Goal: Task Accomplishment & Management: Use online tool/utility

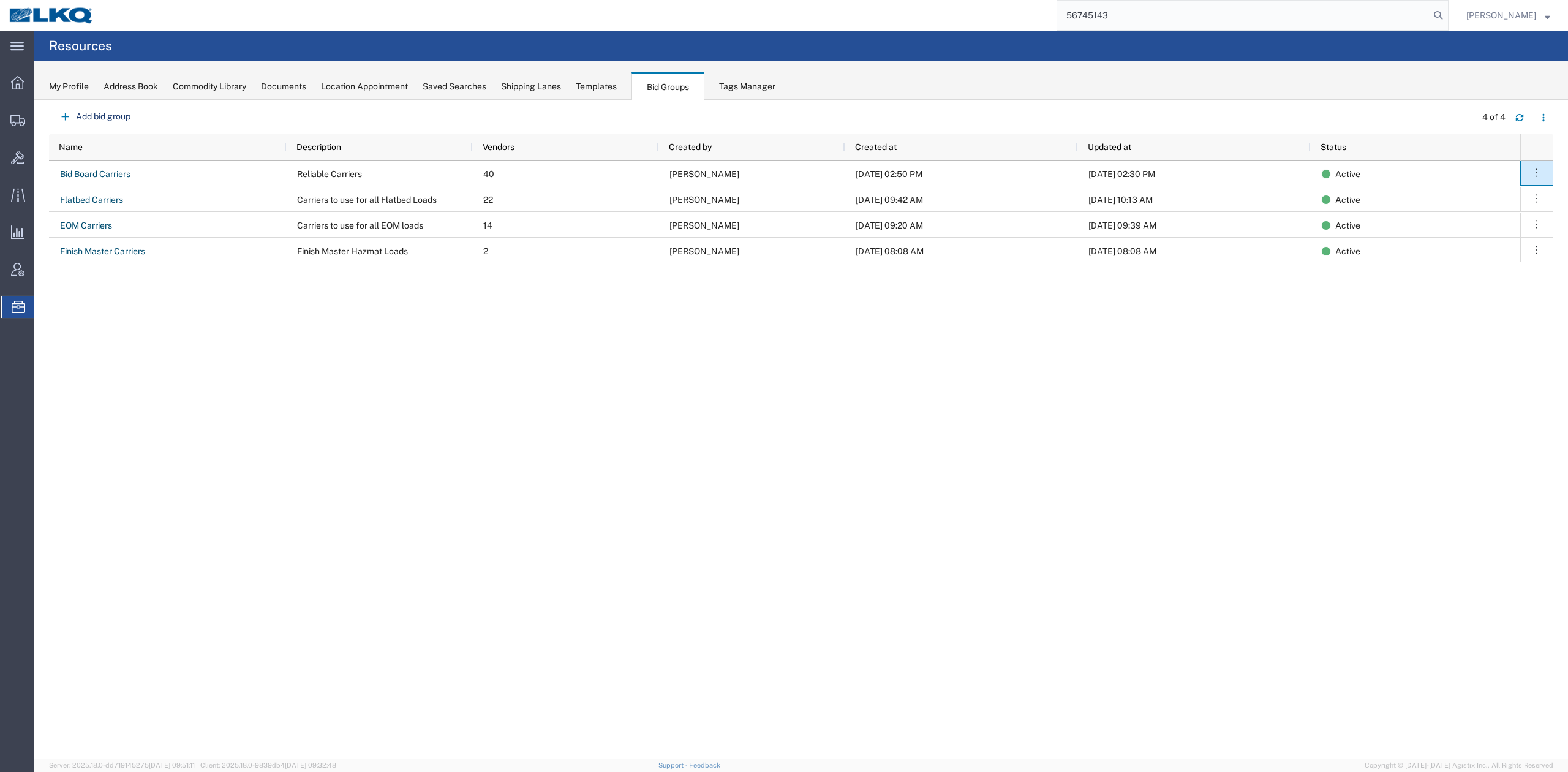
click at [1429, 16] on input "56745143" at bounding box center [1243, 16] width 372 height 30
type input "56745143"
click at [1446, 16] on icon at bounding box center [1437, 15] width 17 height 17
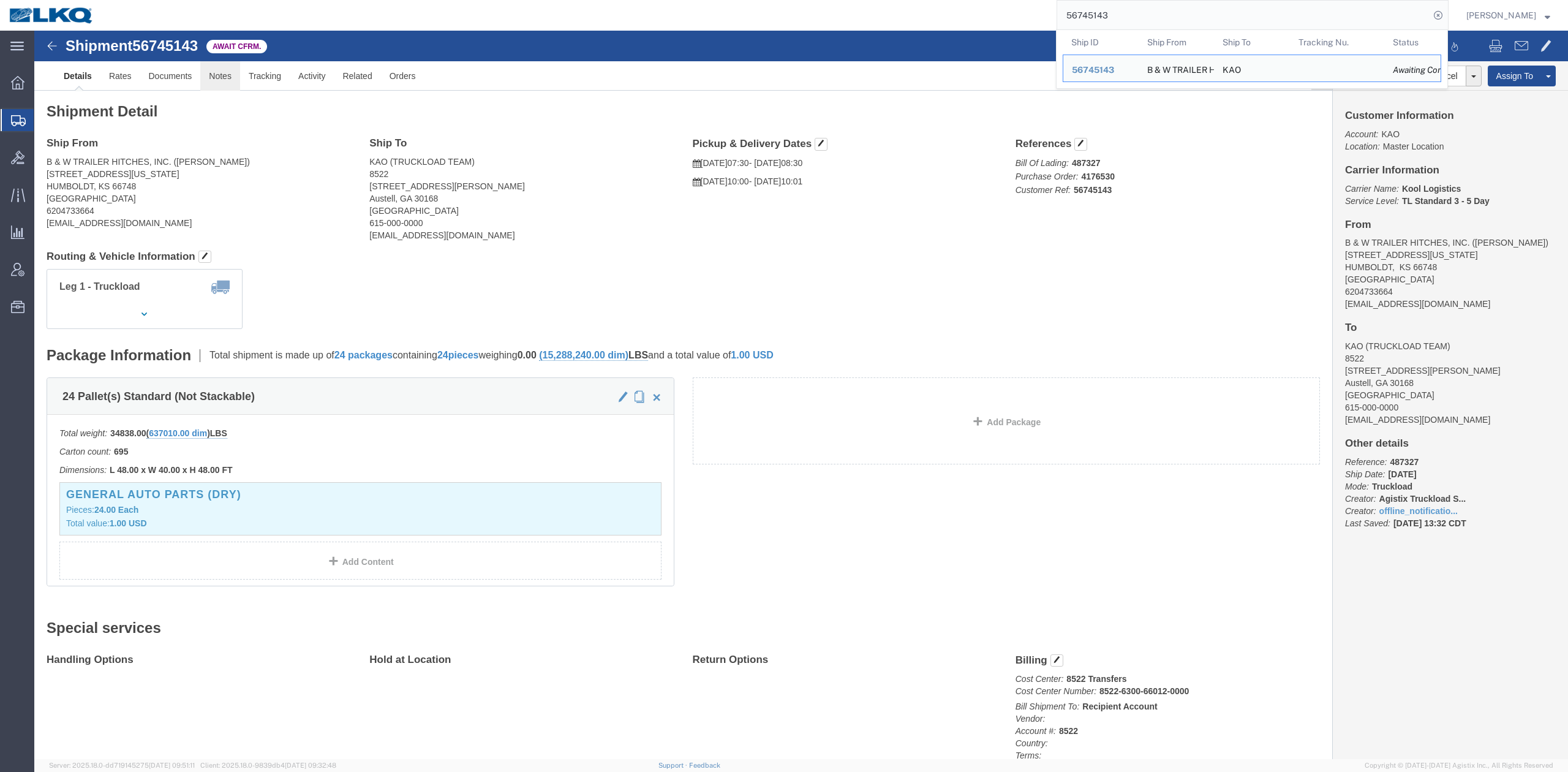
click link "Notes"
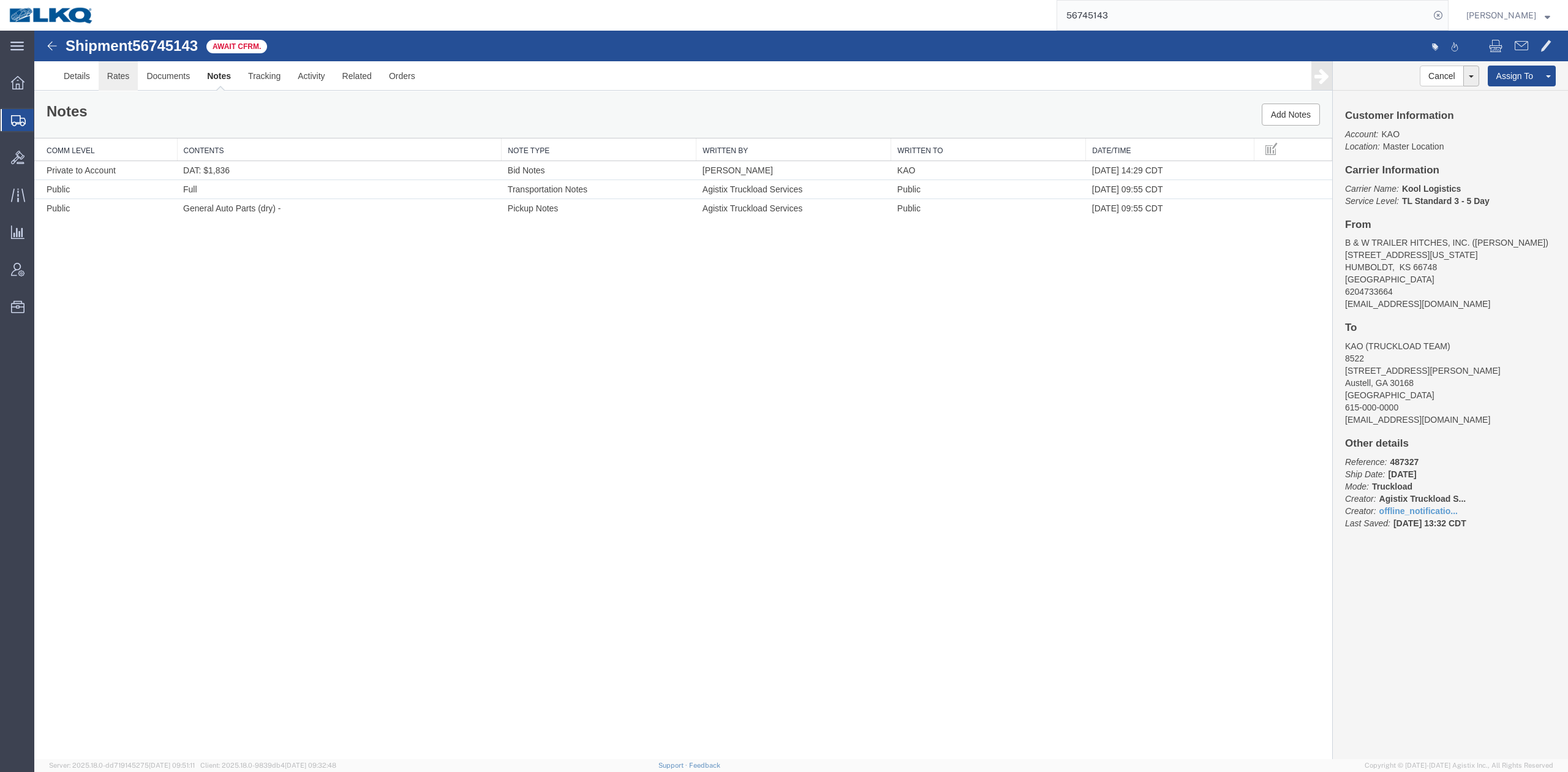
click at [117, 77] on link "Rates" at bounding box center [118, 76] width 39 height 30
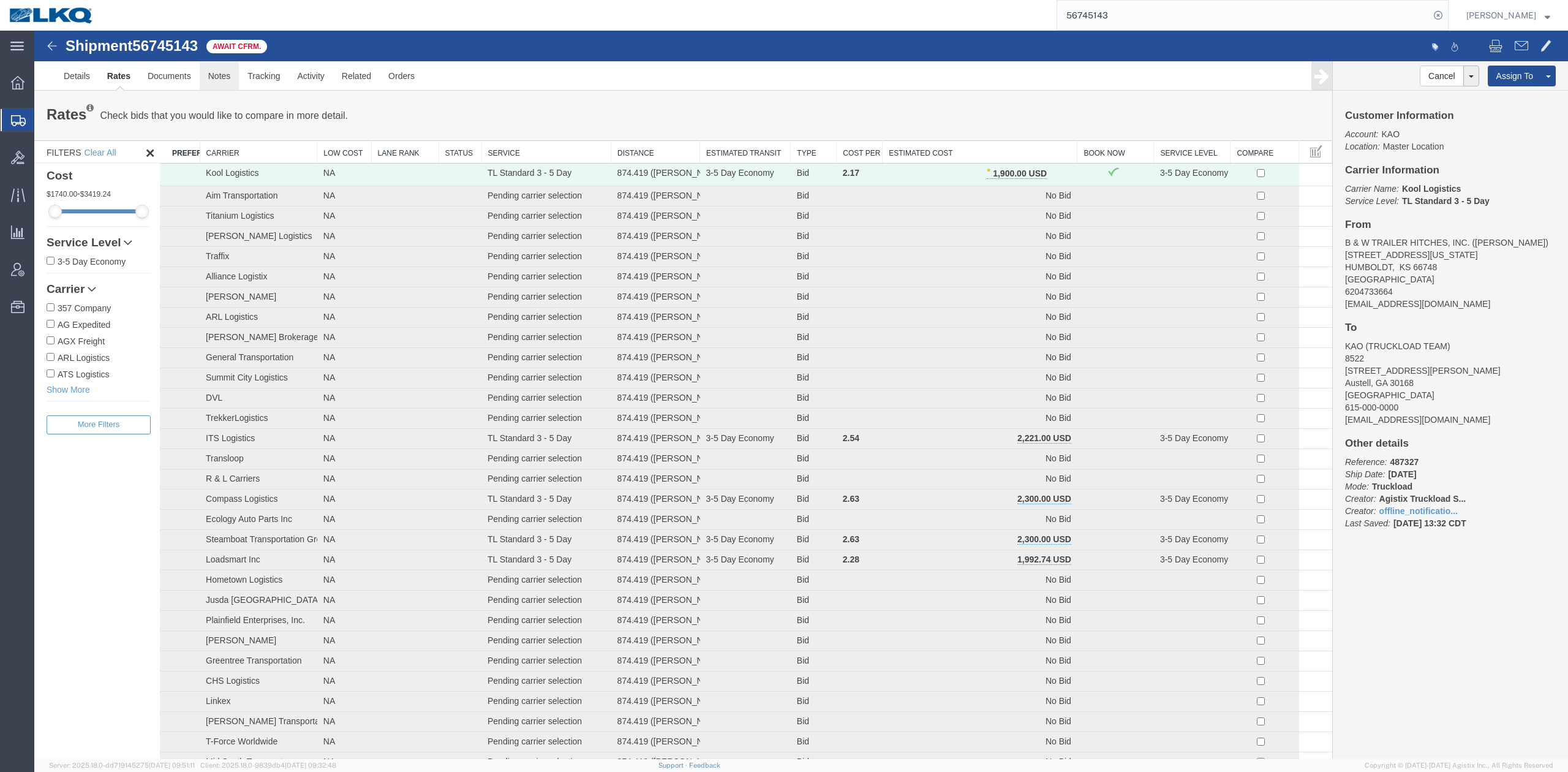
drag, startPoint x: 234, startPoint y: 79, endPoint x: 38, endPoint y: 205, distance: 233.0
click at [234, 79] on link "Notes" at bounding box center [219, 76] width 39 height 30
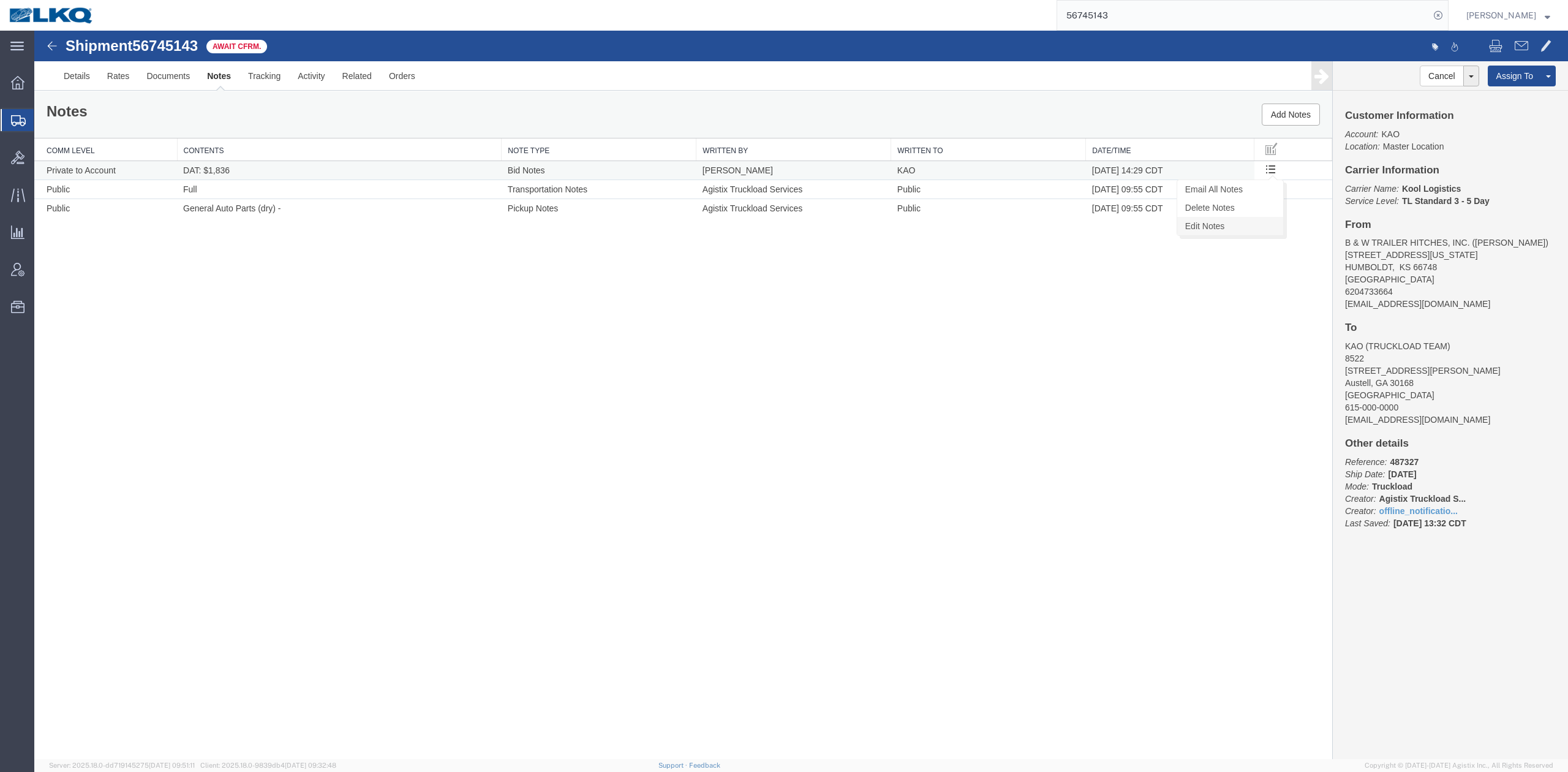
click at [1235, 228] on link "Edit Notes" at bounding box center [1230, 226] width 106 height 18
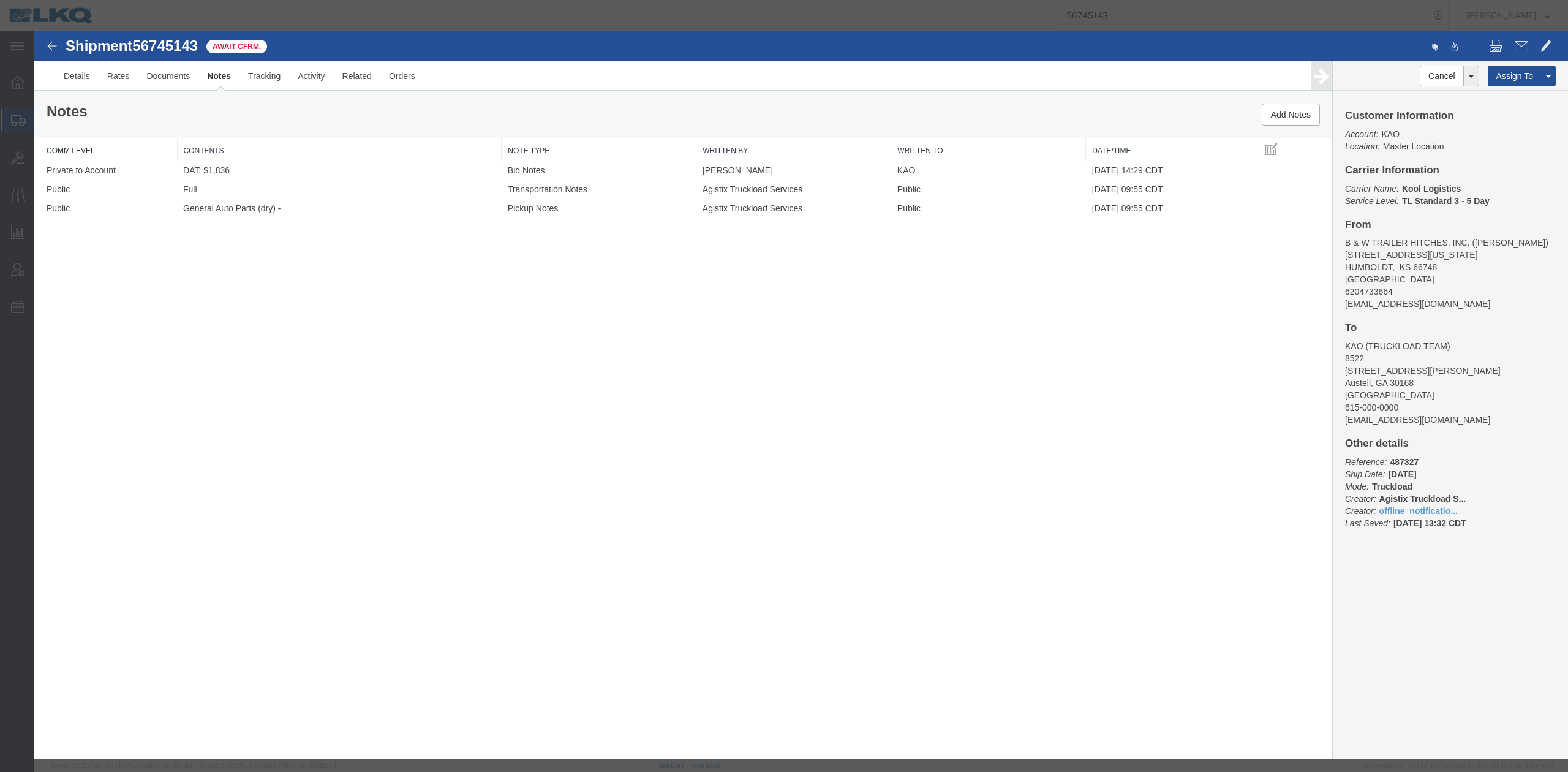
select select "BID_NOTES"
select select "PRIVATE_TO_ACCOUNT"
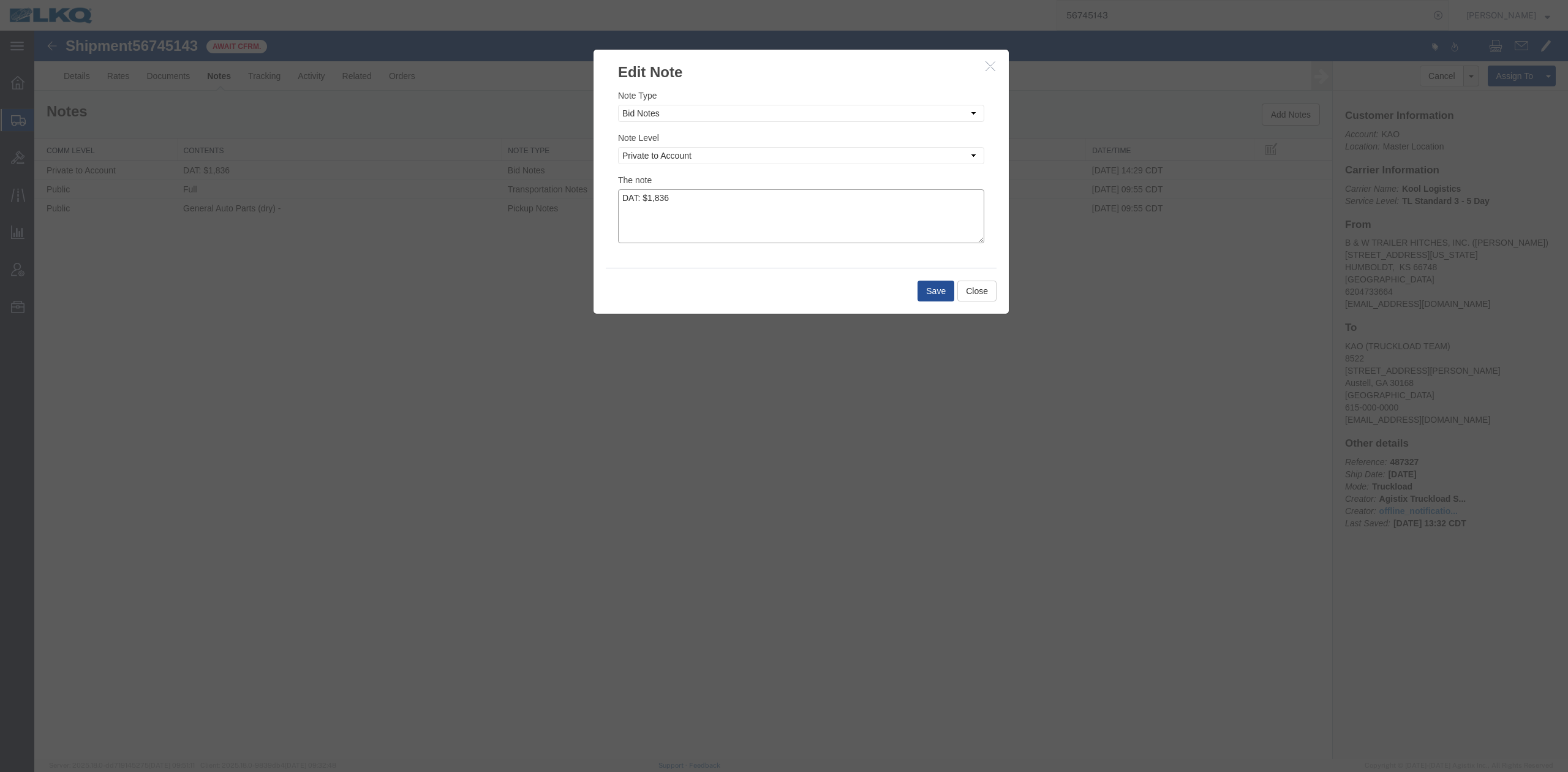
drag, startPoint x: 656, startPoint y: 192, endPoint x: 667, endPoint y: 219, distance: 29.2
click at [657, 194] on textarea "DAT: $1,836" at bounding box center [801, 216] width 366 height 54
click at [738, 215] on textarea "DAT: $1836" at bounding box center [801, 216] width 366 height 54
type textarea "DAT: $1836, Original: $1920"
click at [922, 290] on button "Save" at bounding box center [936, 291] width 37 height 21
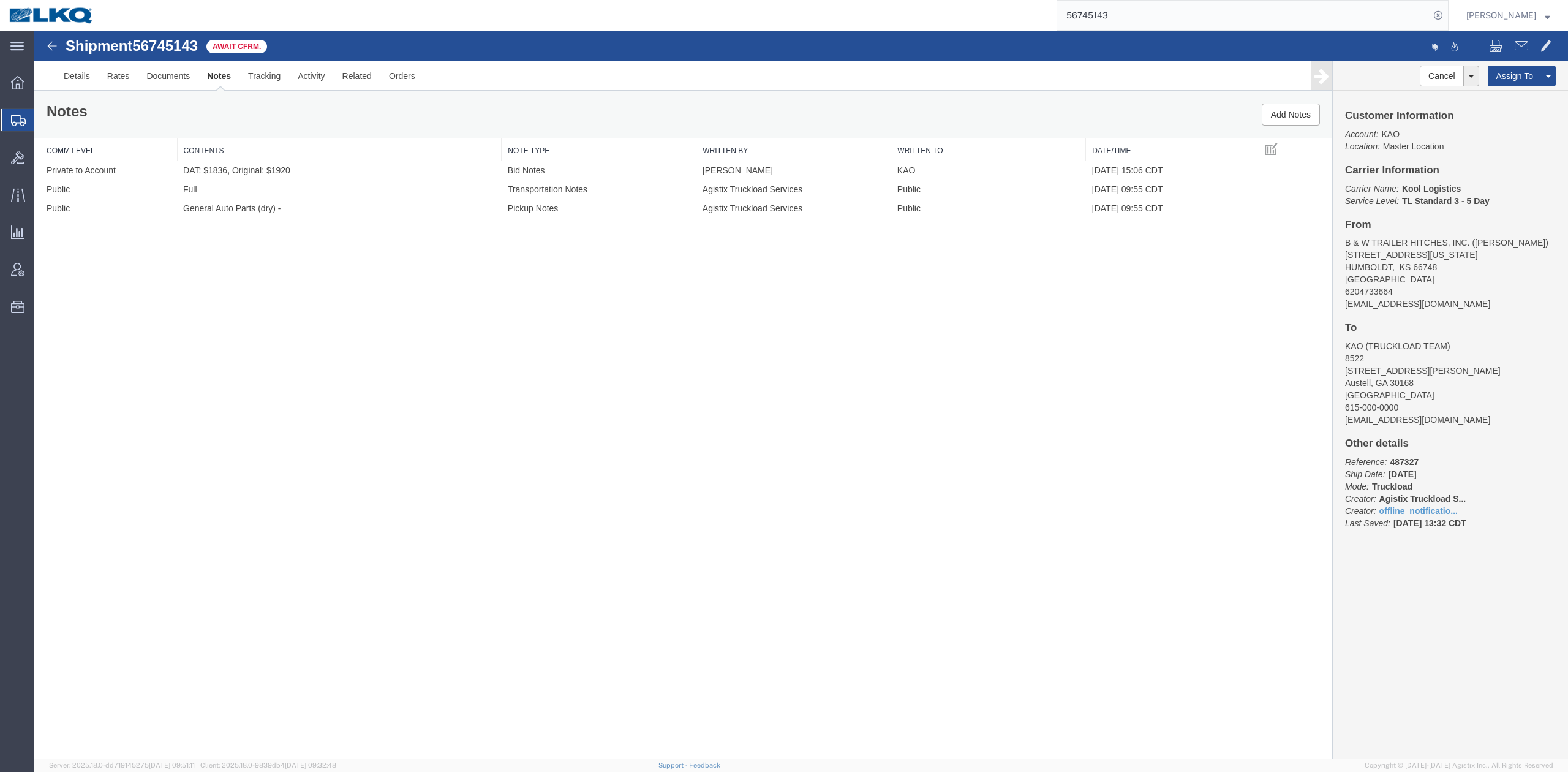
click at [1147, 7] on input "56745143" at bounding box center [1243, 16] width 372 height 30
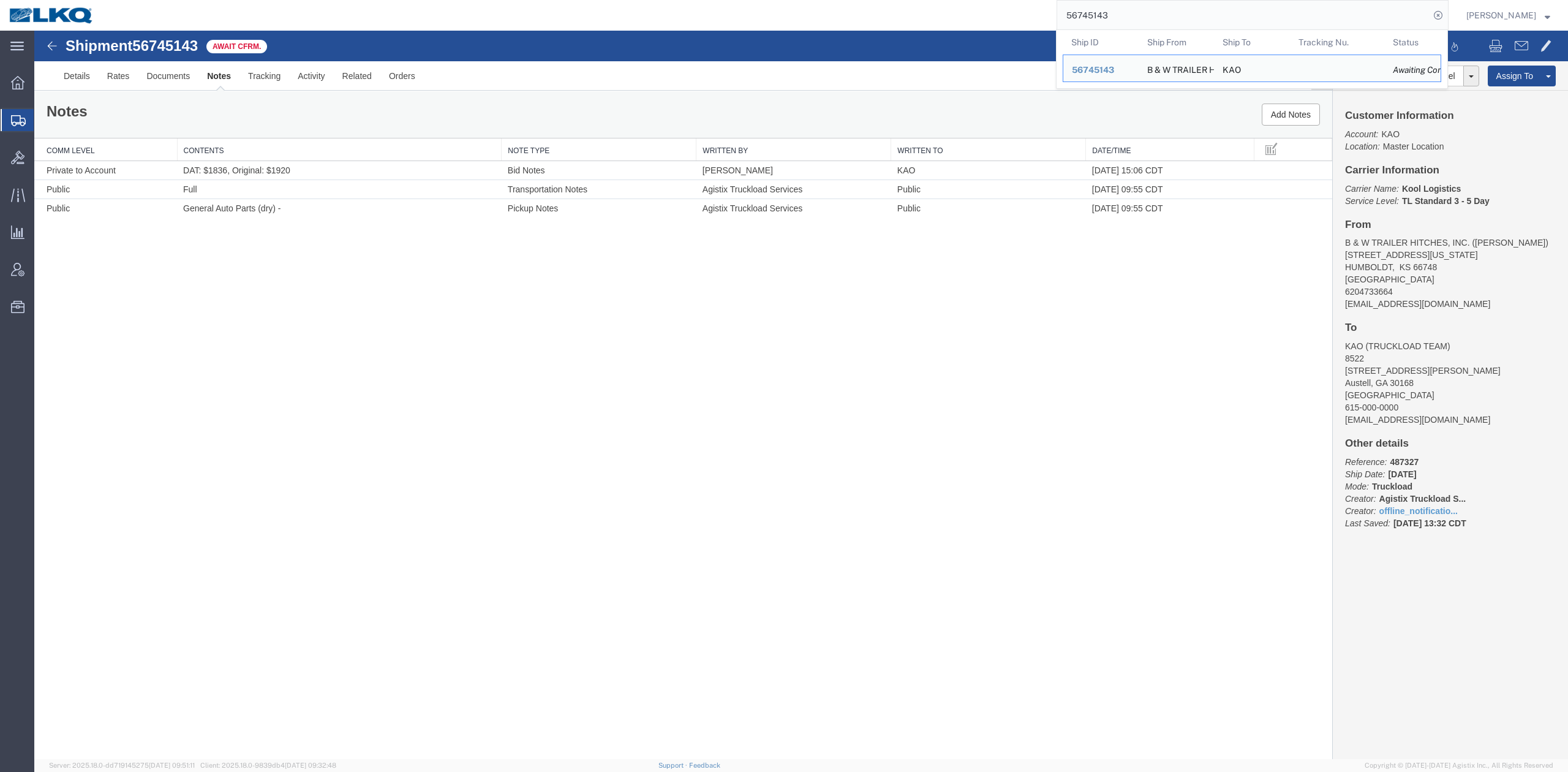
click at [1147, 7] on input "56745143" at bounding box center [1243, 16] width 372 height 30
paste input "92868"
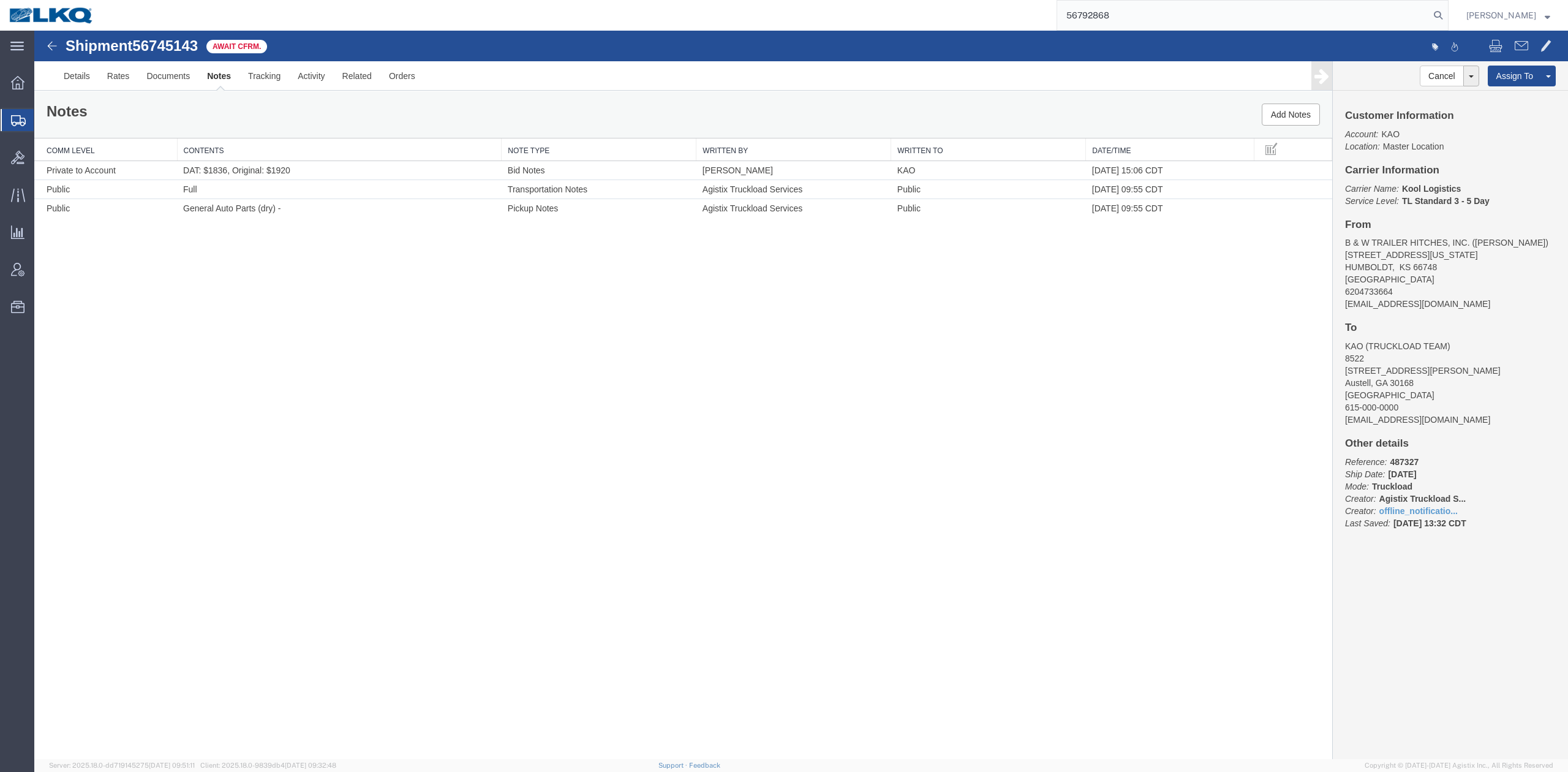
click at [1471, 16] on nav "56792868 Matt Harvey" at bounding box center [788, 15] width 1560 height 30
click at [1468, 16] on nav "56792868 Matt Harvey" at bounding box center [788, 15] width 1560 height 30
click at [1446, 16] on icon at bounding box center [1437, 15] width 17 height 17
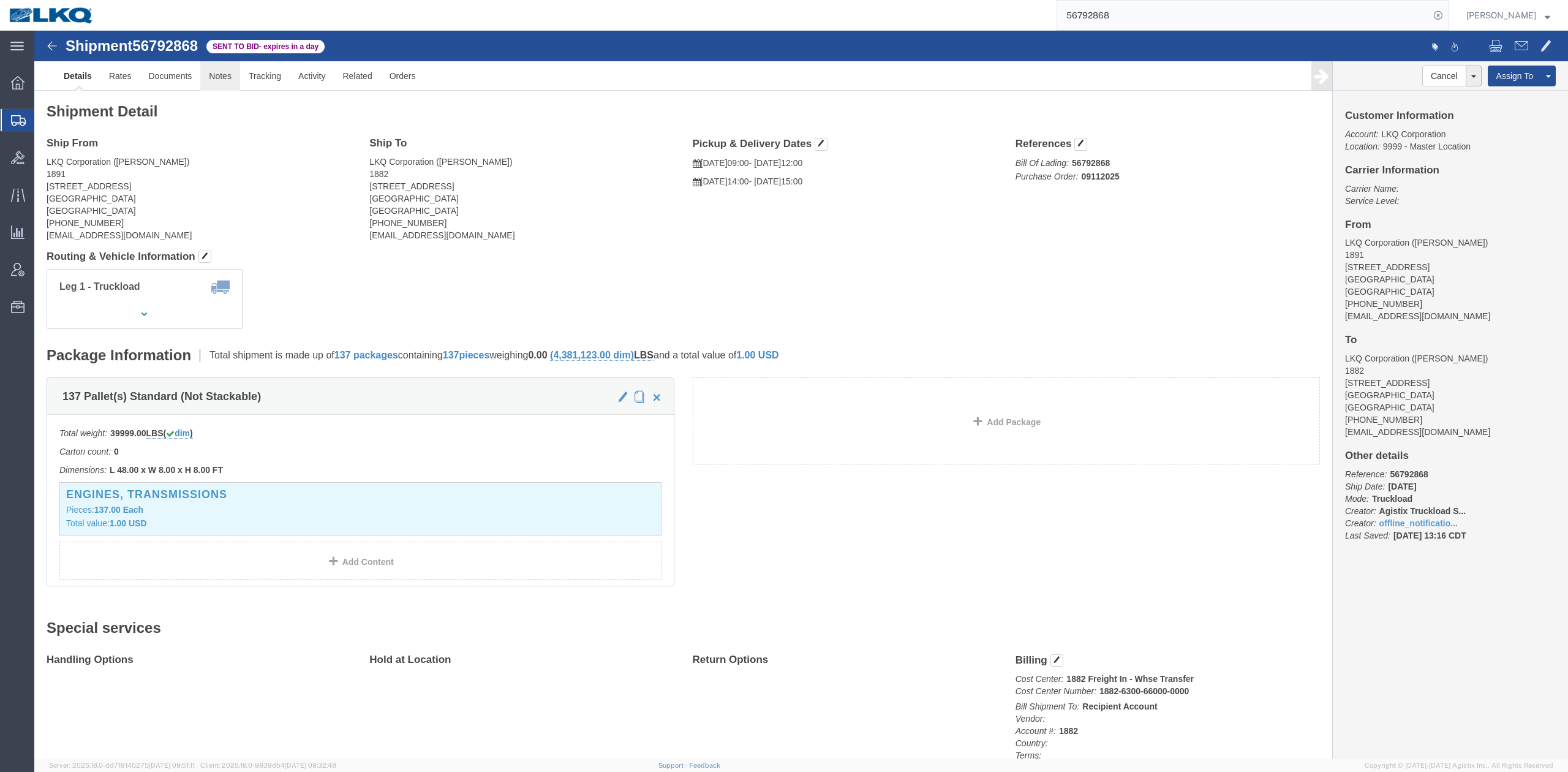
drag, startPoint x: 220, startPoint y: 77, endPoint x: 186, endPoint y: 48, distance: 44.7
click link "Notes"
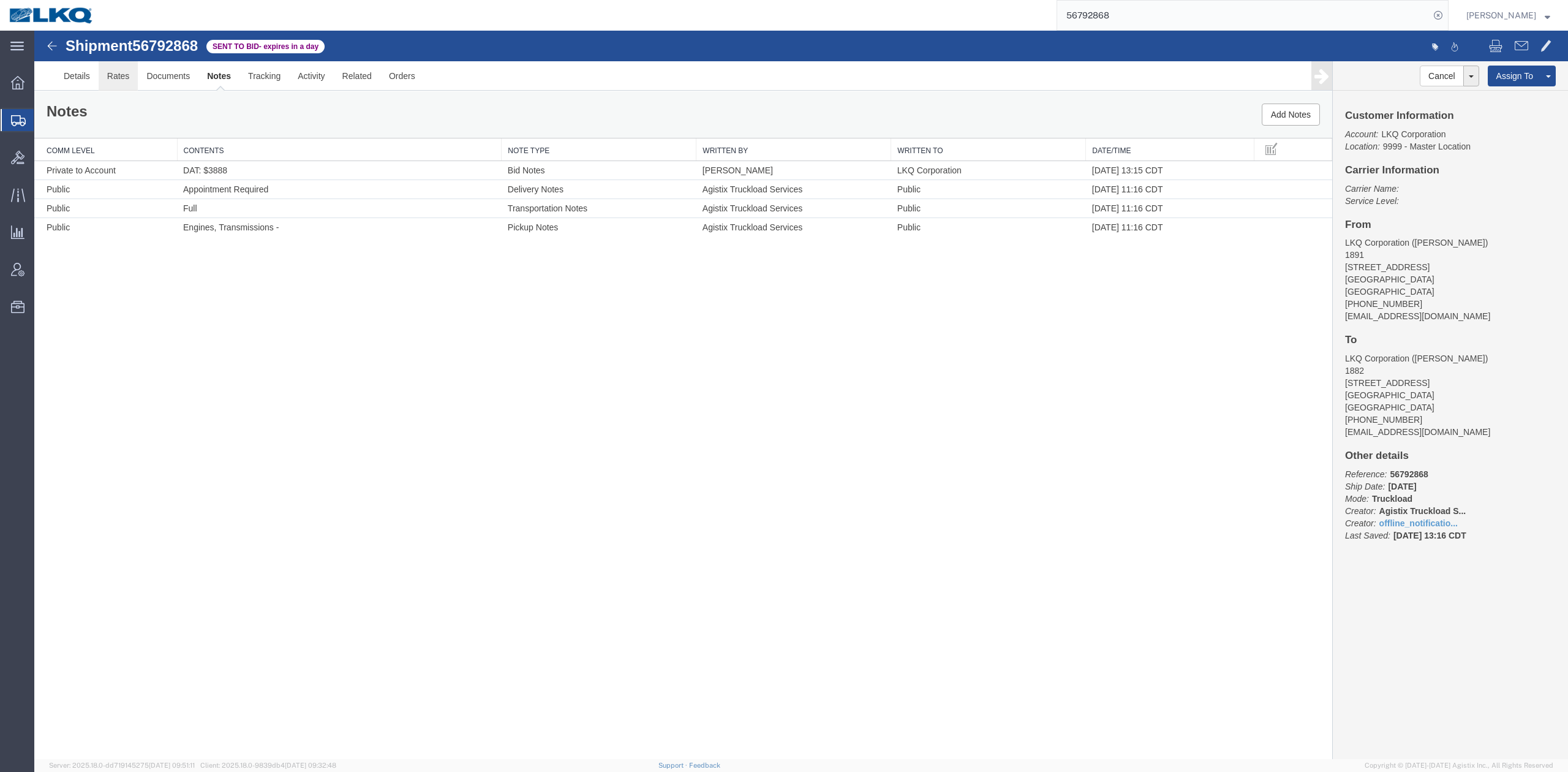
click at [119, 78] on link "Rates" at bounding box center [118, 76] width 39 height 30
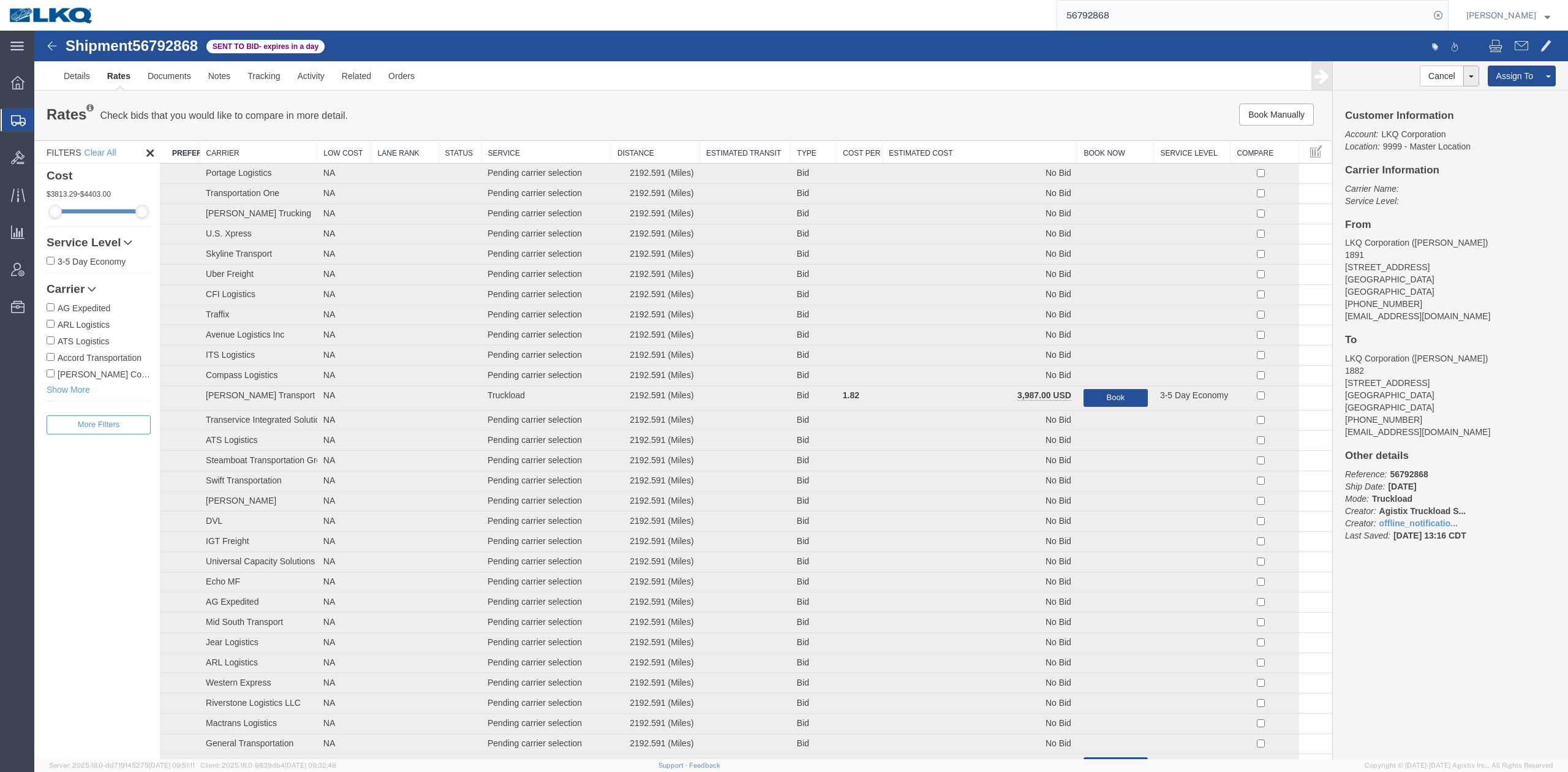
click at [922, 145] on th "Estimated Cost" at bounding box center [980, 153] width 195 height 23
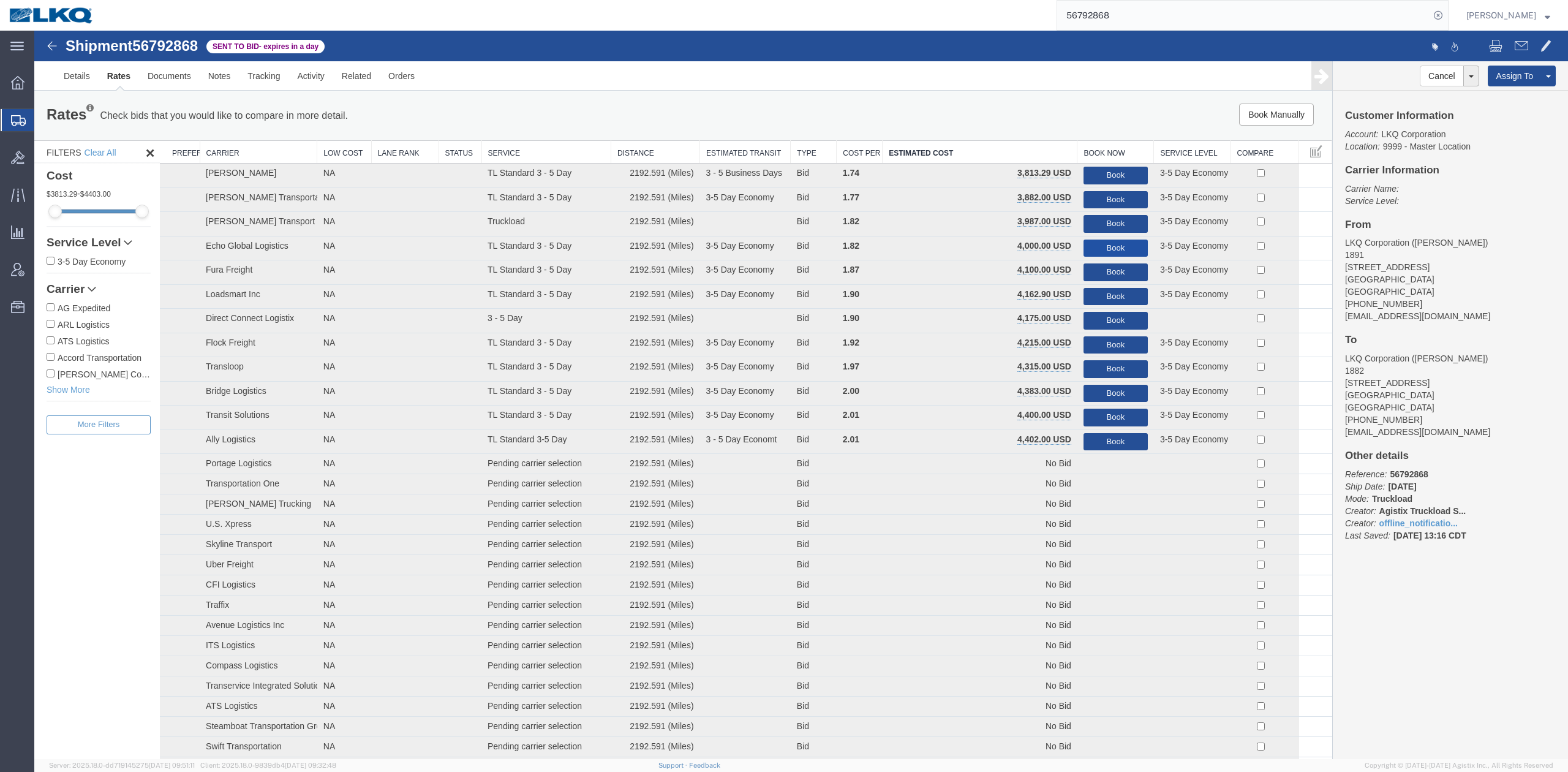
click at [1086, 249] on button "Book" at bounding box center [1115, 249] width 64 height 18
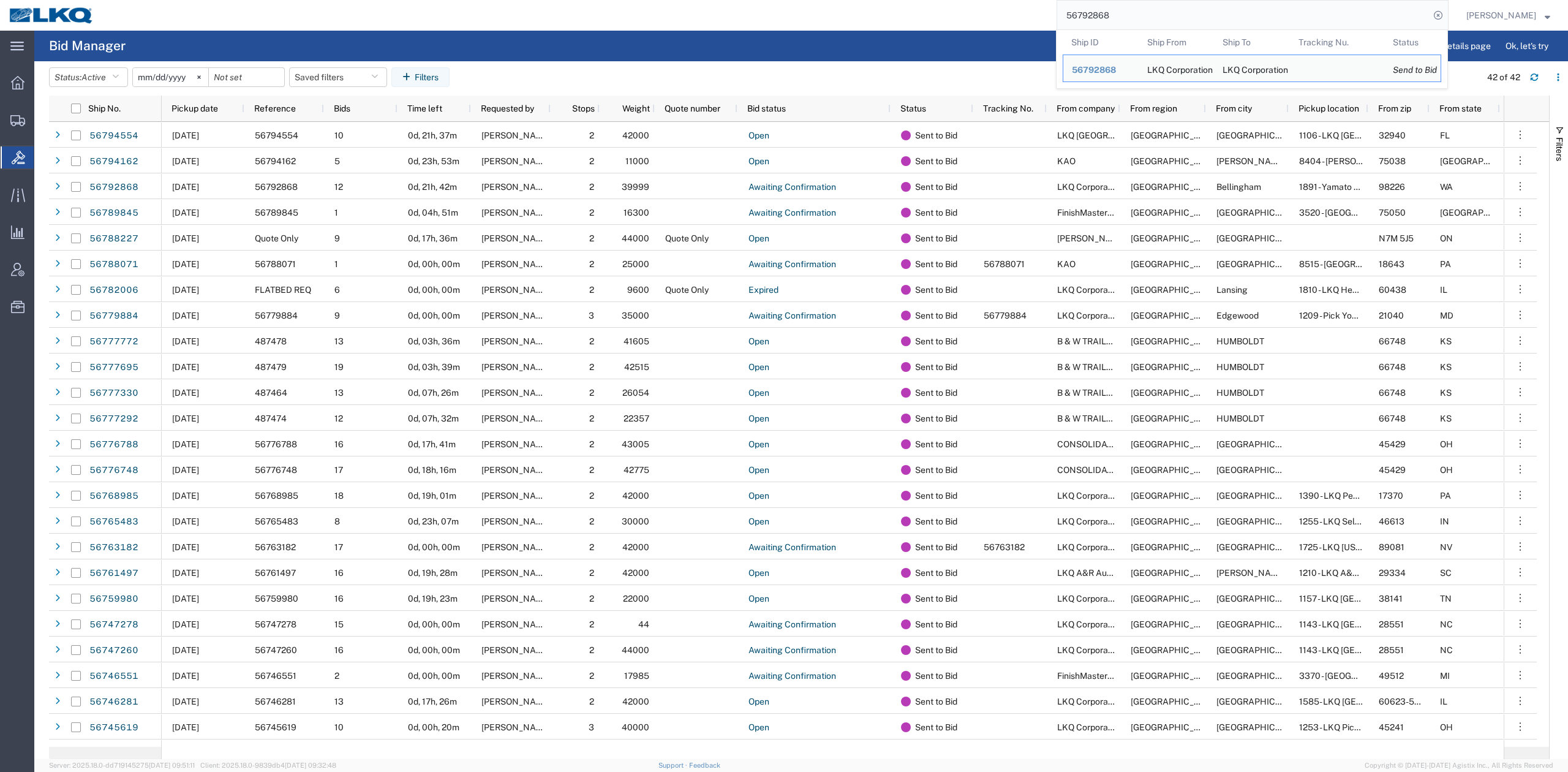
click at [1165, 22] on input "56792868" at bounding box center [1243, 16] width 372 height 30
click at [1130, 76] on div "56792868" at bounding box center [1101, 71] width 58 height 13
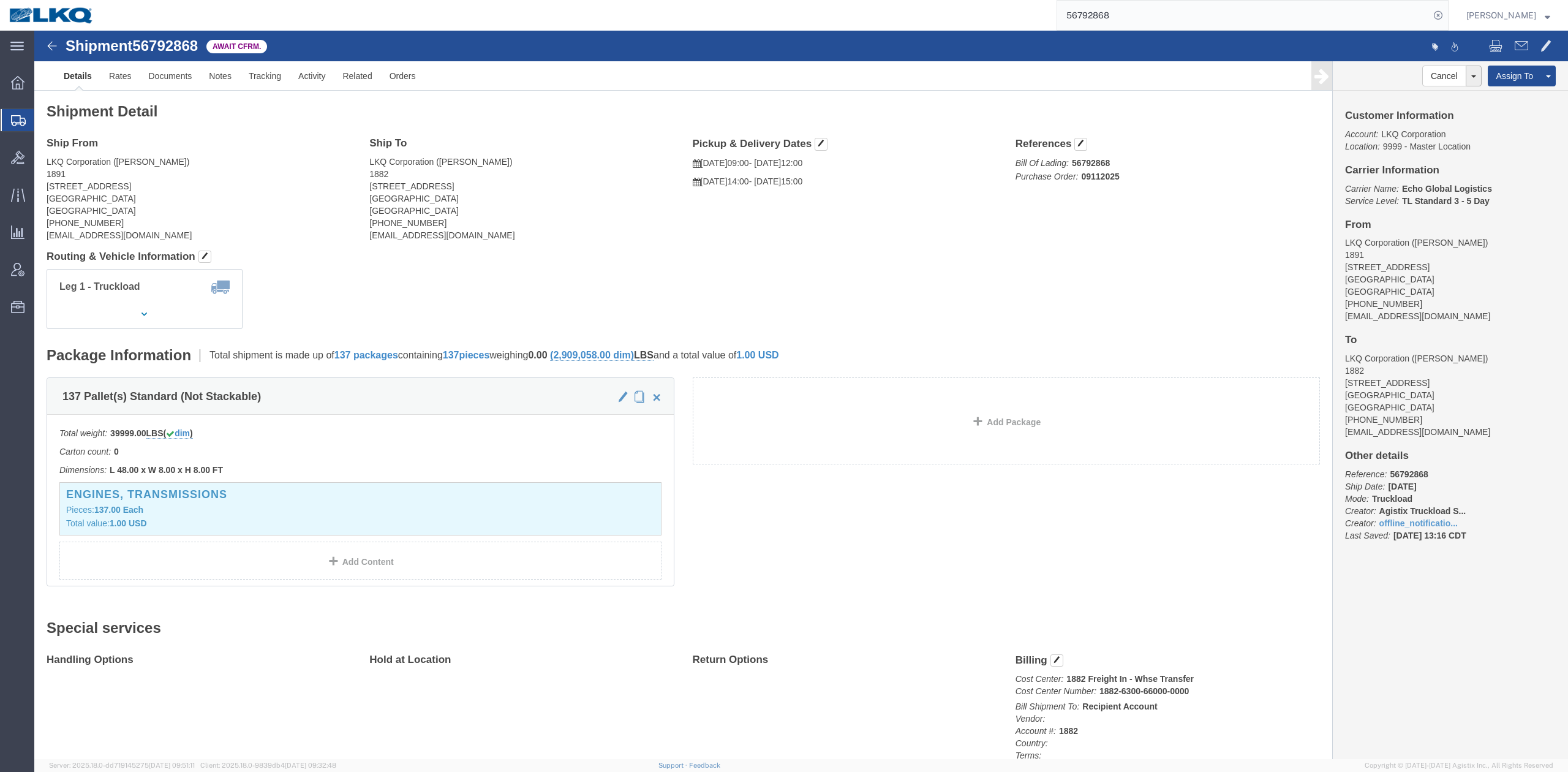
click address "LKQ Corporation (Marlon Johnson) 1891 2020 E. Bakerview Road Bellingham, WA 982…"
click address "LKQ Corporation (Michael Vasquez) 1882 1102 W Carrier Pkwy STE 100 Grand Prairi…"
copy address "75050"
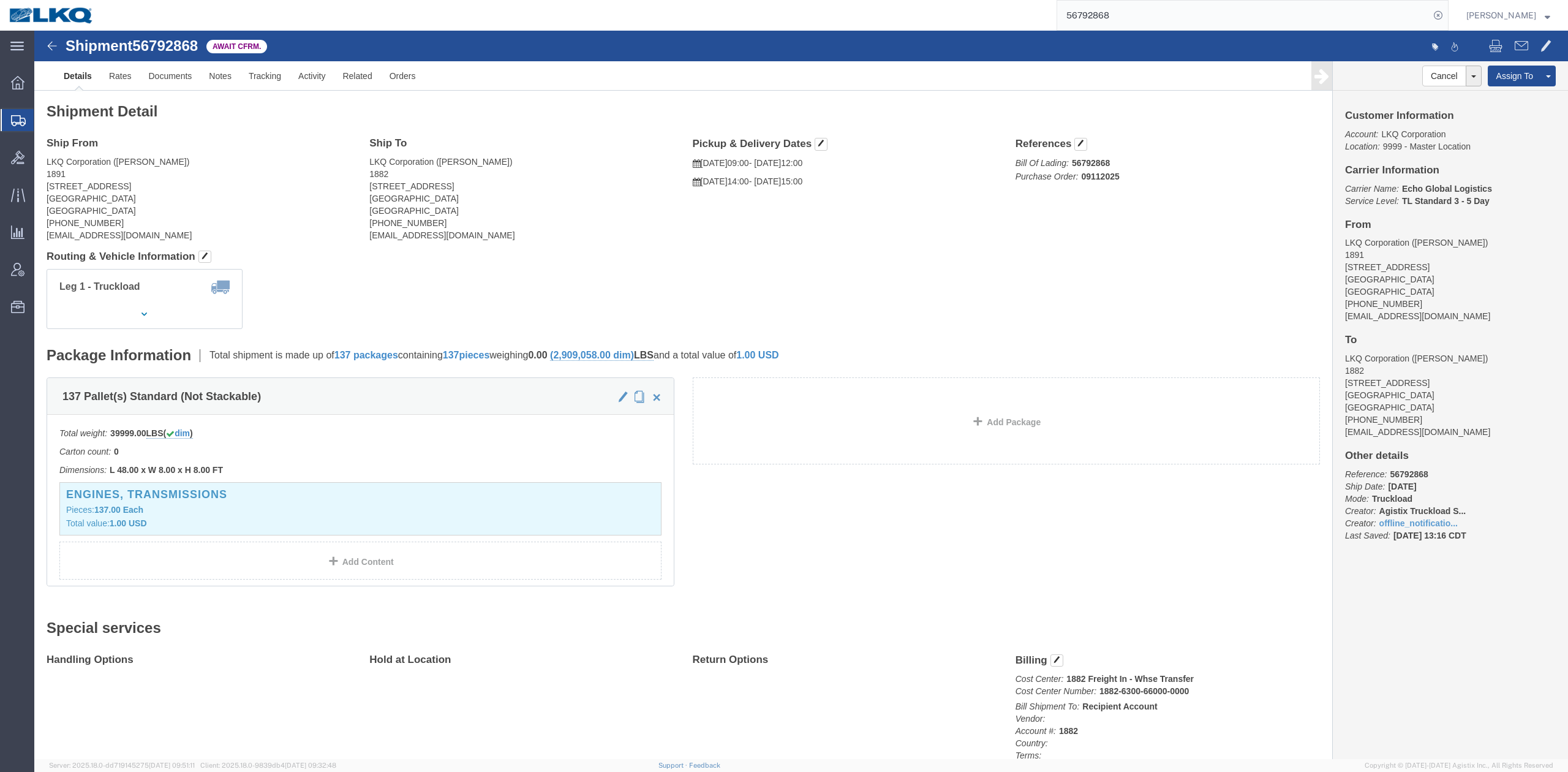
drag, startPoint x: 1086, startPoint y: 21, endPoint x: 1233, endPoint y: 25, distance: 147.1
click at [1086, 21] on input "56792868" at bounding box center [1243, 16] width 372 height 30
paste input "4746"
type input "56794746"
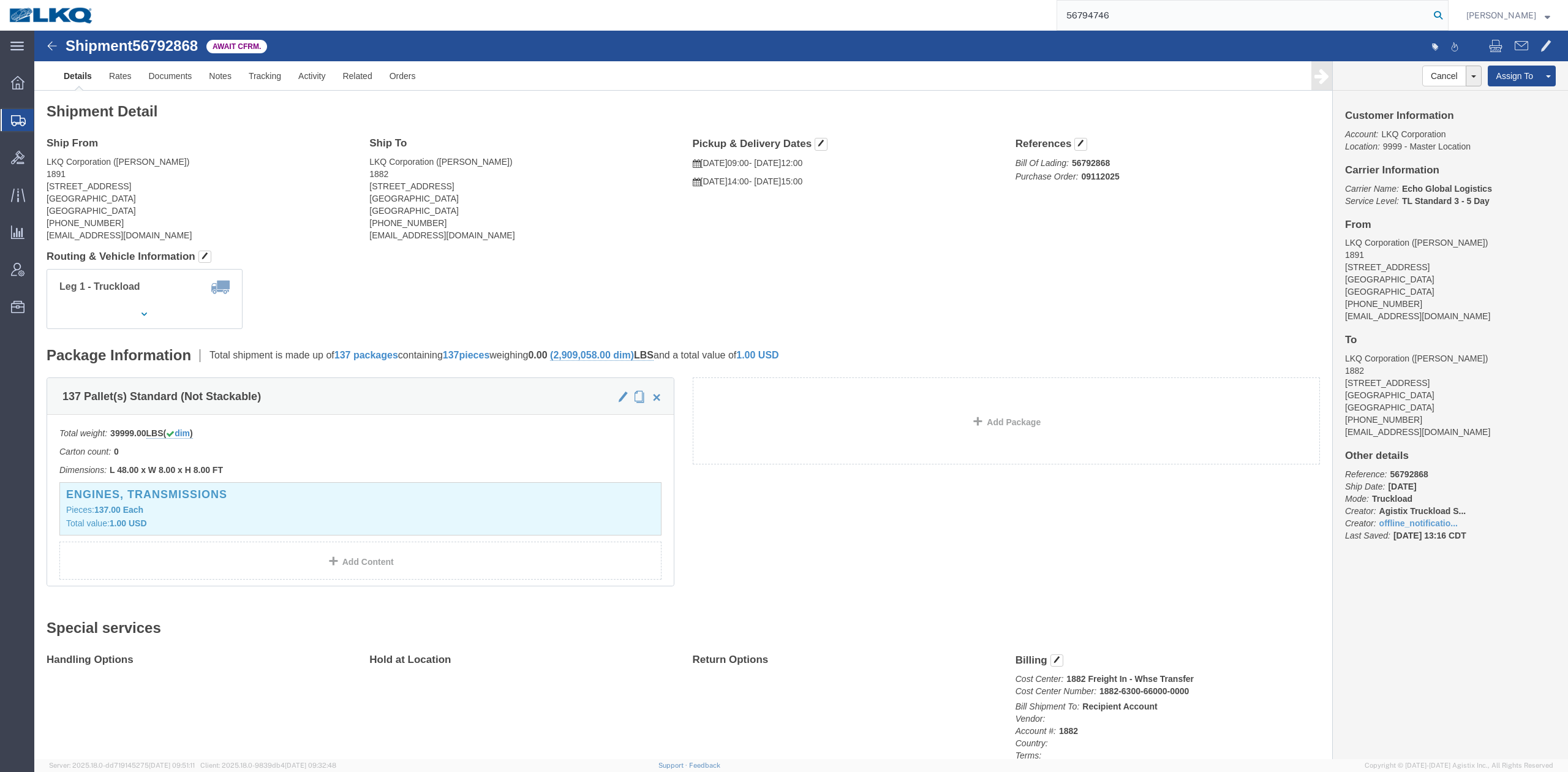
click at [1446, 18] on icon at bounding box center [1437, 15] width 17 height 17
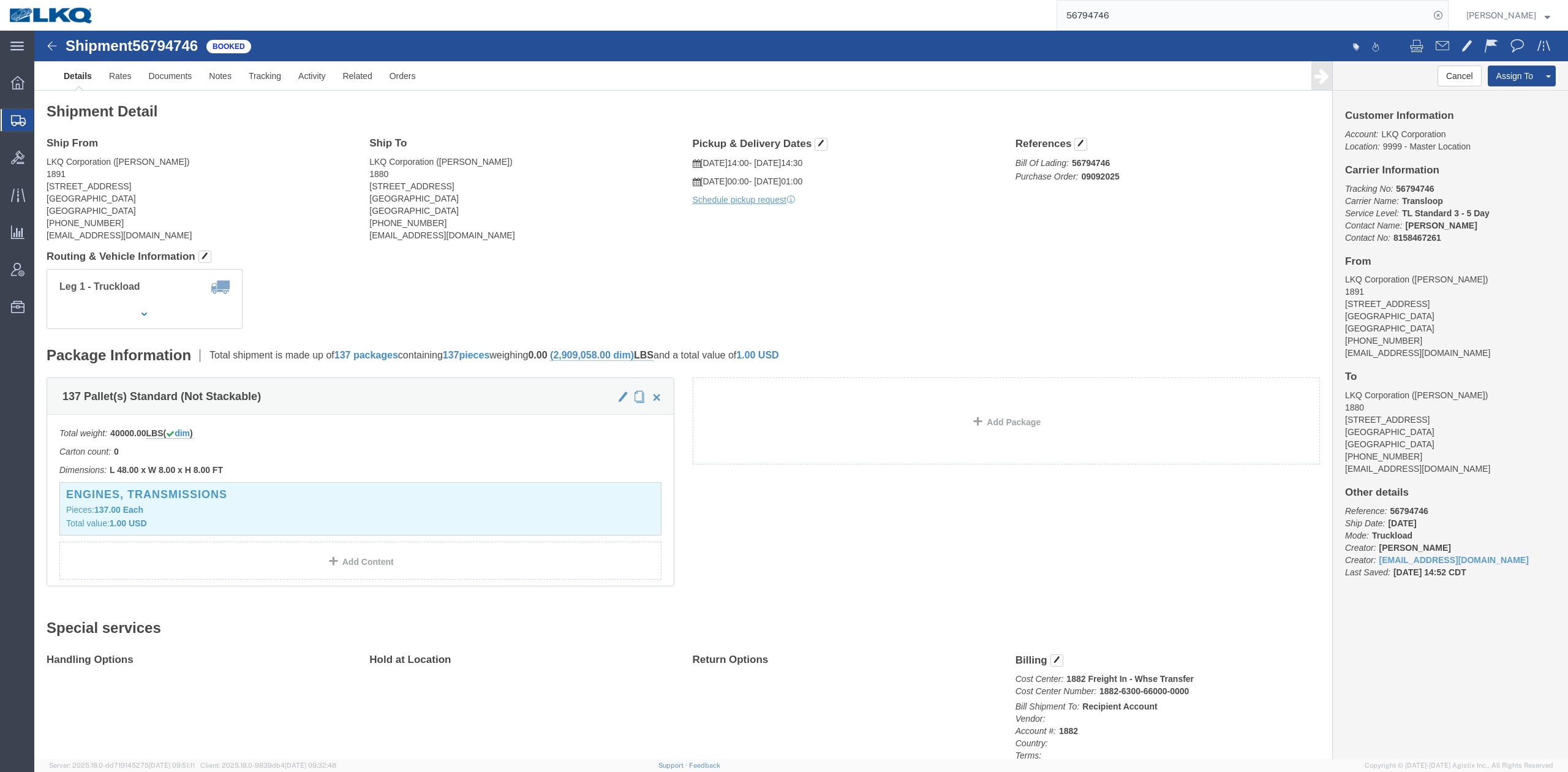
click address "LKQ Corporation (Justin Venable) 1880 2720 N Airport Commerce Avenue Springfiel…"
copy address "65803"
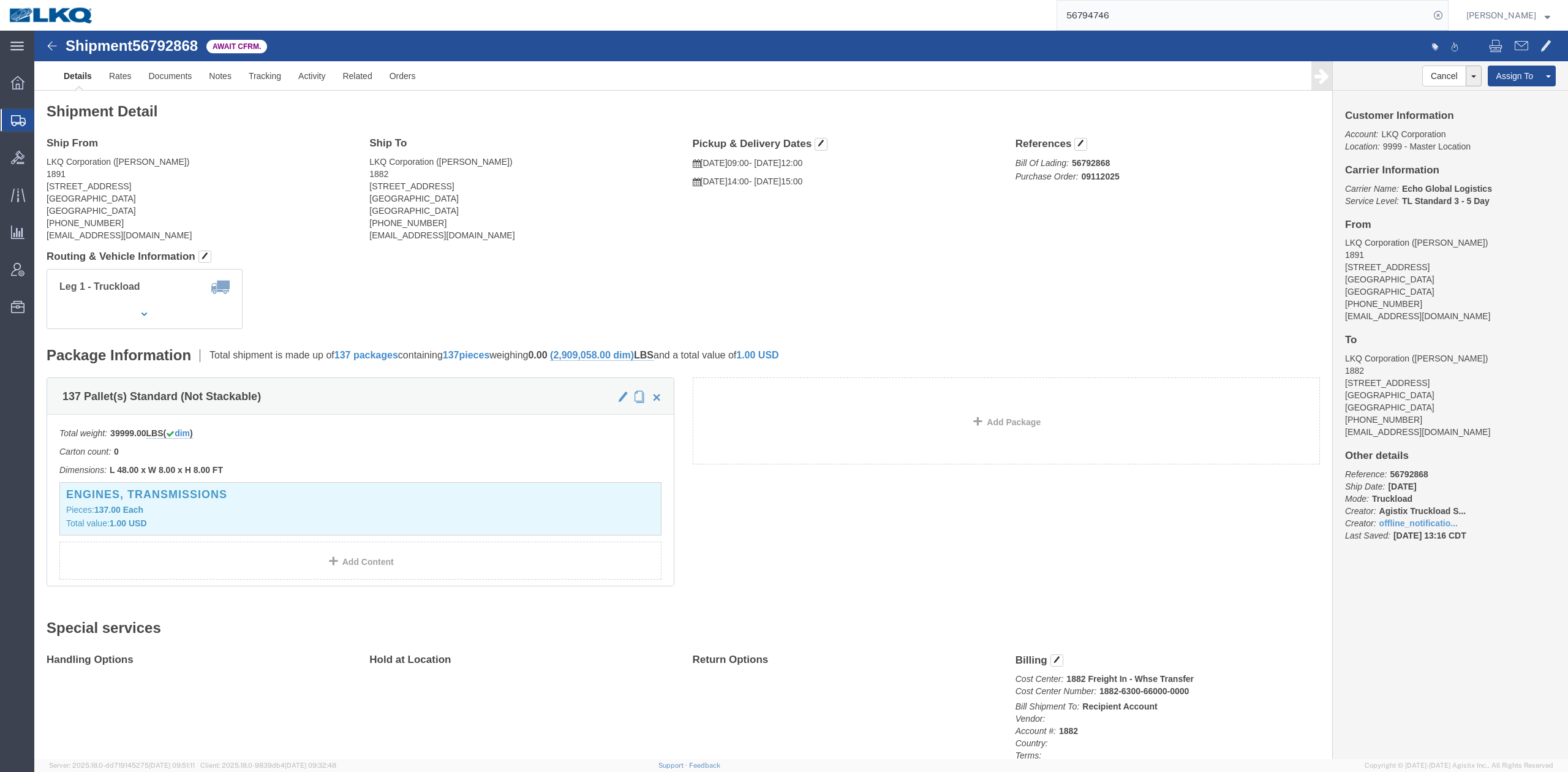
drag, startPoint x: 62, startPoint y: 145, endPoint x: 0, endPoint y: 331, distance: 196.1
click at [0, 0] on span "Shipment Manager" at bounding box center [0, 0] width 0 height 0
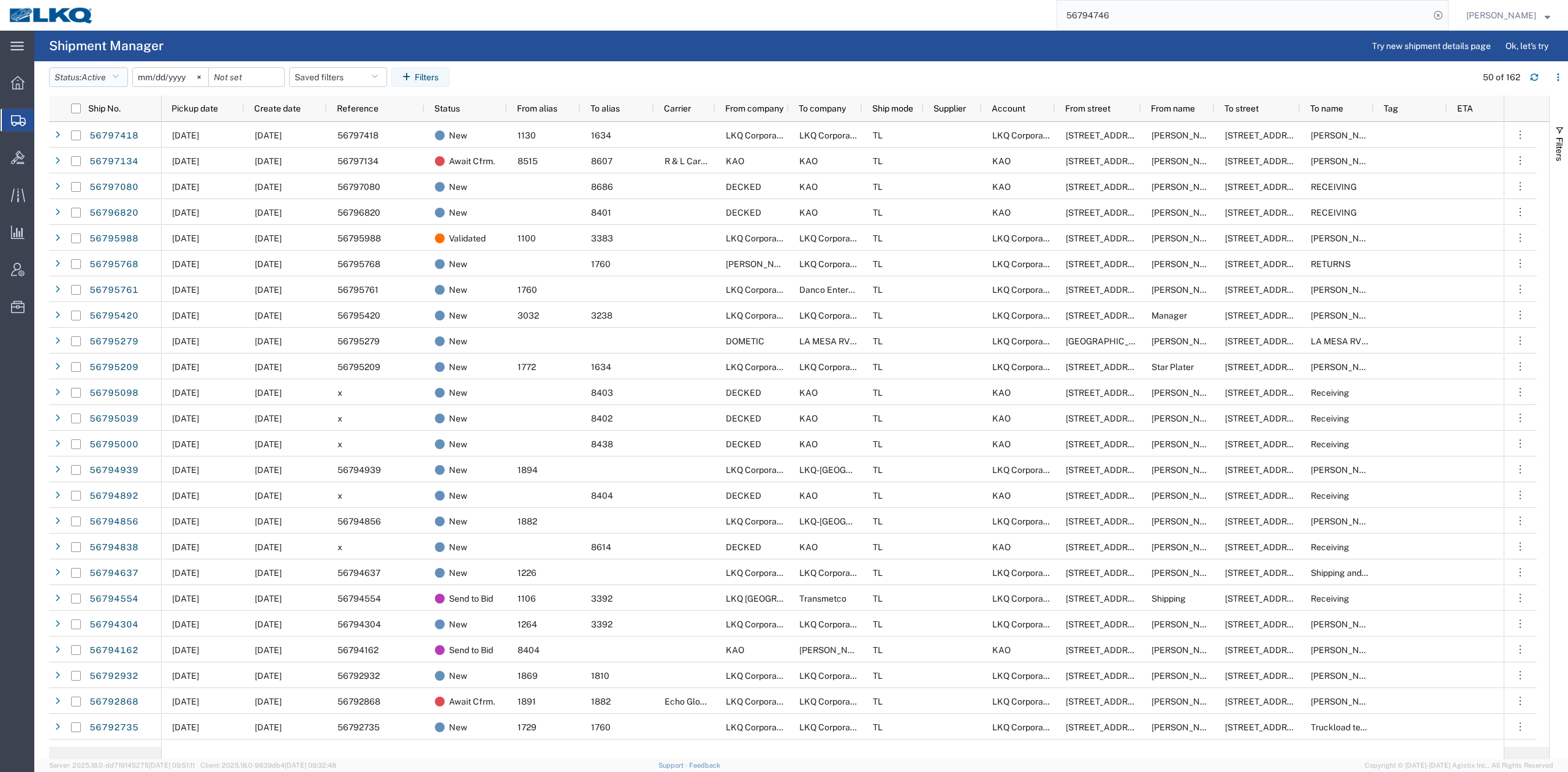
drag, startPoint x: 125, startPoint y: 71, endPoint x: 113, endPoint y: 108, distance: 38.9
click at [125, 70] on button "Status: Active" at bounding box center [89, 77] width 79 height 20
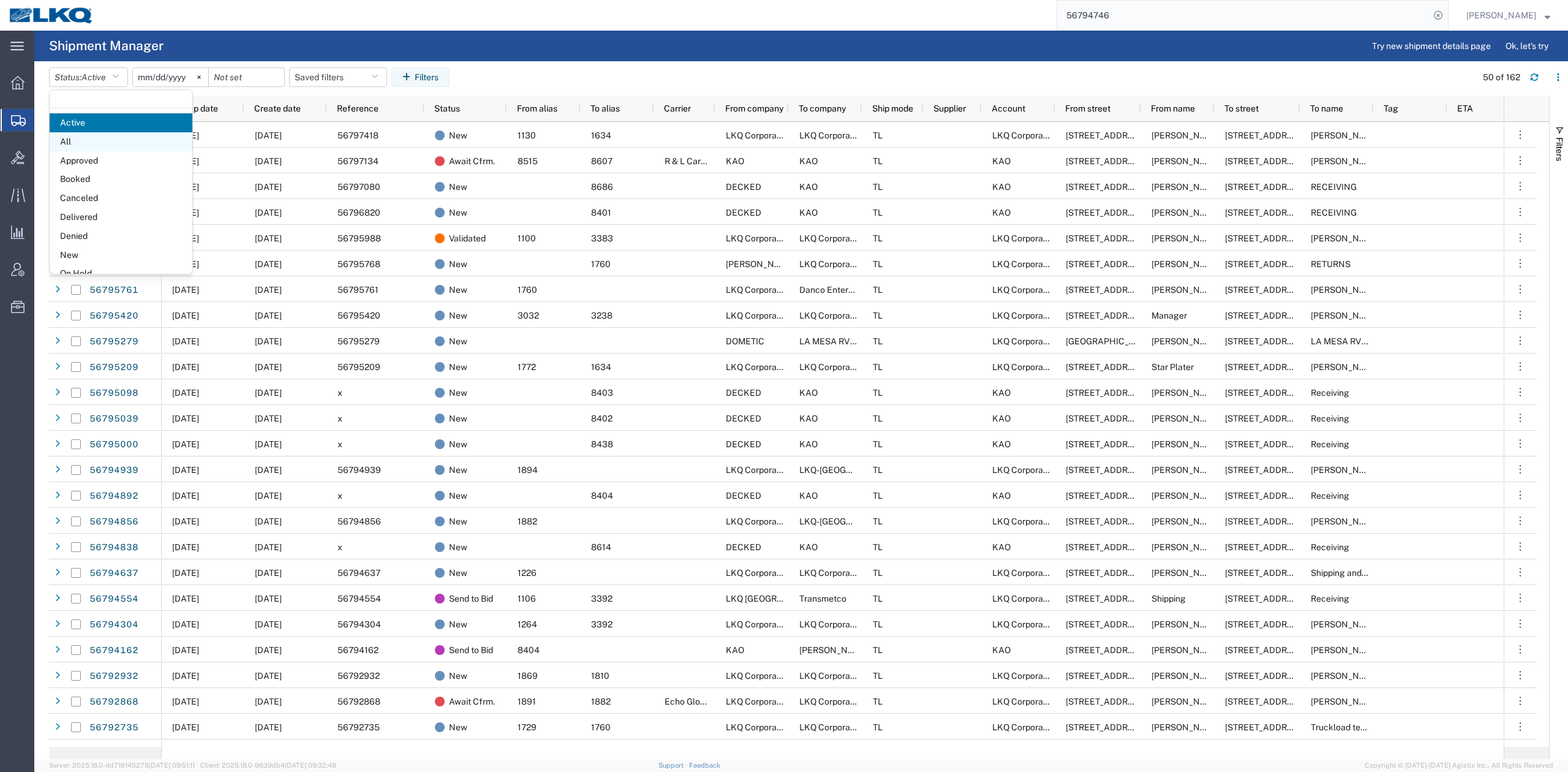
click at [85, 145] on span "All" at bounding box center [121, 141] width 143 height 19
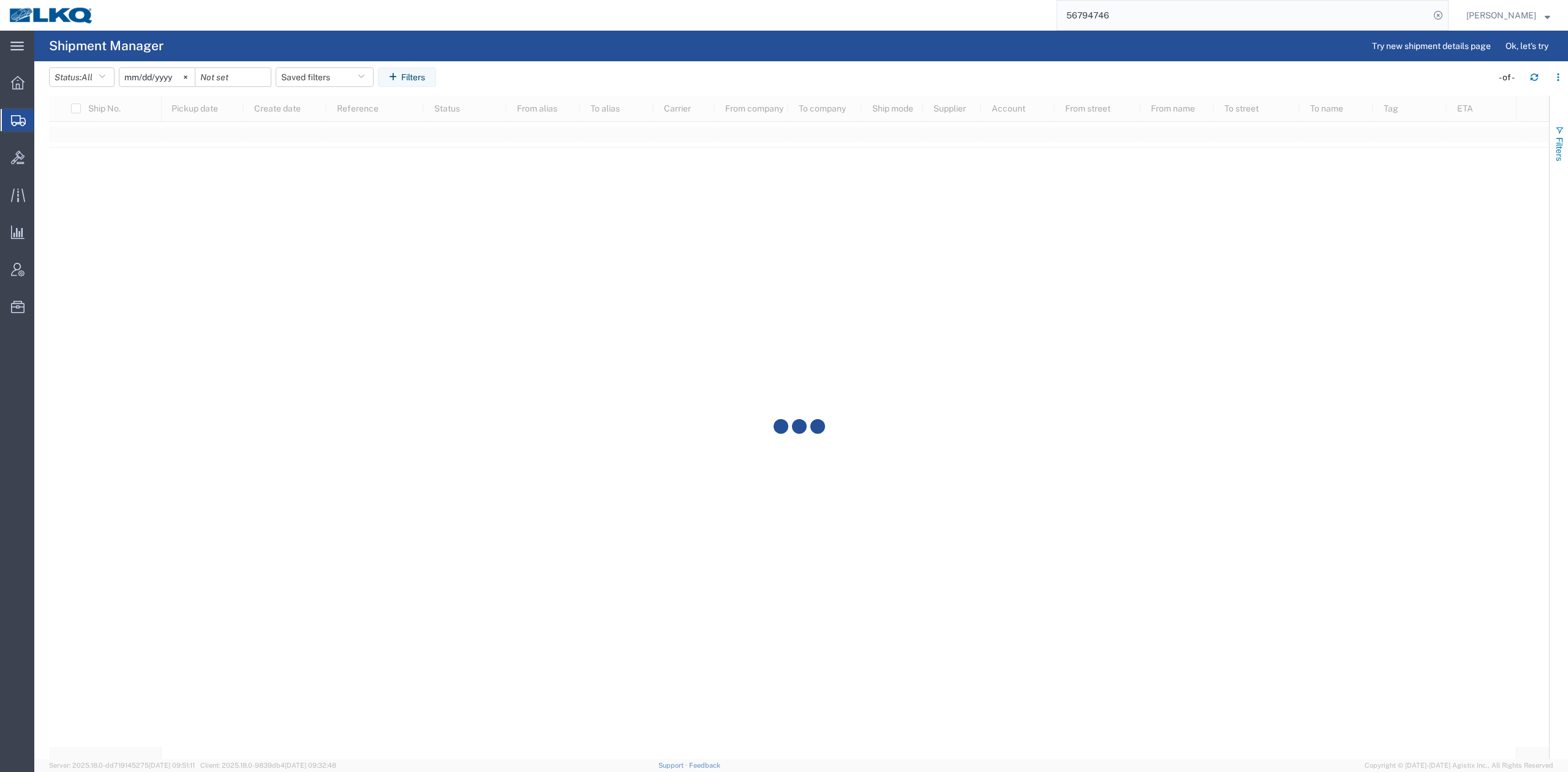
click at [1564, 155] on button "Filters" at bounding box center [1559, 143] width 18 height 67
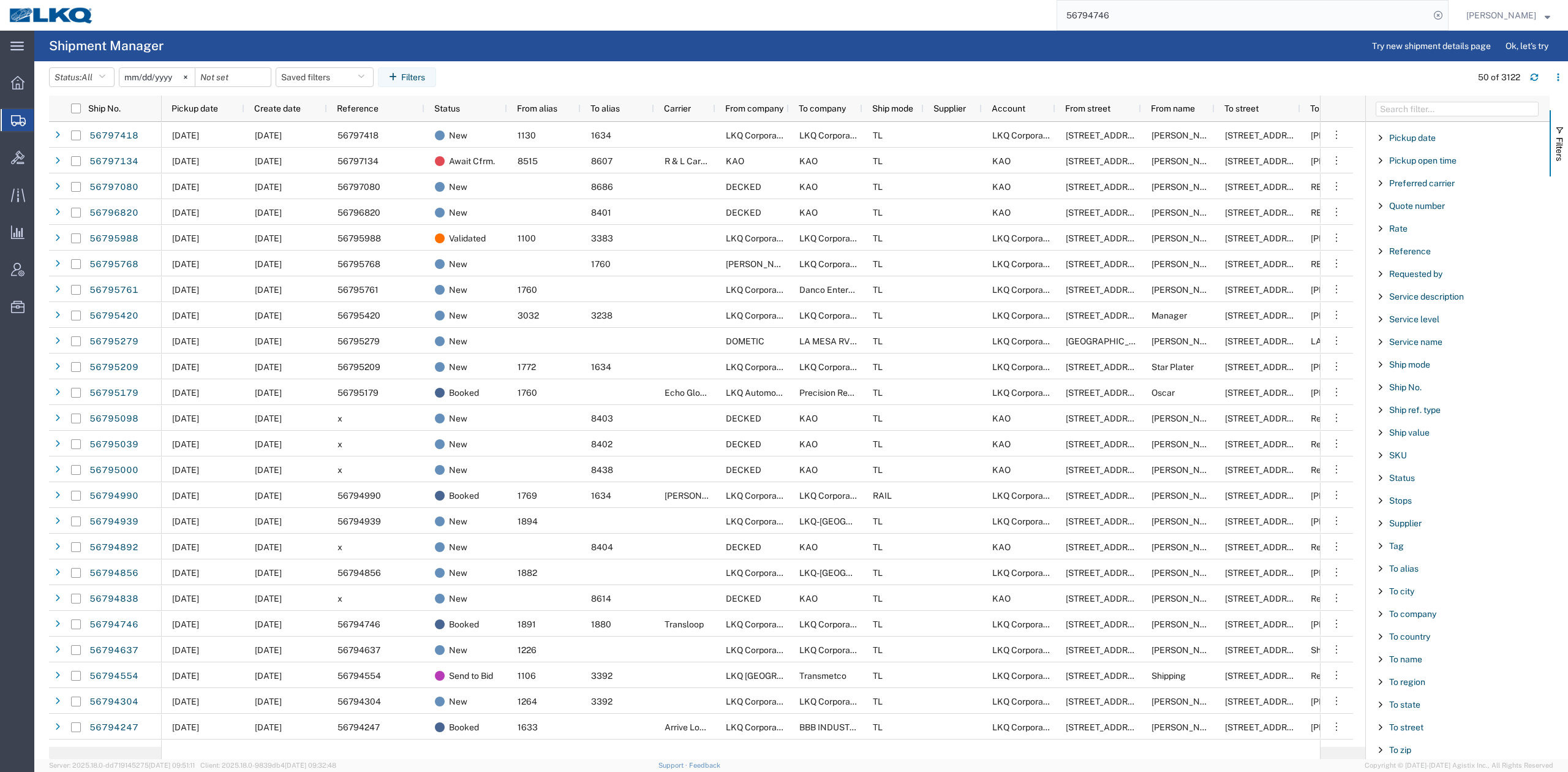
scroll to position [872, 0]
click at [1411, 518] on span "To city" at bounding box center [1401, 522] width 25 height 10
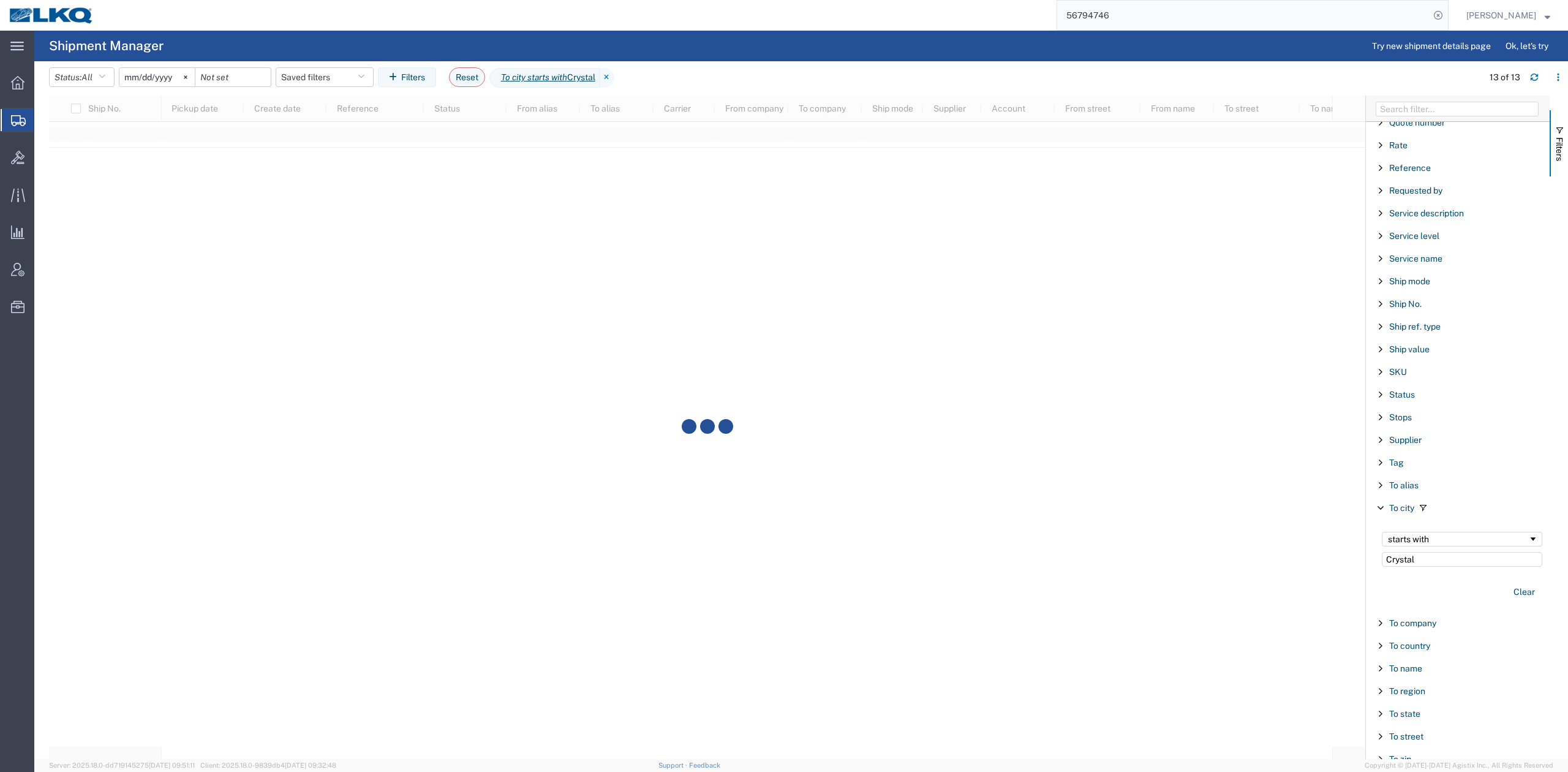
type input "Crystal"
drag, startPoint x: 1456, startPoint y: 579, endPoint x: 1280, endPoint y: 510, distance: 189.0
click at [1453, 574] on div "starts with Crystal" at bounding box center [1461, 549] width 175 height 49
click at [1555, 126] on span "button" at bounding box center [1560, 131] width 10 height 10
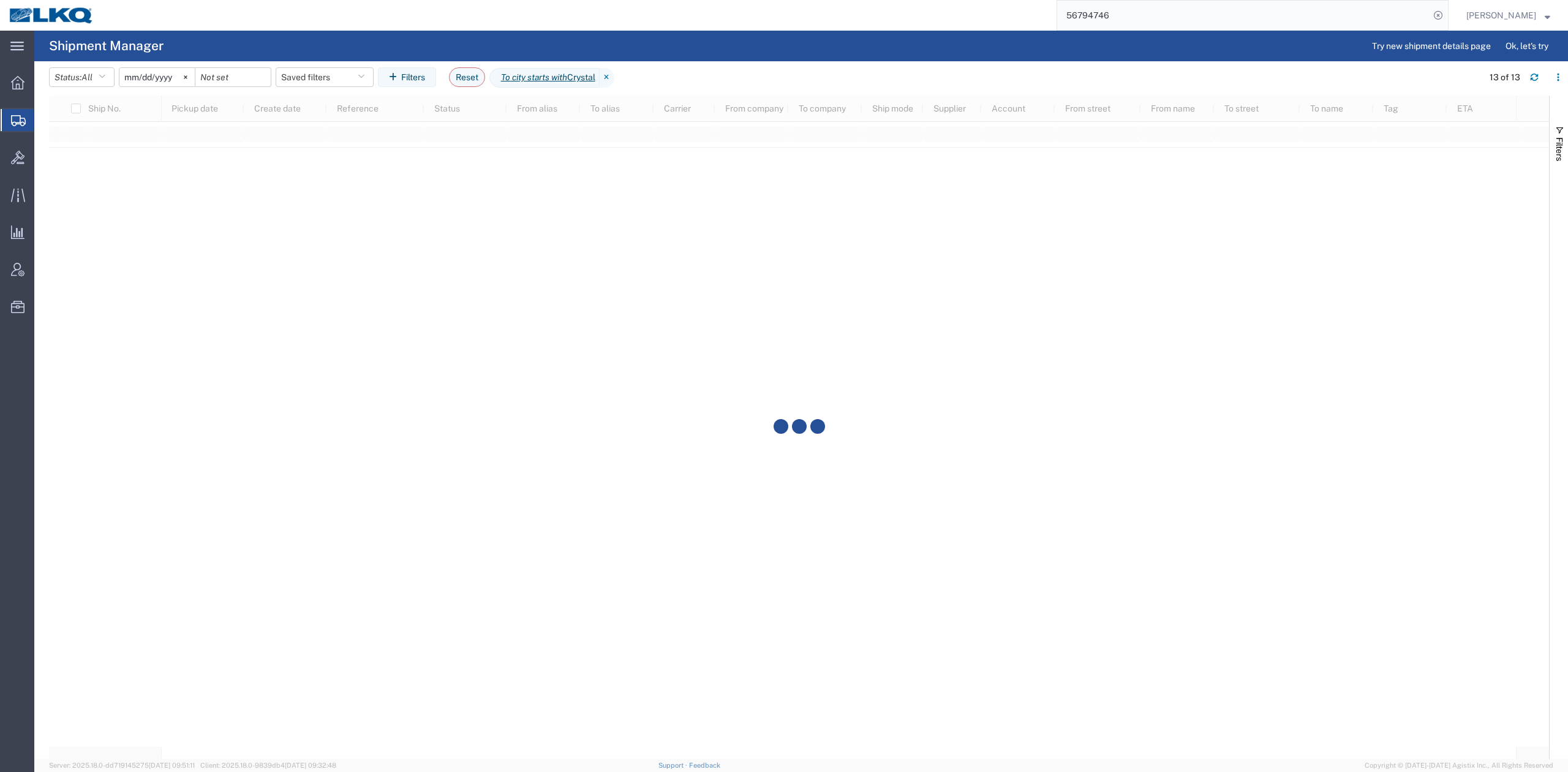
click at [982, 226] on div at bounding box center [799, 427] width 1500 height 664
click at [25, 87] on div at bounding box center [18, 83] width 34 height 25
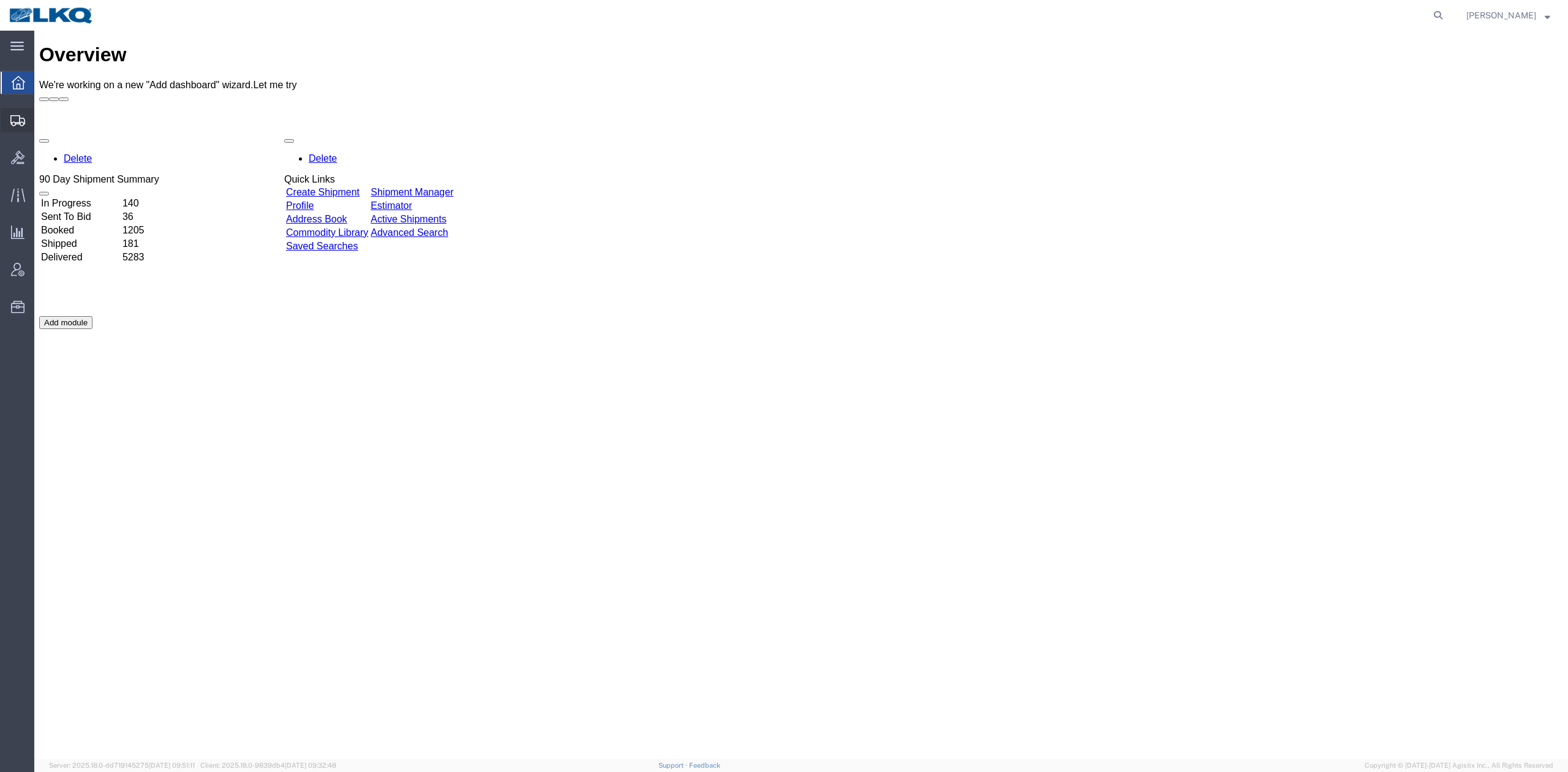
click at [0, 0] on span "Shipment Manager" at bounding box center [0, 0] width 0 height 0
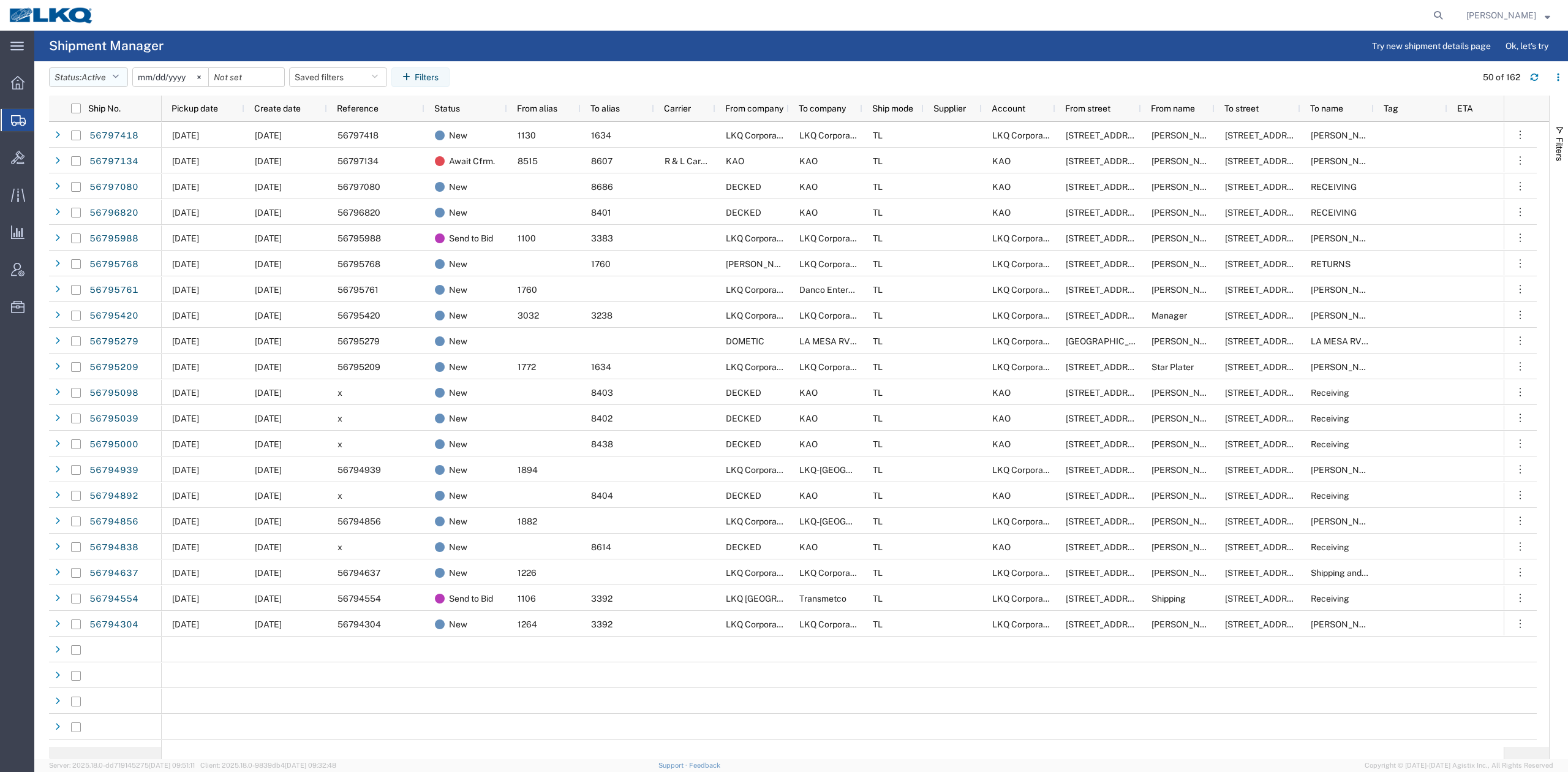
click at [106, 78] on span "Active" at bounding box center [94, 77] width 25 height 10
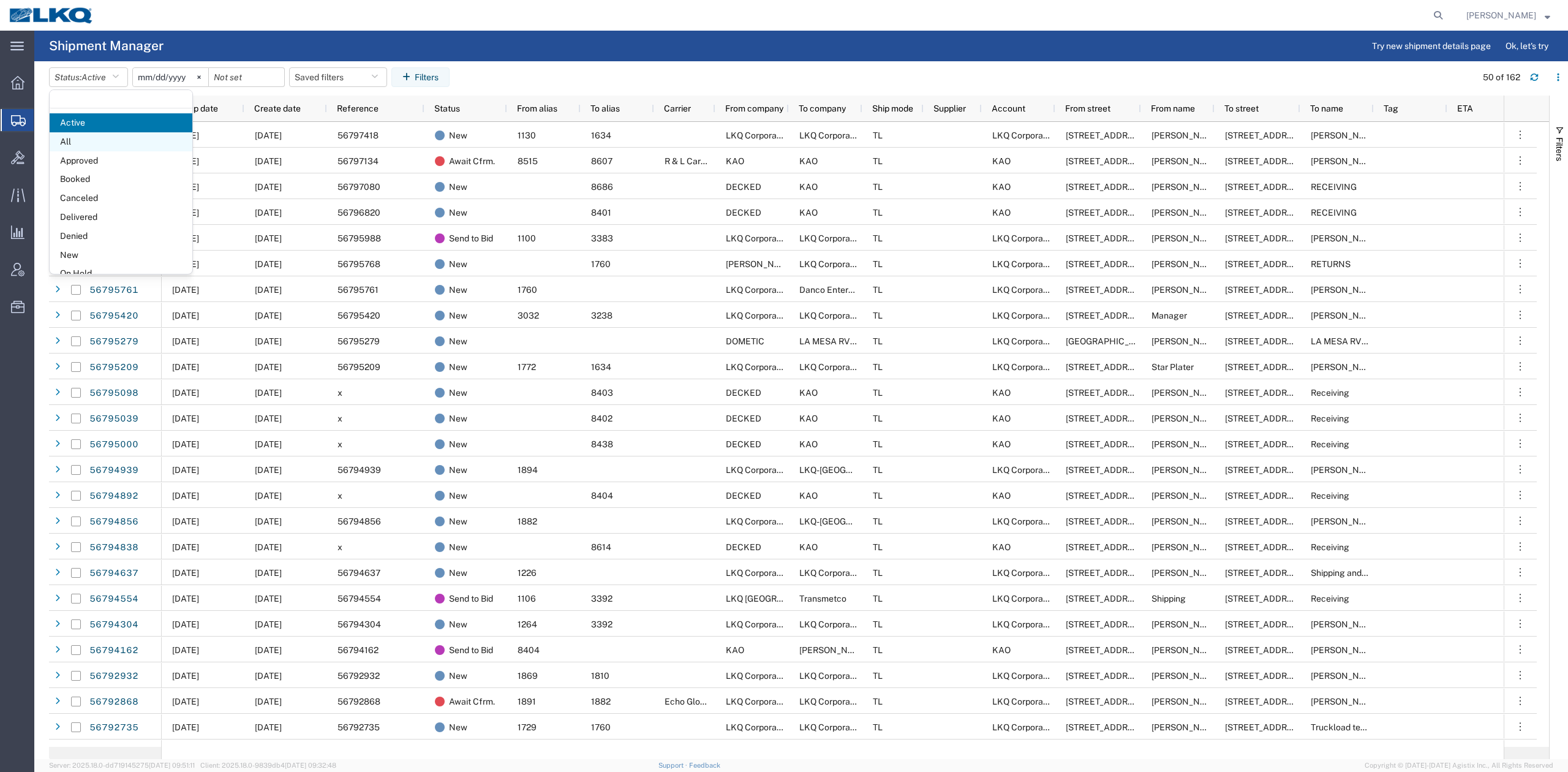
click at [83, 142] on span "All" at bounding box center [121, 141] width 143 height 19
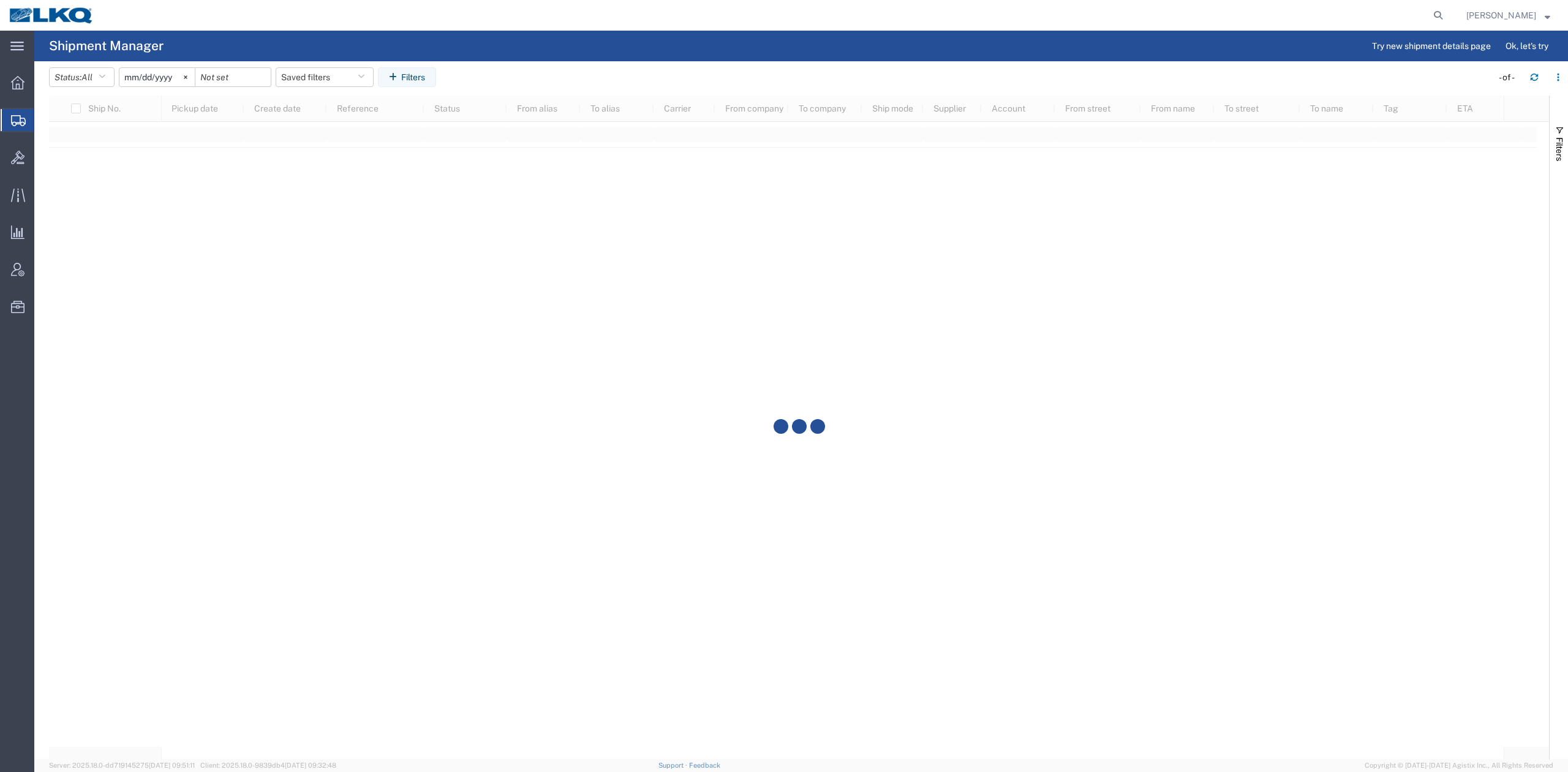
click at [154, 74] on input "2025-08-11" at bounding box center [157, 77] width 76 height 18
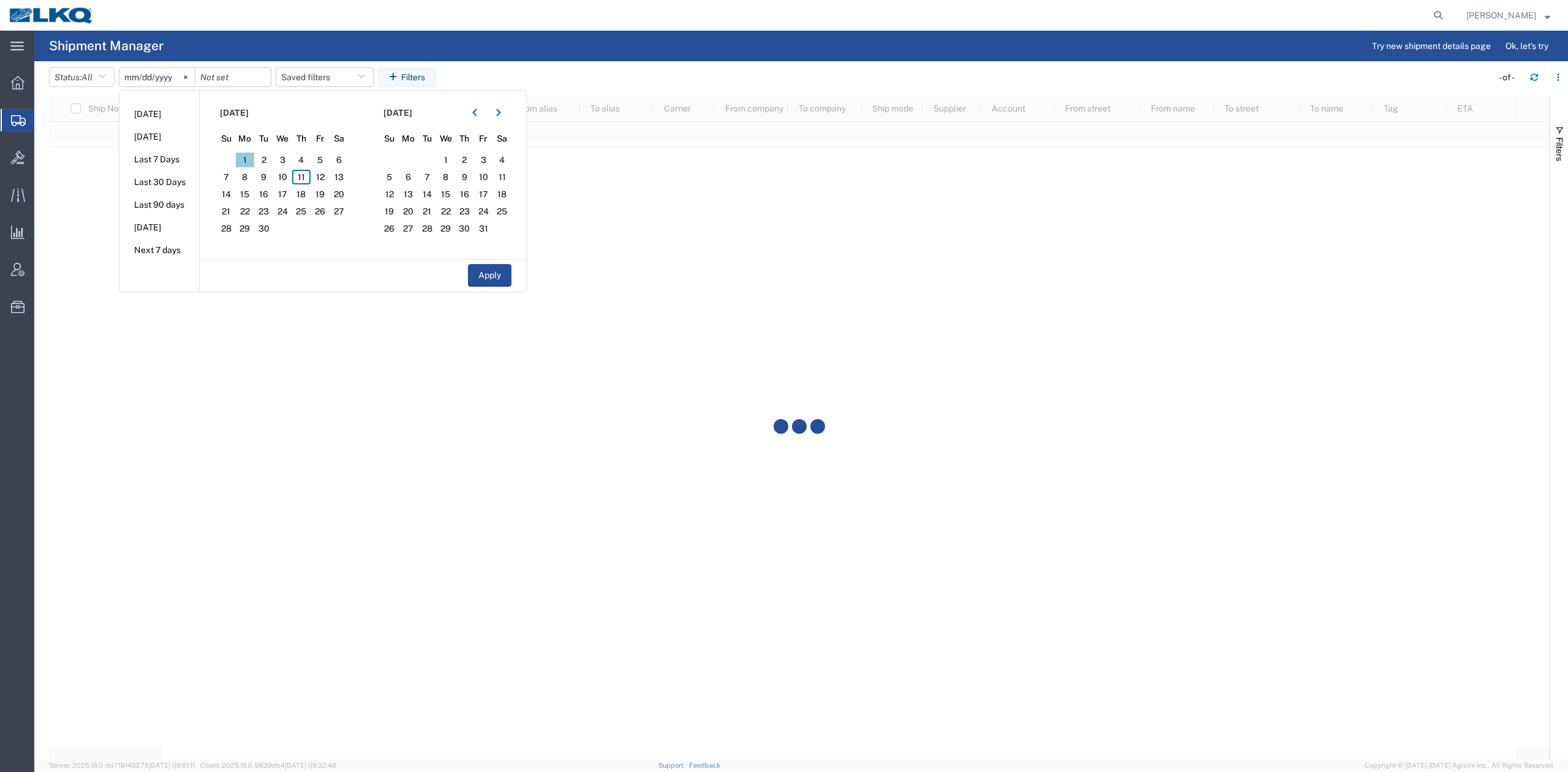
click at [255, 163] on span "1" at bounding box center [245, 160] width 19 height 15
click at [320, 180] on span "12" at bounding box center [320, 177] width 19 height 15
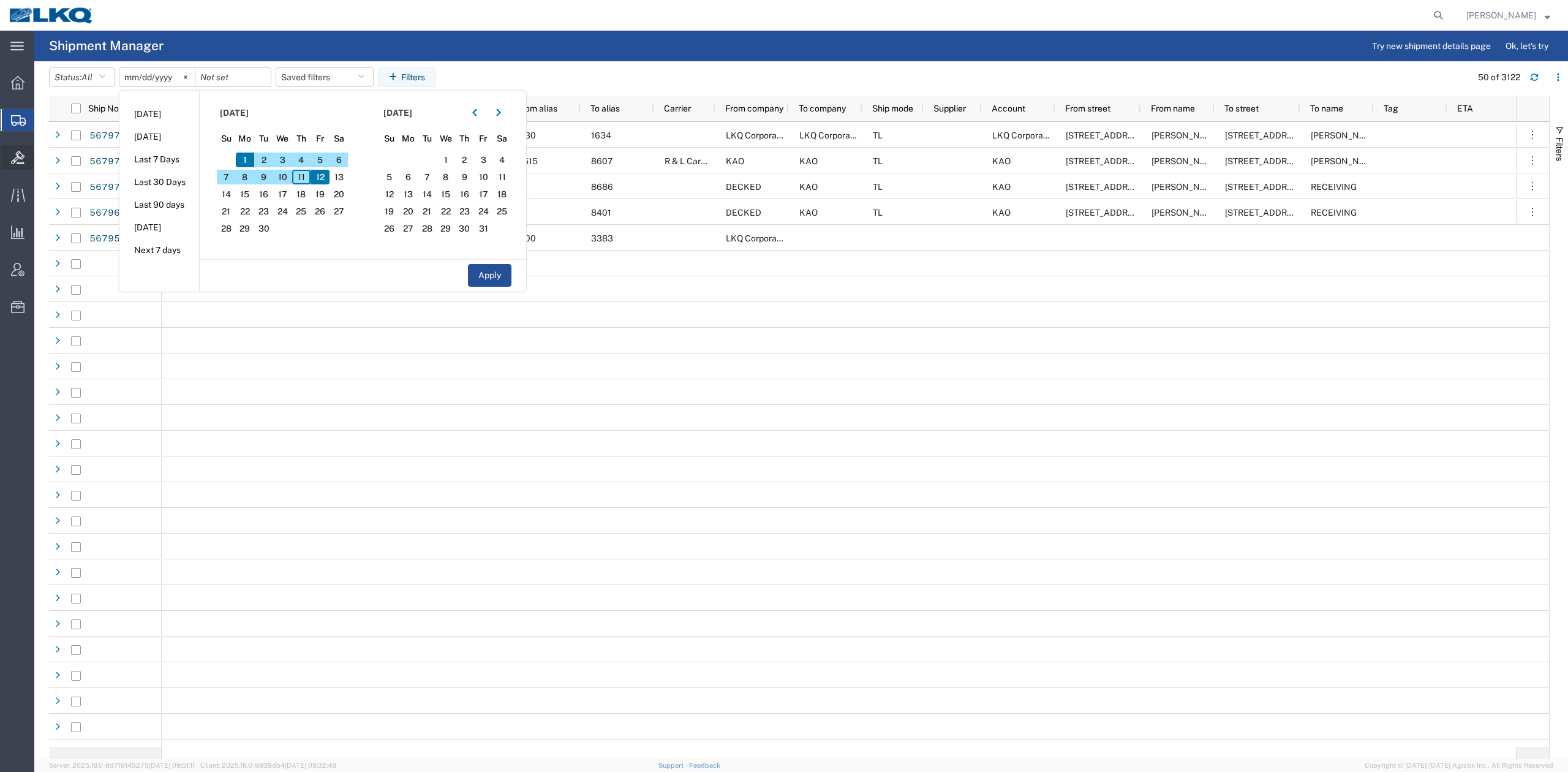
click at [490, 278] on button "Apply" at bounding box center [490, 275] width 44 height 23
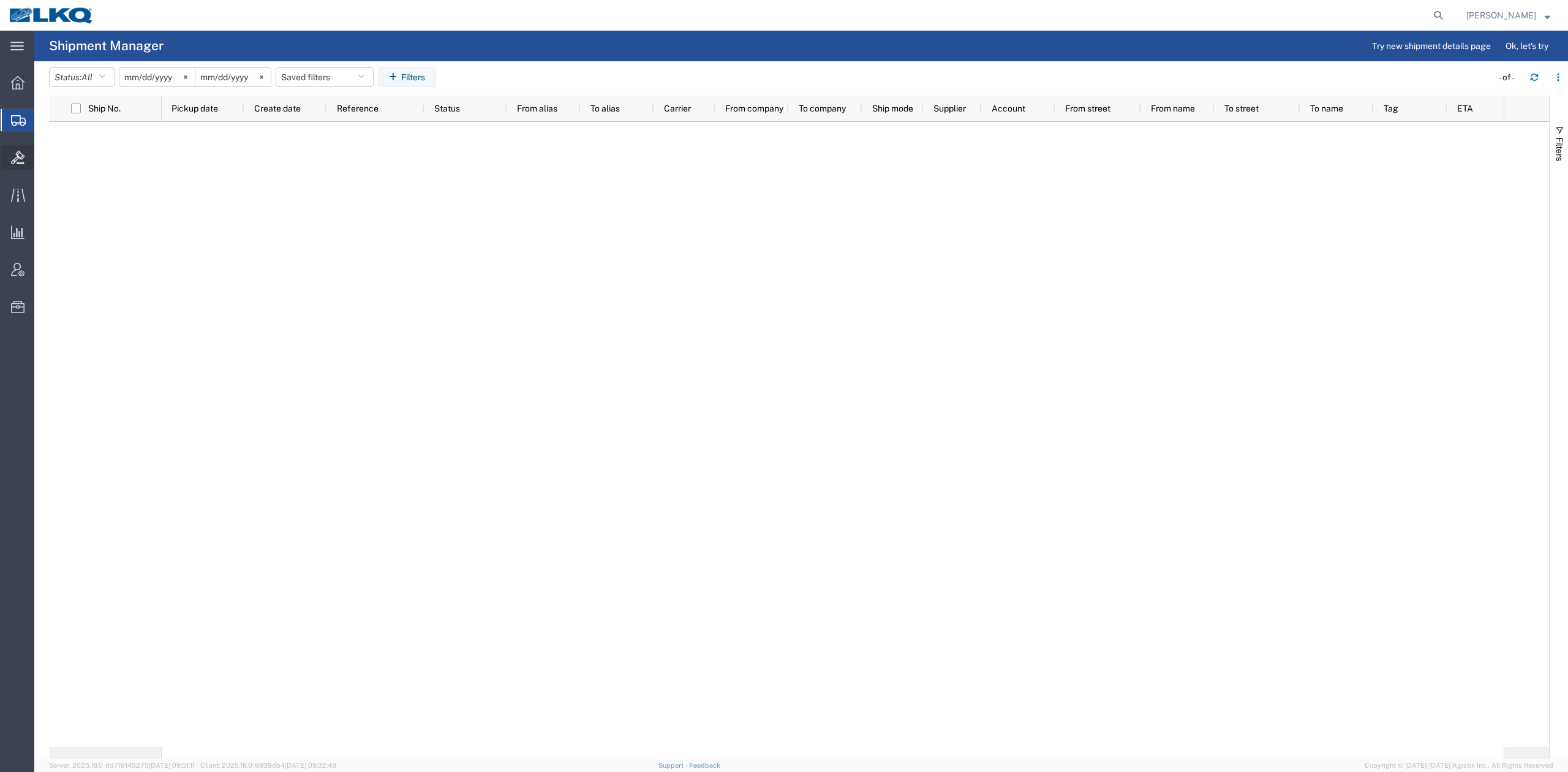
type input "2025-09-01"
type input "2025-09-12"
click at [1559, 131] on span "button" at bounding box center [1560, 131] width 10 height 10
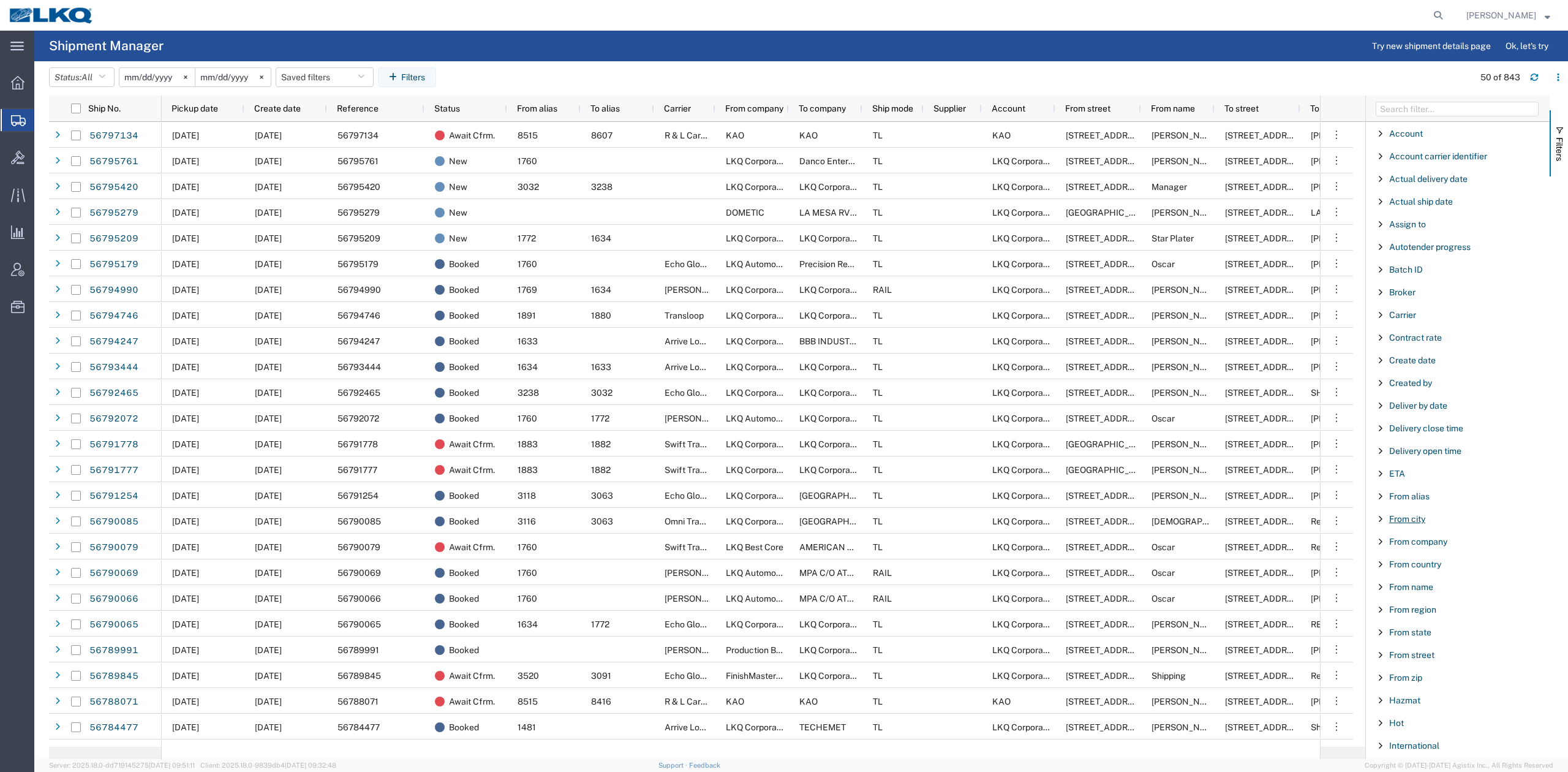
click at [1413, 524] on span "From city" at bounding box center [1407, 519] width 36 height 10
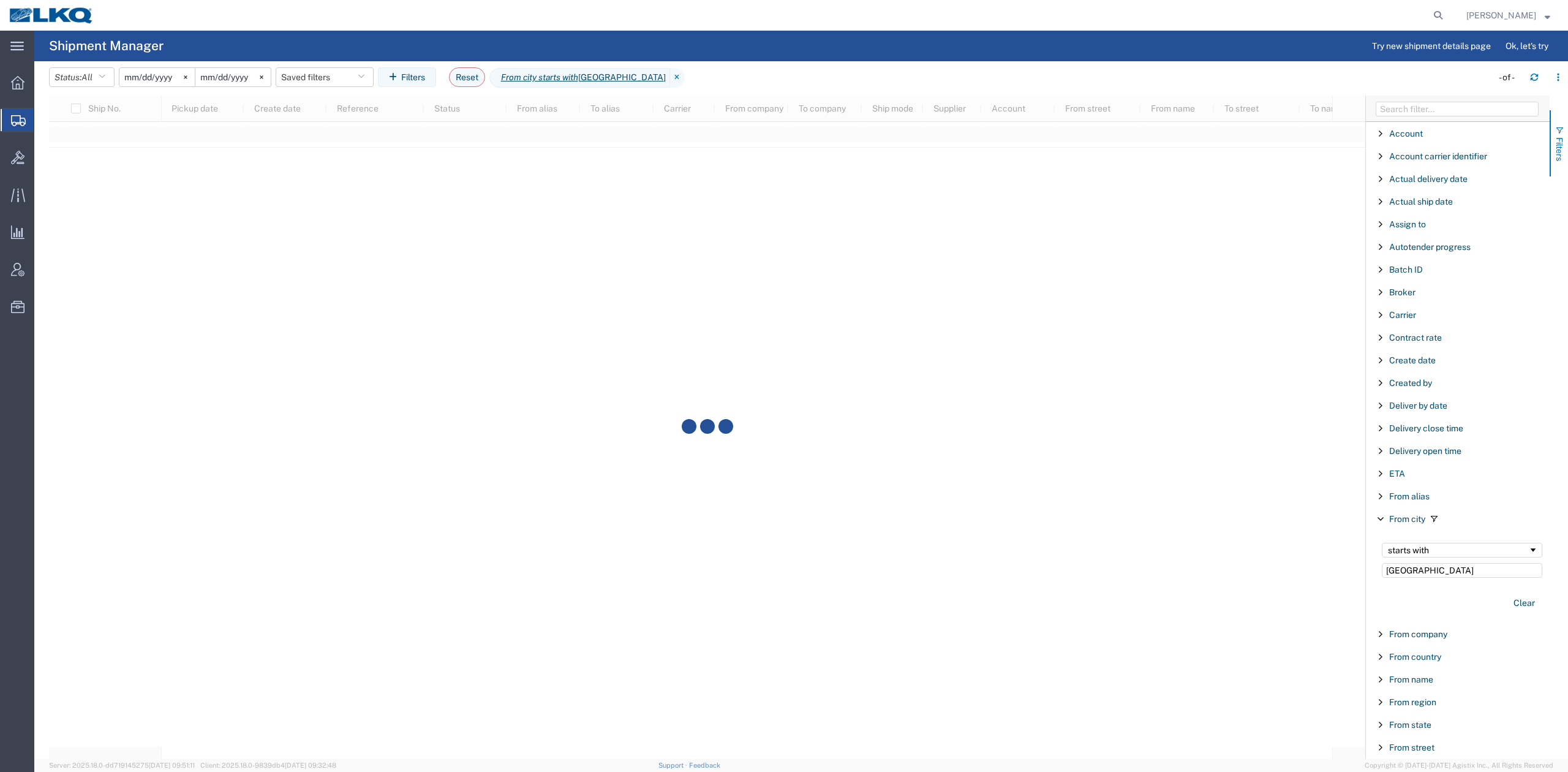
type input "atlanta"
click at [1558, 140] on span "Filters" at bounding box center [1560, 149] width 10 height 24
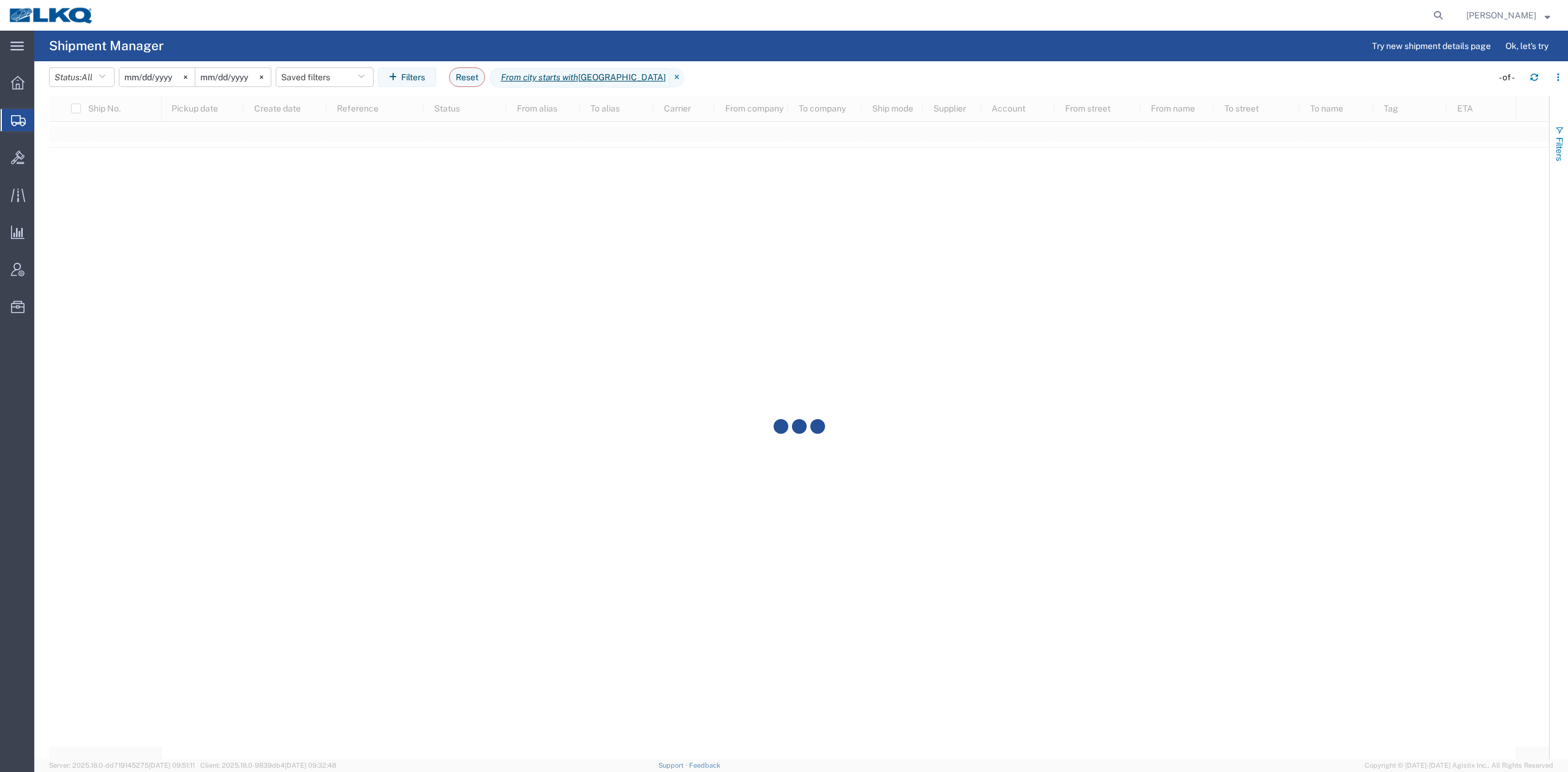
click at [1559, 134] on span "button" at bounding box center [1560, 131] width 10 height 10
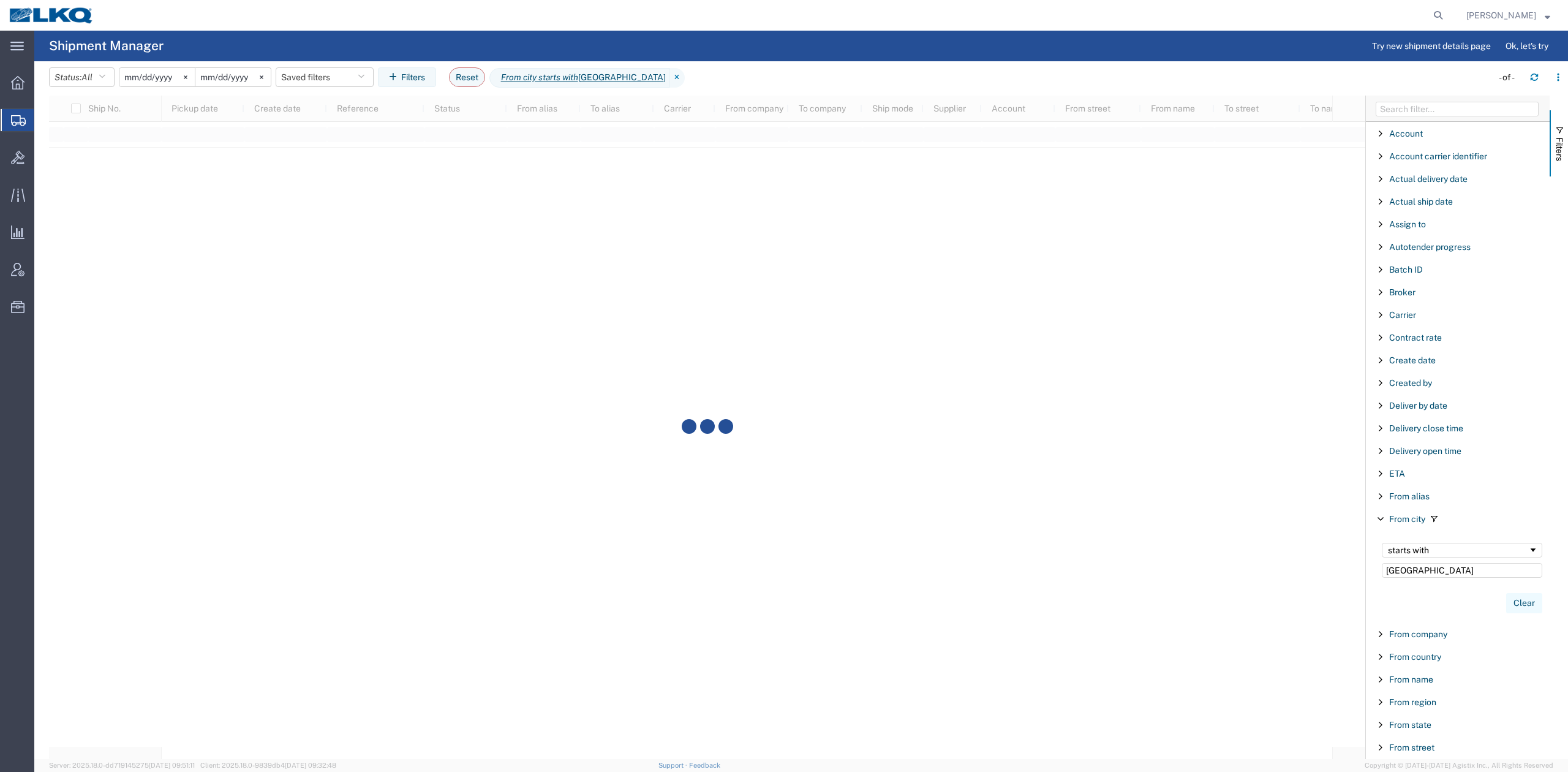
click at [1516, 610] on button "Clear" at bounding box center [1524, 603] width 36 height 21
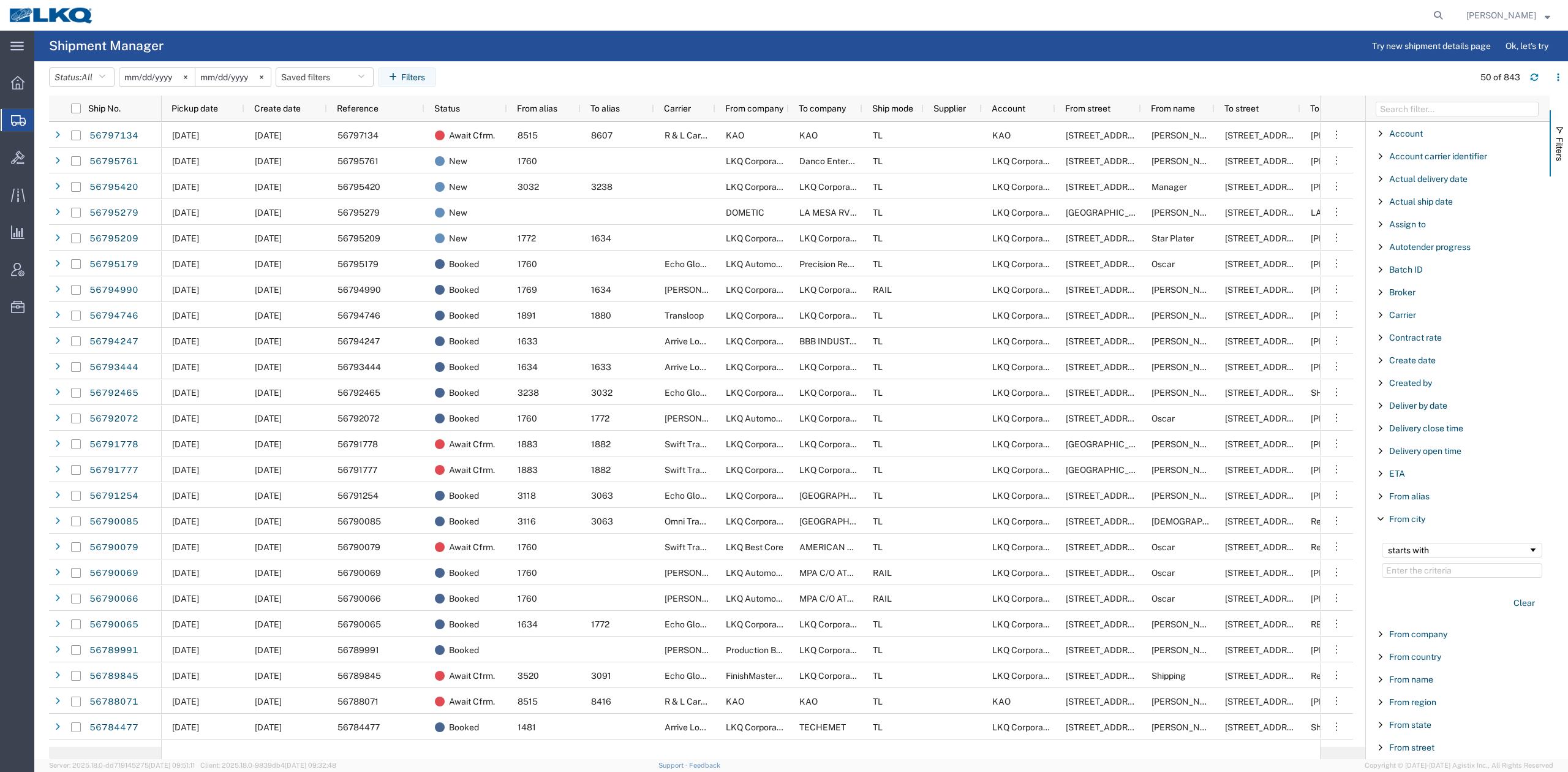
drag, startPoint x: 1397, startPoint y: 500, endPoint x: 1419, endPoint y: 489, distance: 24.6
click at [1414, 488] on div "From alias Enabled From alias" at bounding box center [1458, 496] width 184 height 23
click at [1409, 500] on span "From alias" at bounding box center [1409, 496] width 40 height 10
click at [1417, 555] on input "Filter Value" at bounding box center [1461, 548] width 160 height 15
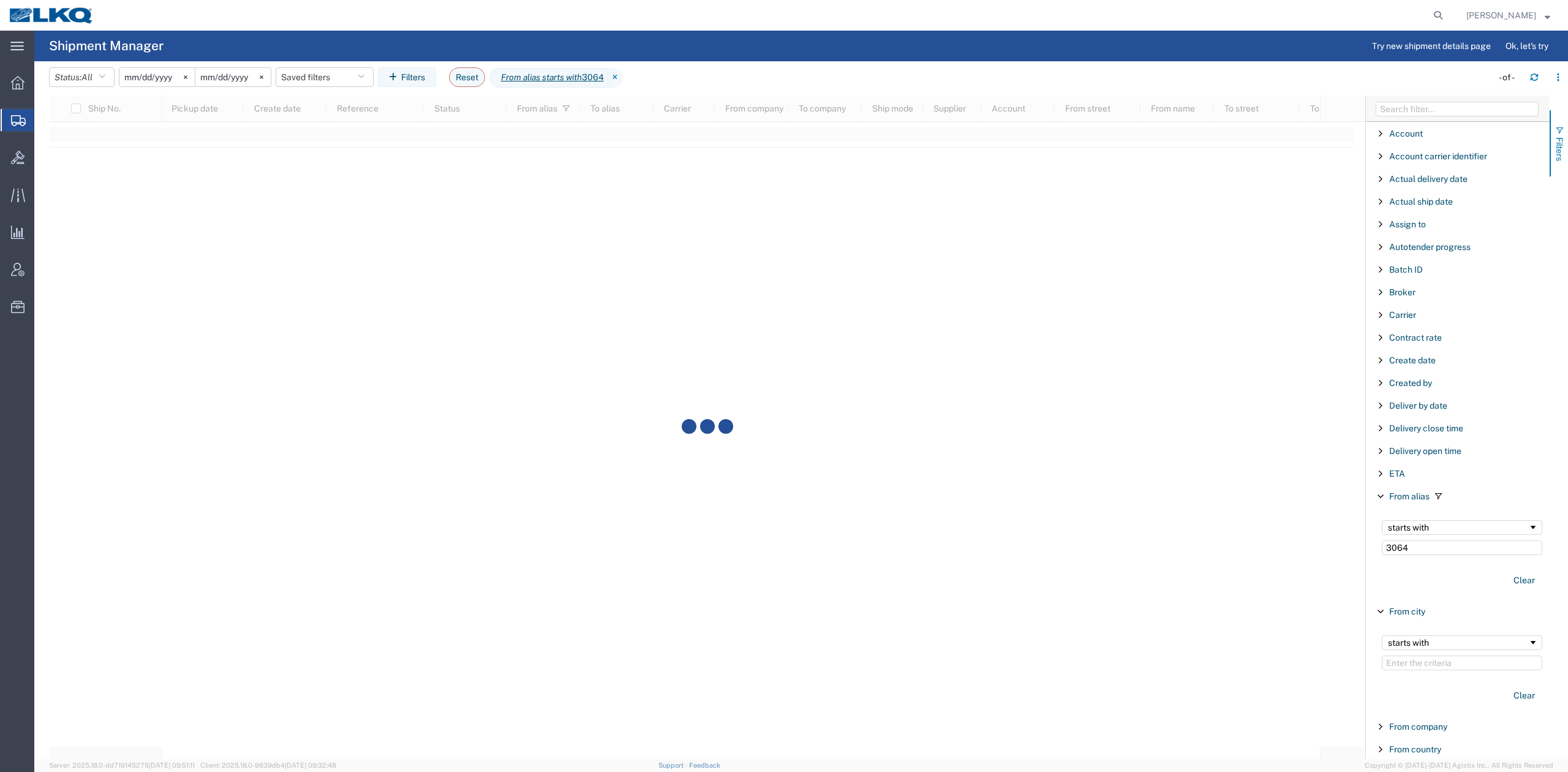
type input "3064"
click at [1559, 137] on span "Filters" at bounding box center [1560, 149] width 10 height 24
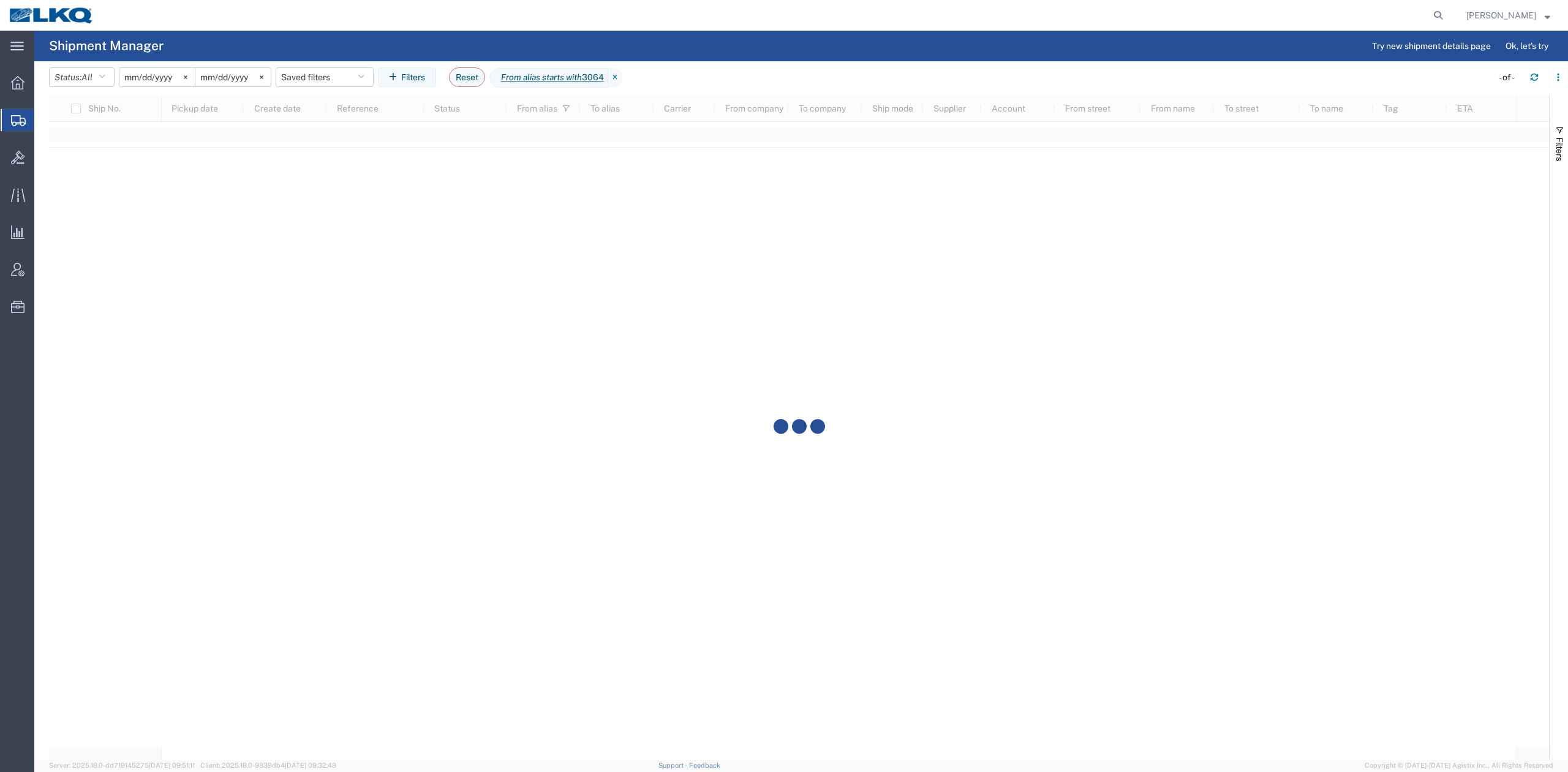
click at [687, 49] on agx-page-header "Shipment Manager Try new shipment details page Ok, let's try" at bounding box center [801, 45] width 1534 height 30
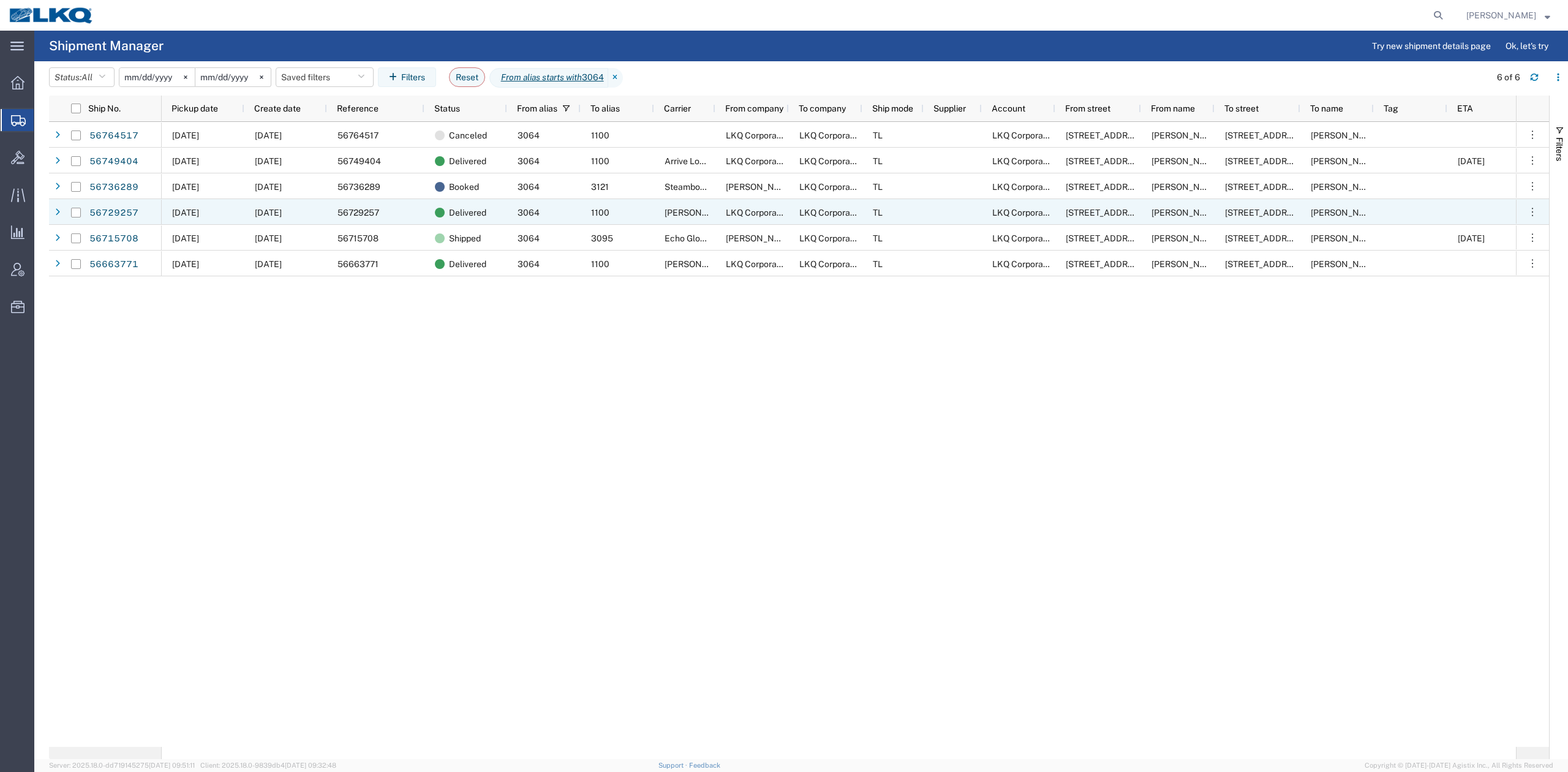
click at [234, 209] on div "09/08/2025" at bounding box center [203, 211] width 83 height 25
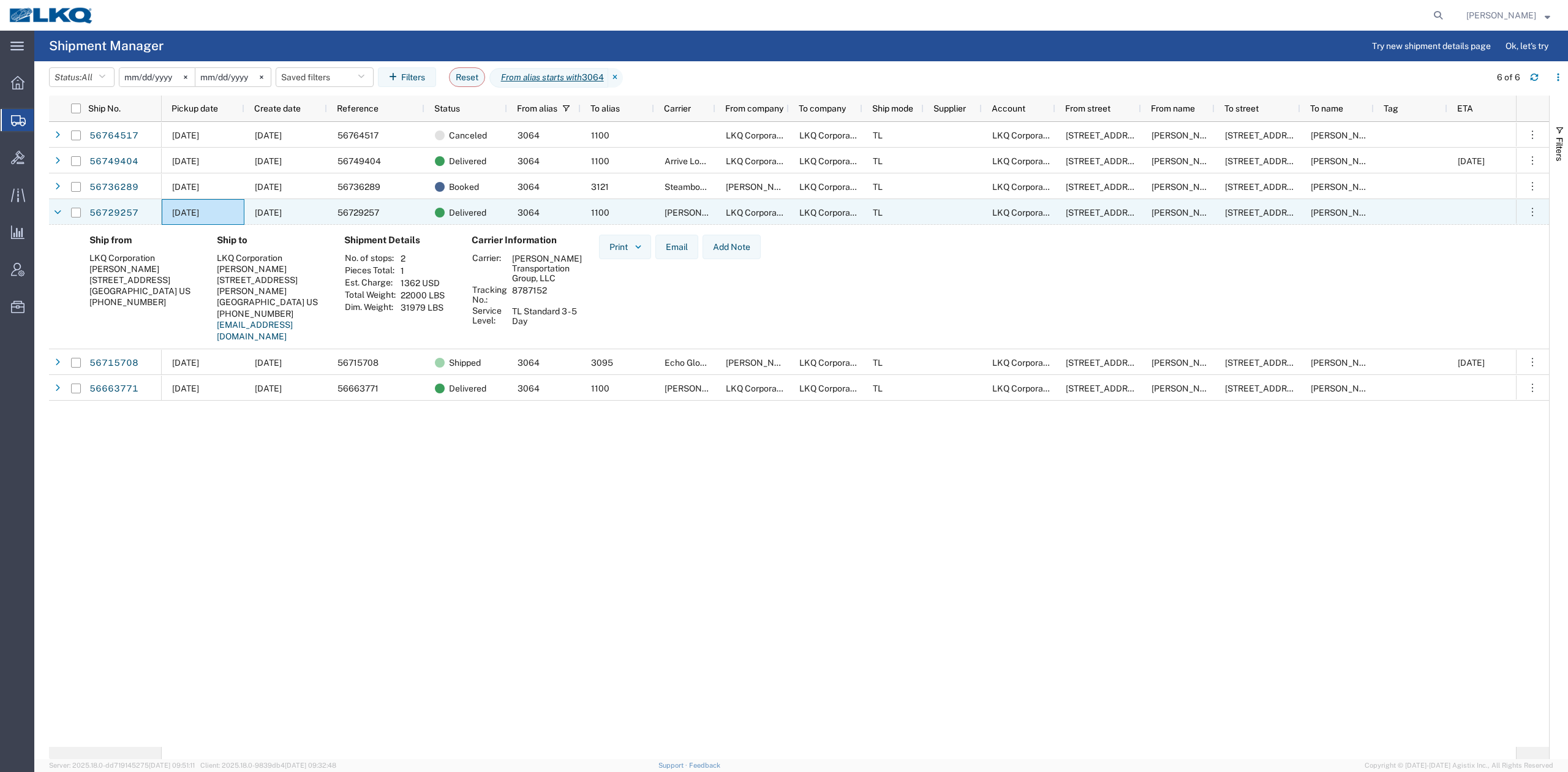
click at [525, 215] on span "3064" at bounding box center [528, 213] width 22 height 10
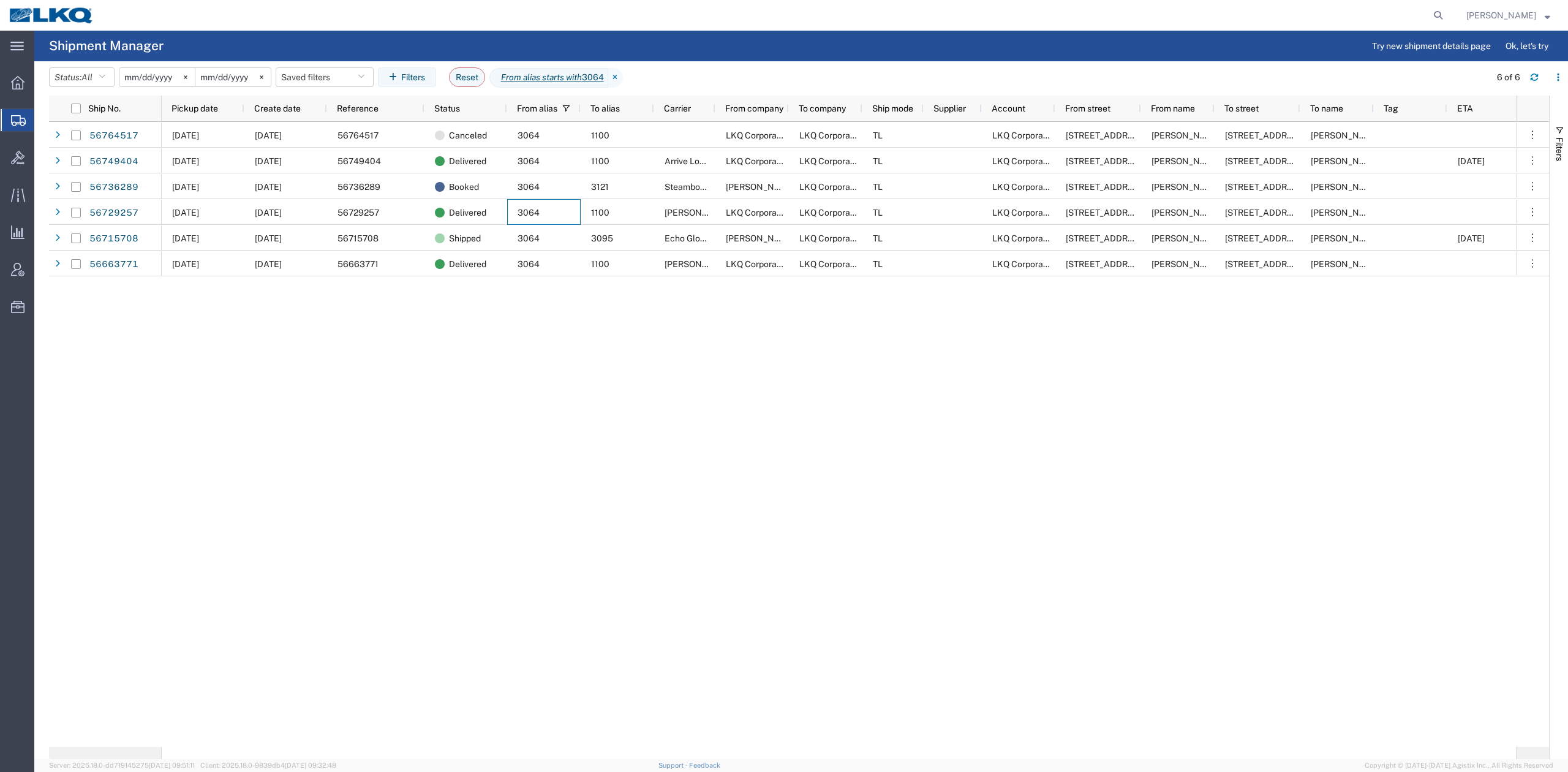
click at [611, 407] on div "09/09/2025 09/09/2025 56764517 Canceled 3064 1100 LKQ Corporation LKQ Corporati…" at bounding box center [839, 434] width 1354 height 625
click at [621, 483] on div "09/09/2025 09/09/2025 56764517 Canceled 3064 1100 LKQ Corporation LKQ Corporati…" at bounding box center [839, 434] width 1354 height 625
click at [1446, 13] on icon at bounding box center [1437, 15] width 17 height 17
paste input "56070617"
type input "56070617"
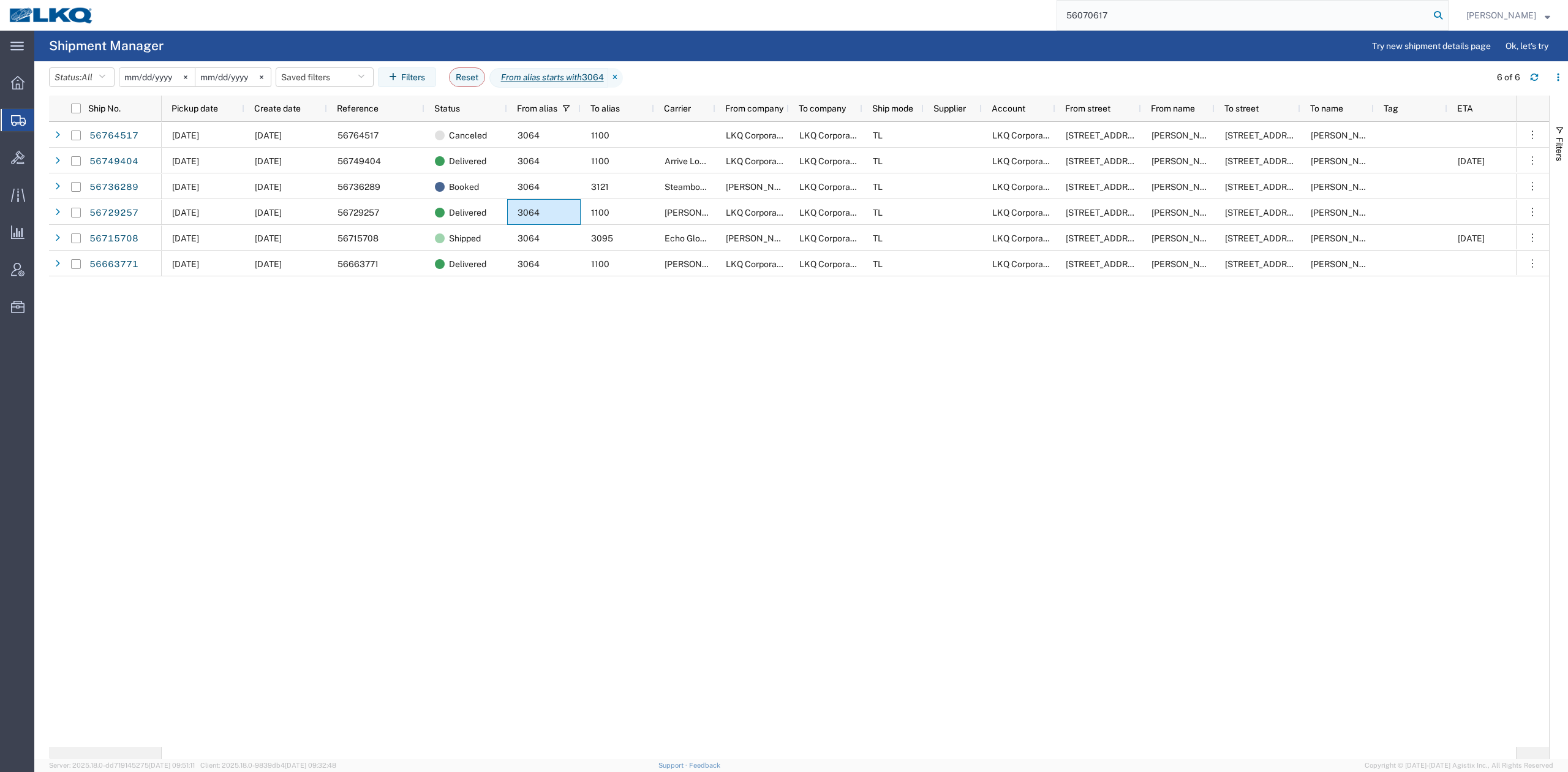
click at [1446, 13] on icon at bounding box center [1437, 15] width 17 height 17
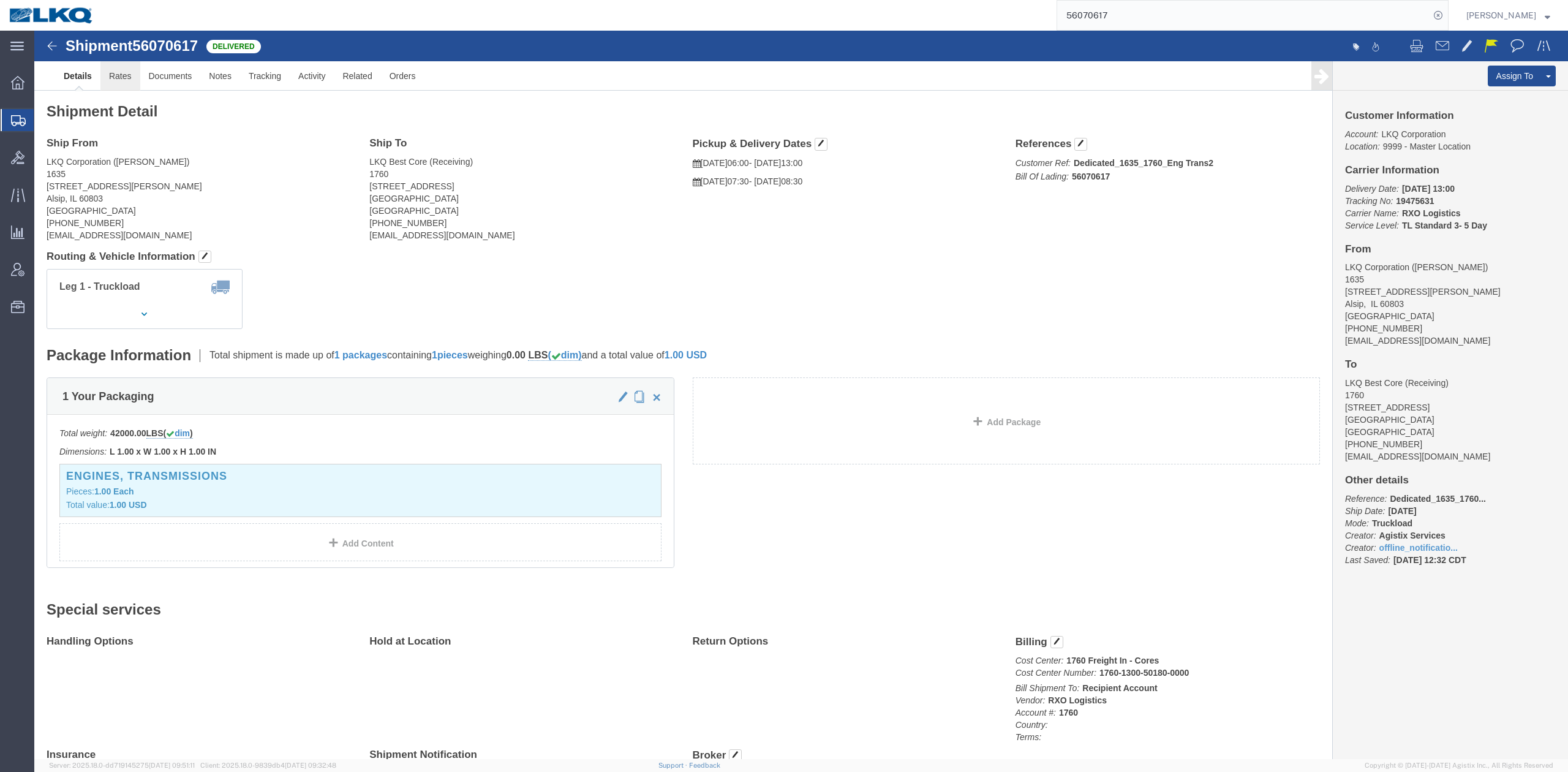
click link "Rates"
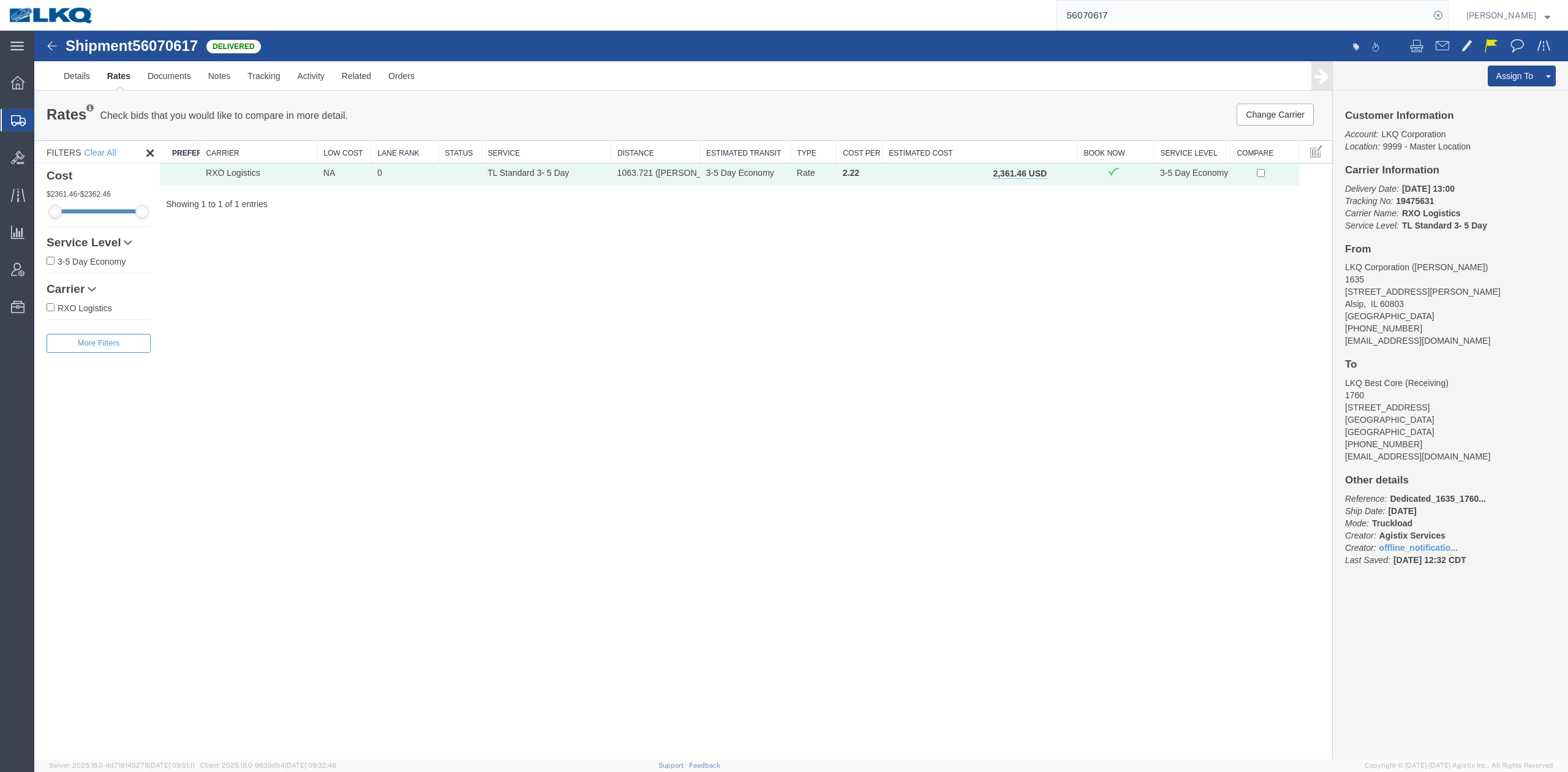
drag, startPoint x: 71, startPoint y: 143, endPoint x: 23, endPoint y: 140, distance: 48.1
click at [0, 0] on span "Shipment Manager" at bounding box center [0, 0] width 0 height 0
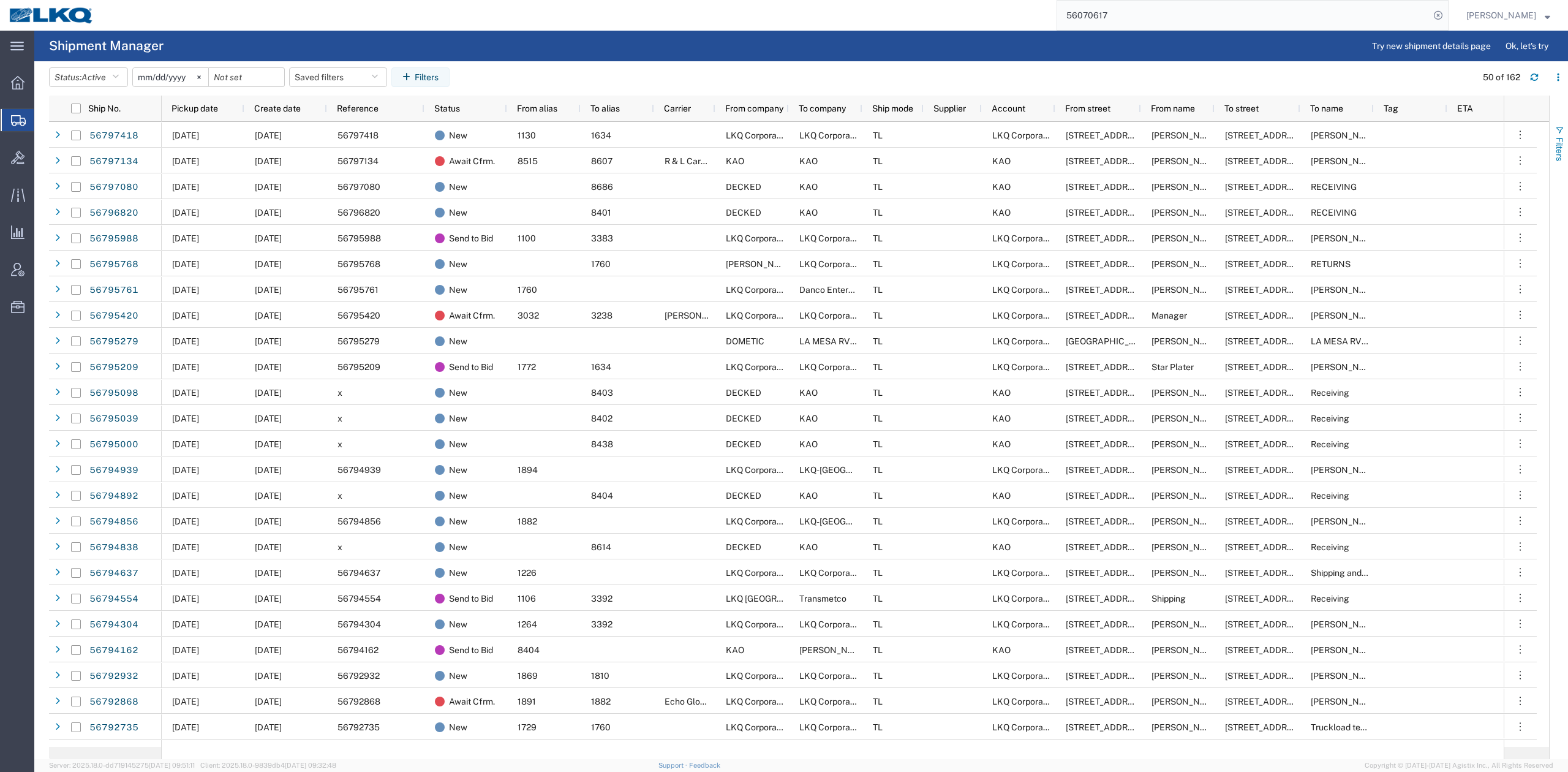
click at [1559, 140] on span "Filters" at bounding box center [1560, 149] width 10 height 24
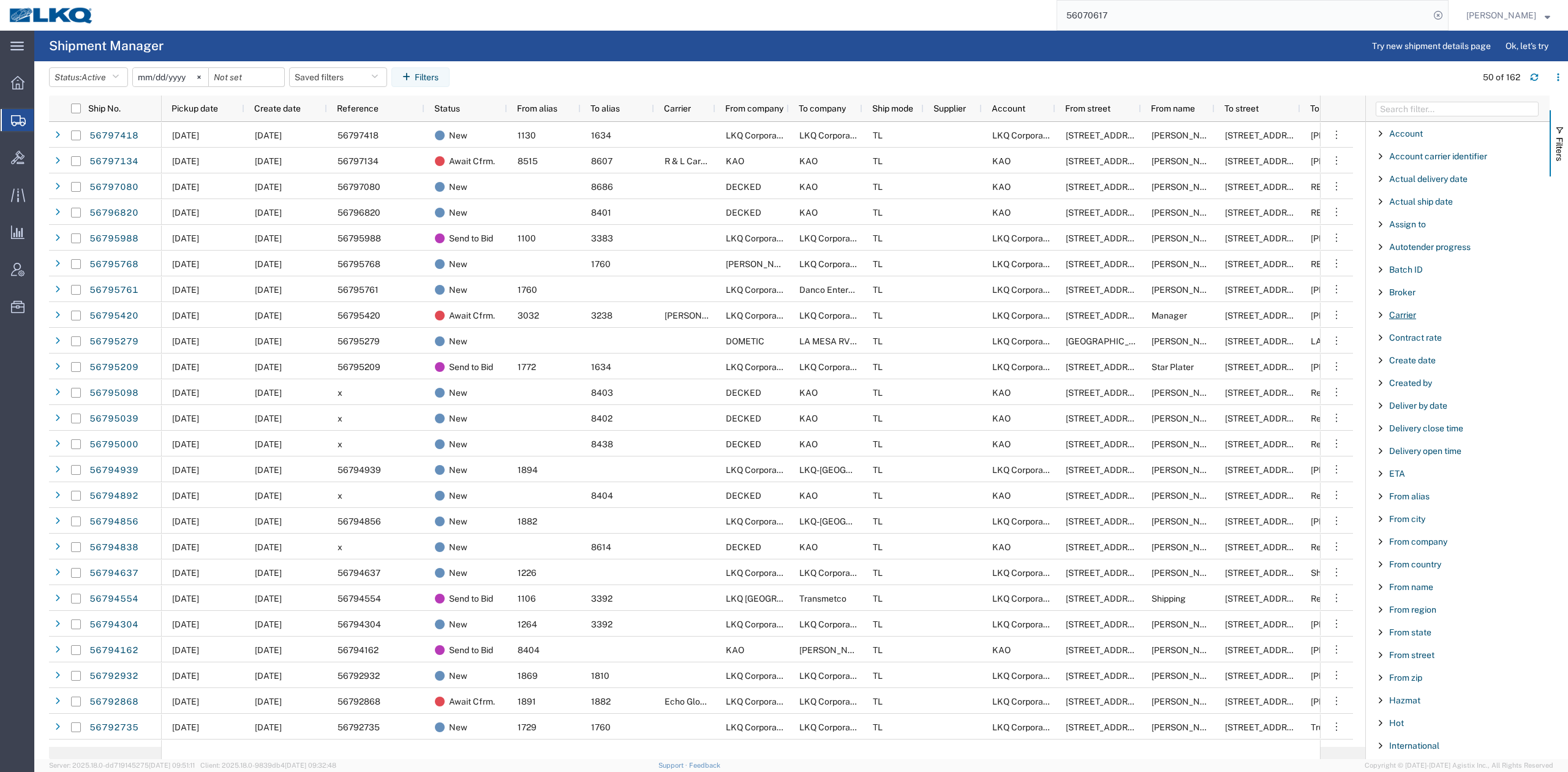
click at [1399, 317] on span "Carrier" at bounding box center [1402, 315] width 27 height 10
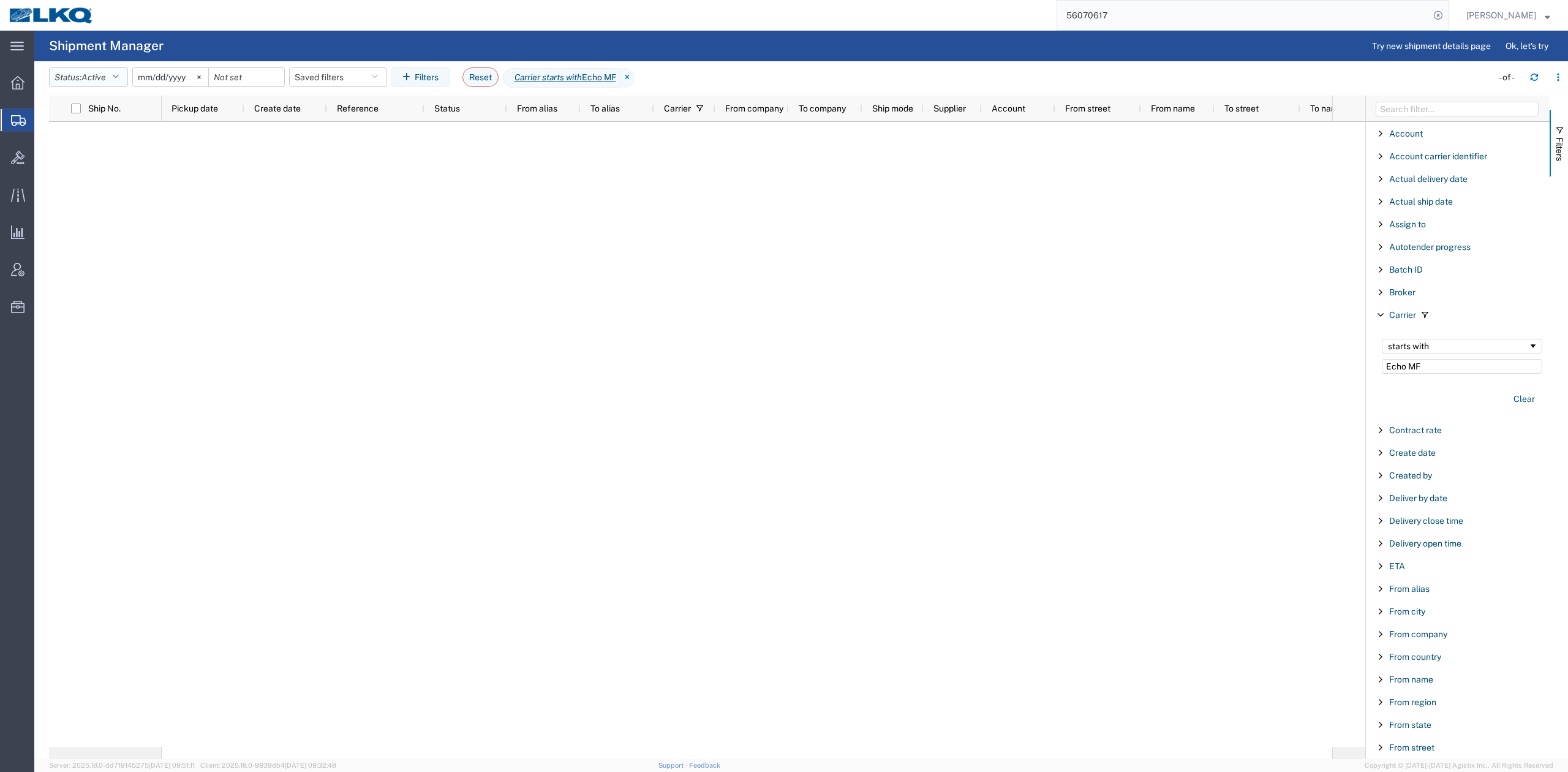
type input "Echo MF"
click at [113, 78] on button "Status: Active" at bounding box center [89, 77] width 79 height 20
click at [91, 150] on span "All" at bounding box center [121, 141] width 143 height 19
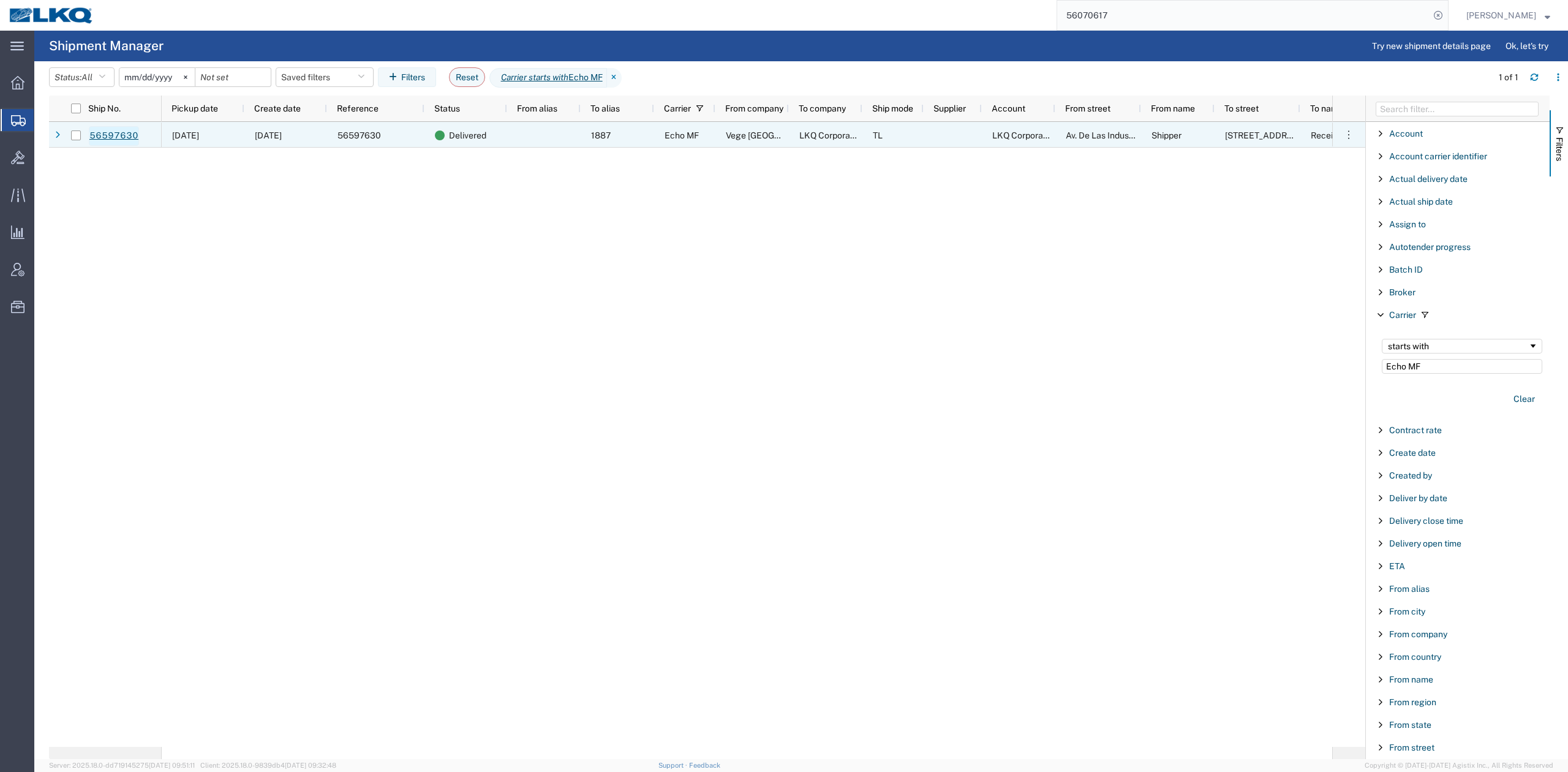
click at [122, 138] on link "56597630" at bounding box center [113, 136] width 50 height 20
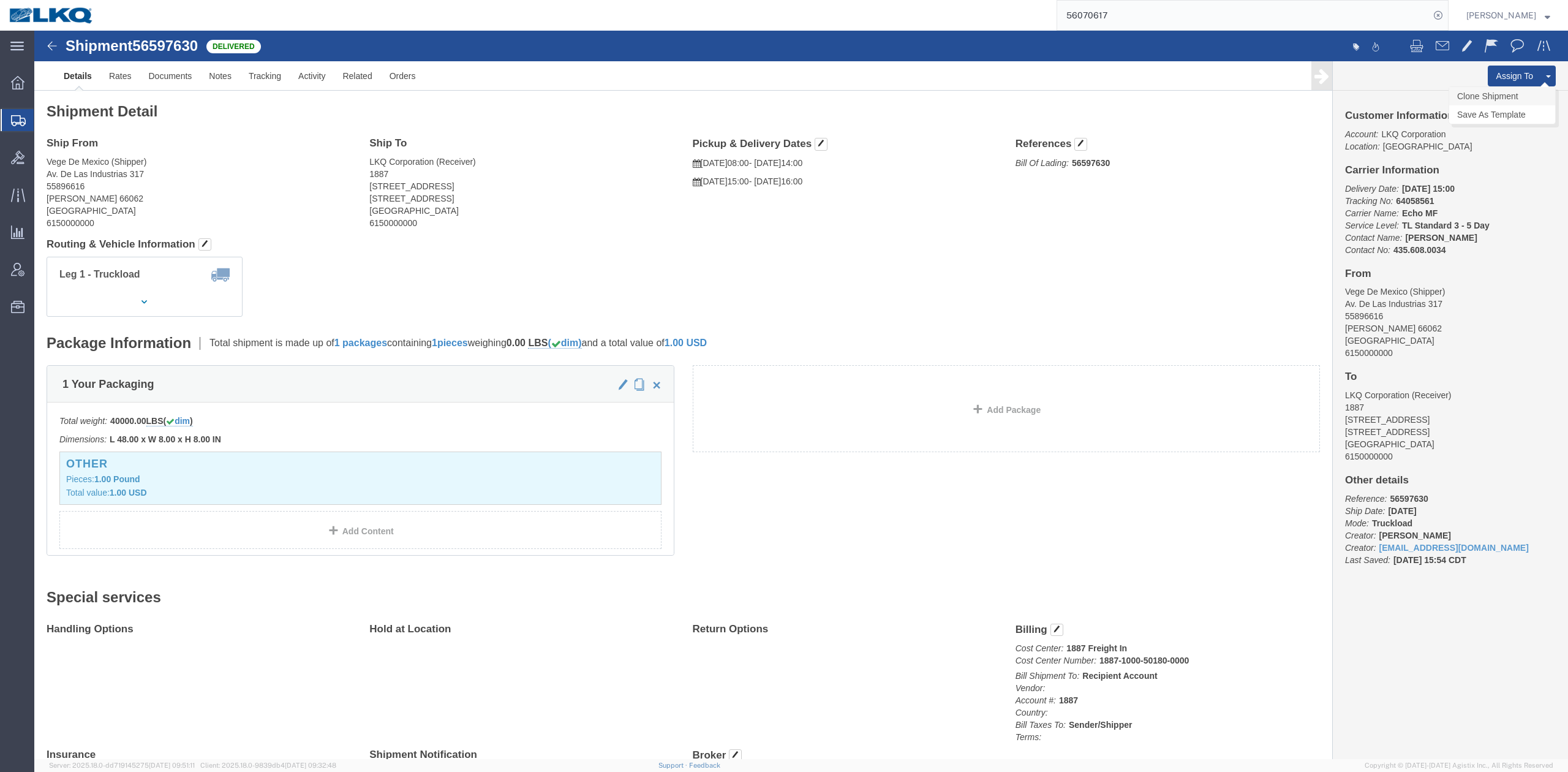
click link "Clone Shipment"
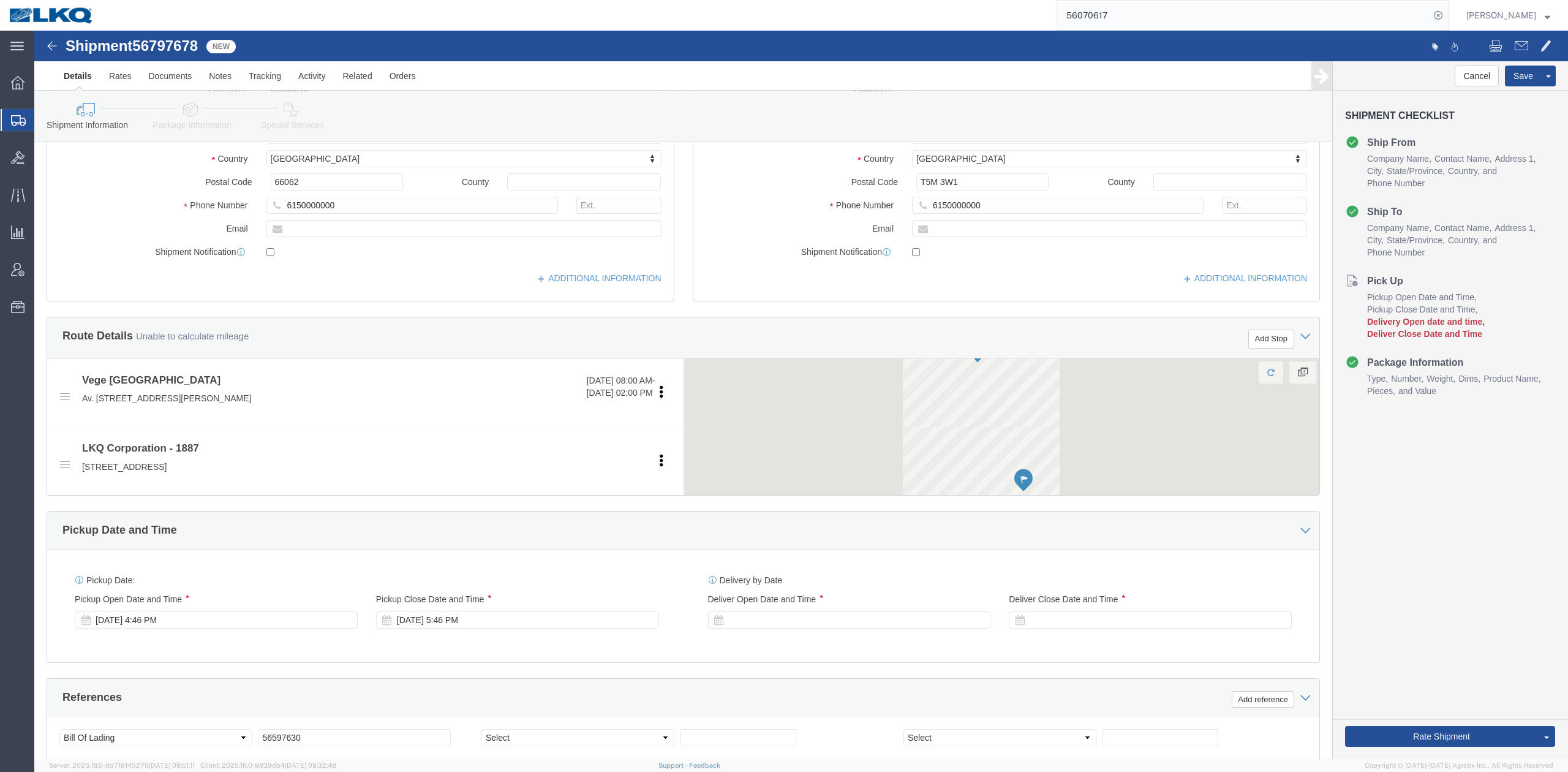
scroll to position [490, 0]
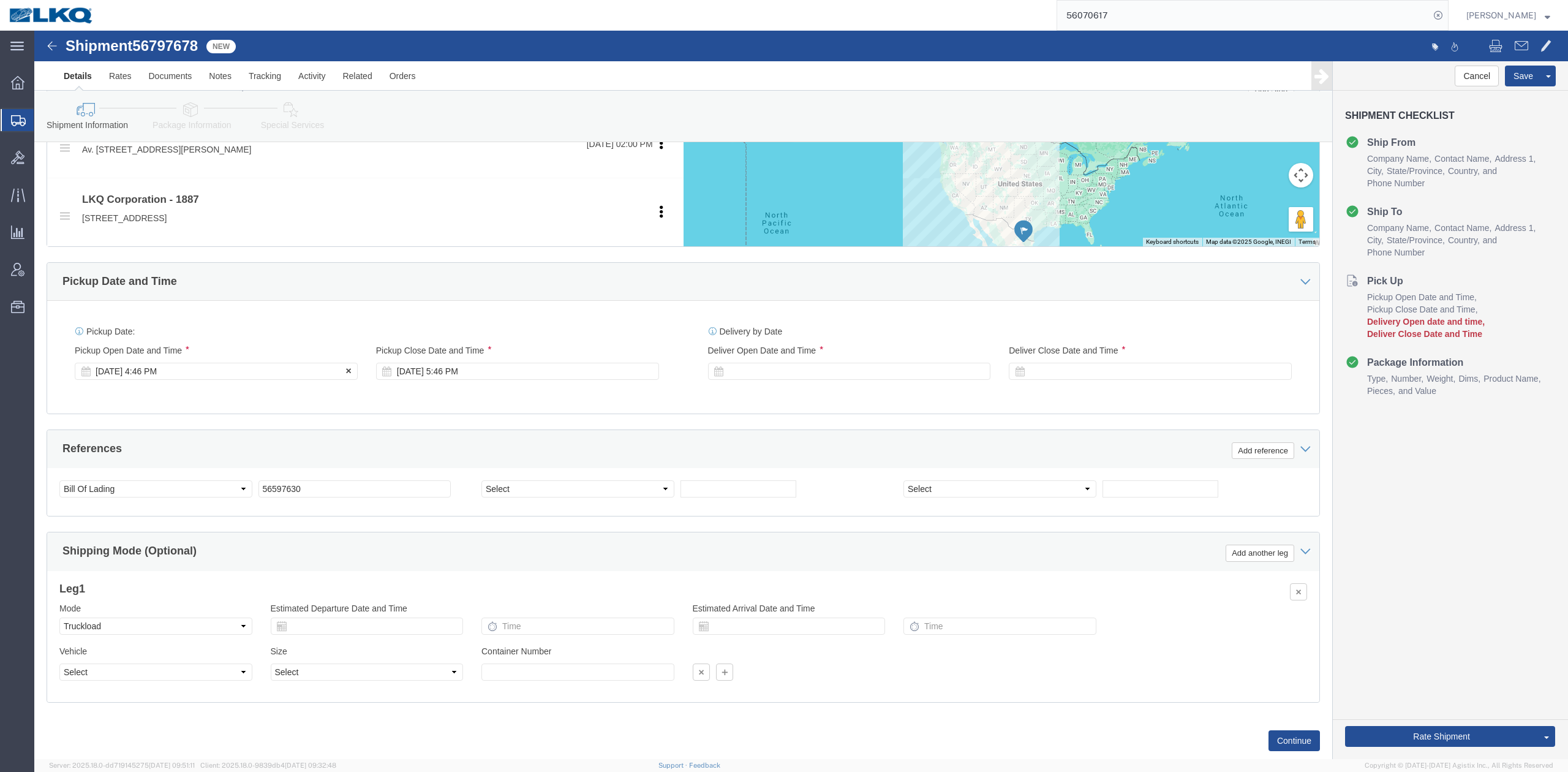
select select
select select "69937"
click div "Sep 11 2025 4:46 PM"
type input "8:00 AM"
drag, startPoint x: 353, startPoint y: 406, endPoint x: 393, endPoint y: 386, distance: 44.7
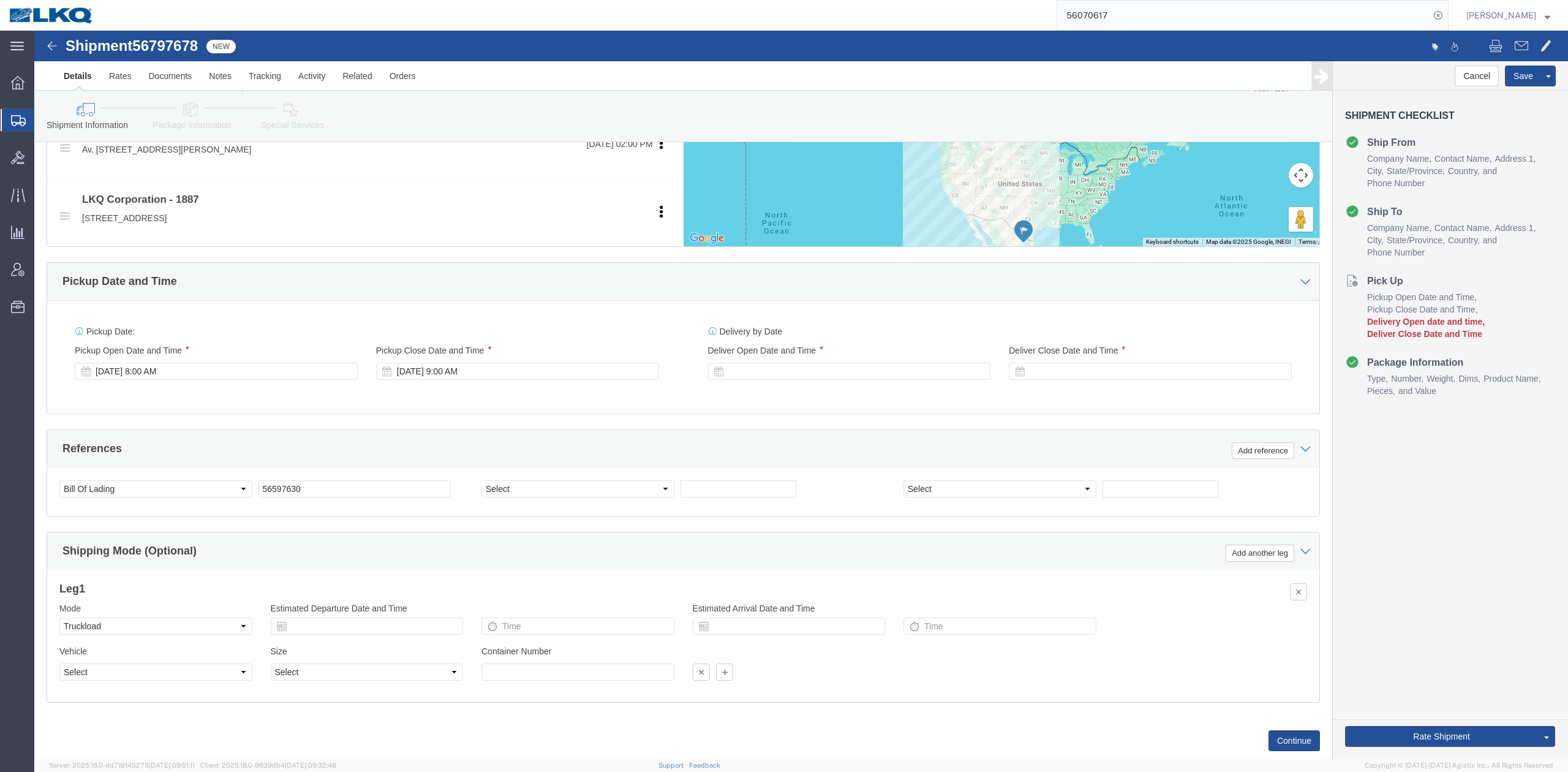
click div "References Add reference"
click div "Sep 18 2025 9:00 AM"
type input "2:00 PM"
click button "Apply"
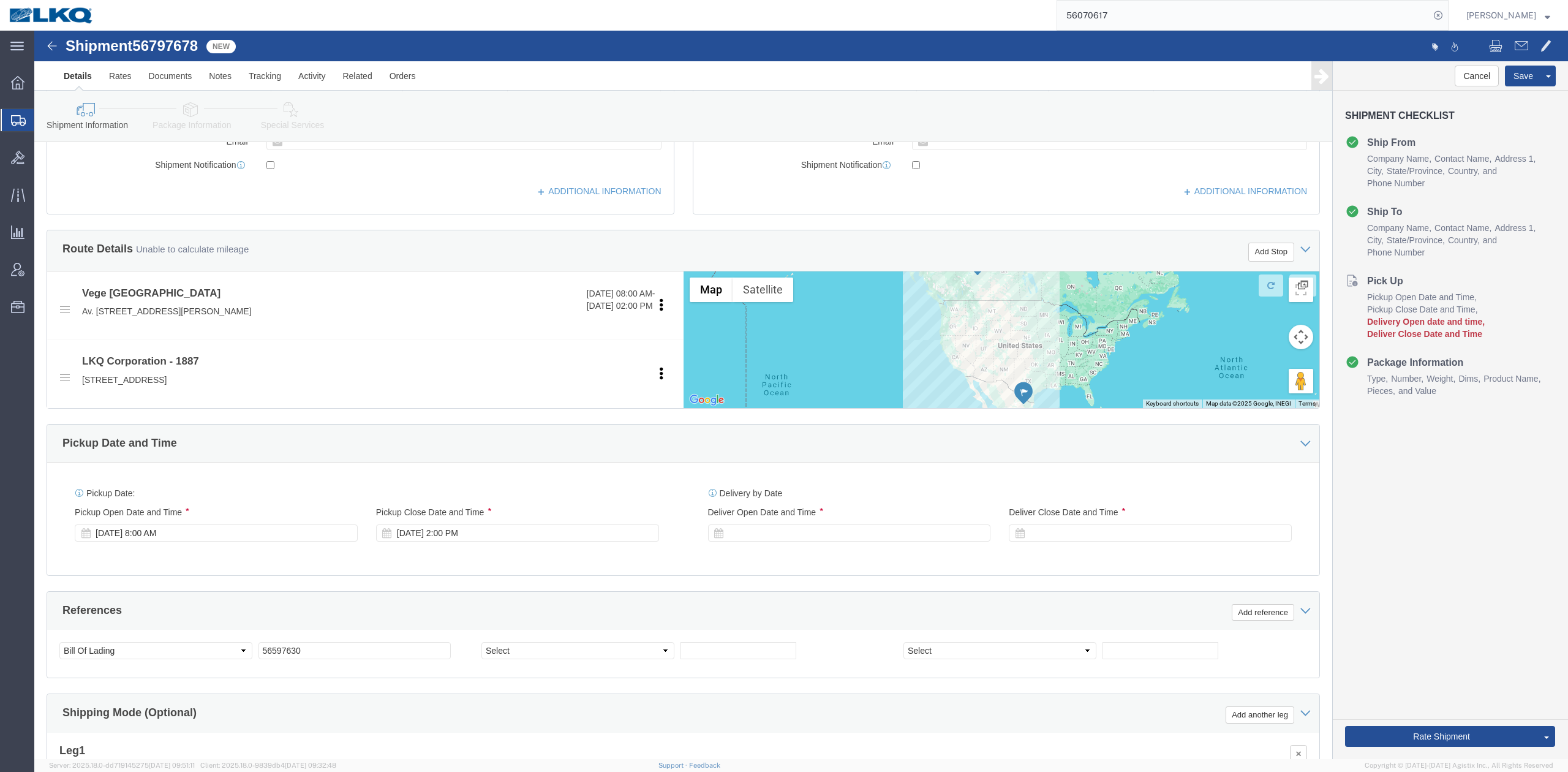
scroll to position [326, 0]
click div
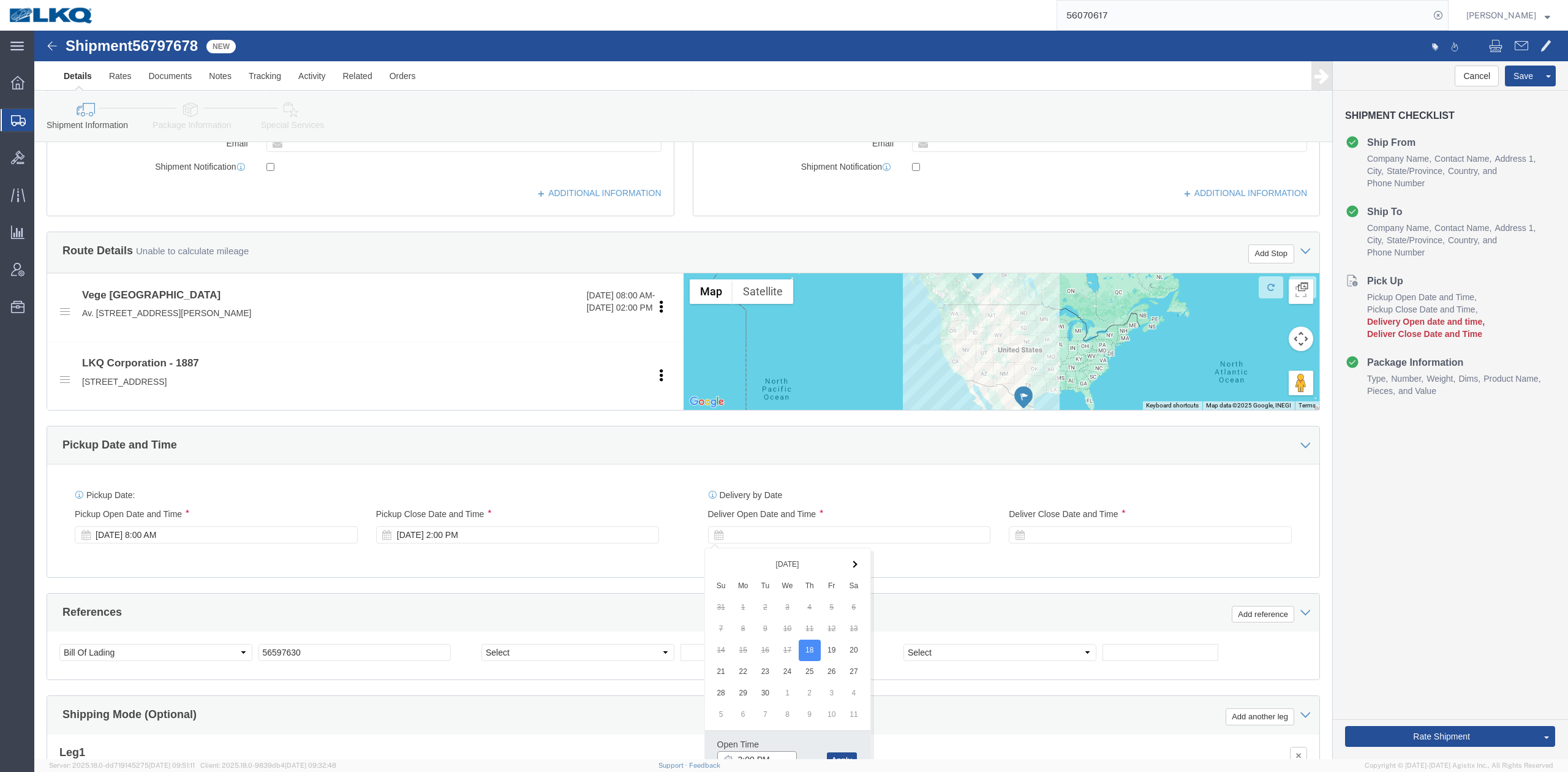
scroll to position [338, 0]
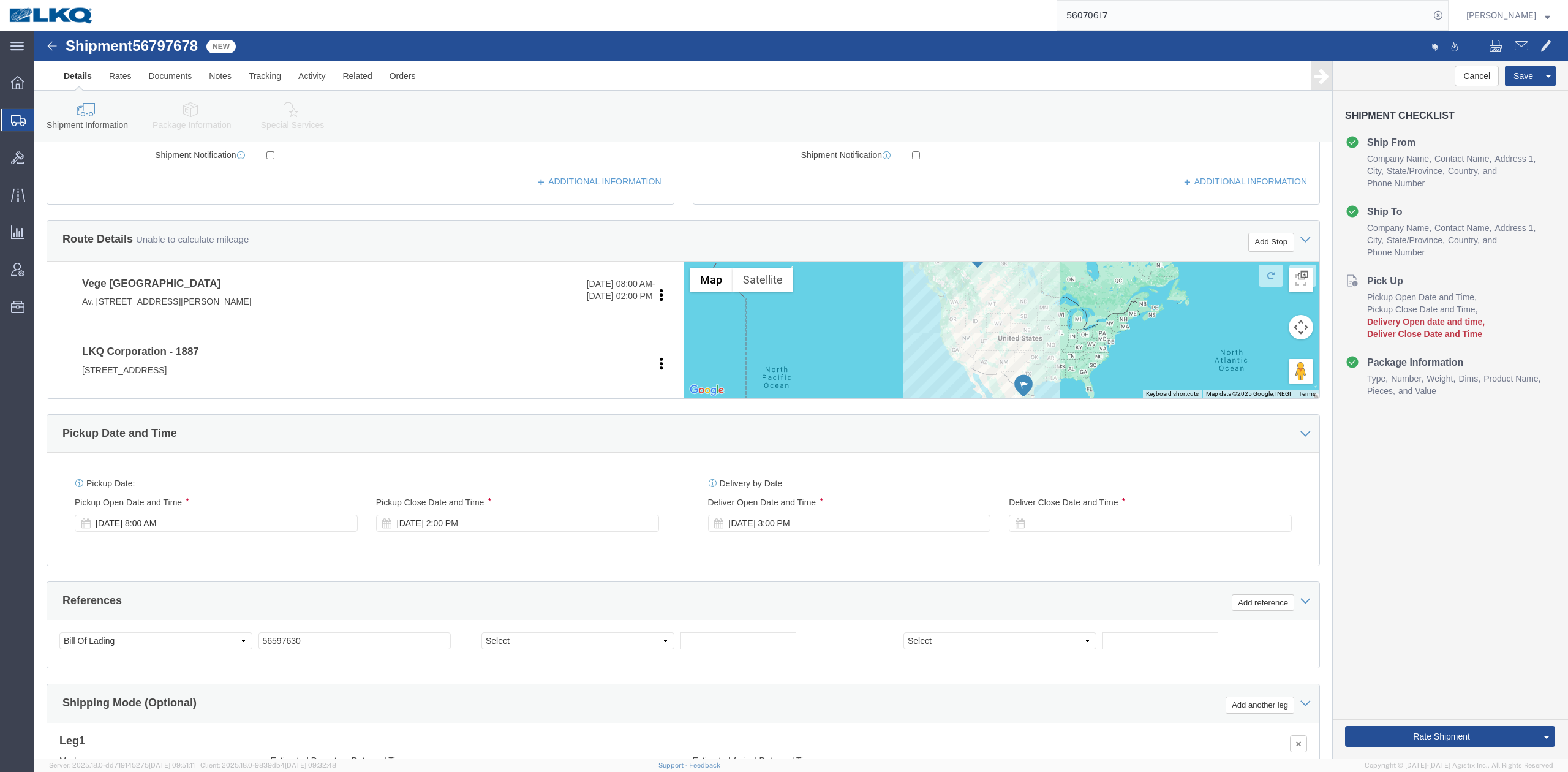
click div "References Add reference"
click div "Sep 22 2025 3:00 PM"
type input "8:00 AM"
click button "Apply"
click div "Delivery Start Date Delivery Start Time Deliver Open Date and Time Sep 22 2025 …"
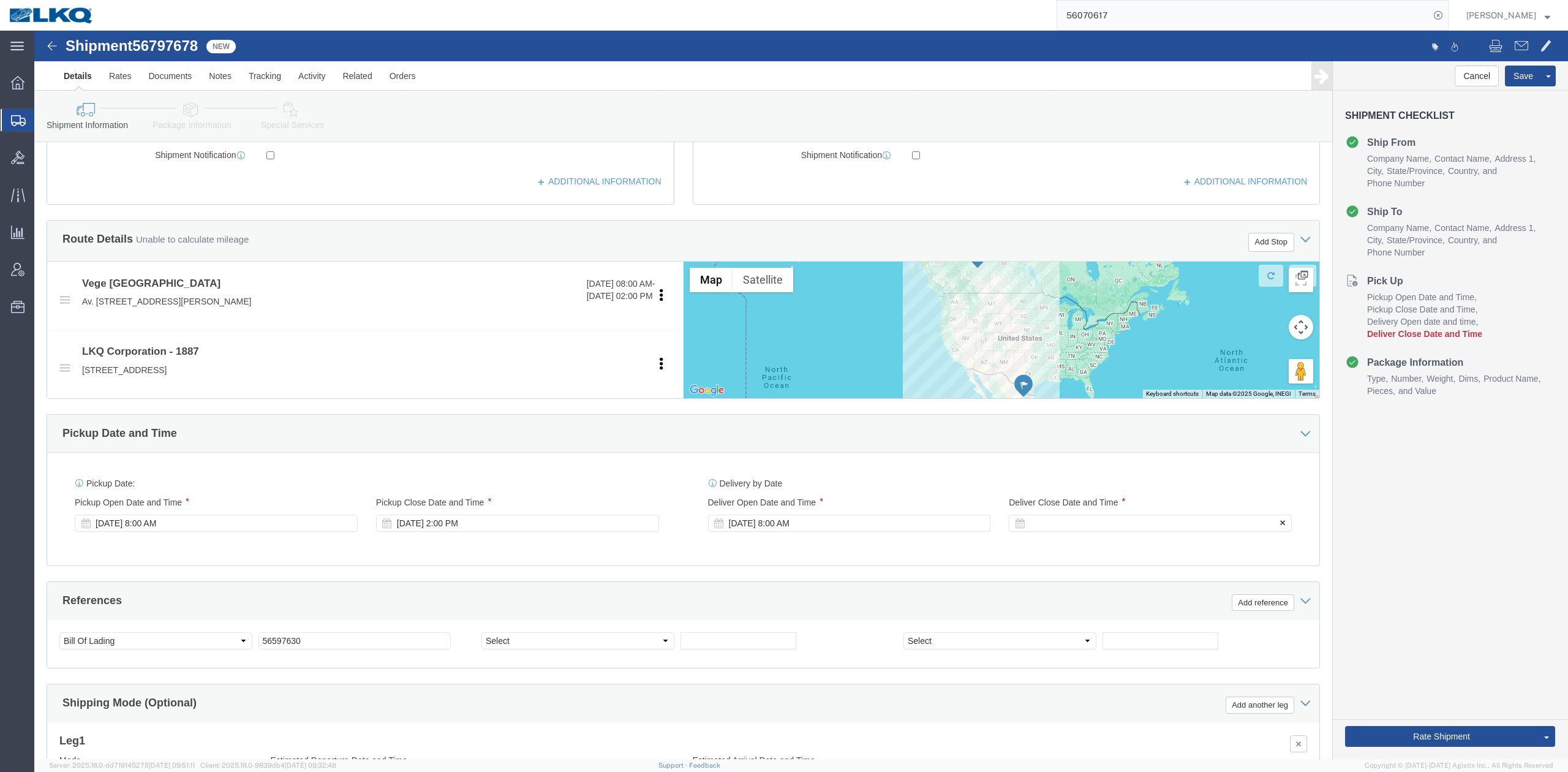
click div
type input "2:00 PM"
click button "Apply"
click div "References Add reference"
click span "56797678"
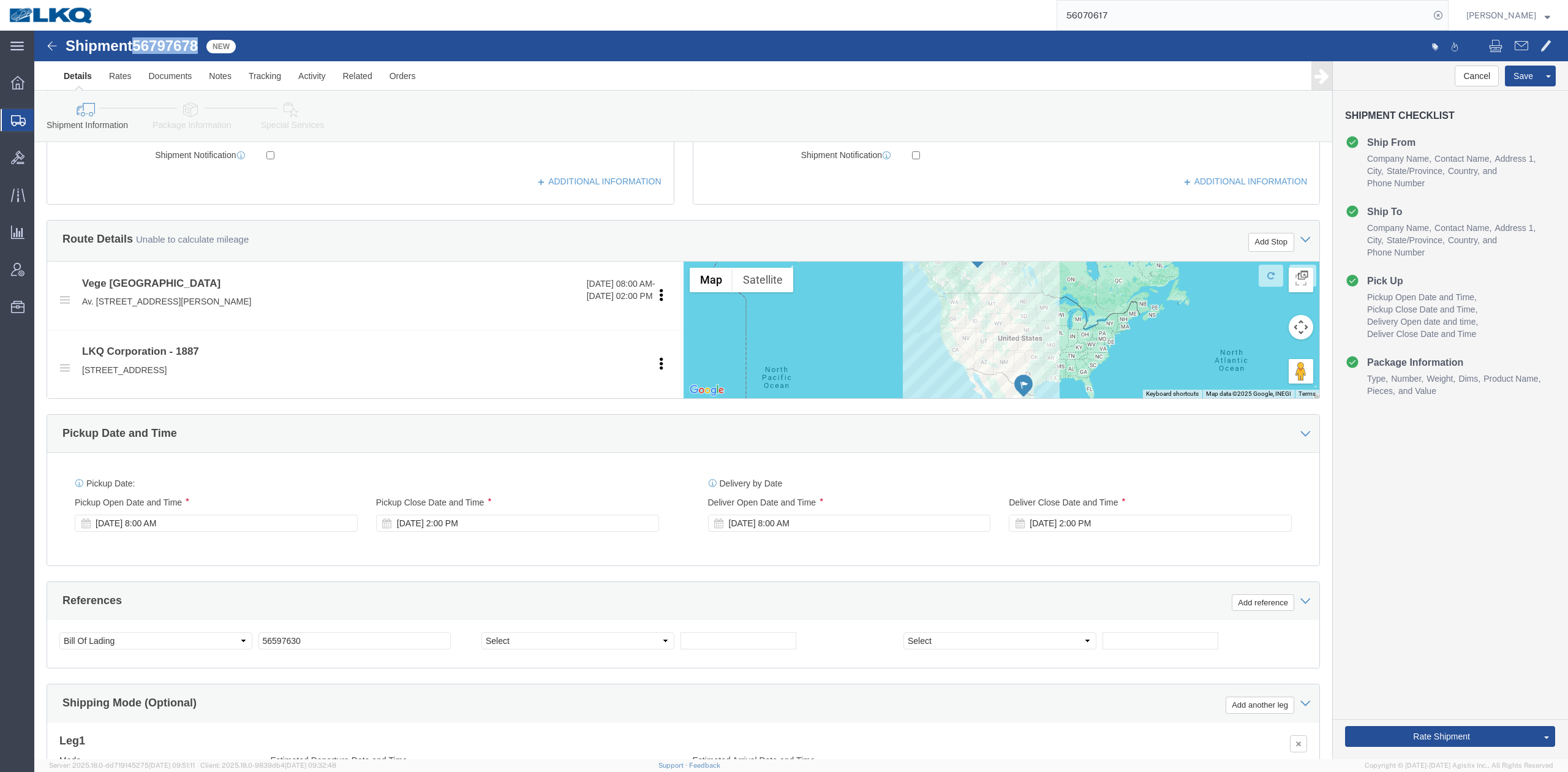
click span "56797678"
copy span "56797678"
click input "56597630"
paste input "797678"
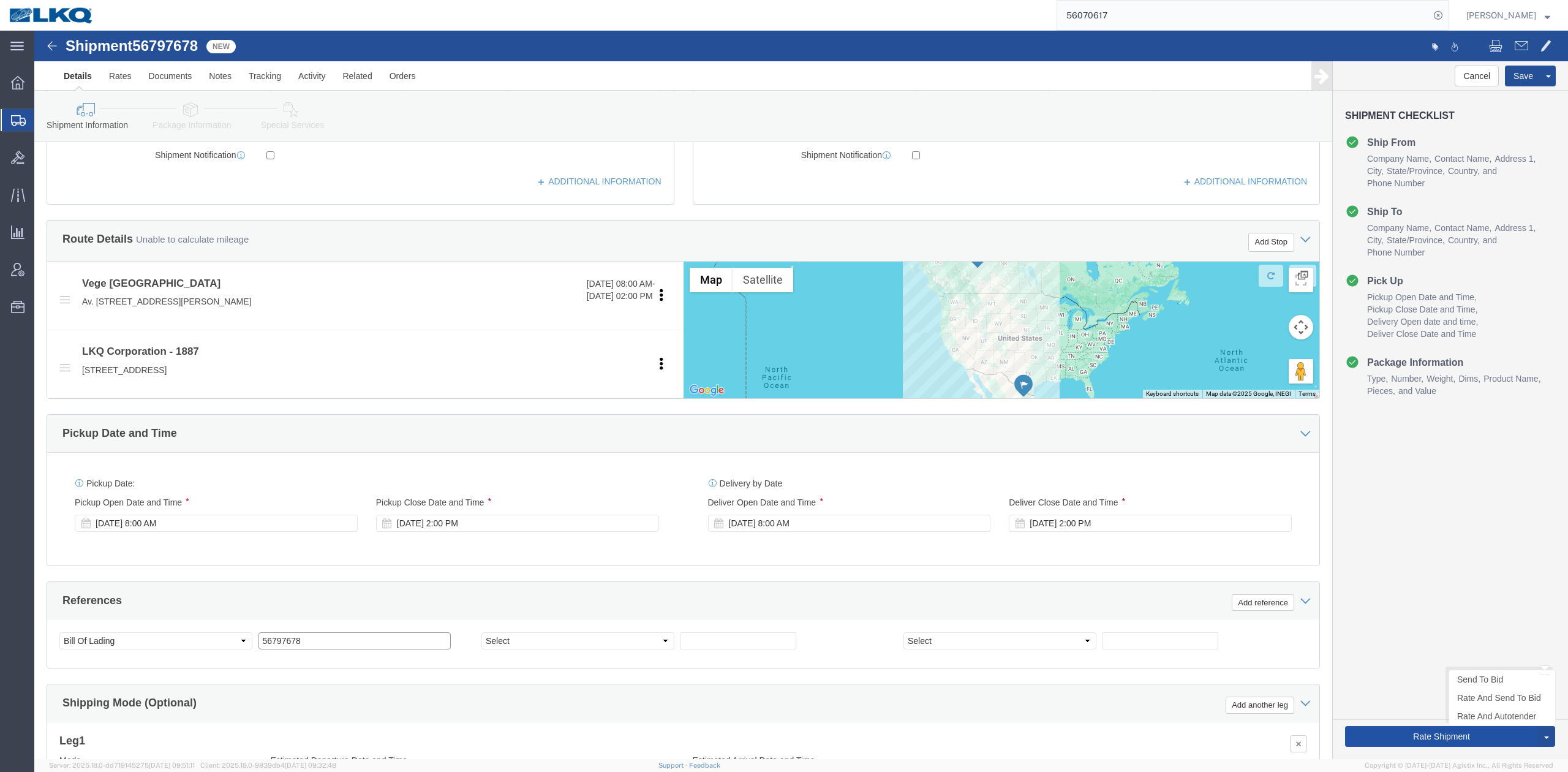
type input "56797678"
click button "Rate Shipment"
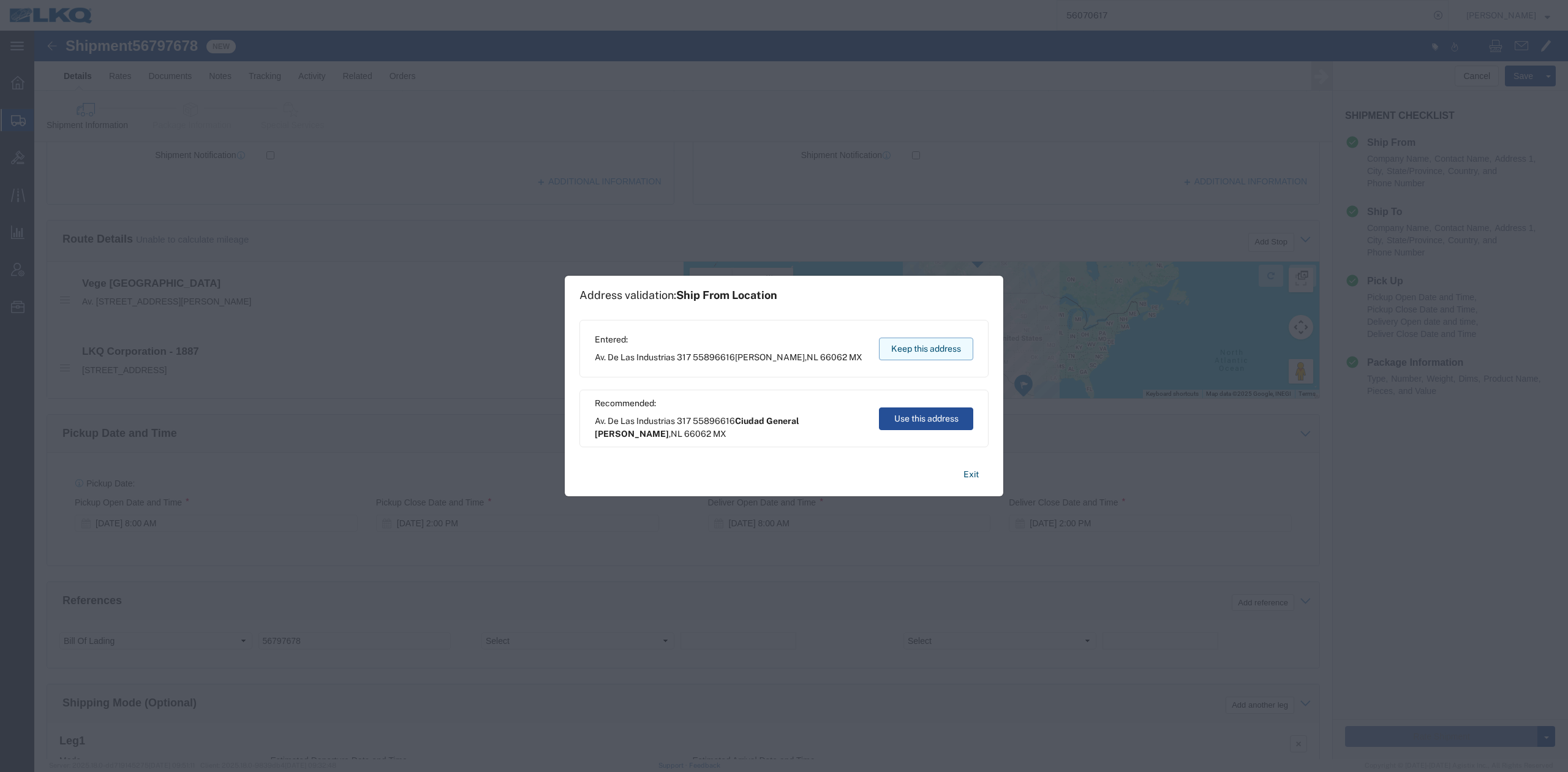
click at [960, 341] on button "Keep this address" at bounding box center [926, 349] width 94 height 23
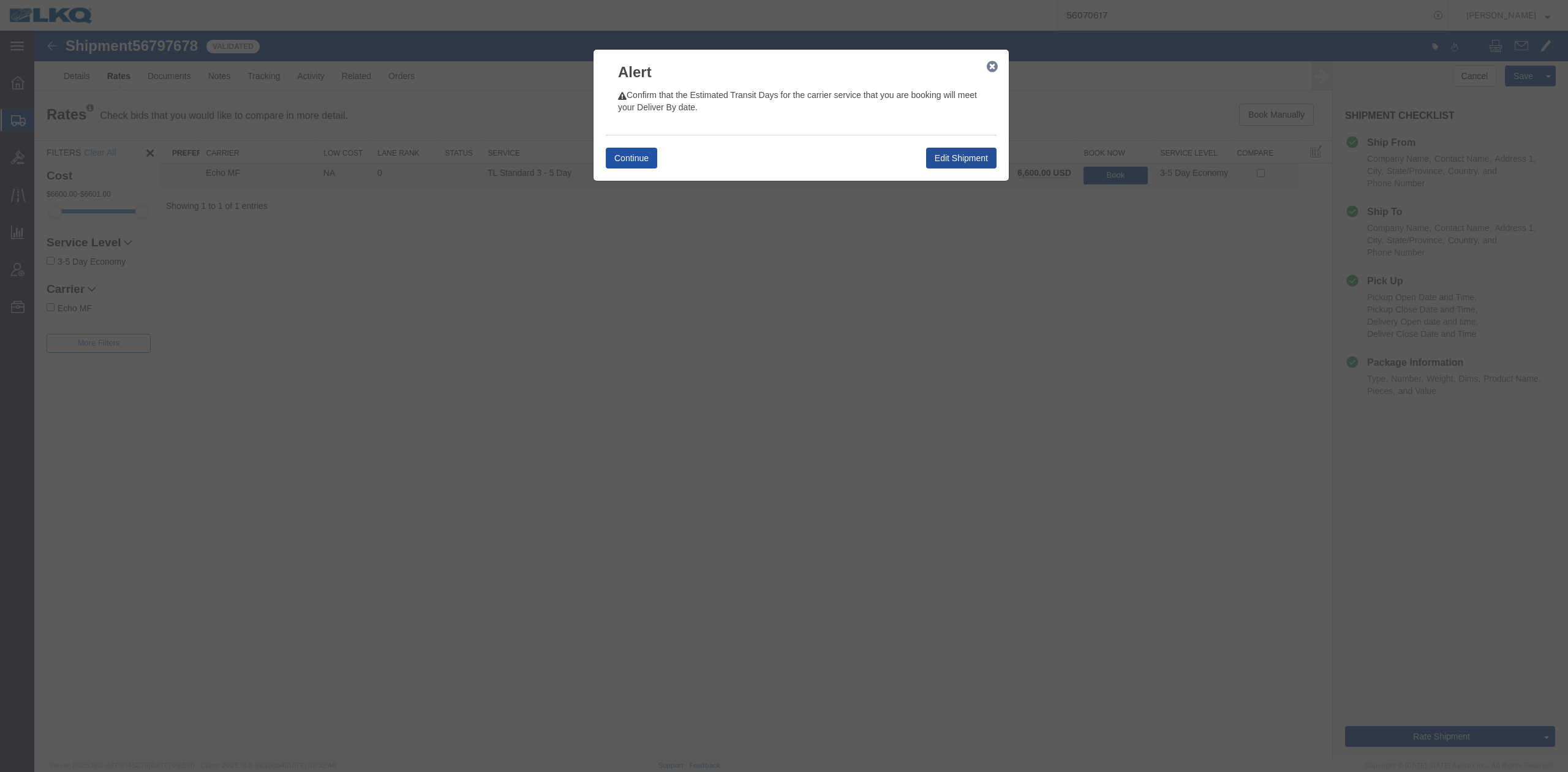
click at [621, 153] on button "Continue" at bounding box center [631, 158] width 52 height 21
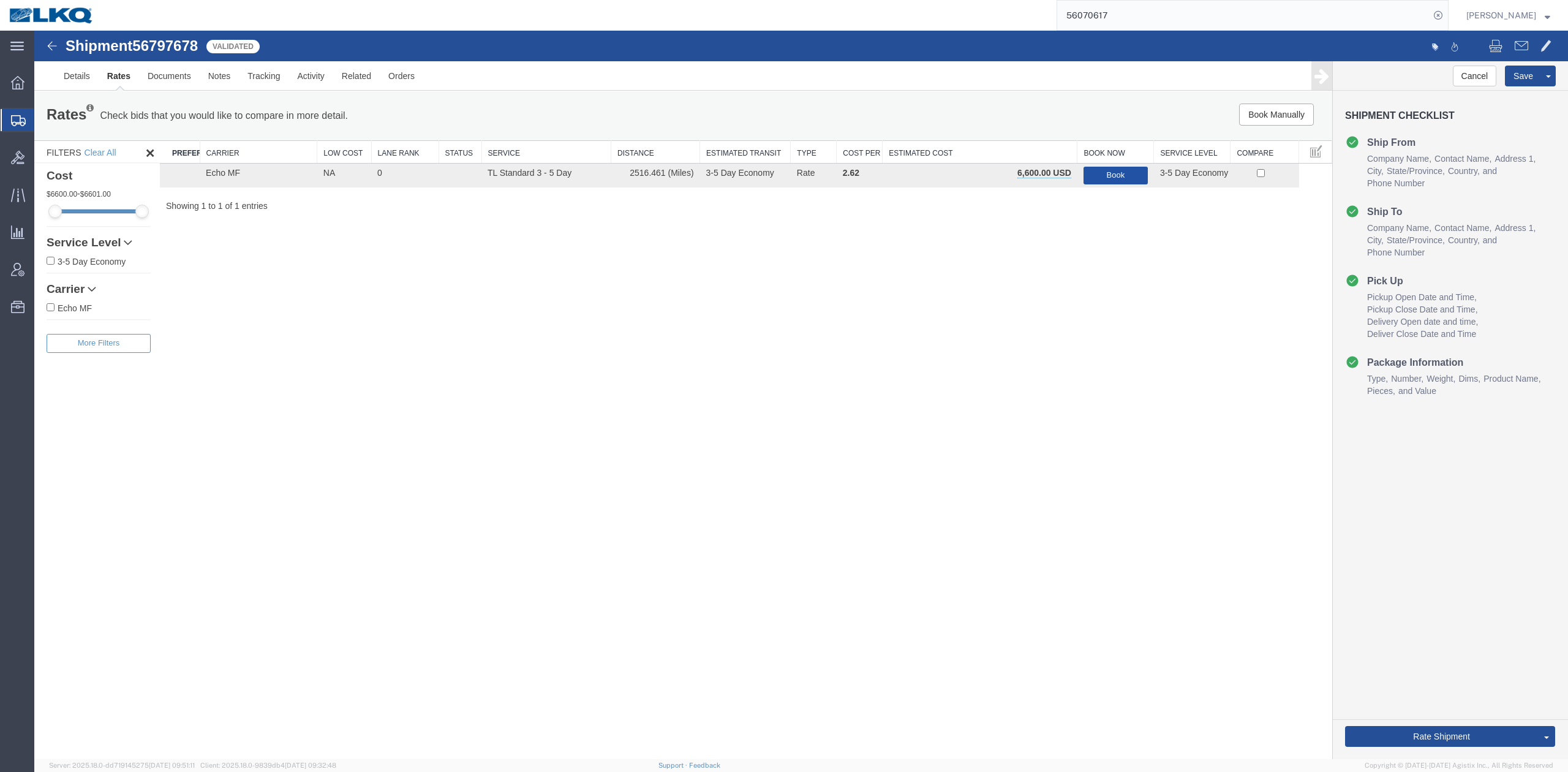
click at [1107, 179] on button "Book" at bounding box center [1115, 176] width 64 height 18
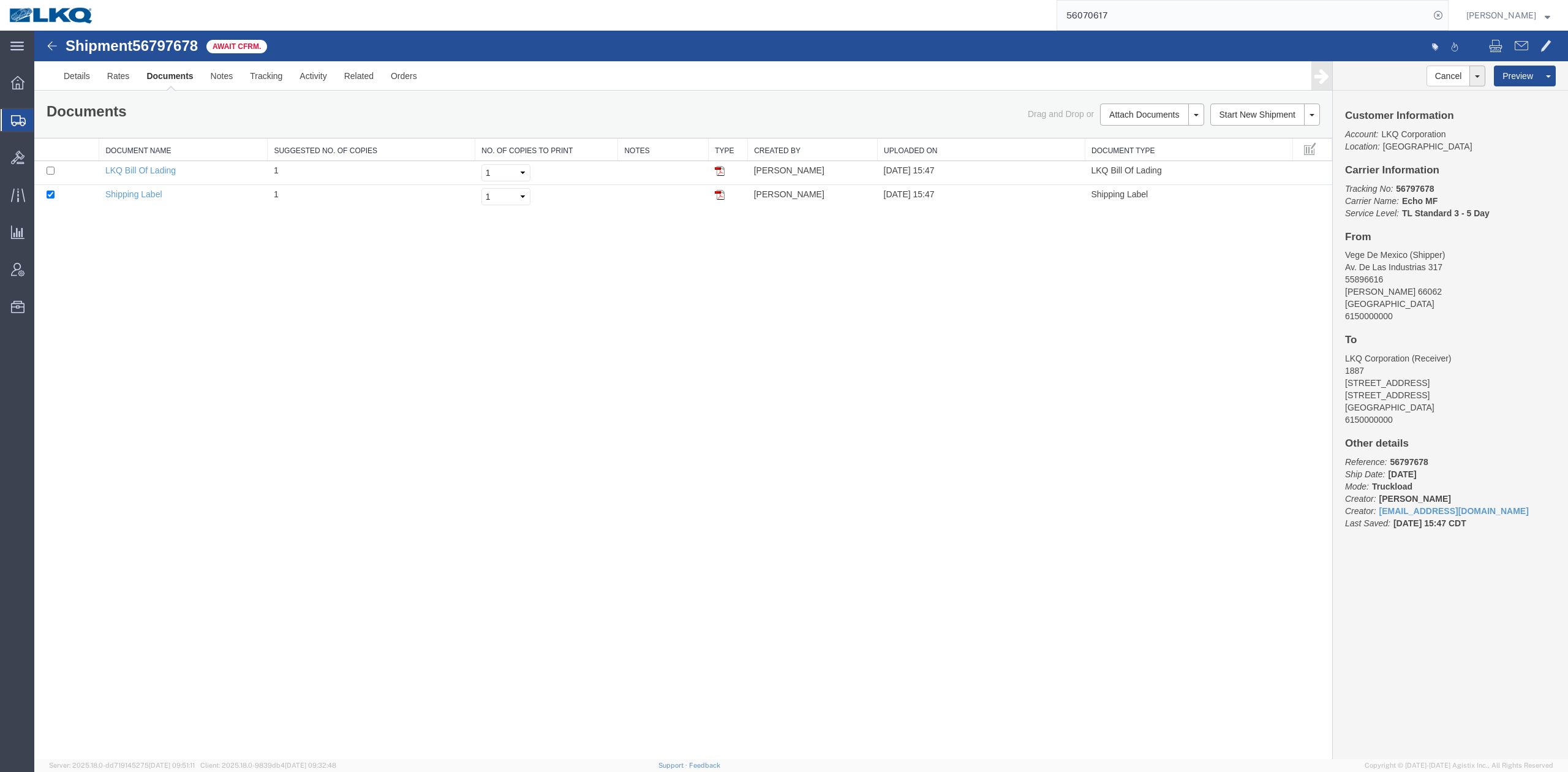
click at [1124, 18] on input "56070617" at bounding box center [1243, 16] width 372 height 30
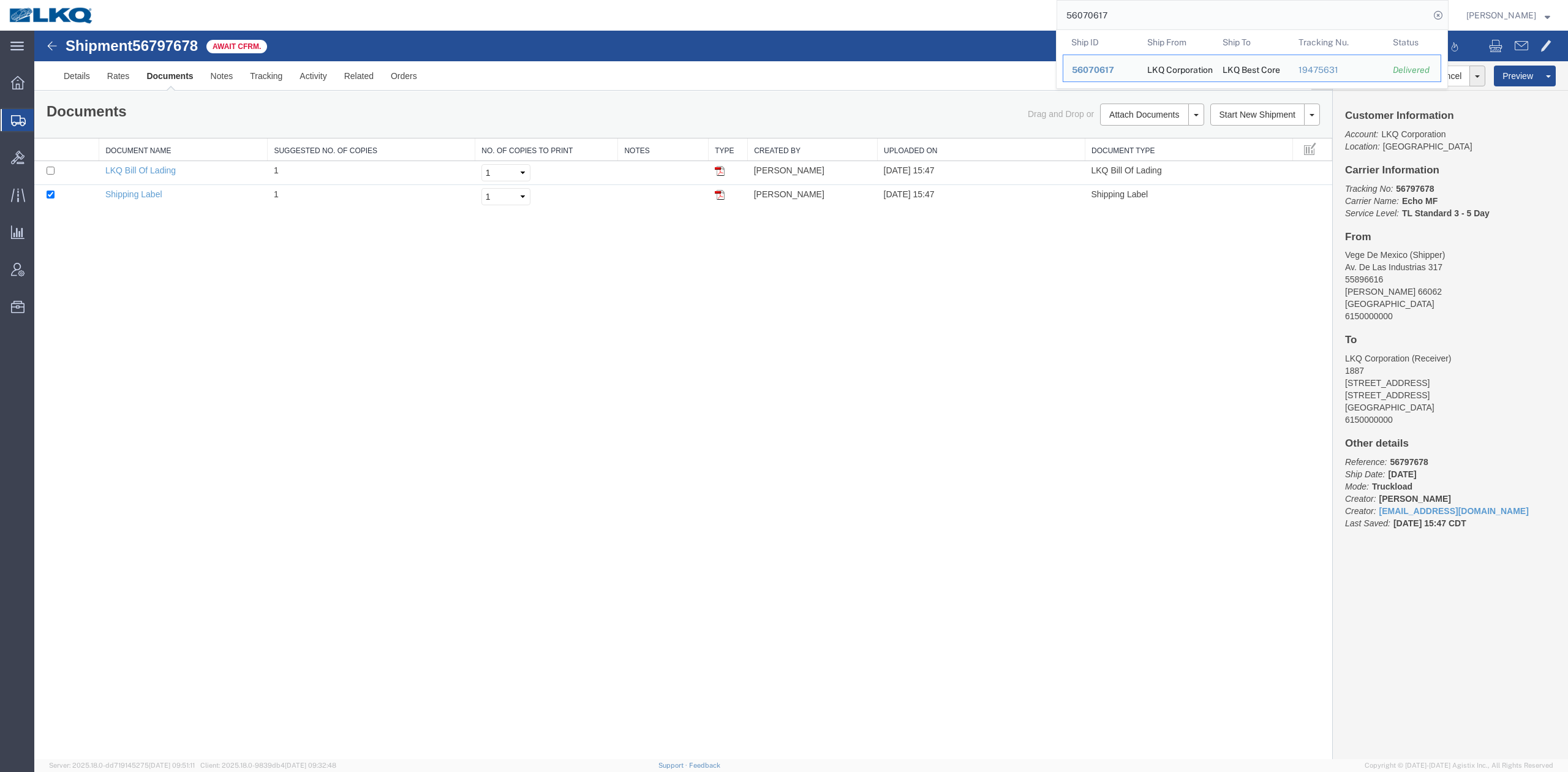
paste input "706301"
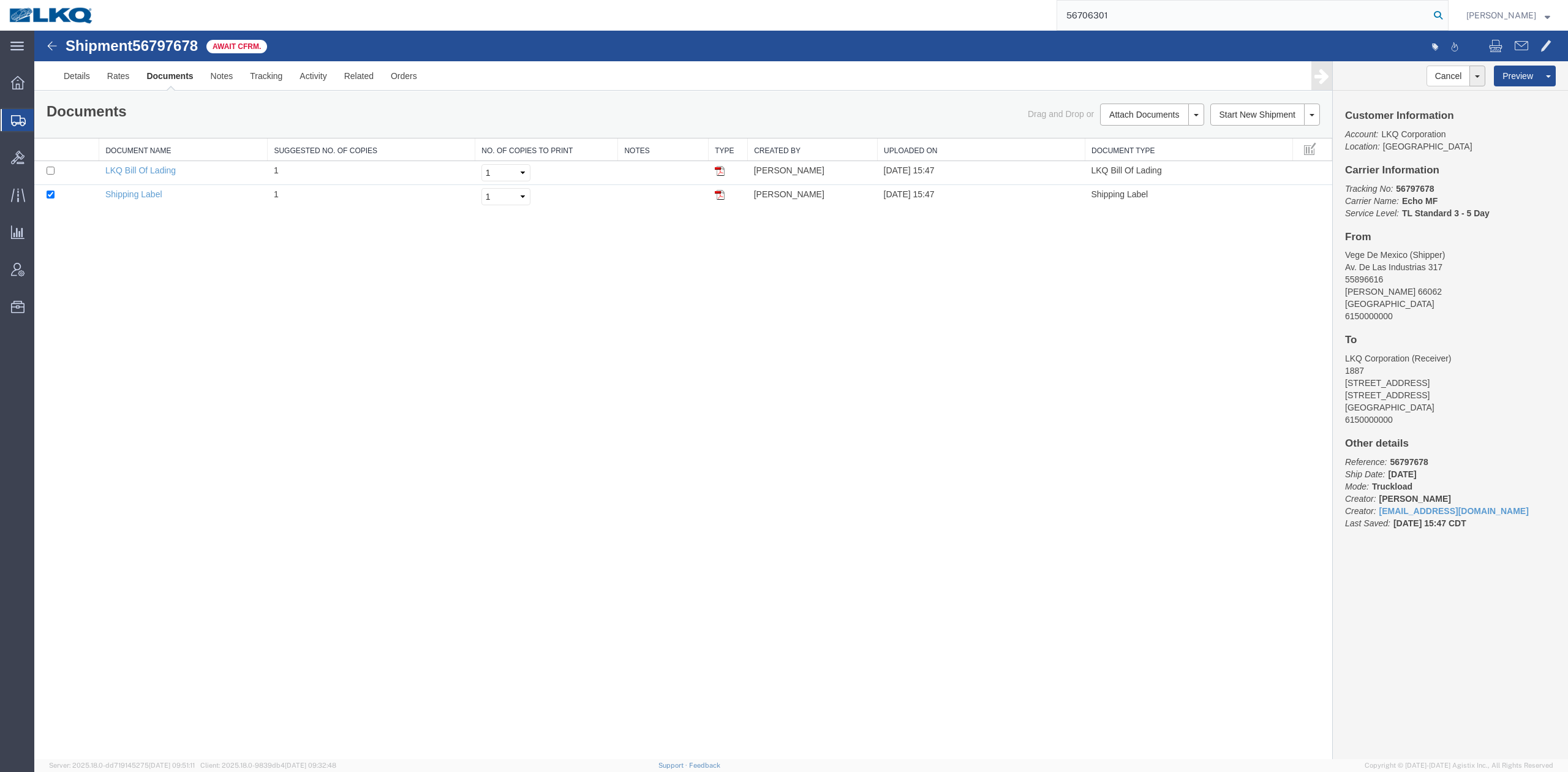
click at [1446, 22] on icon at bounding box center [1437, 15] width 17 height 17
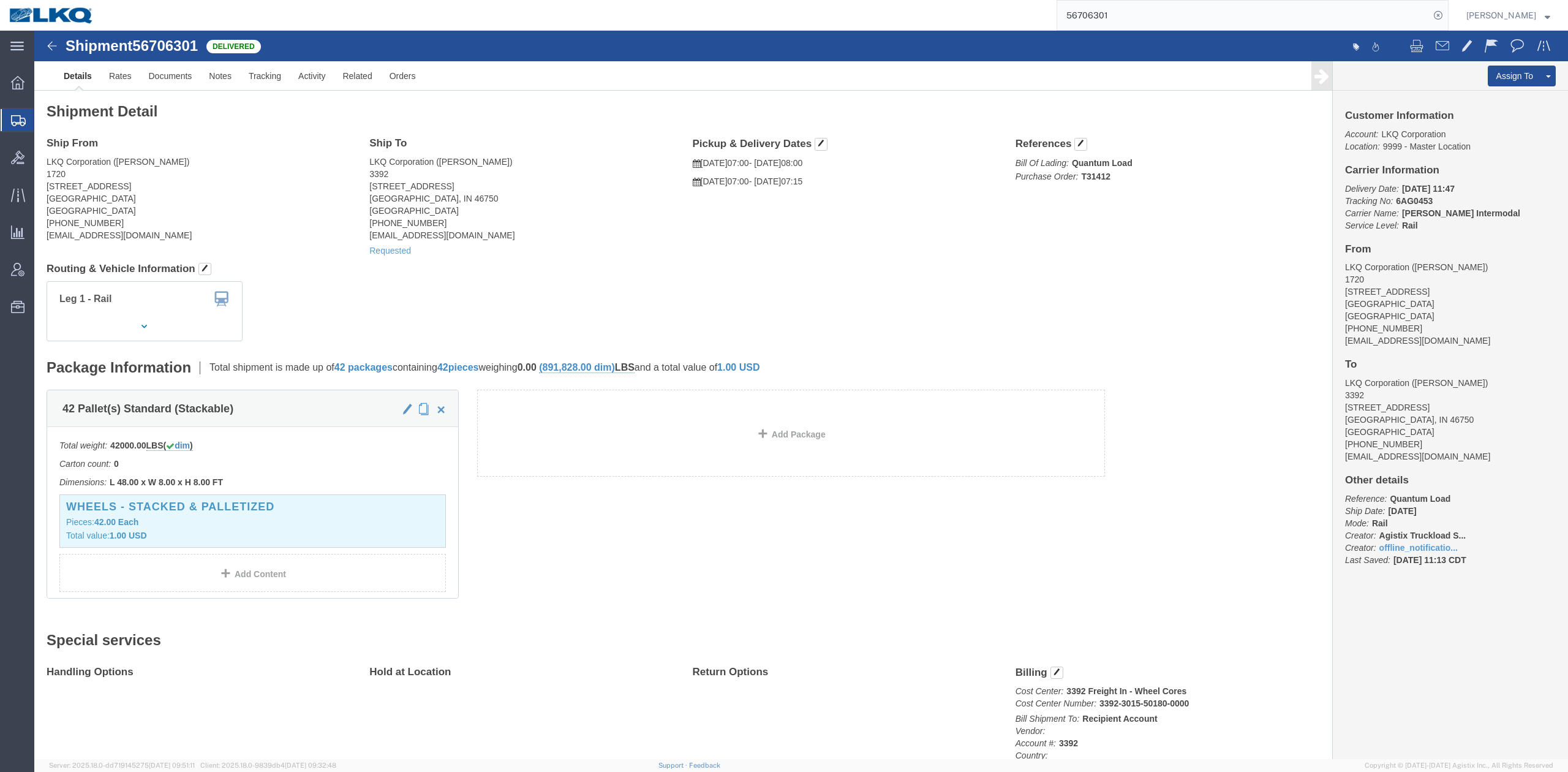
click at [1154, 20] on input "56706301" at bounding box center [1243, 16] width 372 height 30
click at [1152, 20] on input "56706301" at bounding box center [1243, 16] width 372 height 30
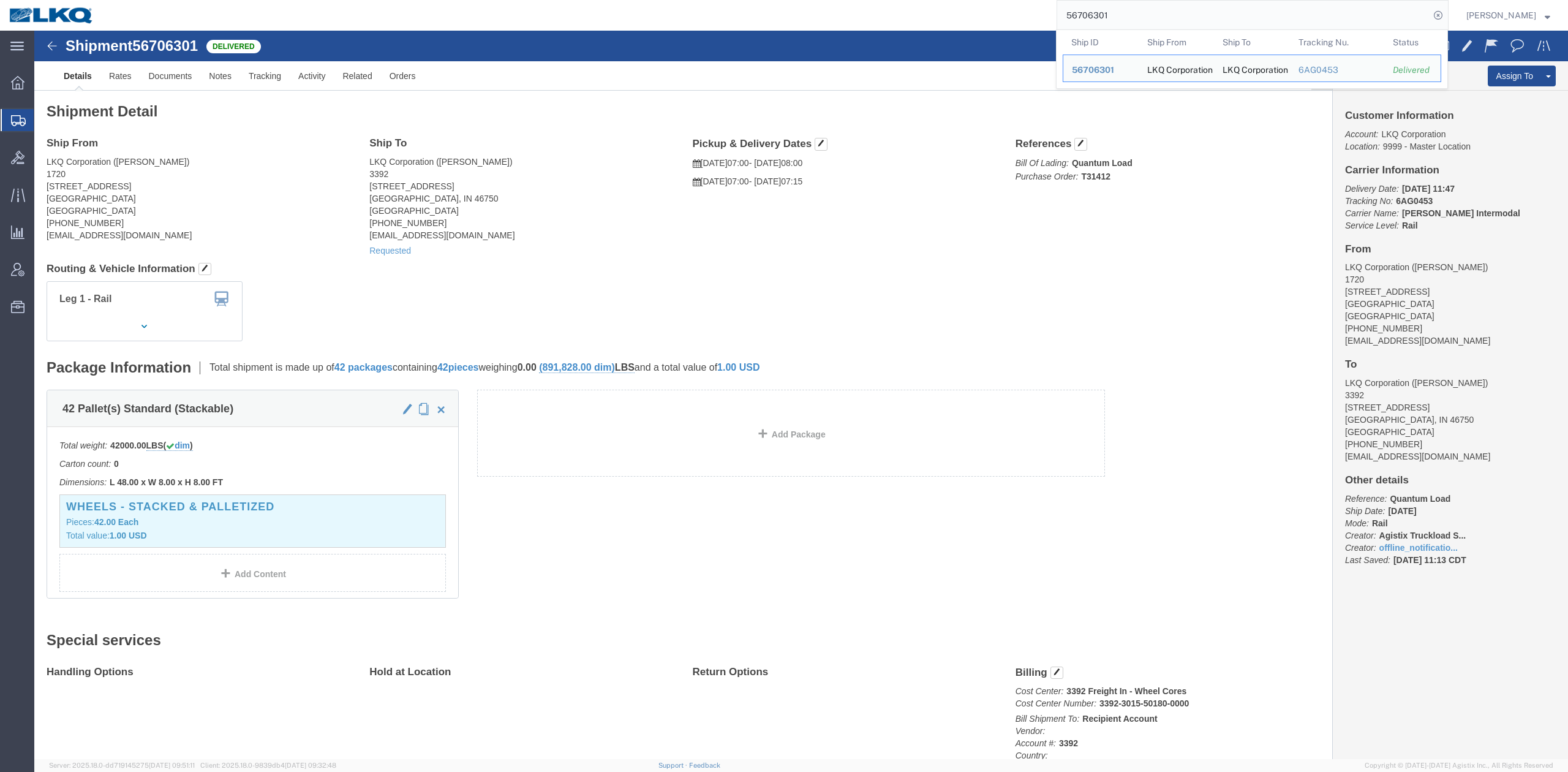
paste input "82006"
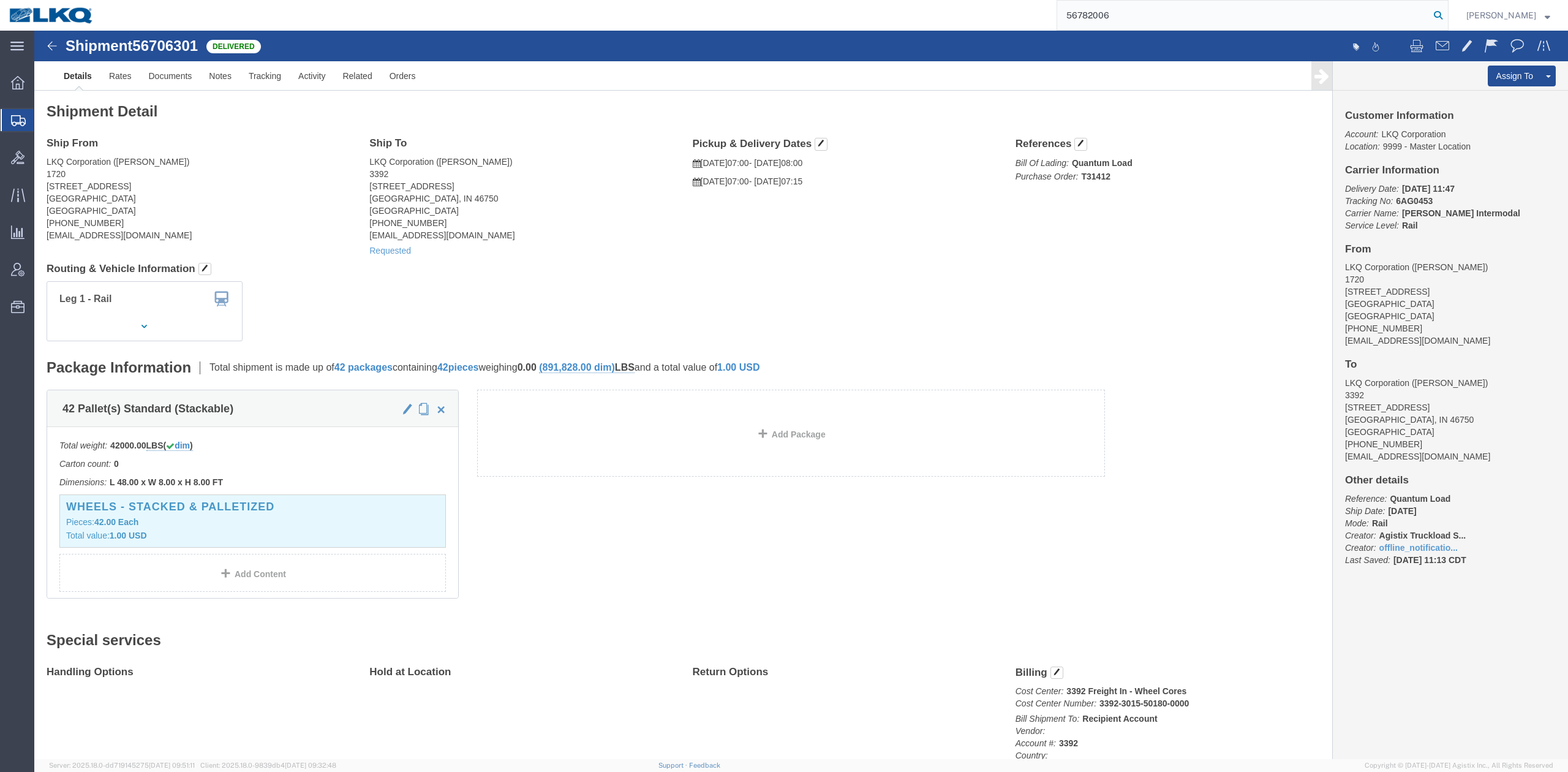
click at [1446, 18] on icon at bounding box center [1437, 15] width 17 height 17
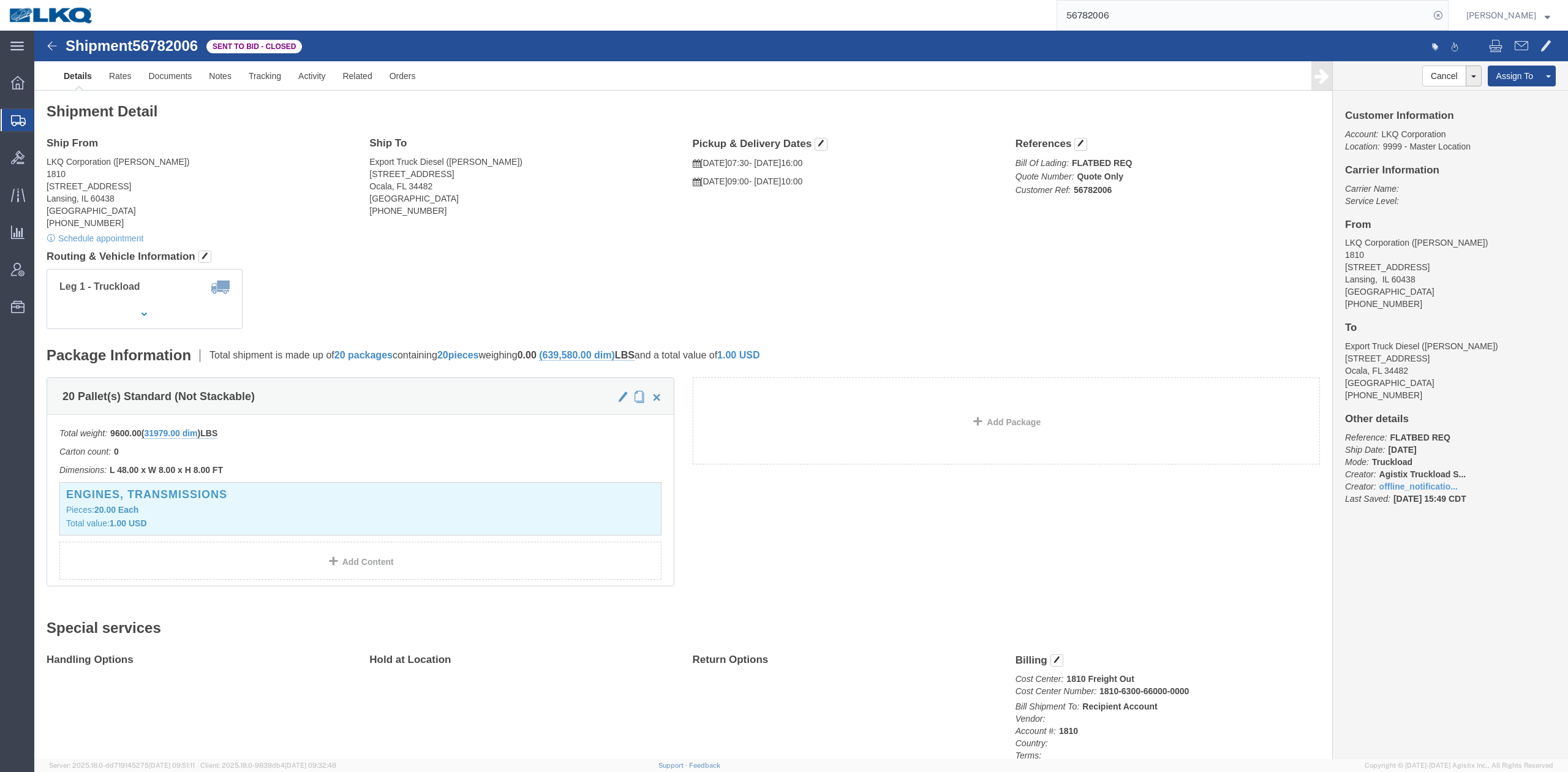
drag, startPoint x: 1147, startPoint y: 25, endPoint x: 1165, endPoint y: 25, distance: 18.0
click at [1147, 25] on input "56782006" at bounding box center [1243, 16] width 372 height 30
paste input "95098"
type input "56795098"
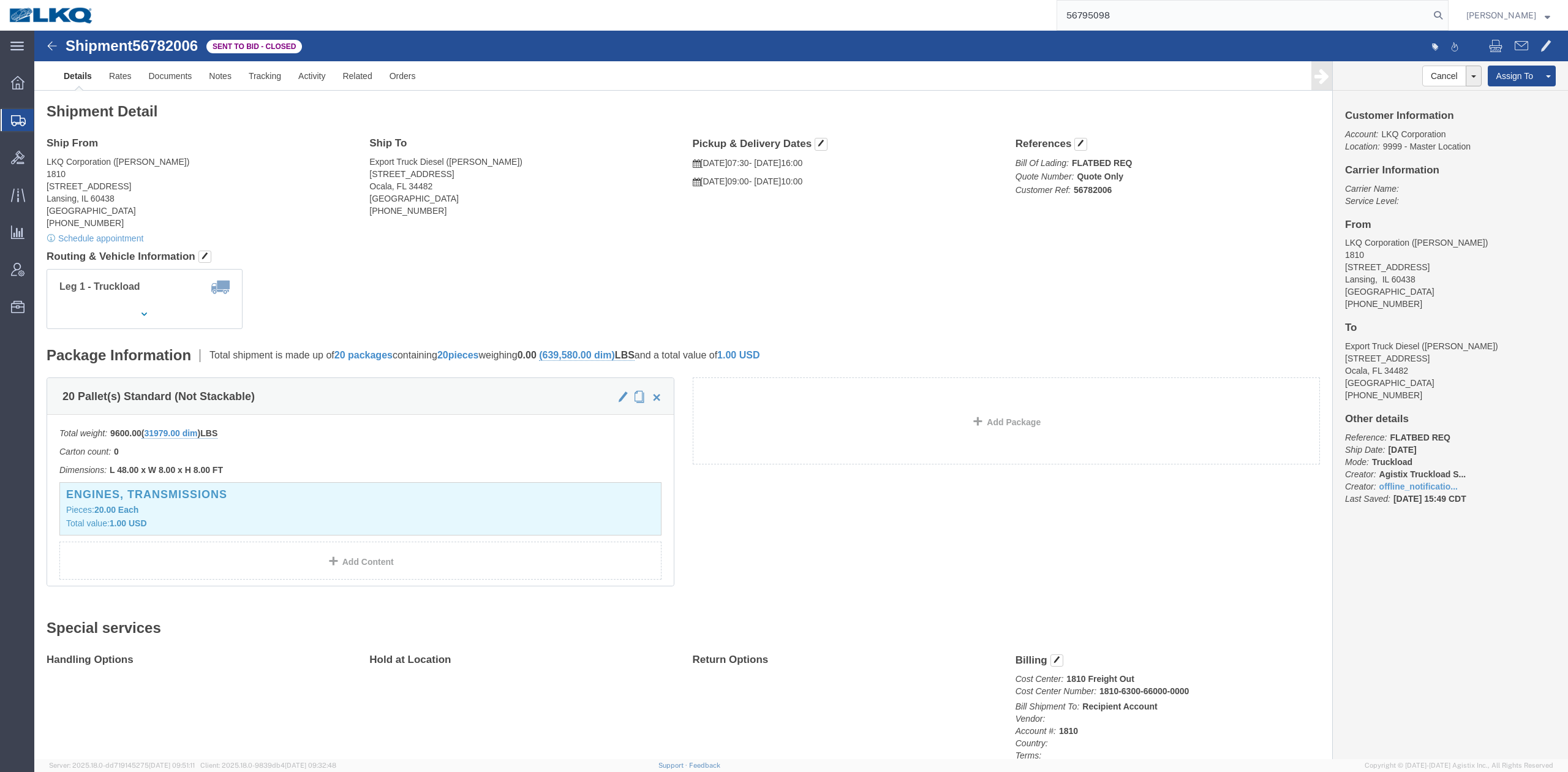
drag, startPoint x: 1460, startPoint y: 20, endPoint x: 1419, endPoint y: 27, distance: 41.6
click at [1446, 20] on icon at bounding box center [1437, 15] width 17 height 17
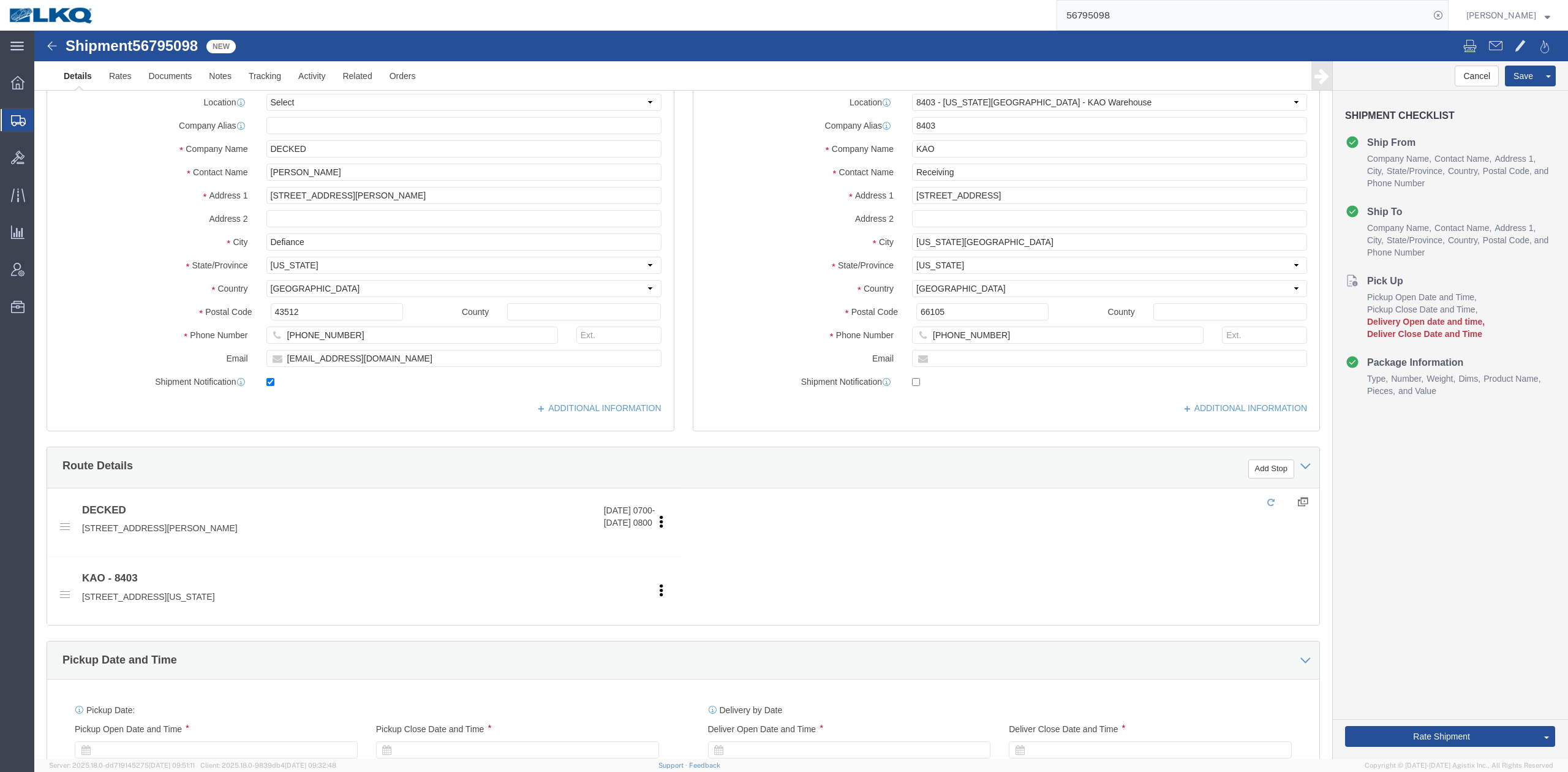
select select "30524"
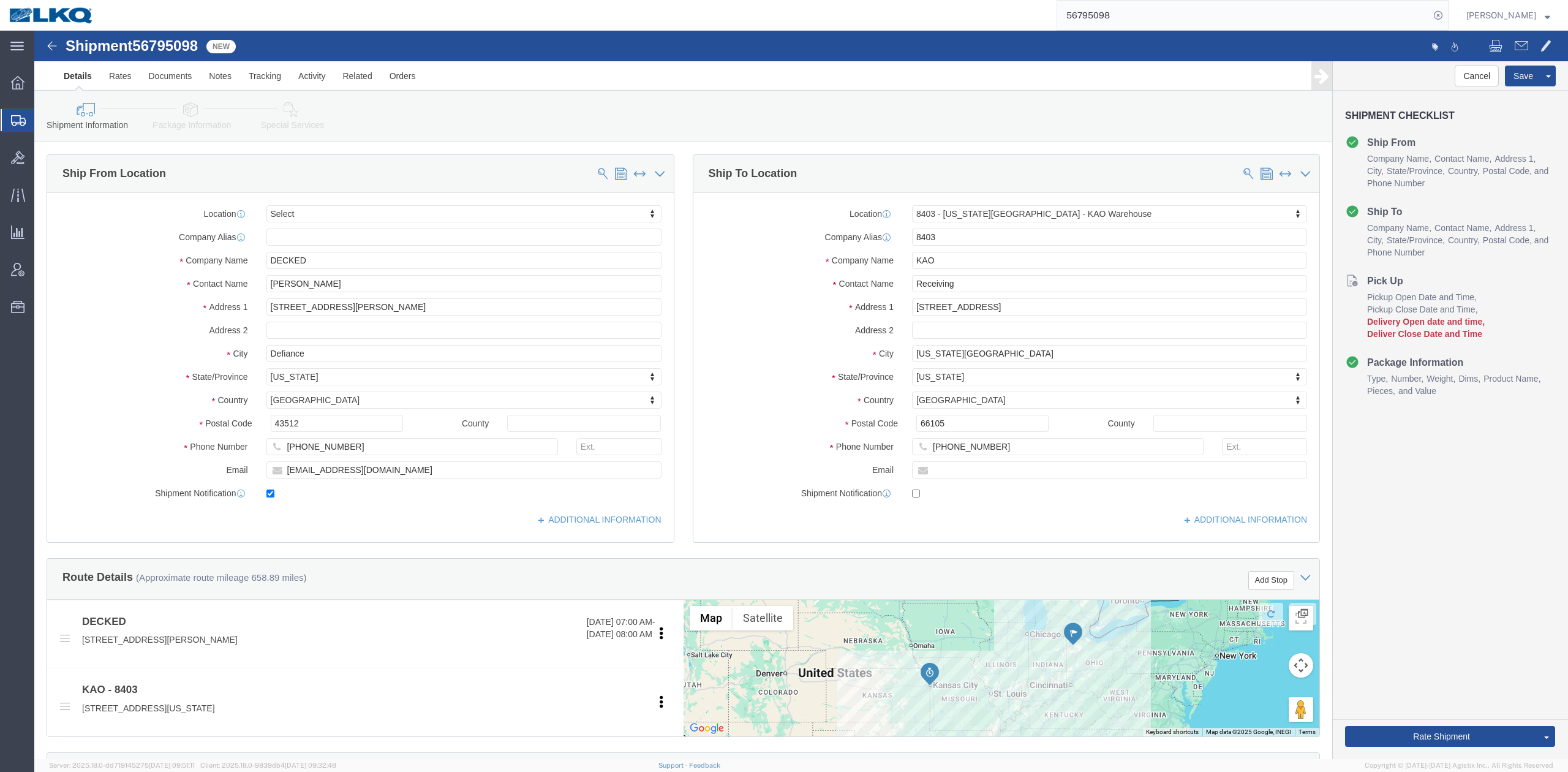
click at [1170, 25] on input "56795098" at bounding box center [1243, 16] width 372 height 30
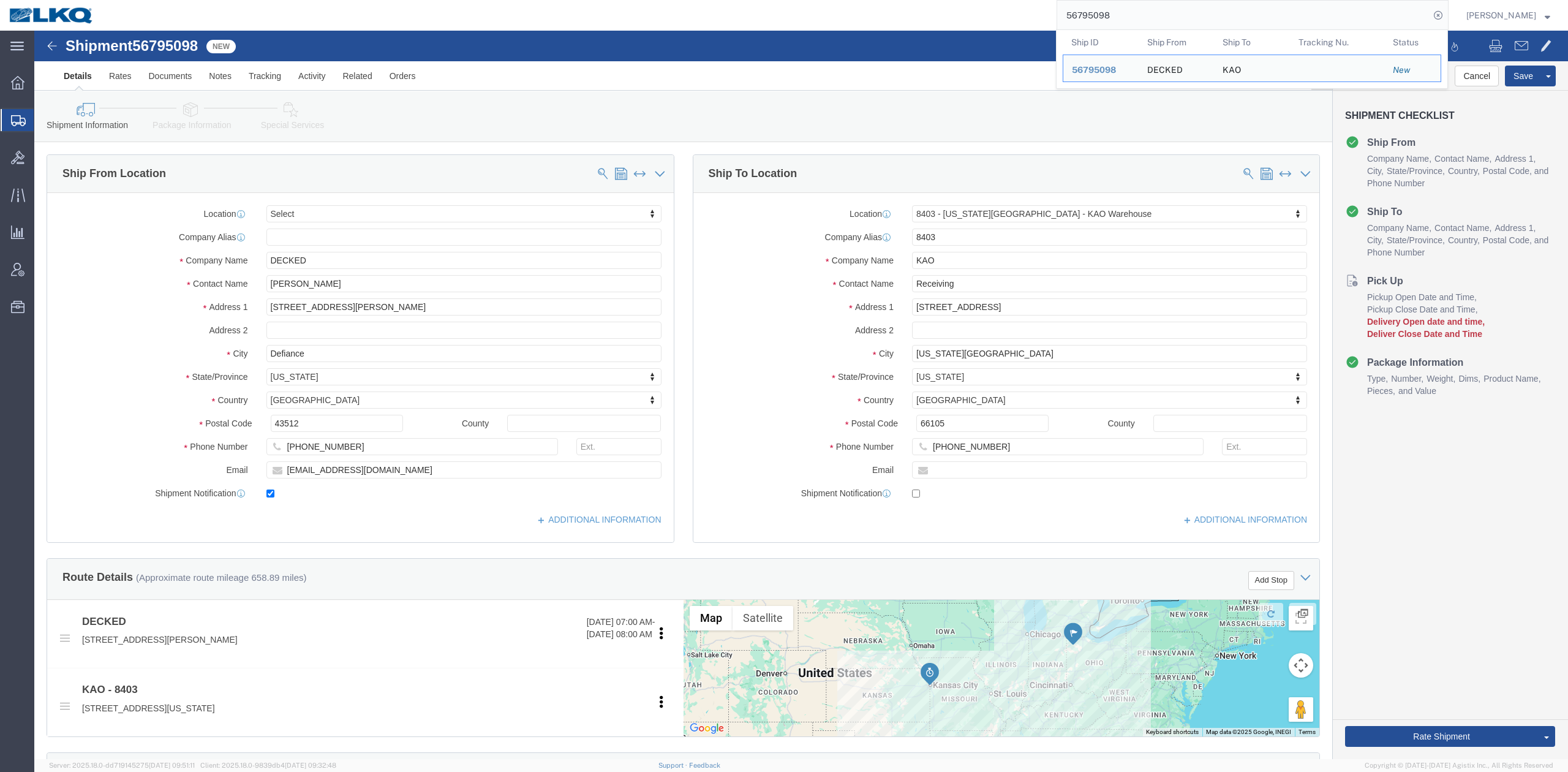
click at [1170, 25] on input "56795098" at bounding box center [1243, 16] width 372 height 30
paste input "39"
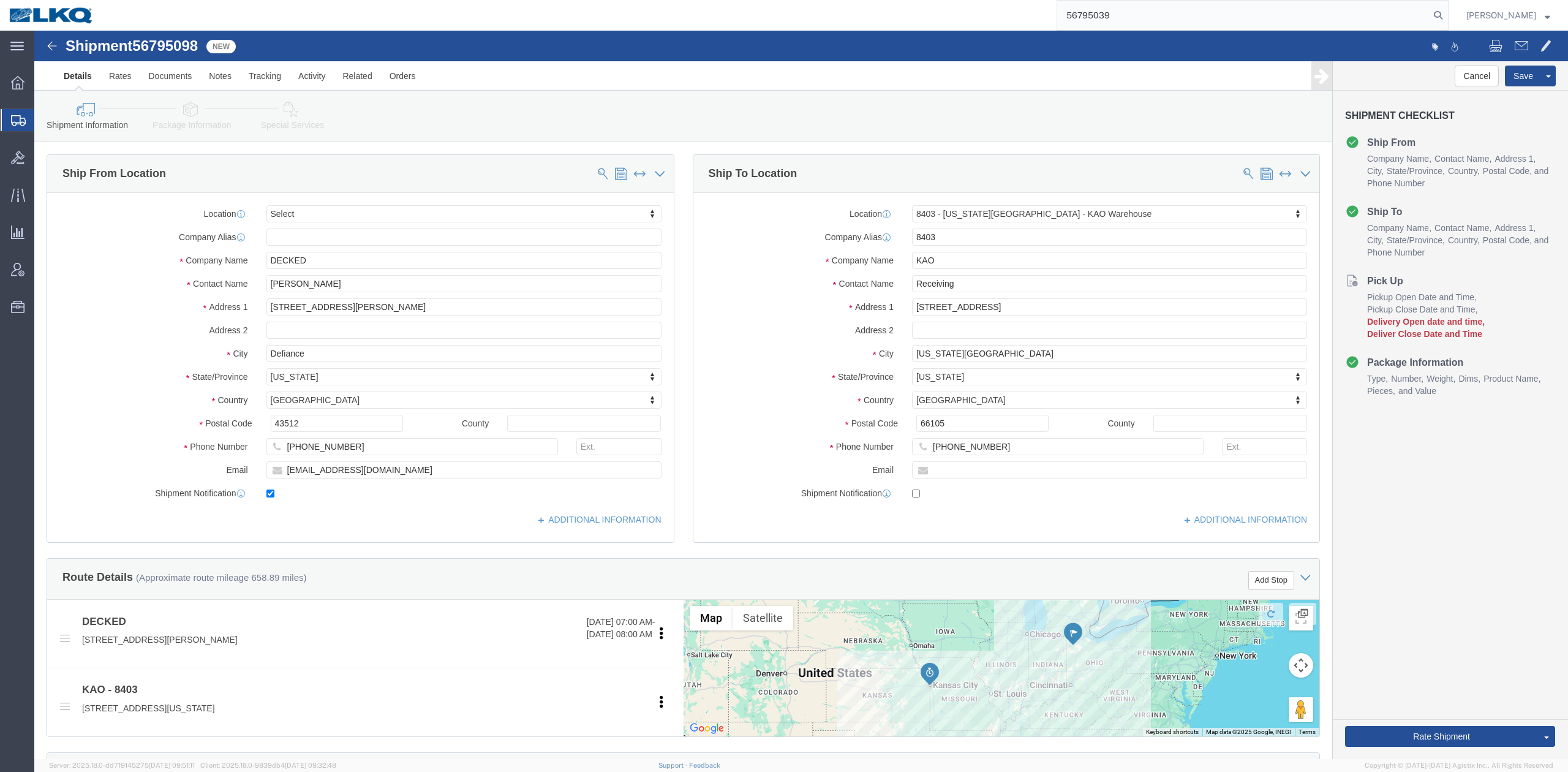
type input "56795039"
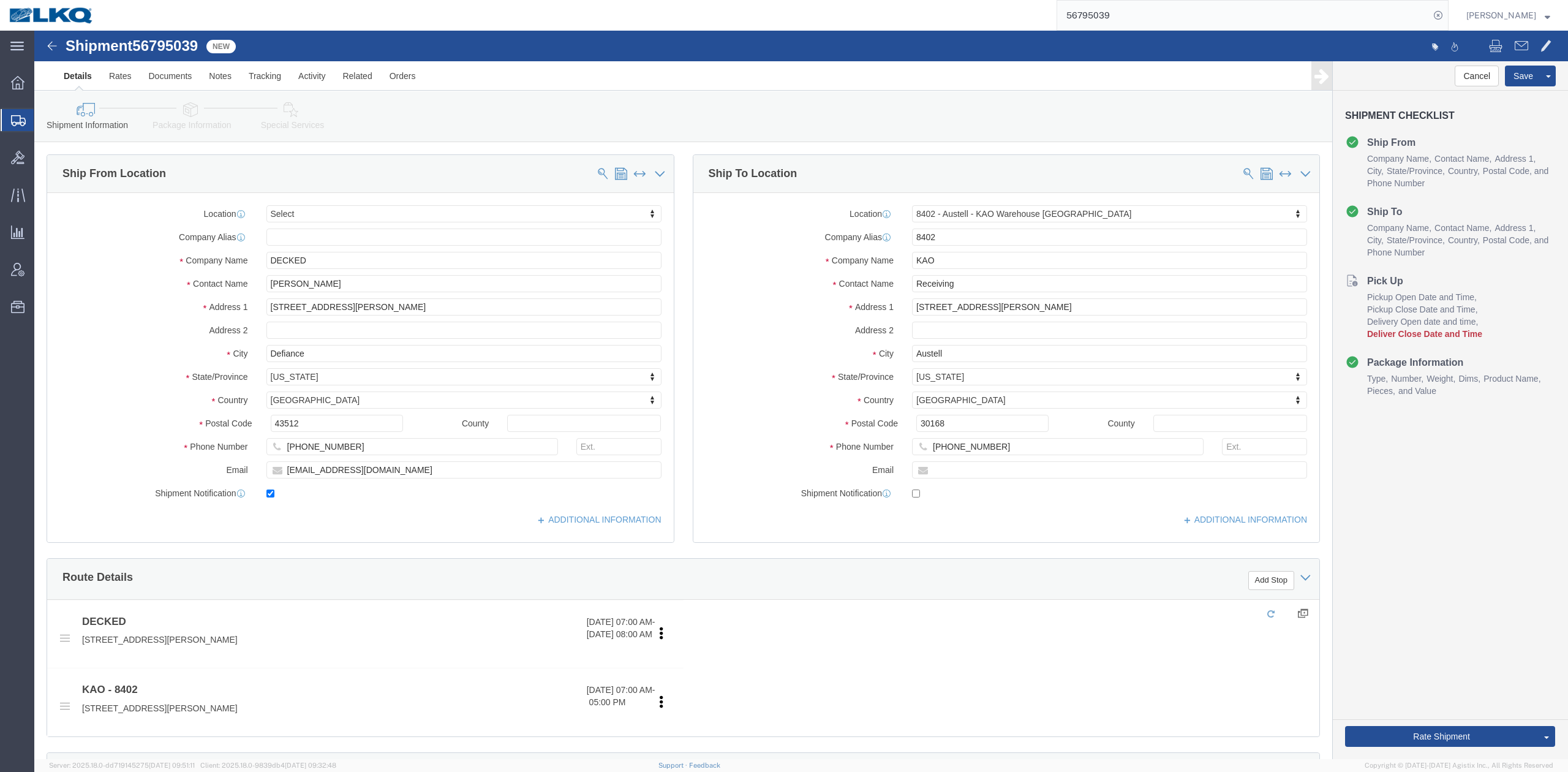
select select "30523"
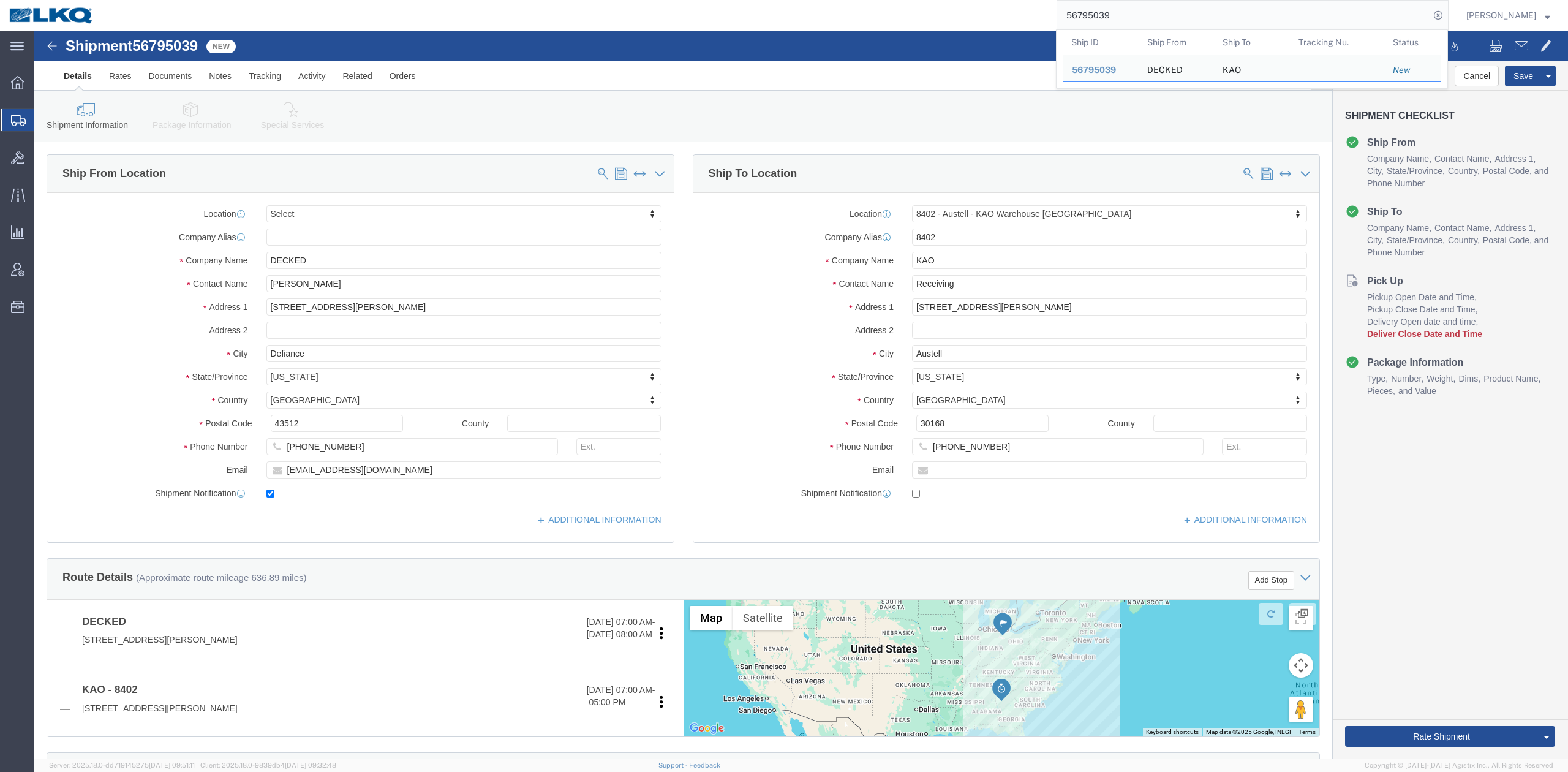
click at [0, 0] on span "Create Shipment" at bounding box center [0, 0] width 0 height 0
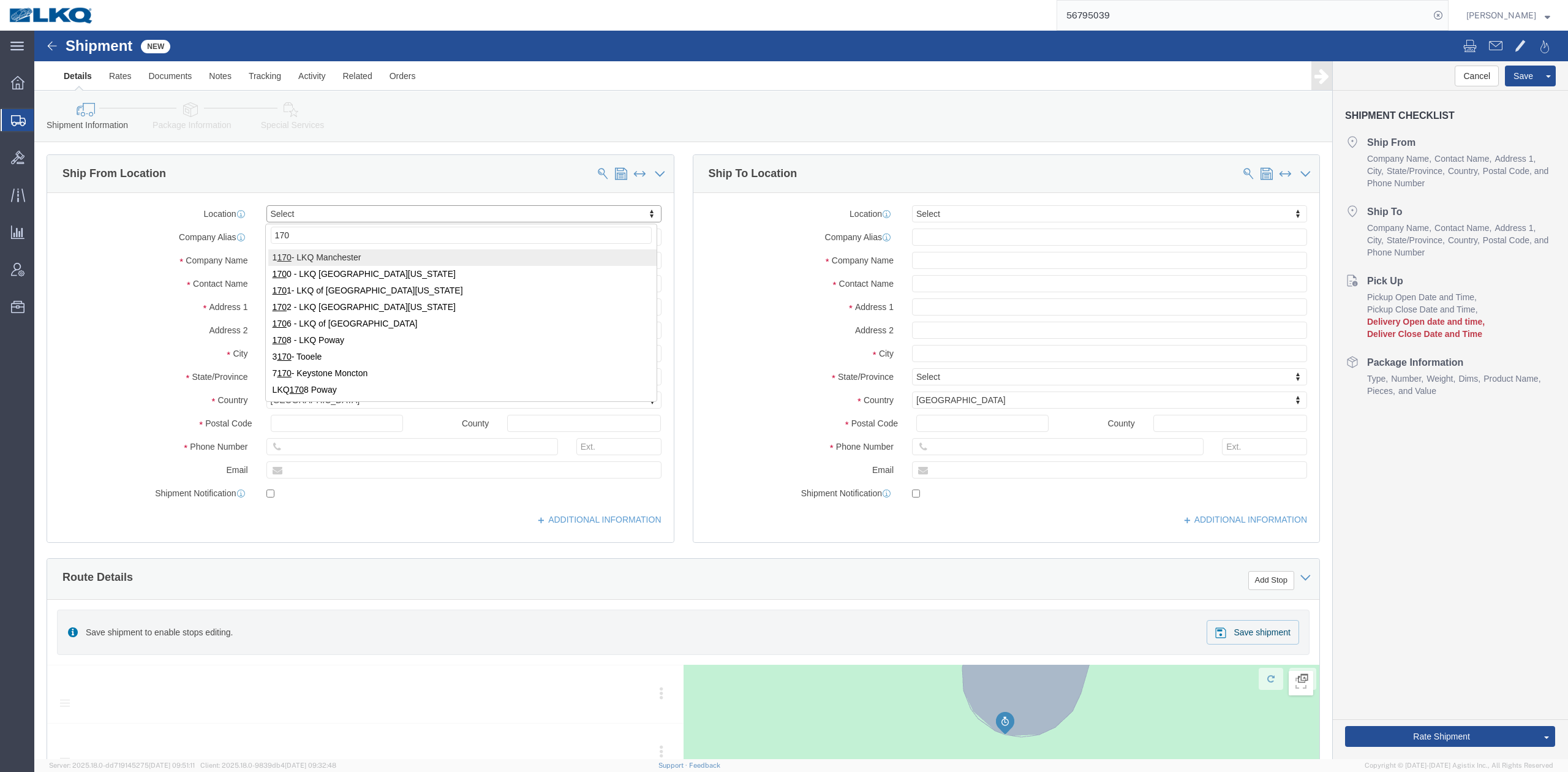
type input "1702"
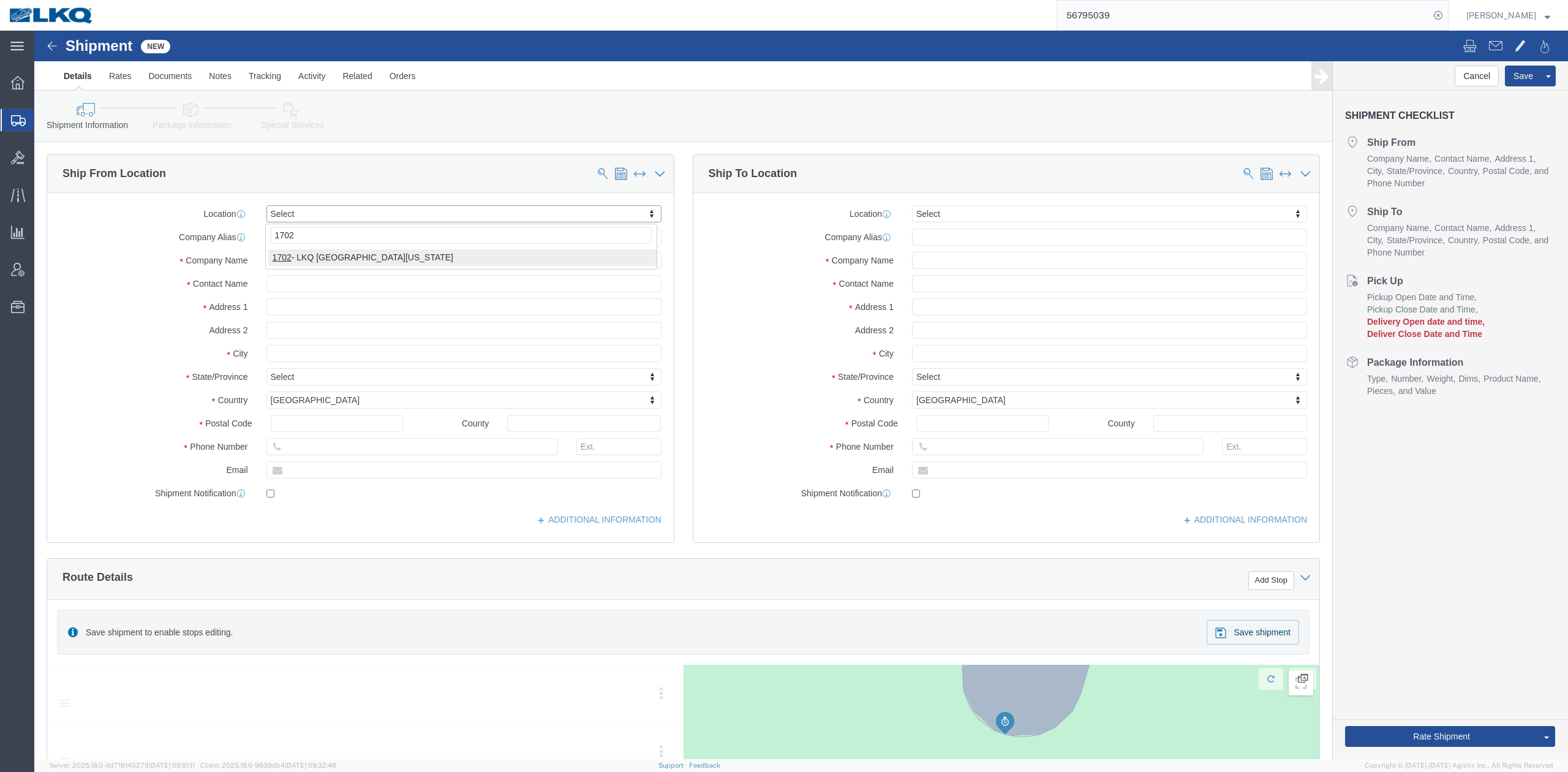
select select "27594"
select select "TX"
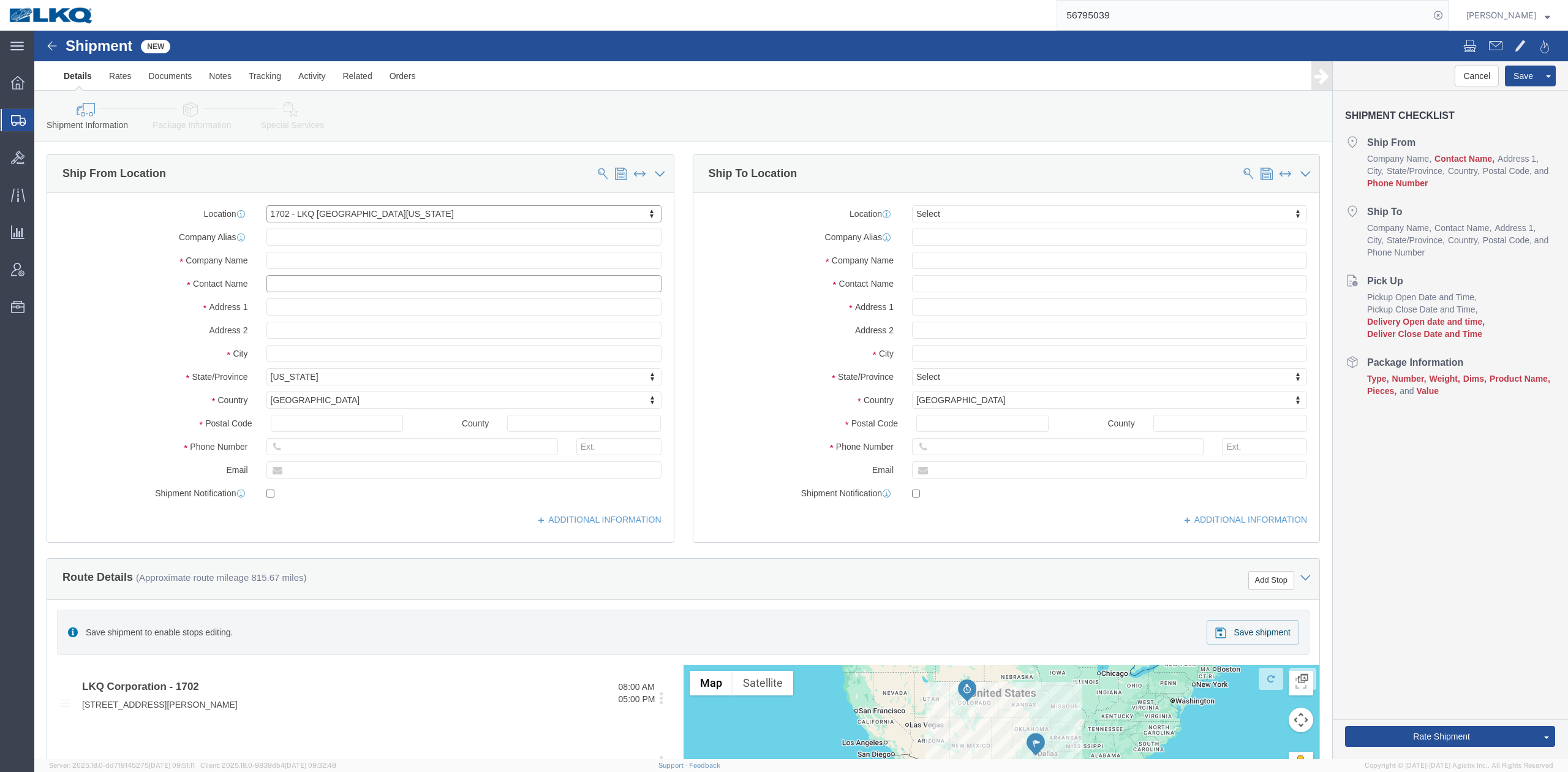
click input "text"
type input "1742"
select select "59731"
select select "TX"
click input "text"
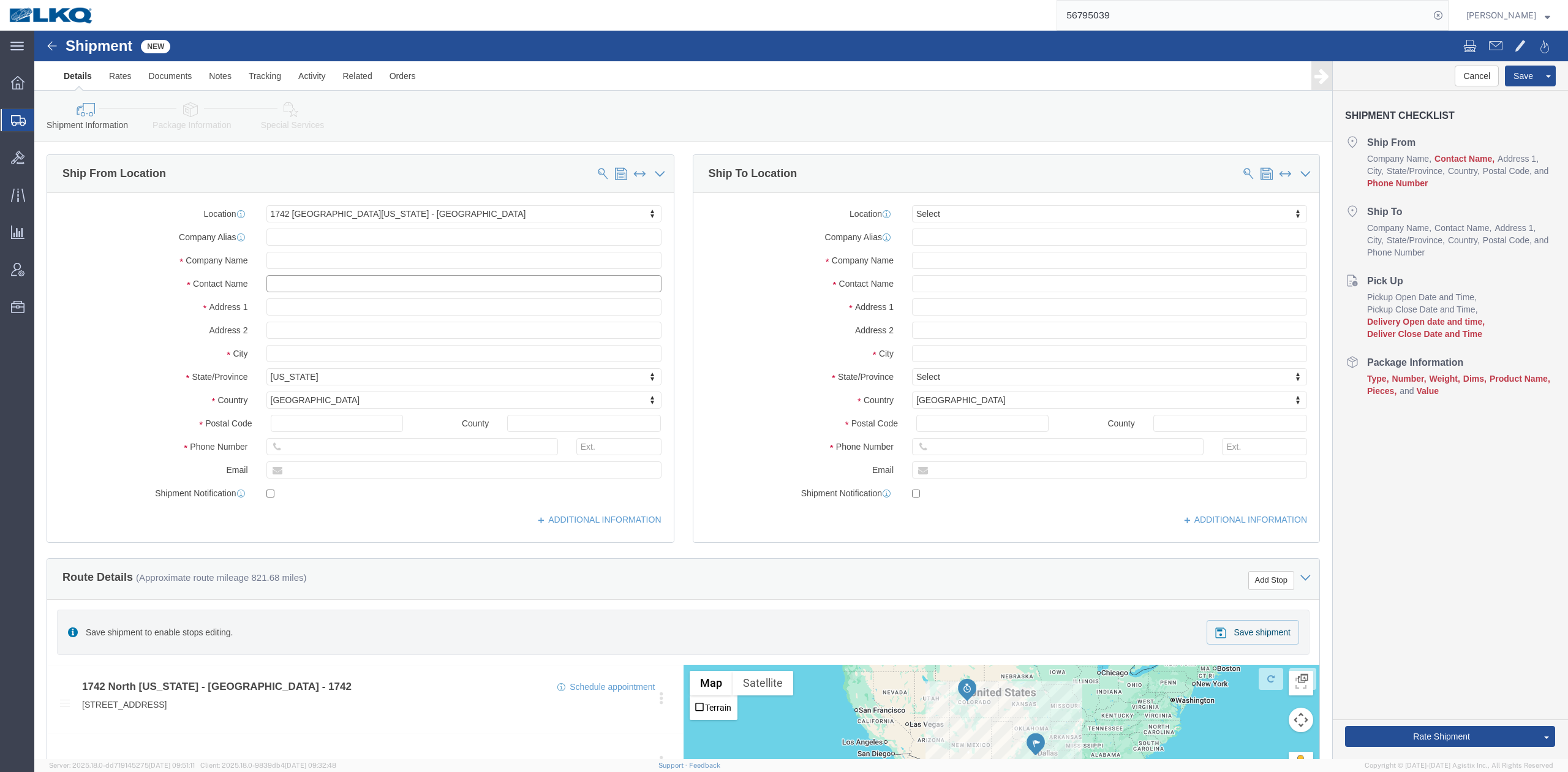
type input "s"
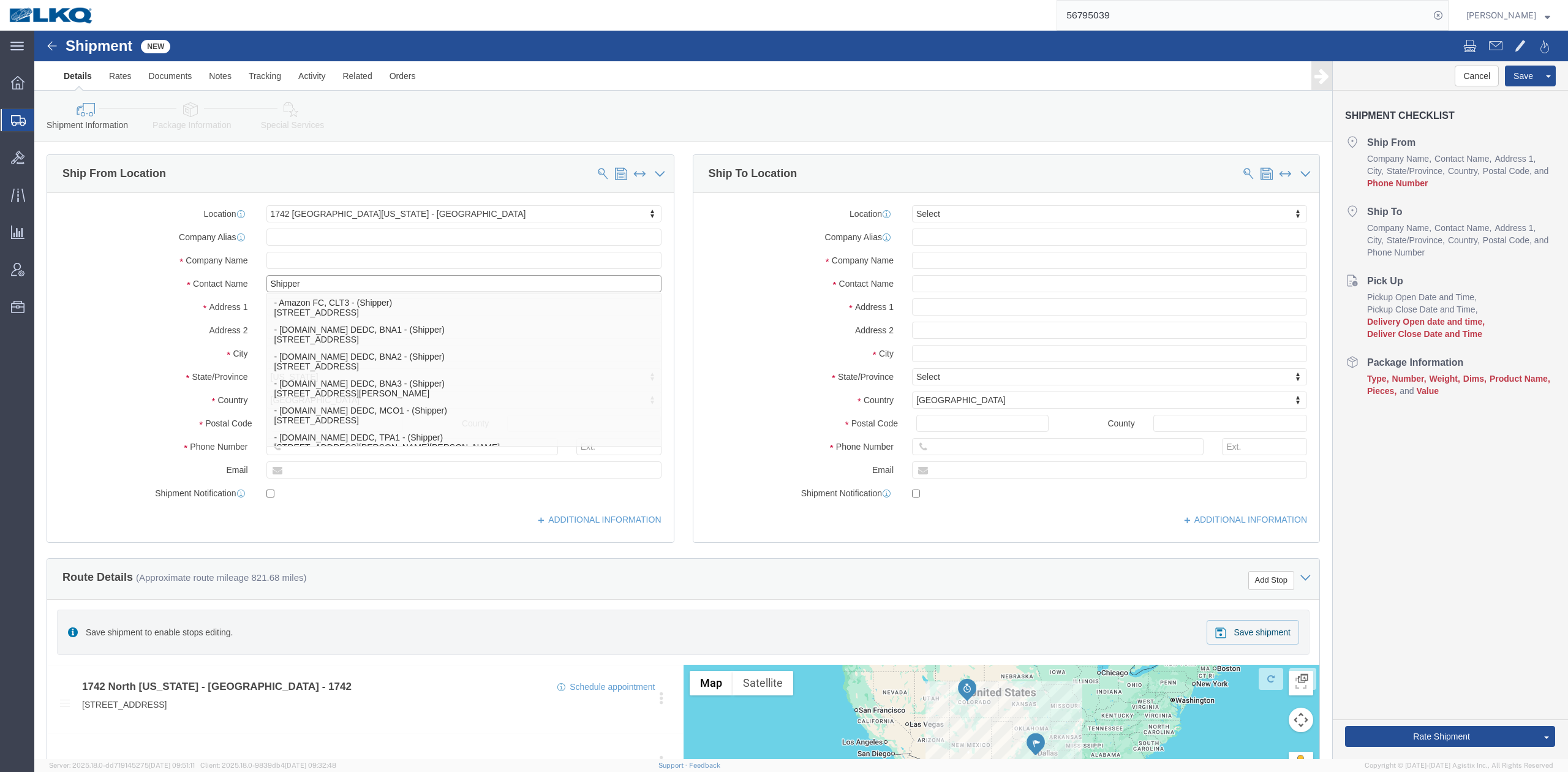
type input "Shipper"
click label "City"
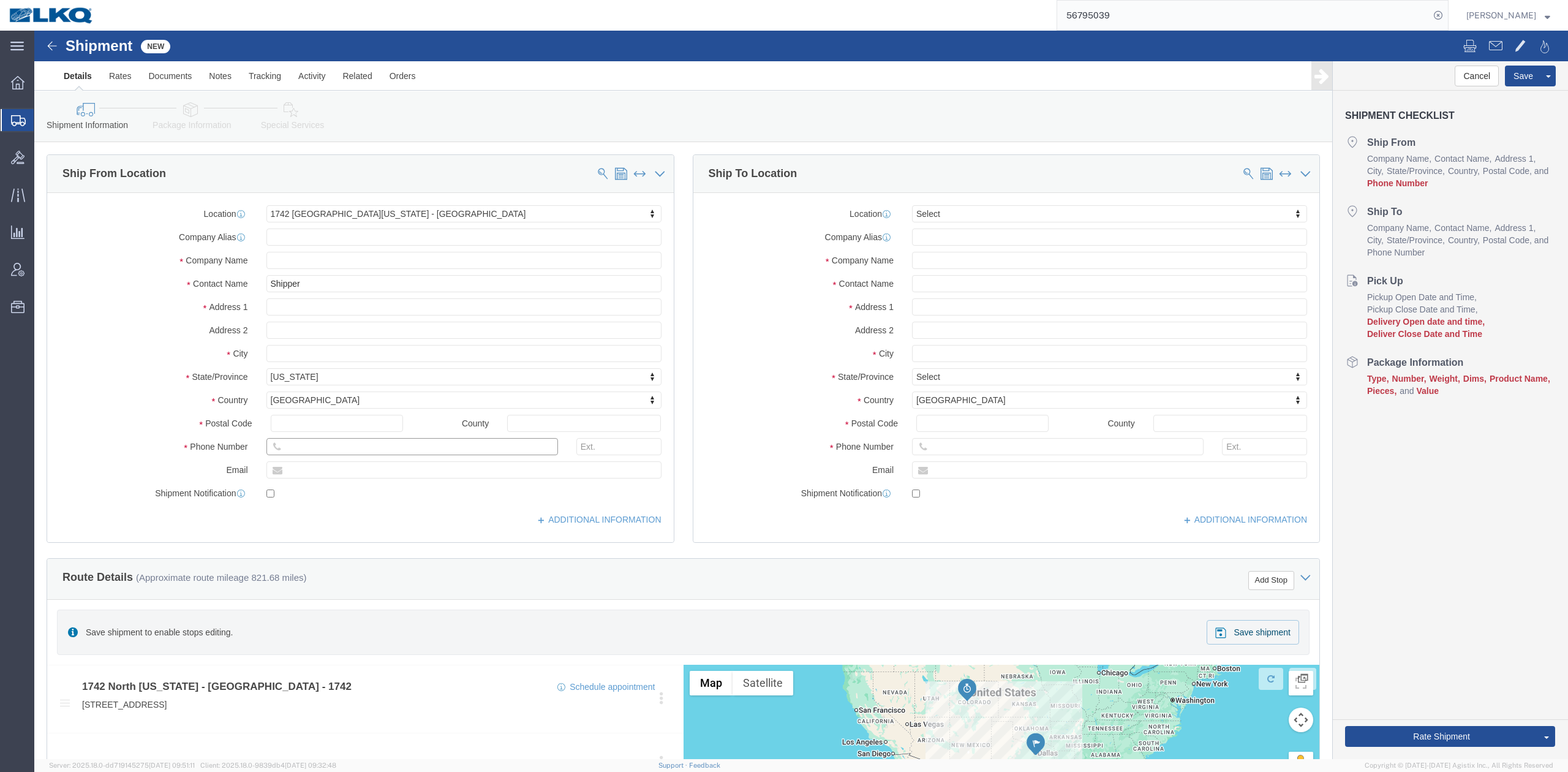
drag, startPoint x: 287, startPoint y: 423, endPoint x: 302, endPoint y: 429, distance: 16.2
click input "text"
type input "6150000000"
type input "3008"
select select "27726"
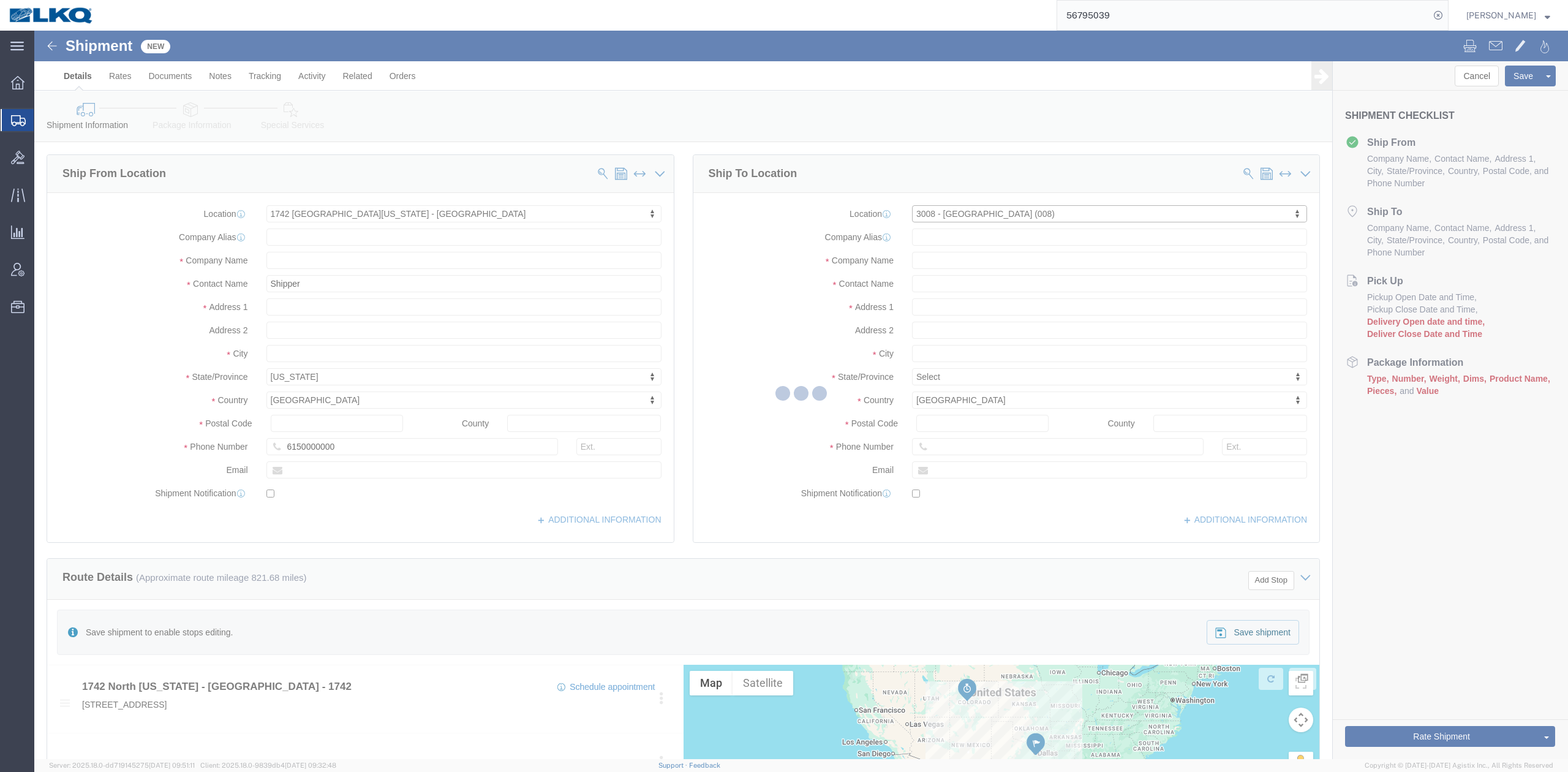
select select "UT"
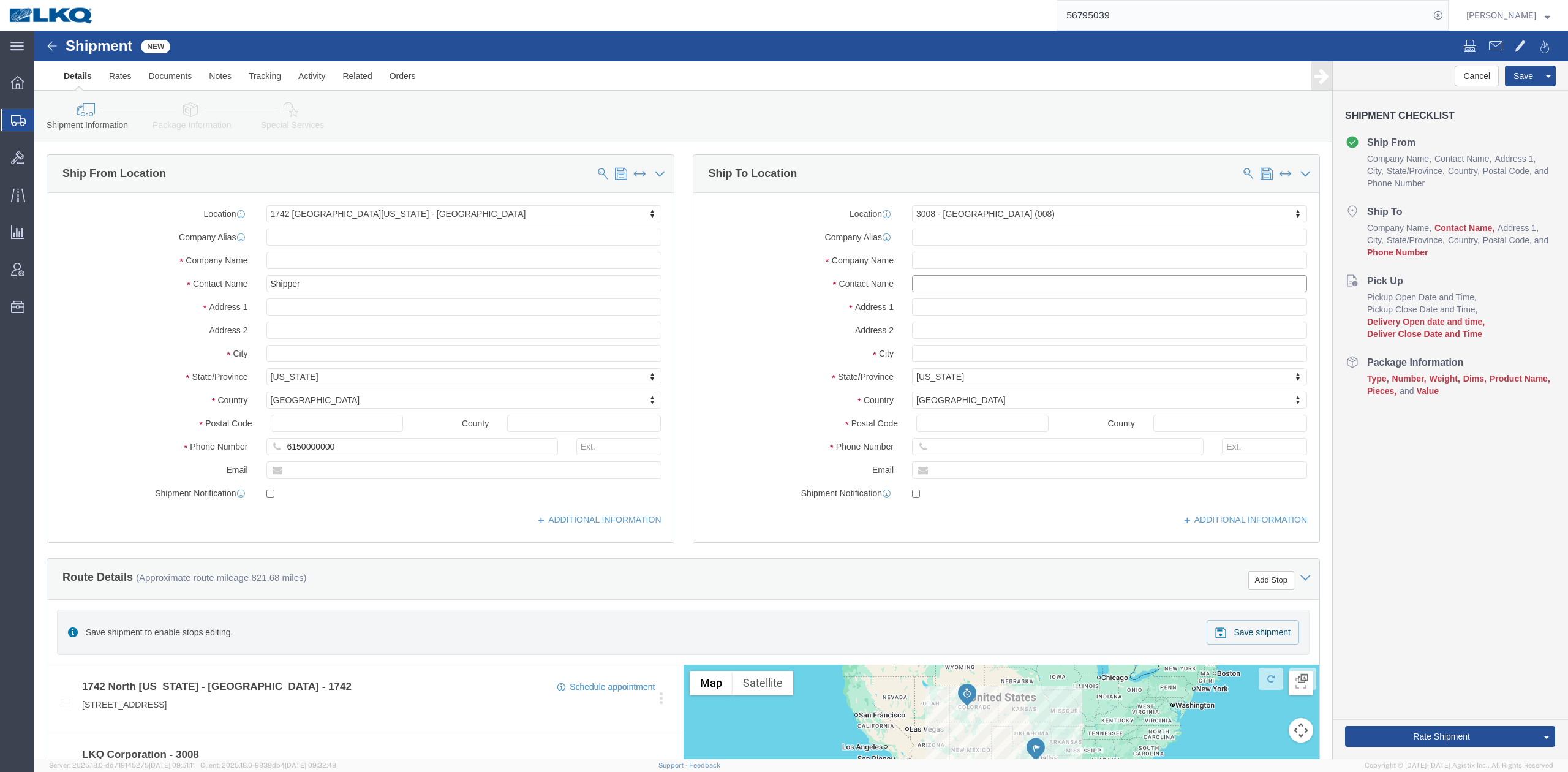
click input "text"
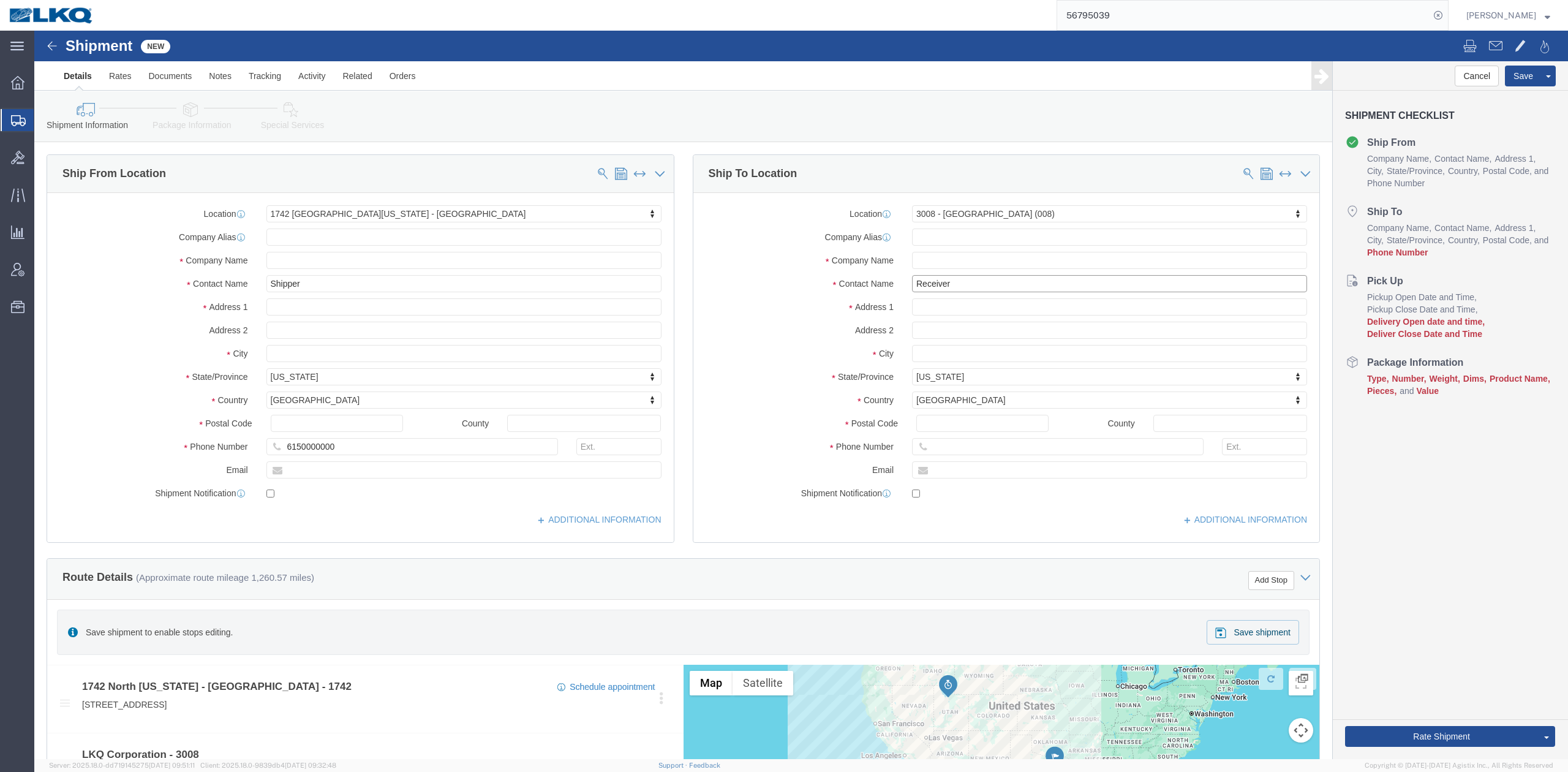
type input "Receiver"
click div "Location 3008 - Salt Lake City UT (008) Select My Profile Location 1100 - LKQ C…"
click input "text"
click div
click input "text"
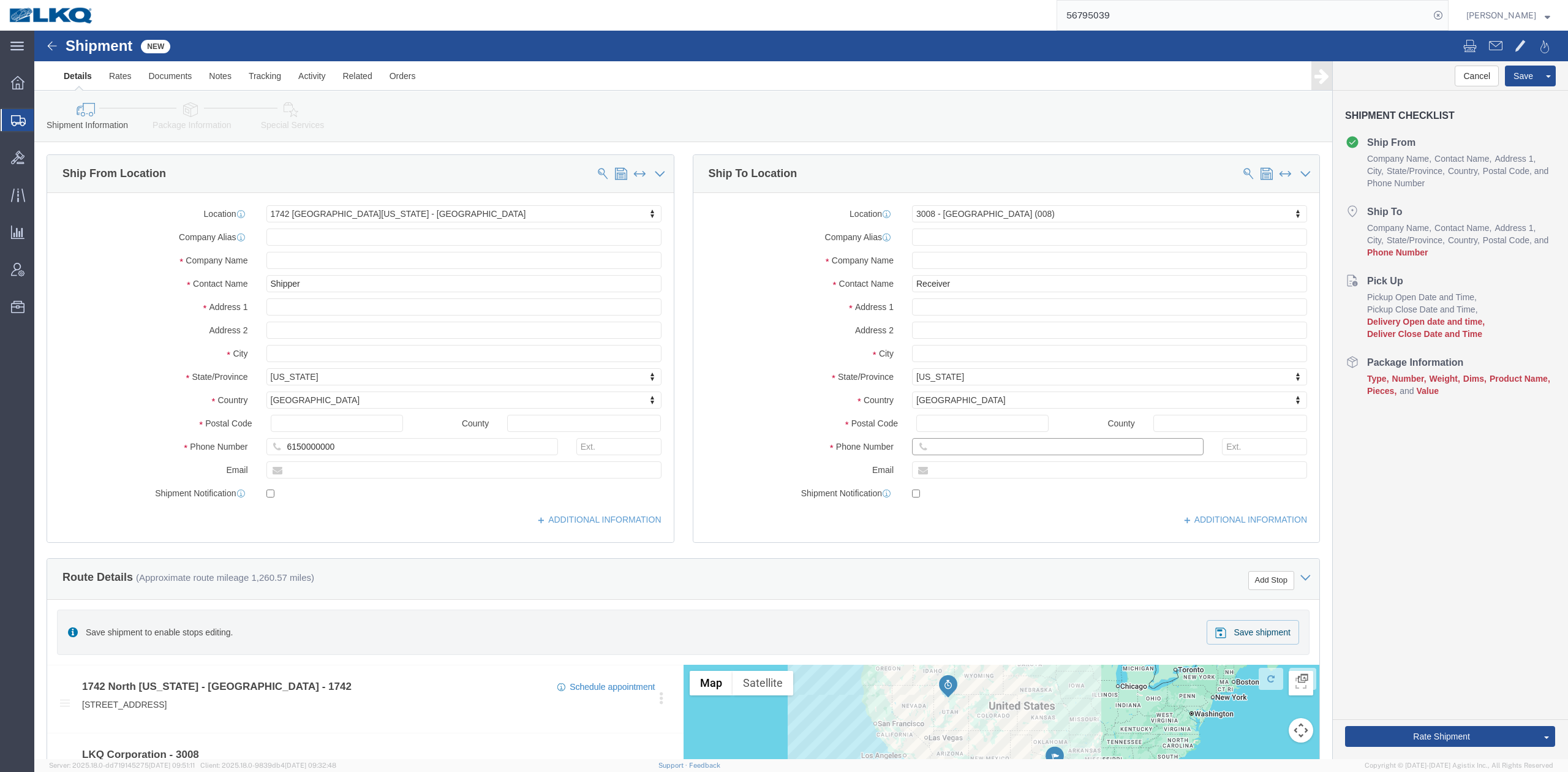
type input "6150000000"
click label "Address 1"
click link "Special Services"
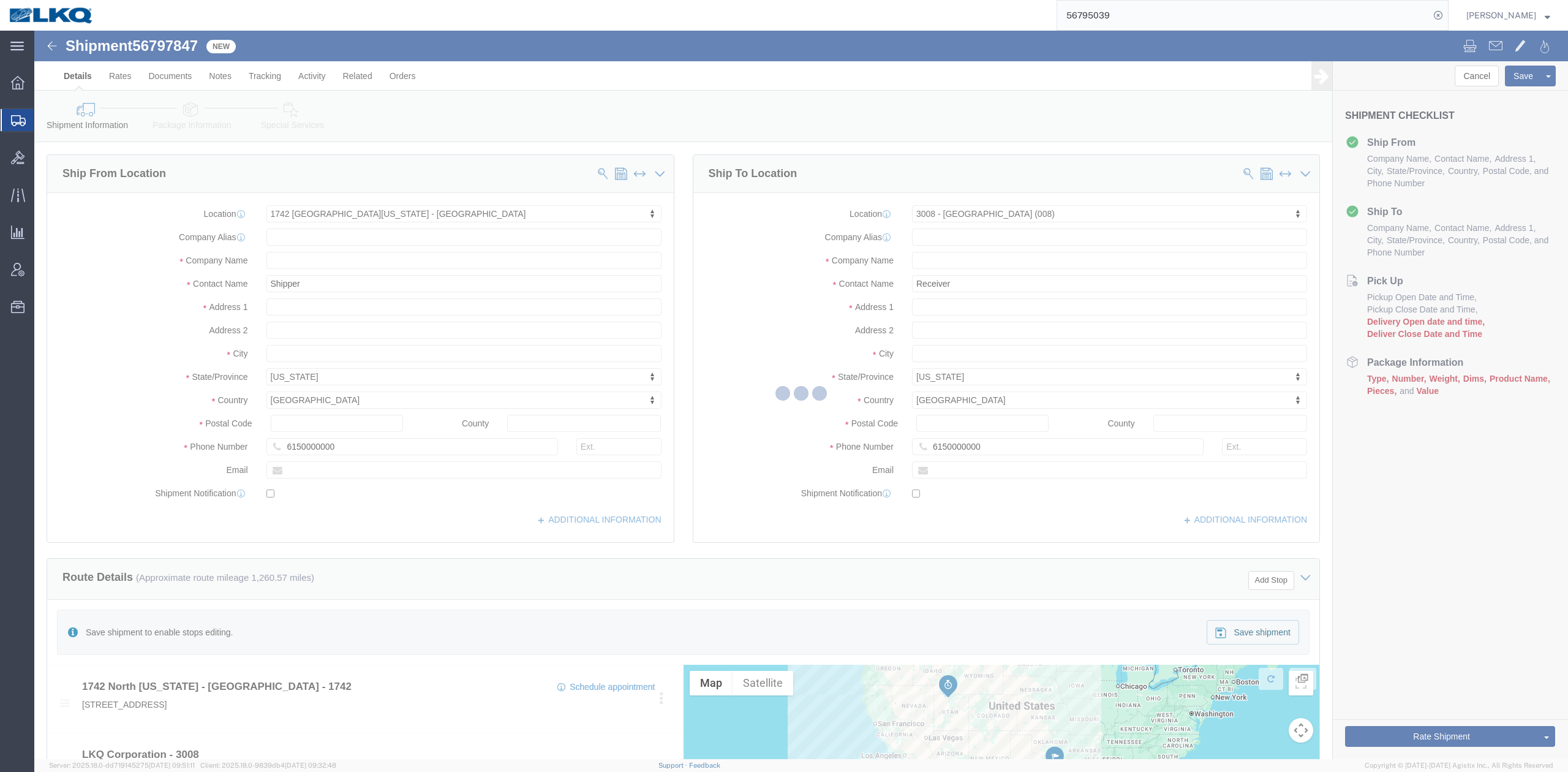
select select "59731"
select select "27726"
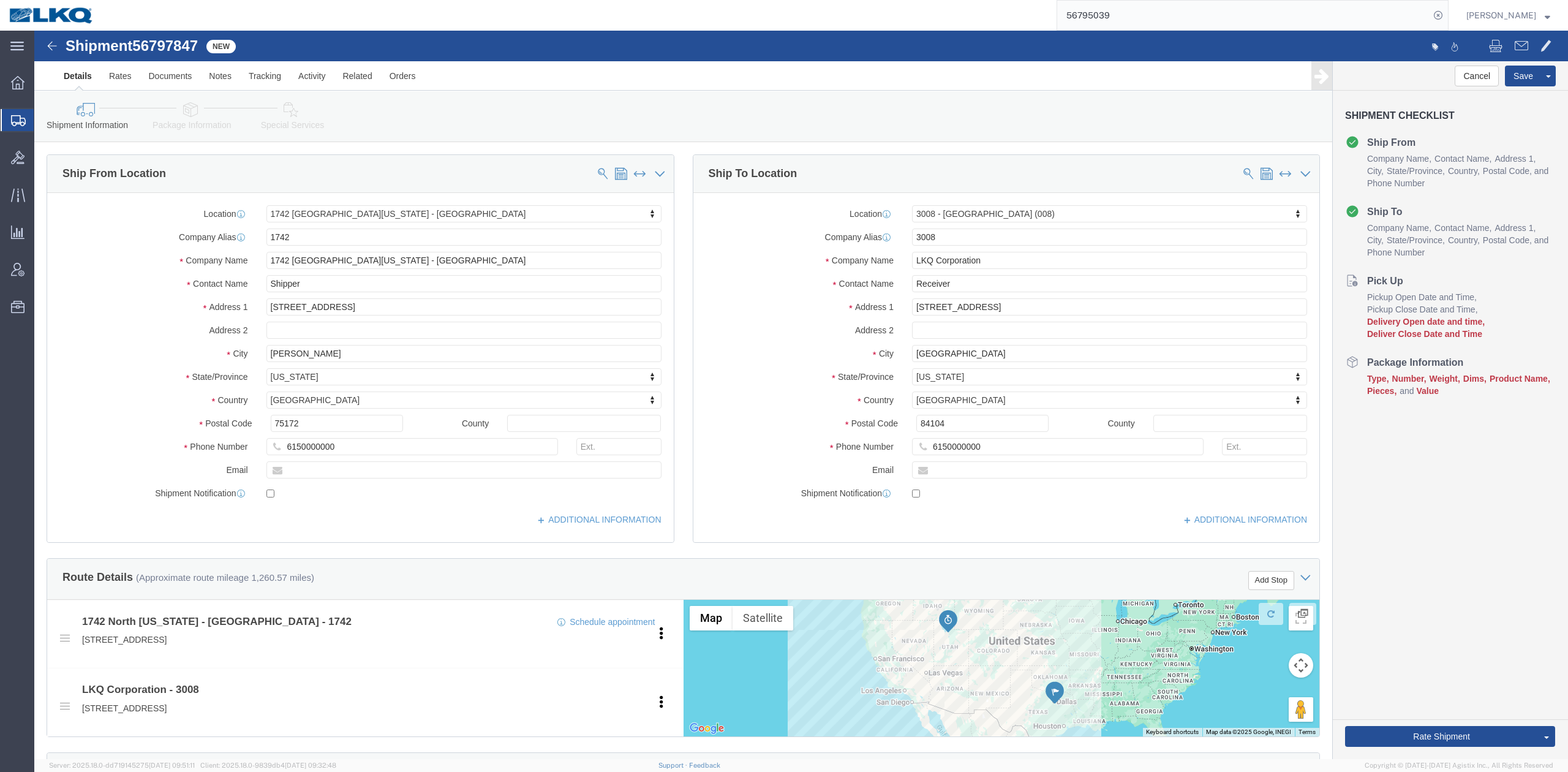
click div
select select
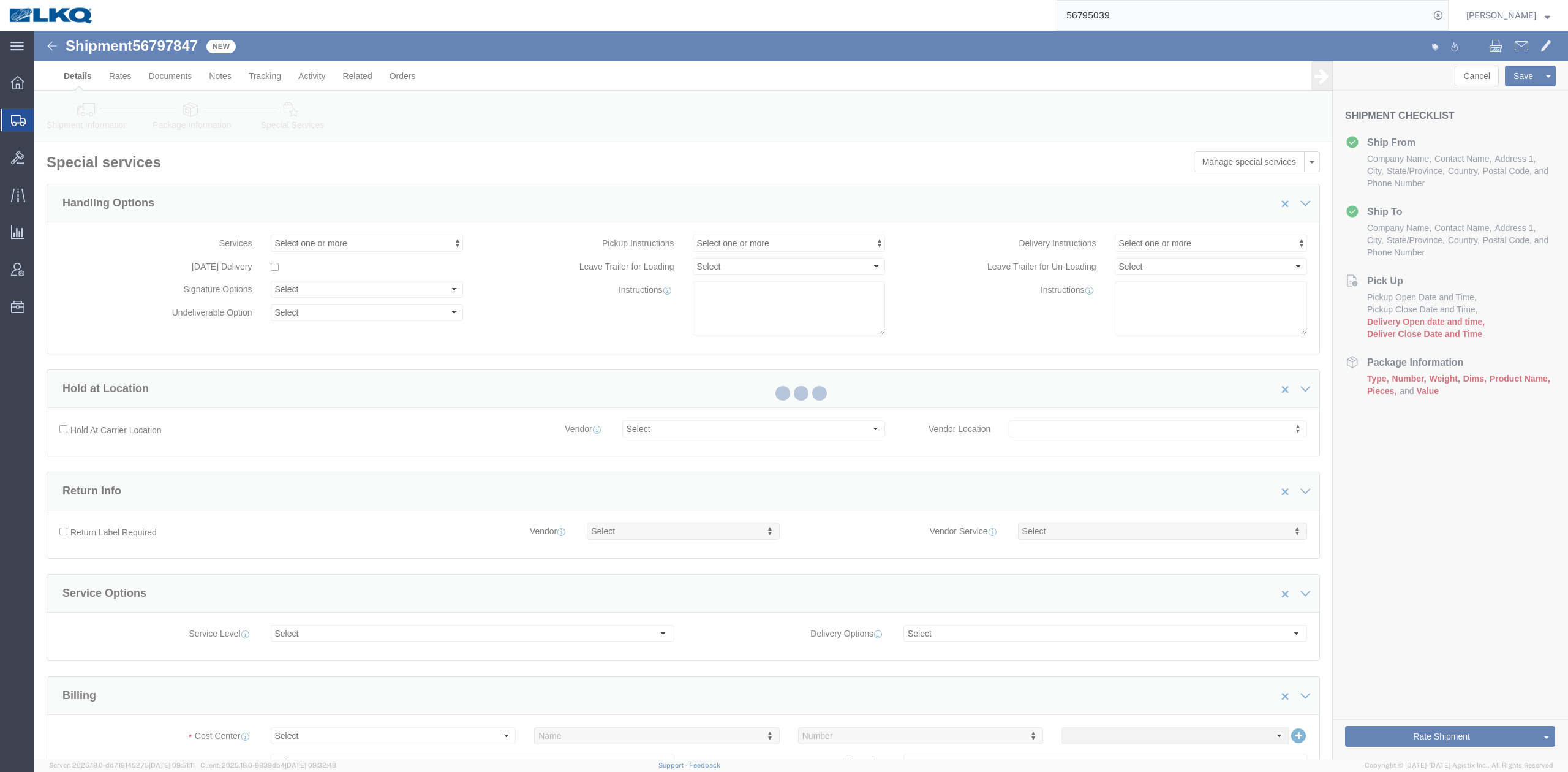
scroll to position [81, 0]
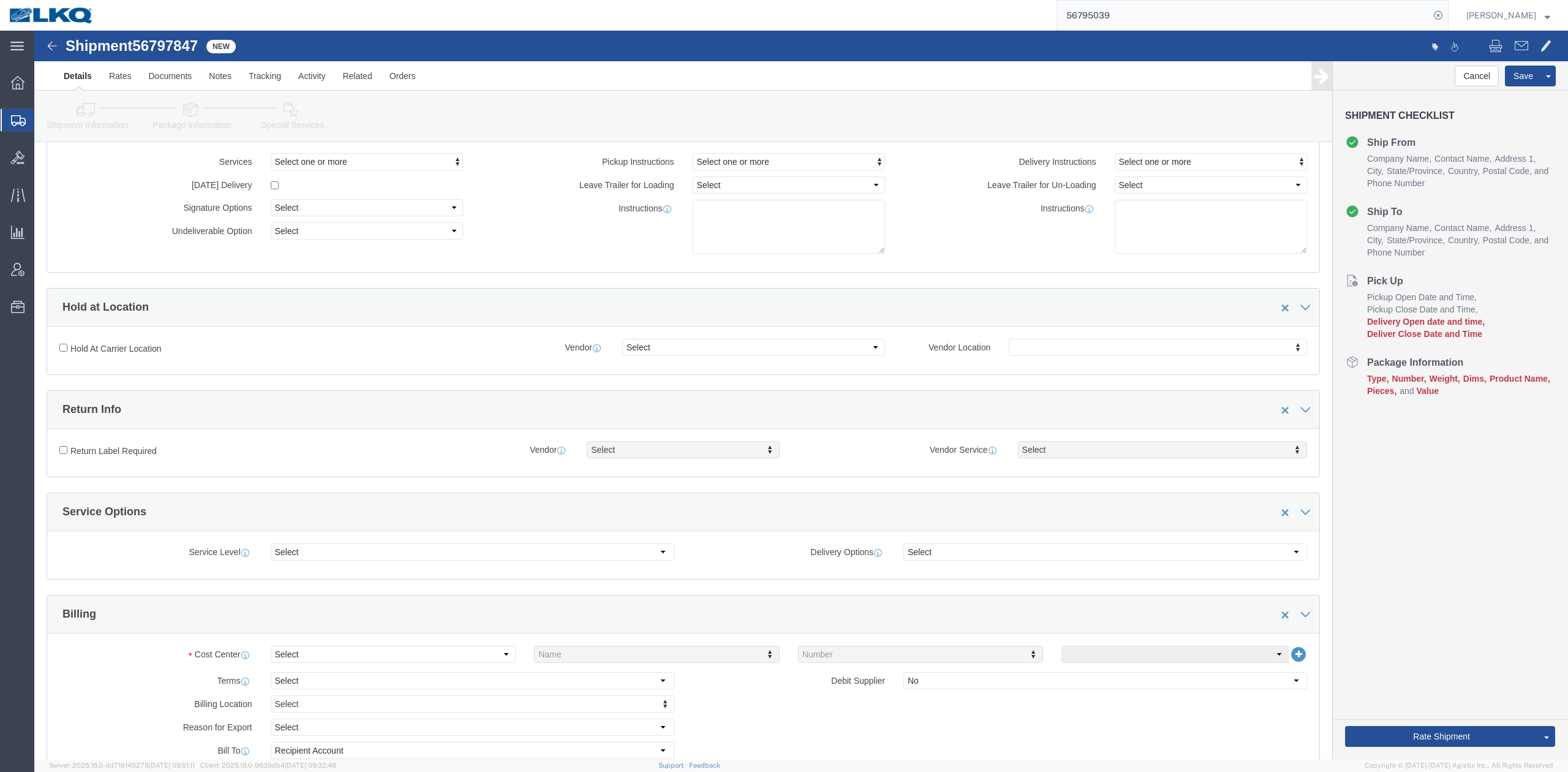
click span "56797847"
copy span "56797847"
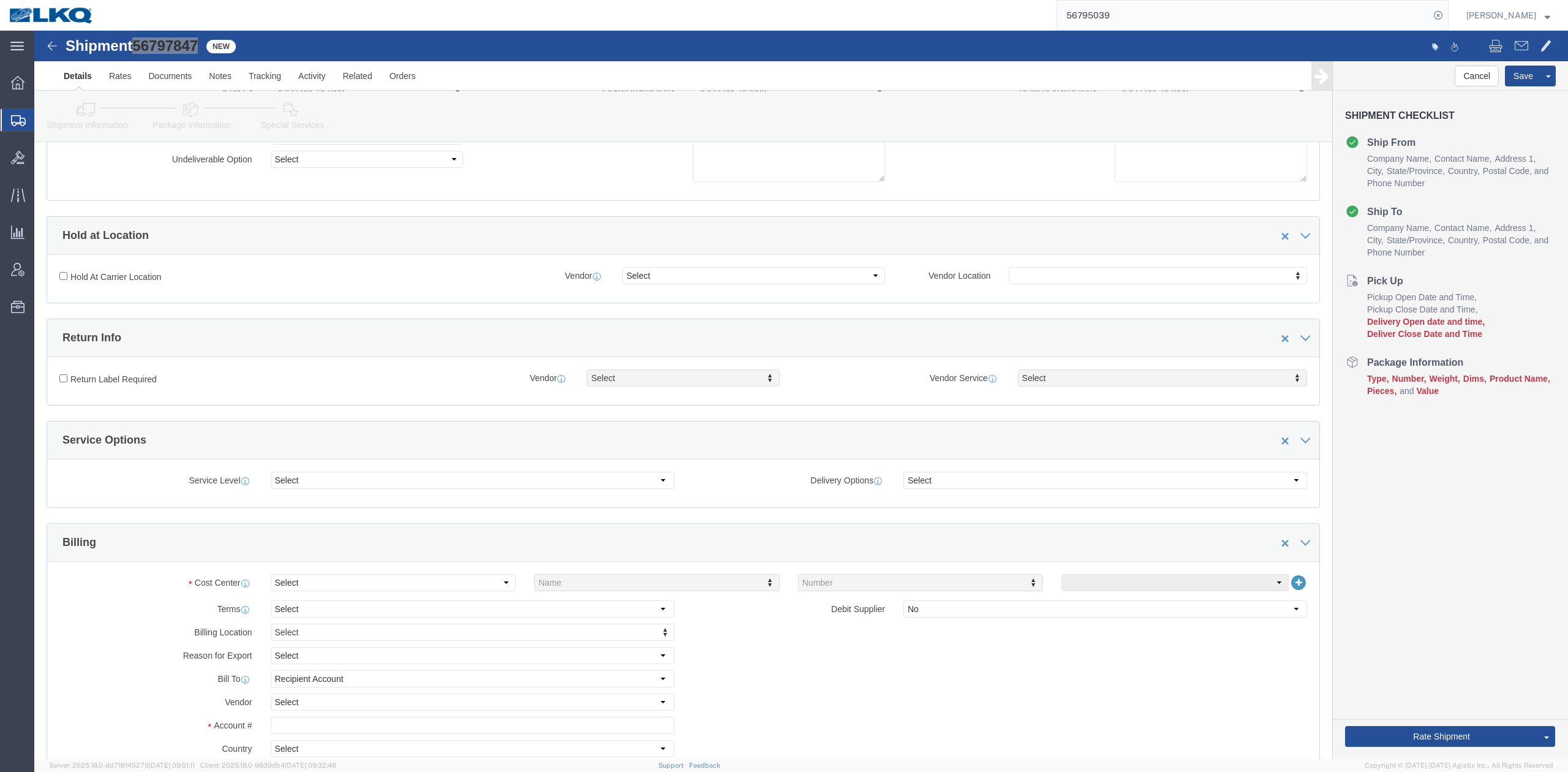
scroll to position [245, 0]
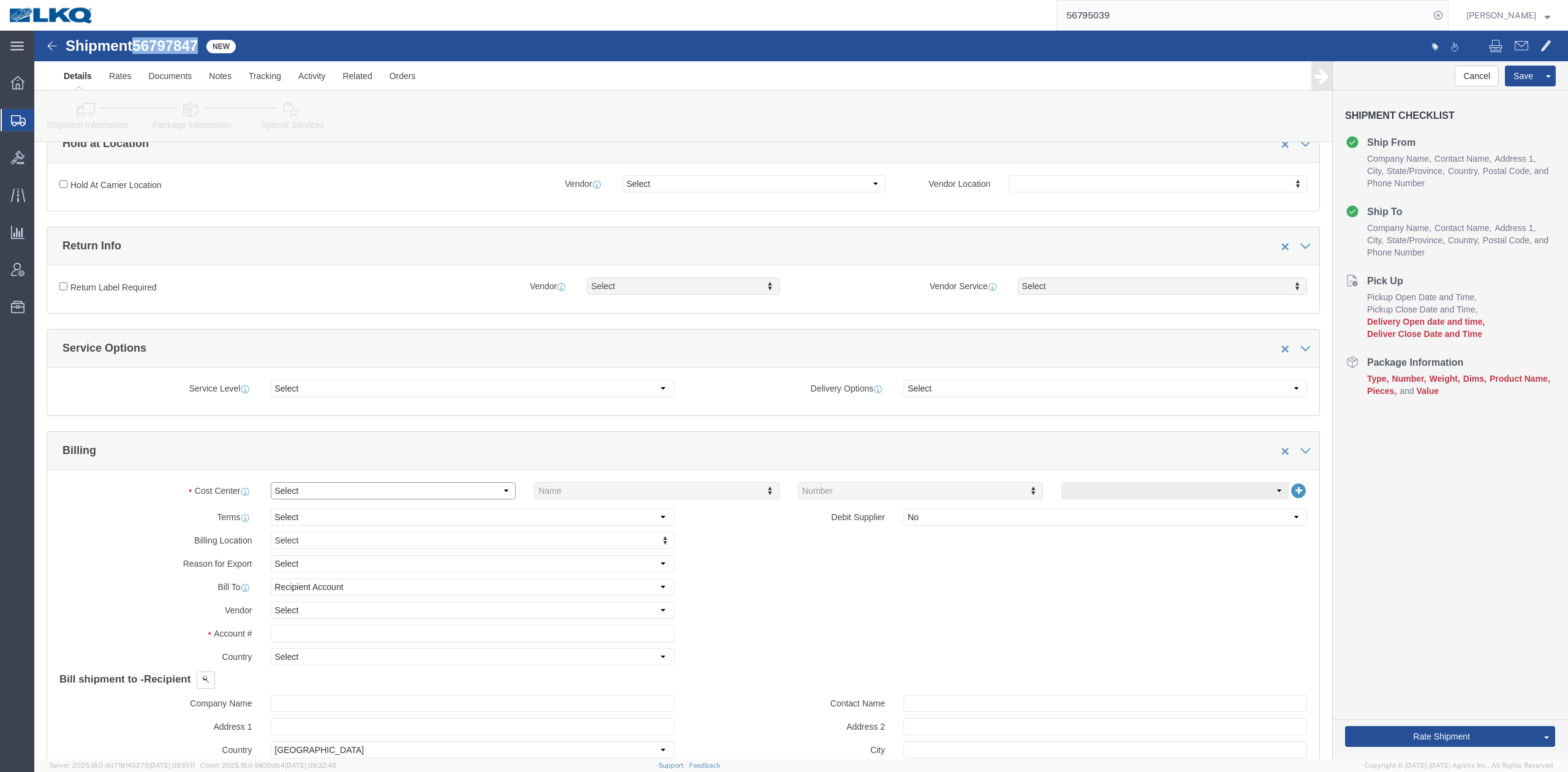
drag, startPoint x: 338, startPoint y: 471, endPoint x: 329, endPoint y: 466, distance: 10.3
click select "Select Buyer Cost Center Department Operations Number Order Number Sales Person"
select select "COSTCENTER"
click select "Select Buyer Cost Center Department Operations Number Order Number Sales Person"
type input "3008"
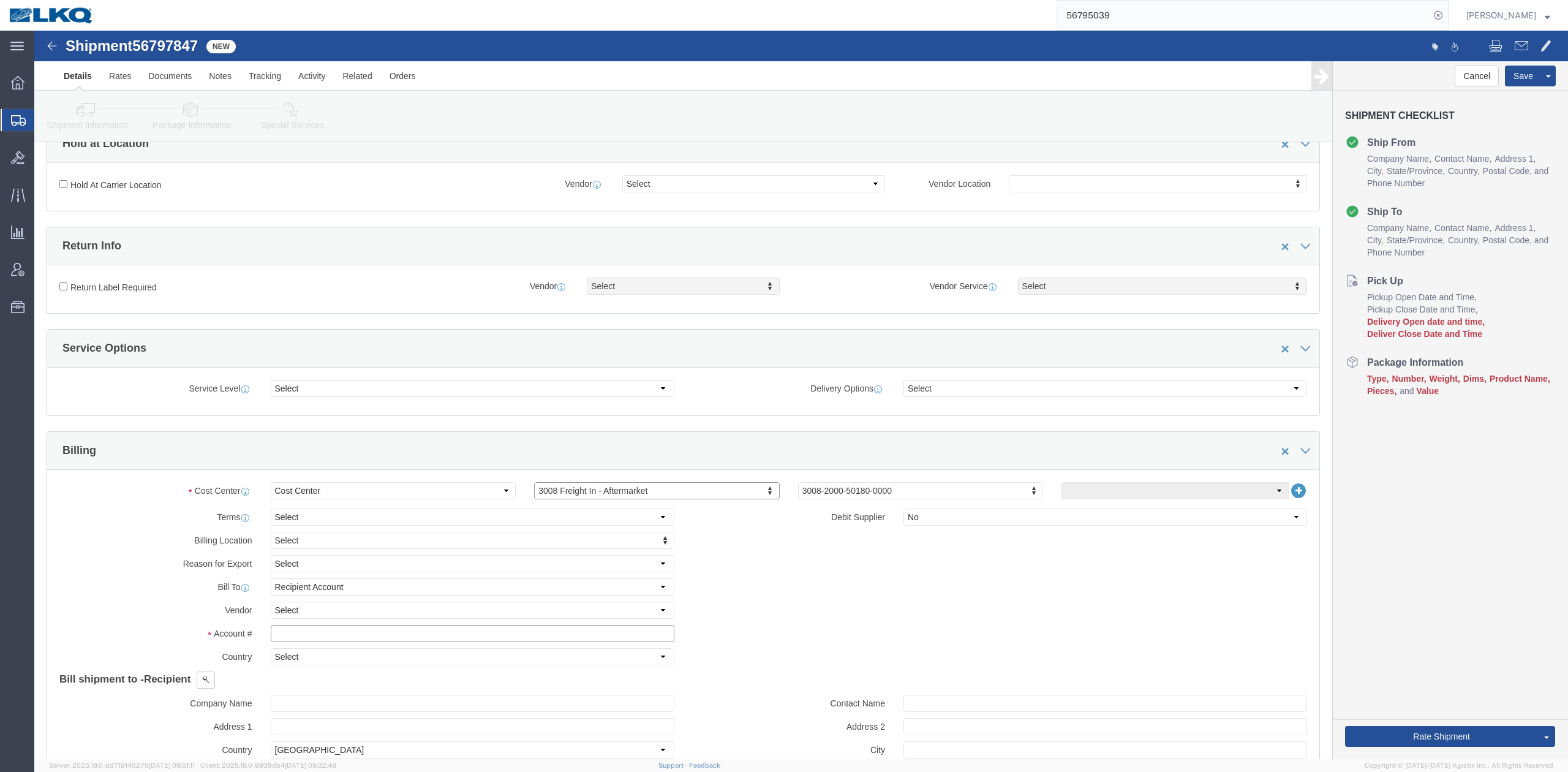
click input "text"
type input "3008"
click icon
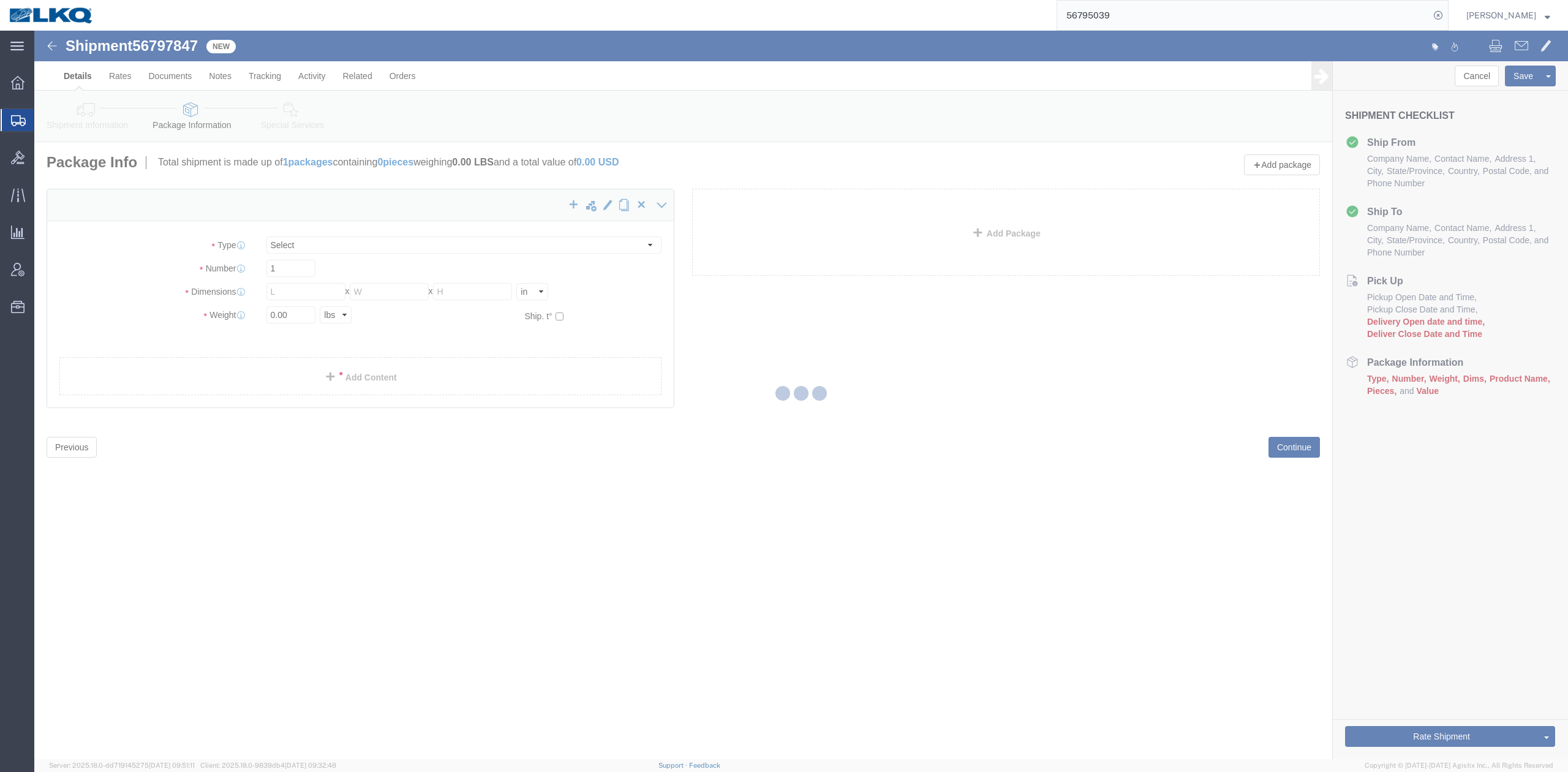
select select "CBOX"
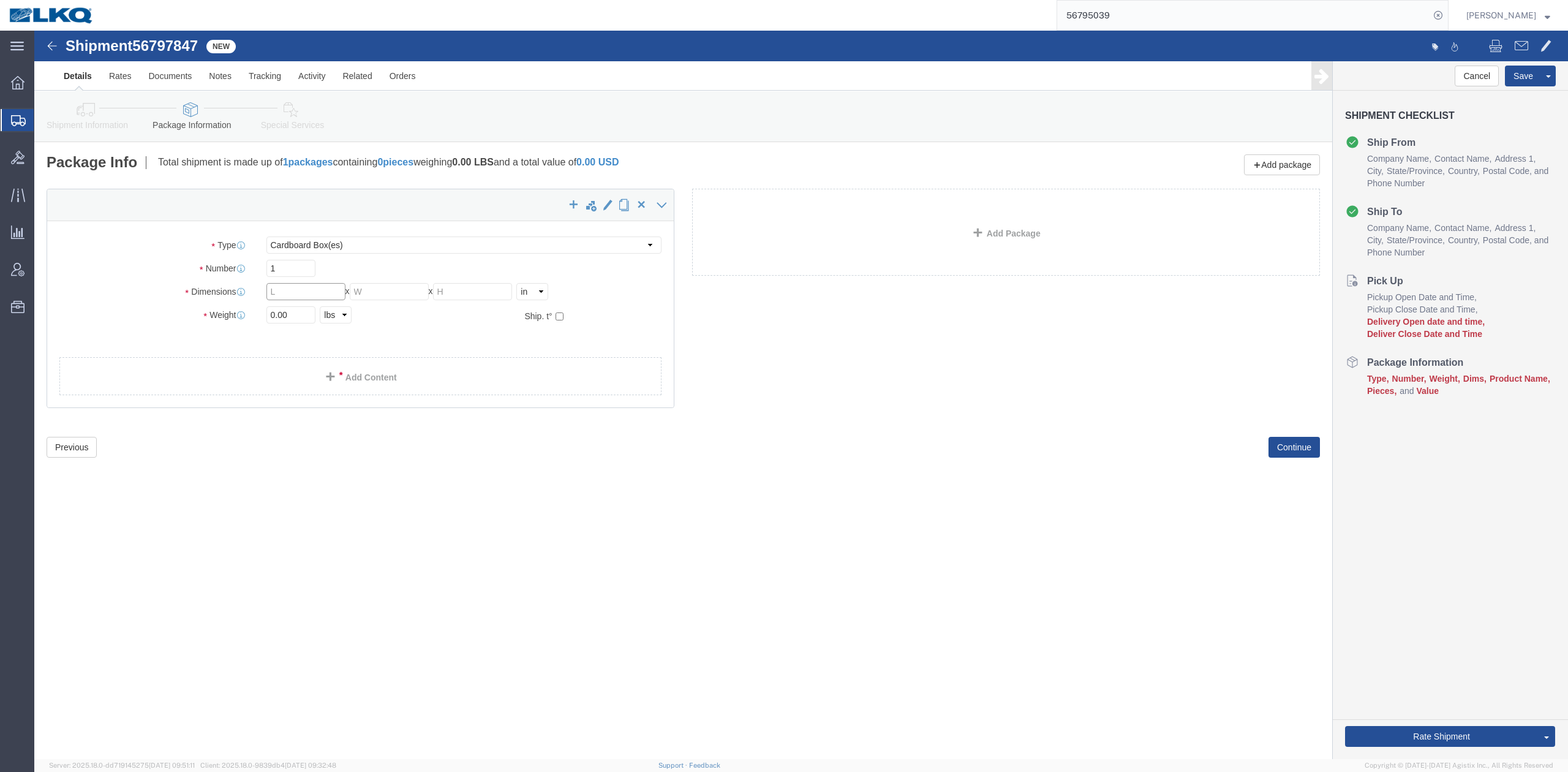
click input "text"
type input "48"
type input "8"
type input "1"
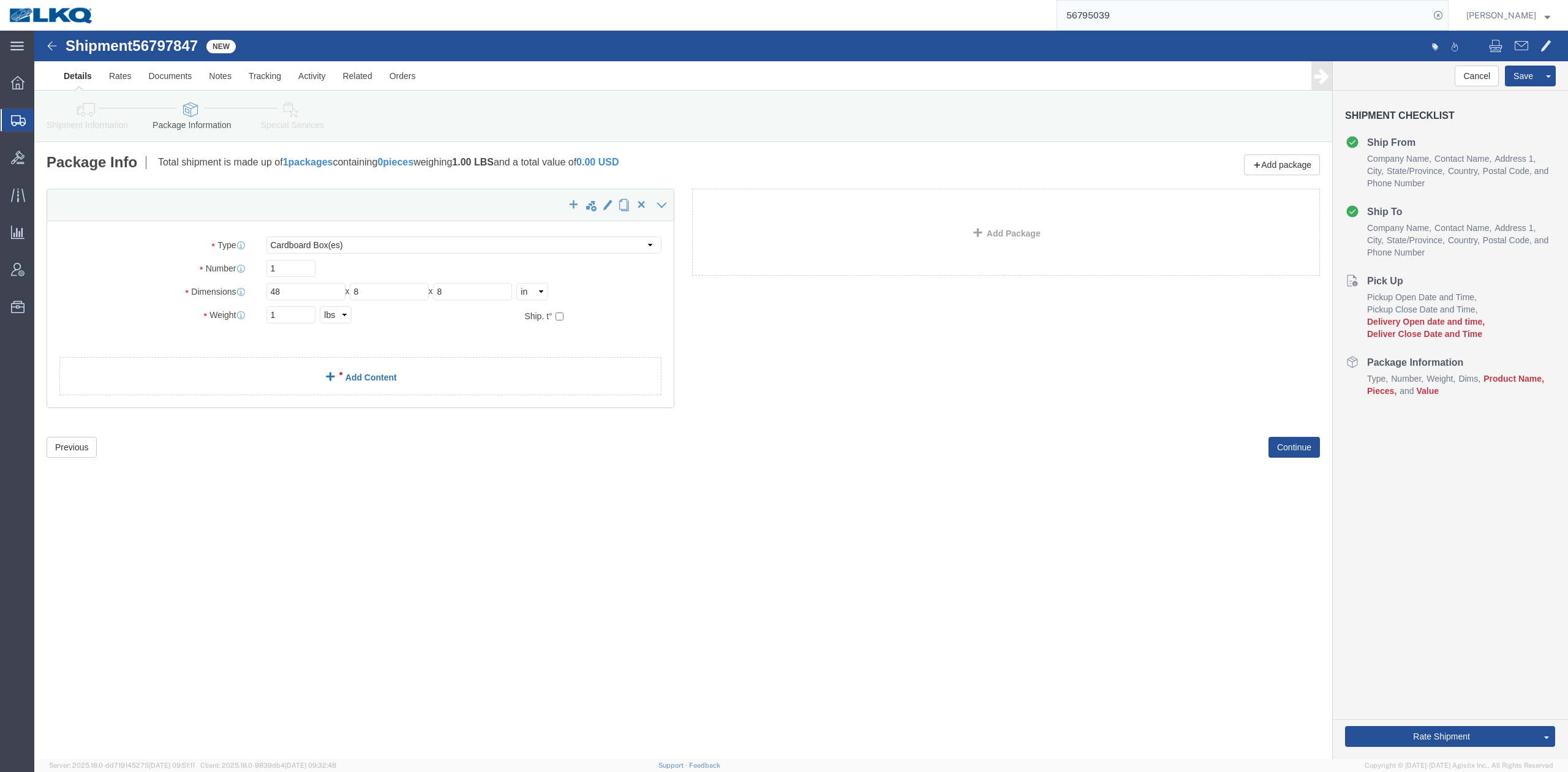
click link "Add Content"
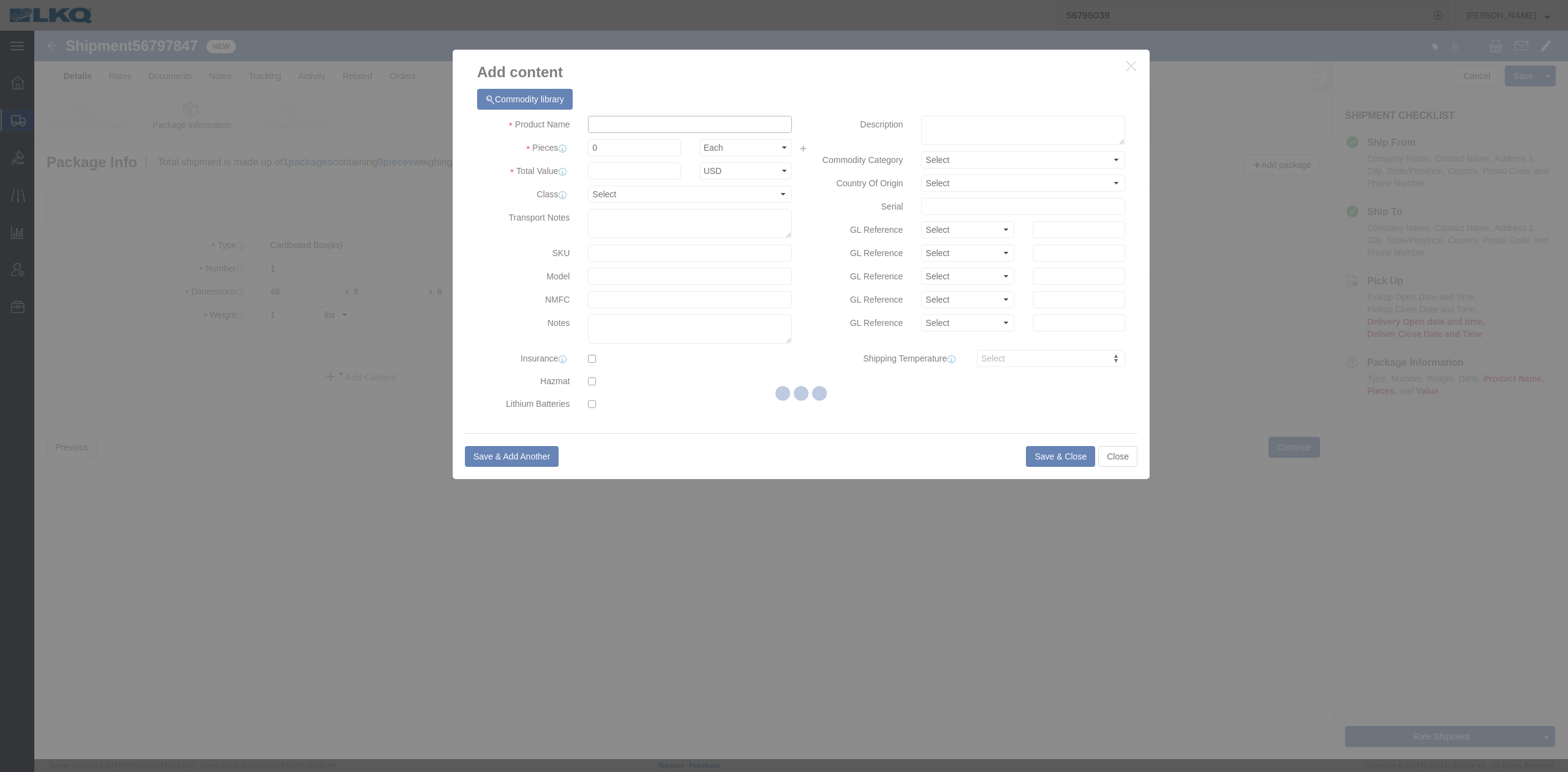
click input "text"
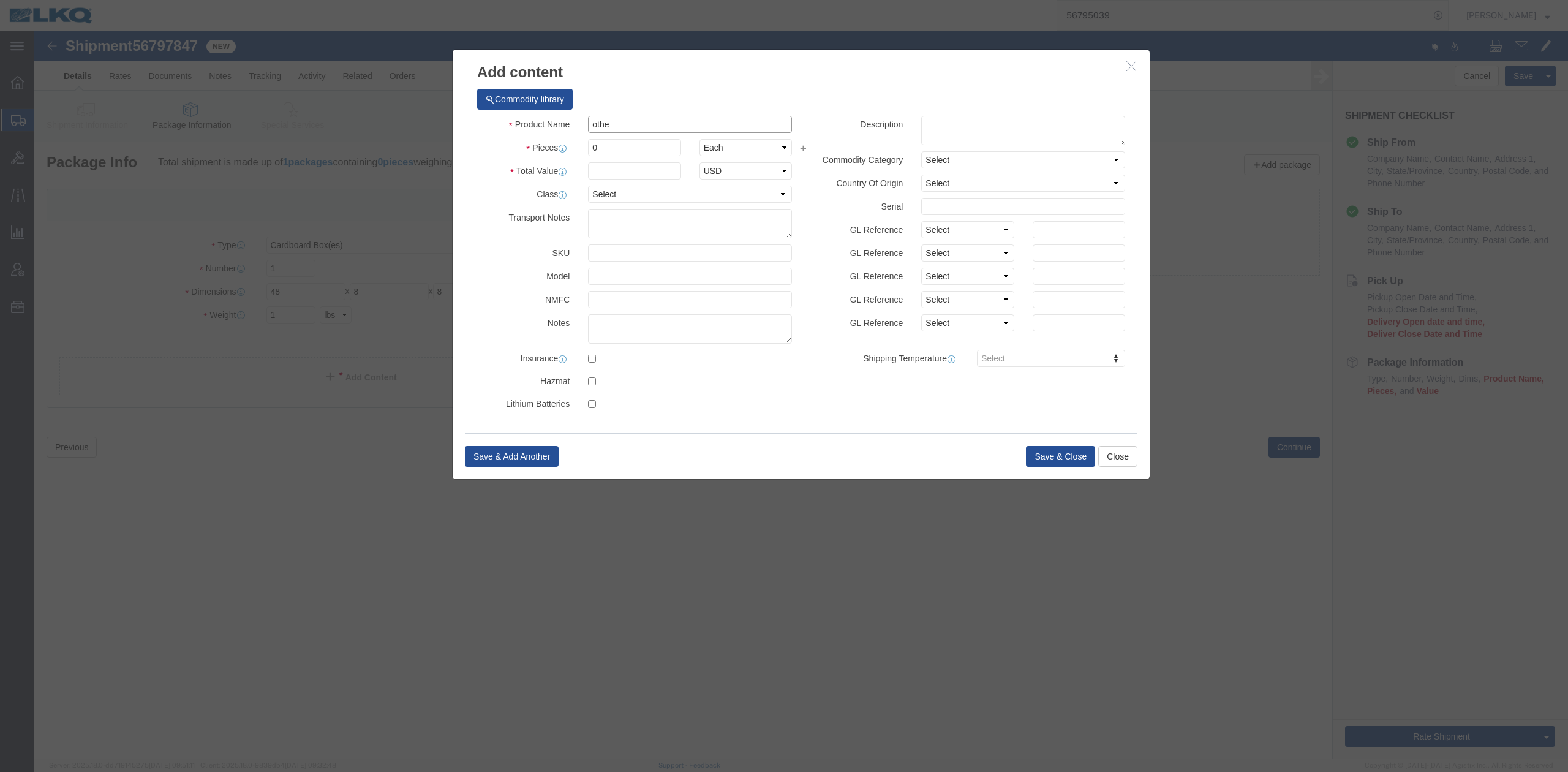
type input "other"
click div "Name: Other Sku: Model: Description:"
select select "LBS"
select select "USD"
type input "Other"
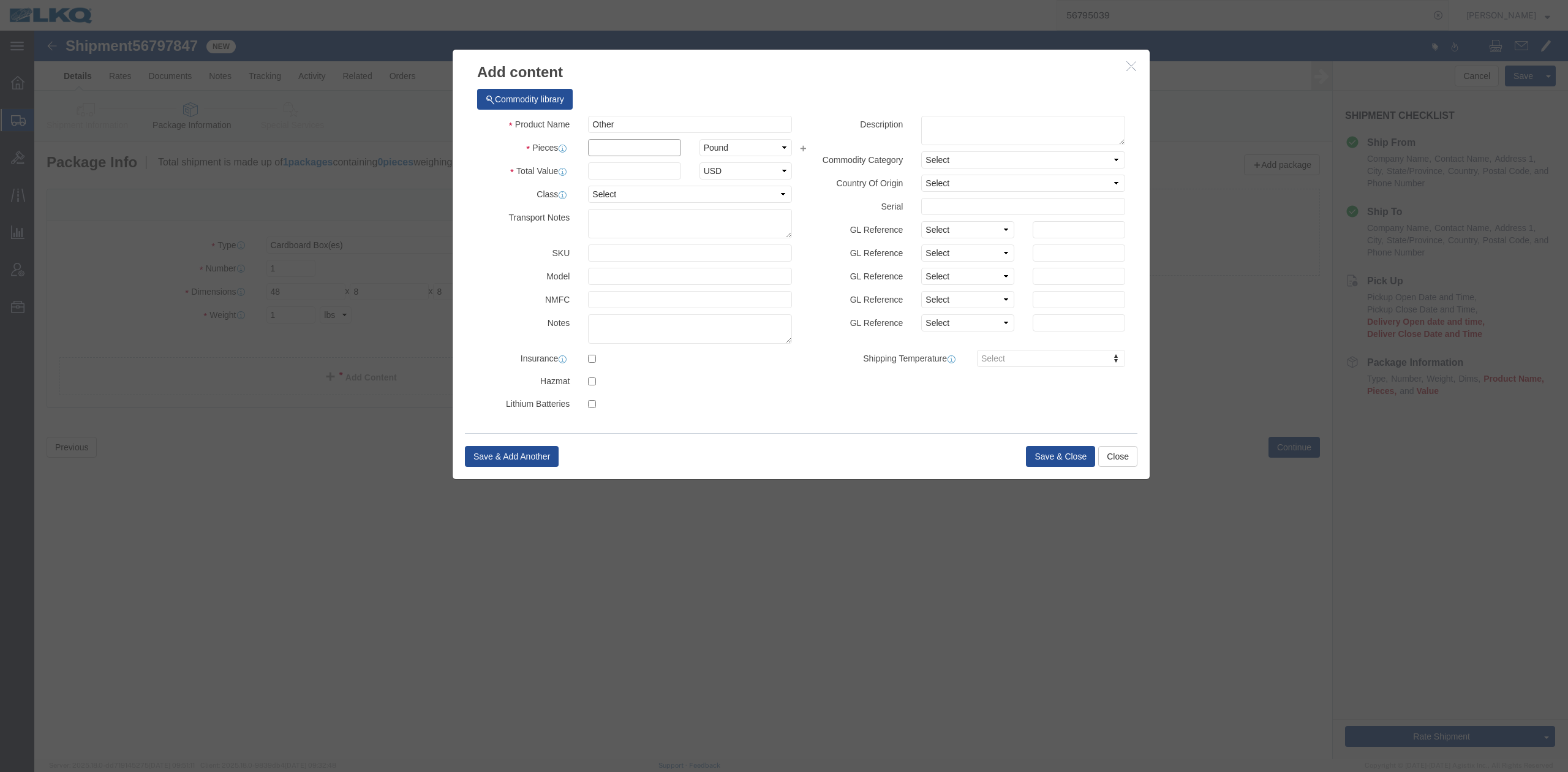
click input "text"
type input "1"
click input "text"
type input "1"
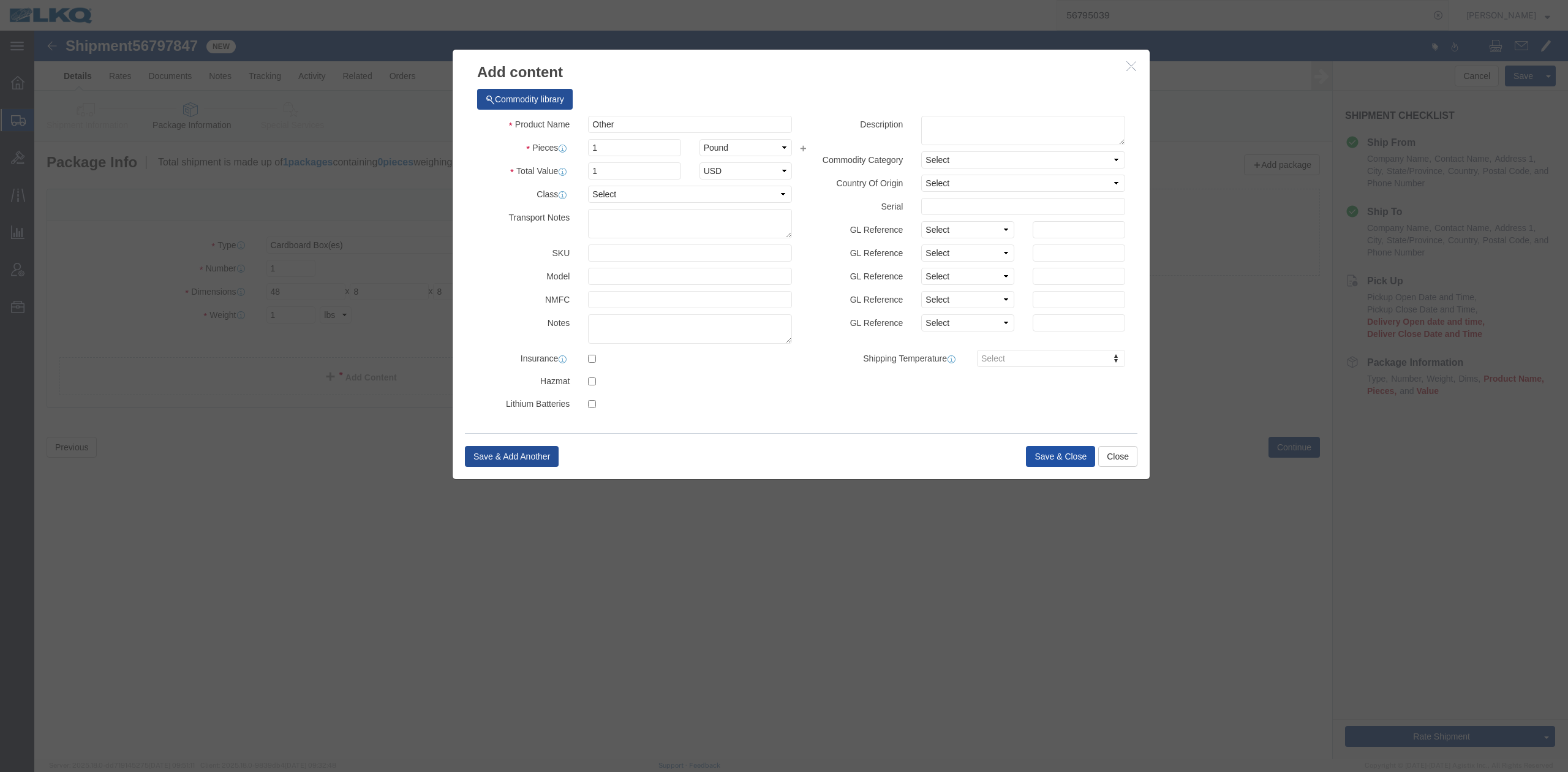
click button "Save & Close"
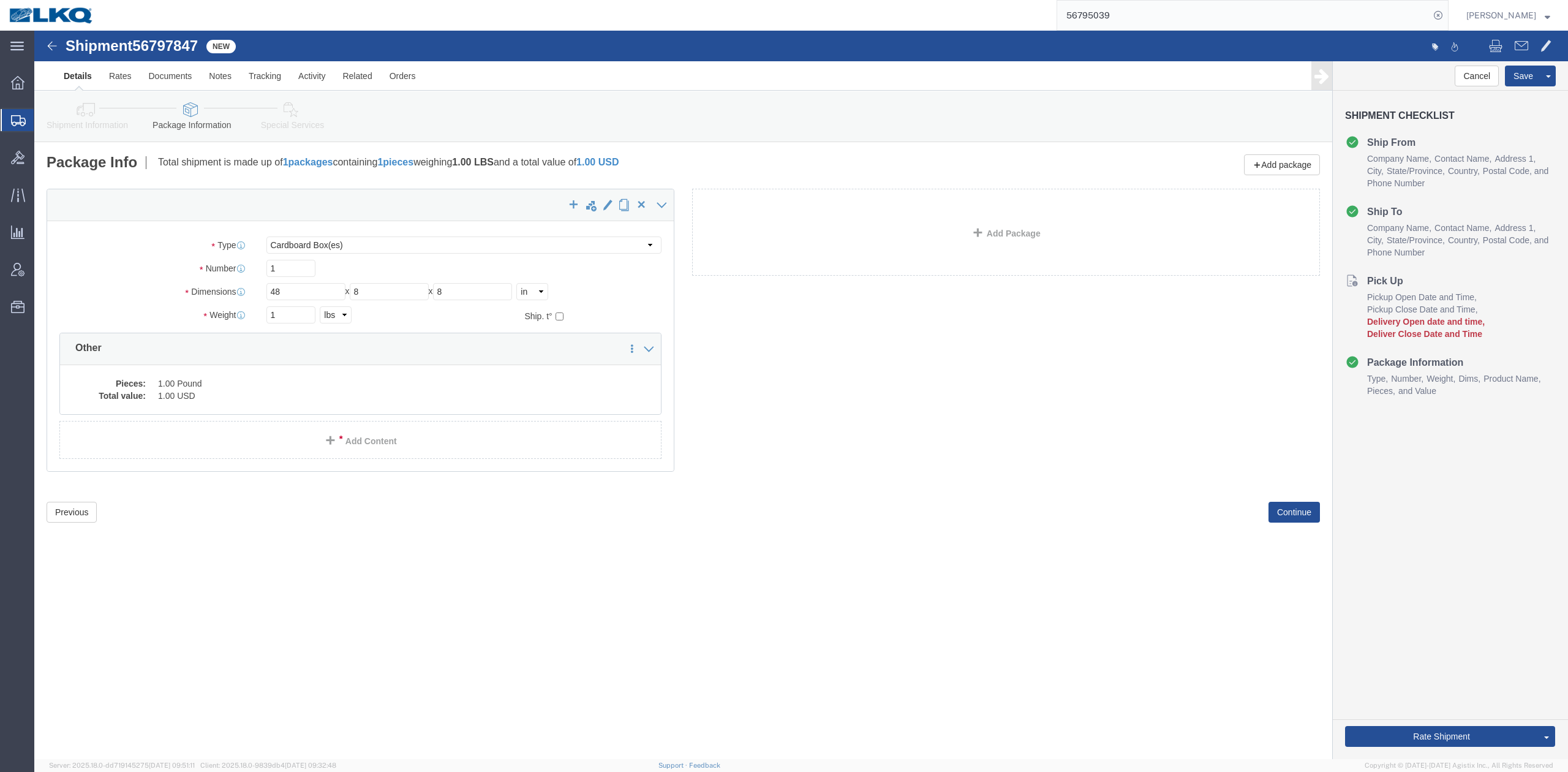
drag, startPoint x: 96, startPoint y: 108, endPoint x: 361, endPoint y: 307, distance: 331.4
click icon
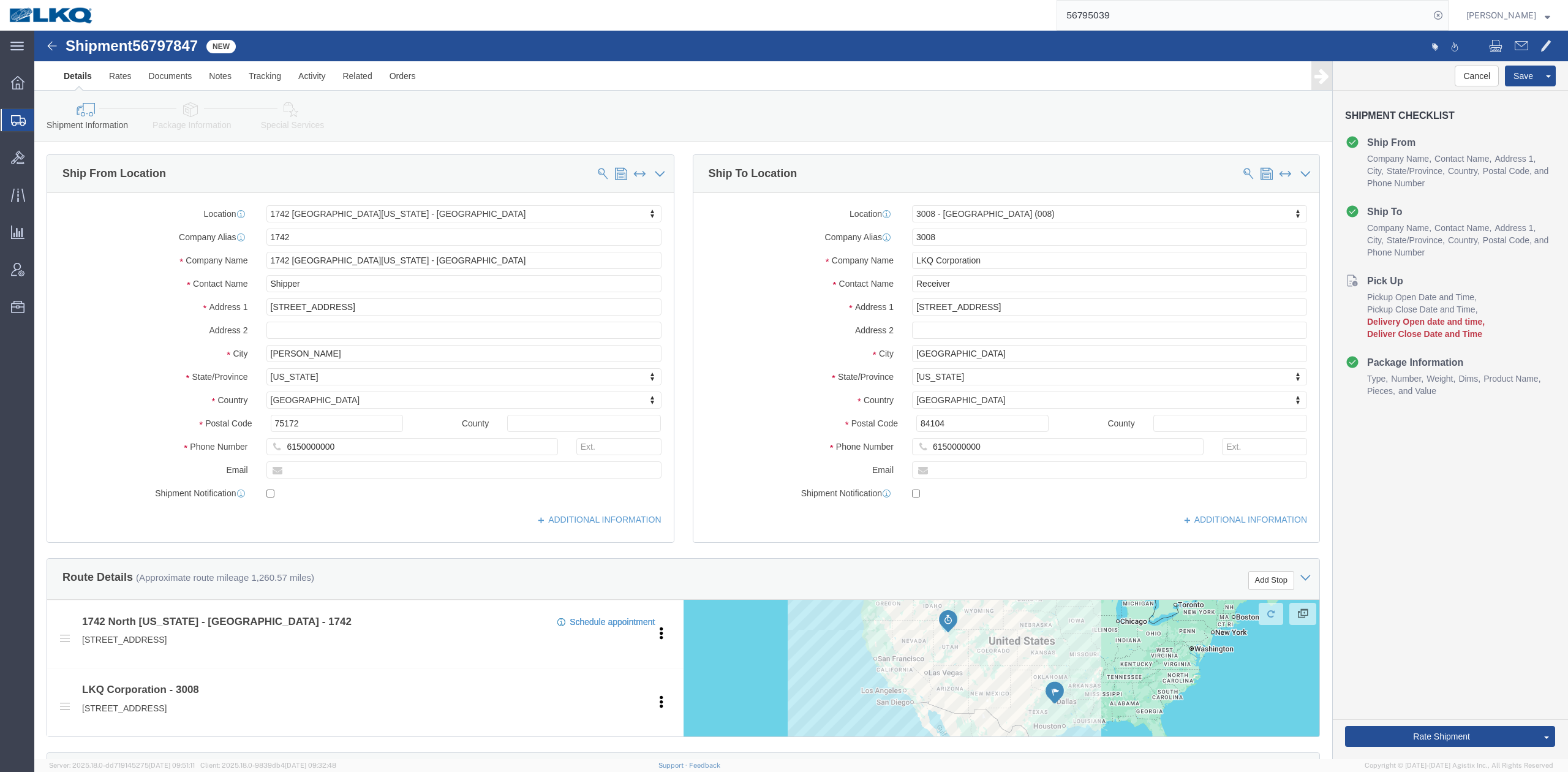
scroll to position [490, 0]
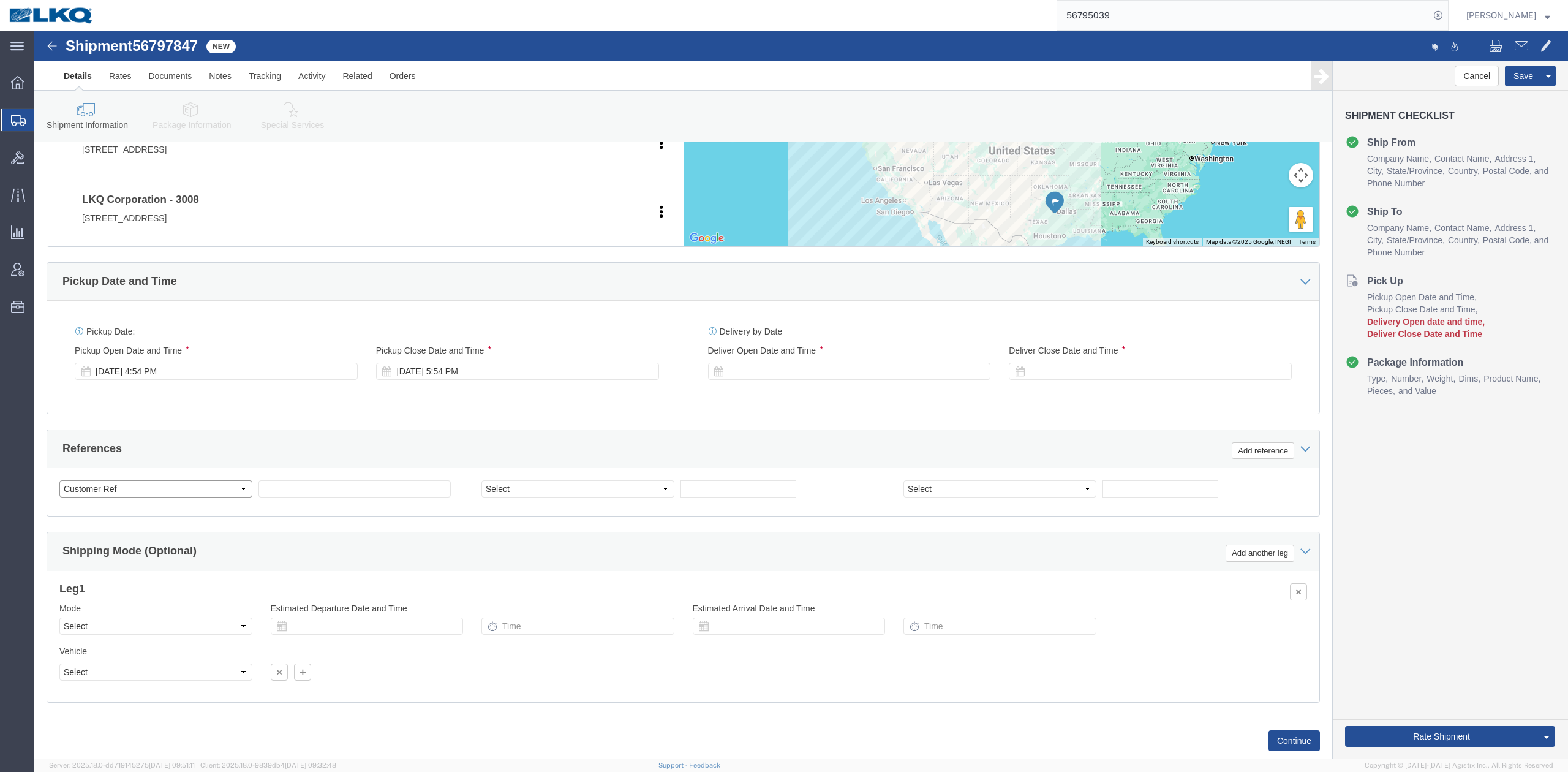
drag, startPoint x: 177, startPoint y: 464, endPoint x: 187, endPoint y: 454, distance: 14.1
click select "Select Account Type Activity ID Airline Appointment Number ASN Batch Request # …"
select select "BOL"
click select "Select Account Type Activity ID Airline Appointment Number ASN Batch Request # …"
paste input "56797847"
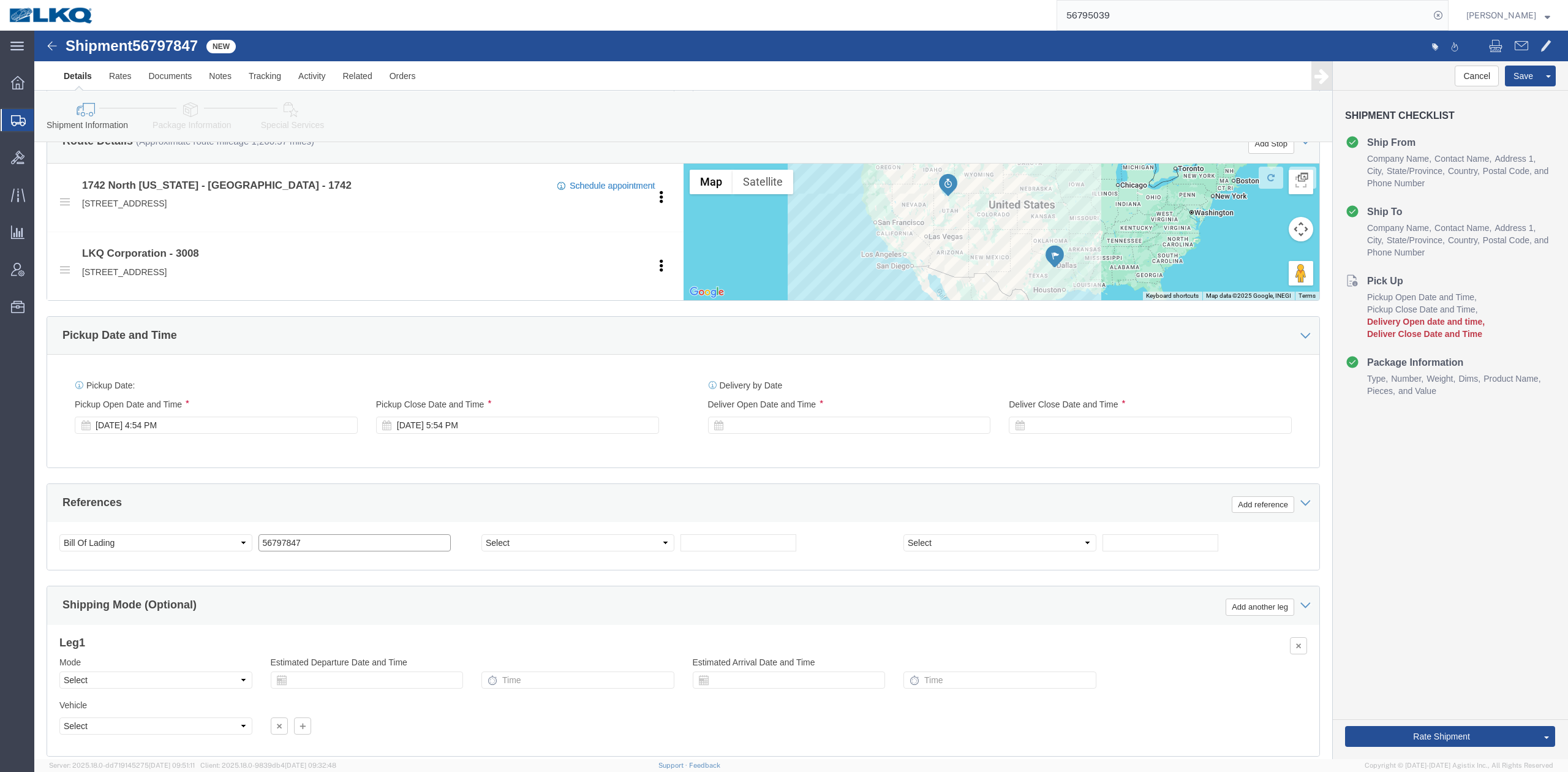
scroll to position [408, 0]
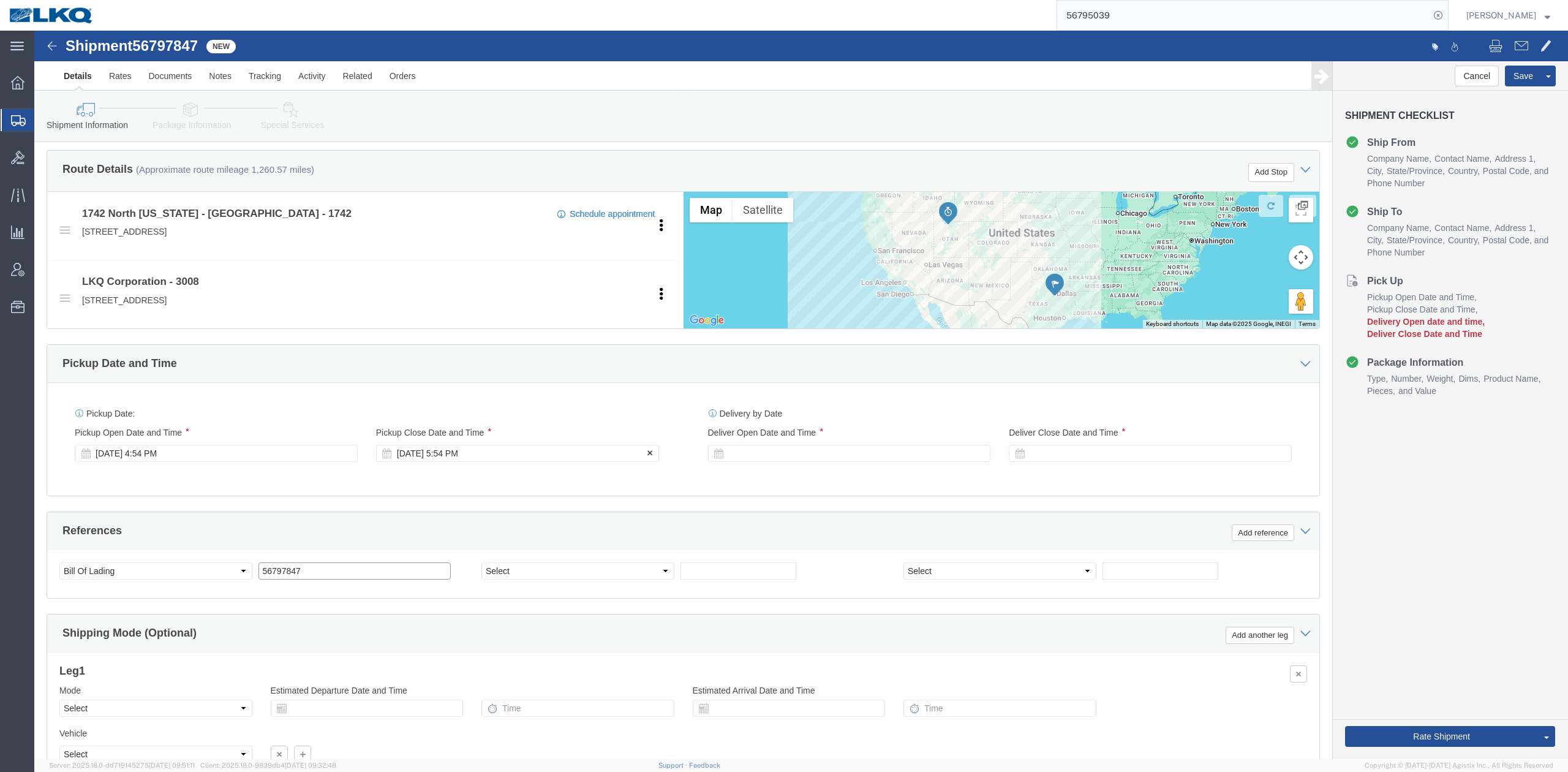
type input "56797847"
click div "Sep 11 2025 5:54 PM"
click input "8:00 AM"
type input "2:00 PM"
click button "Apply"
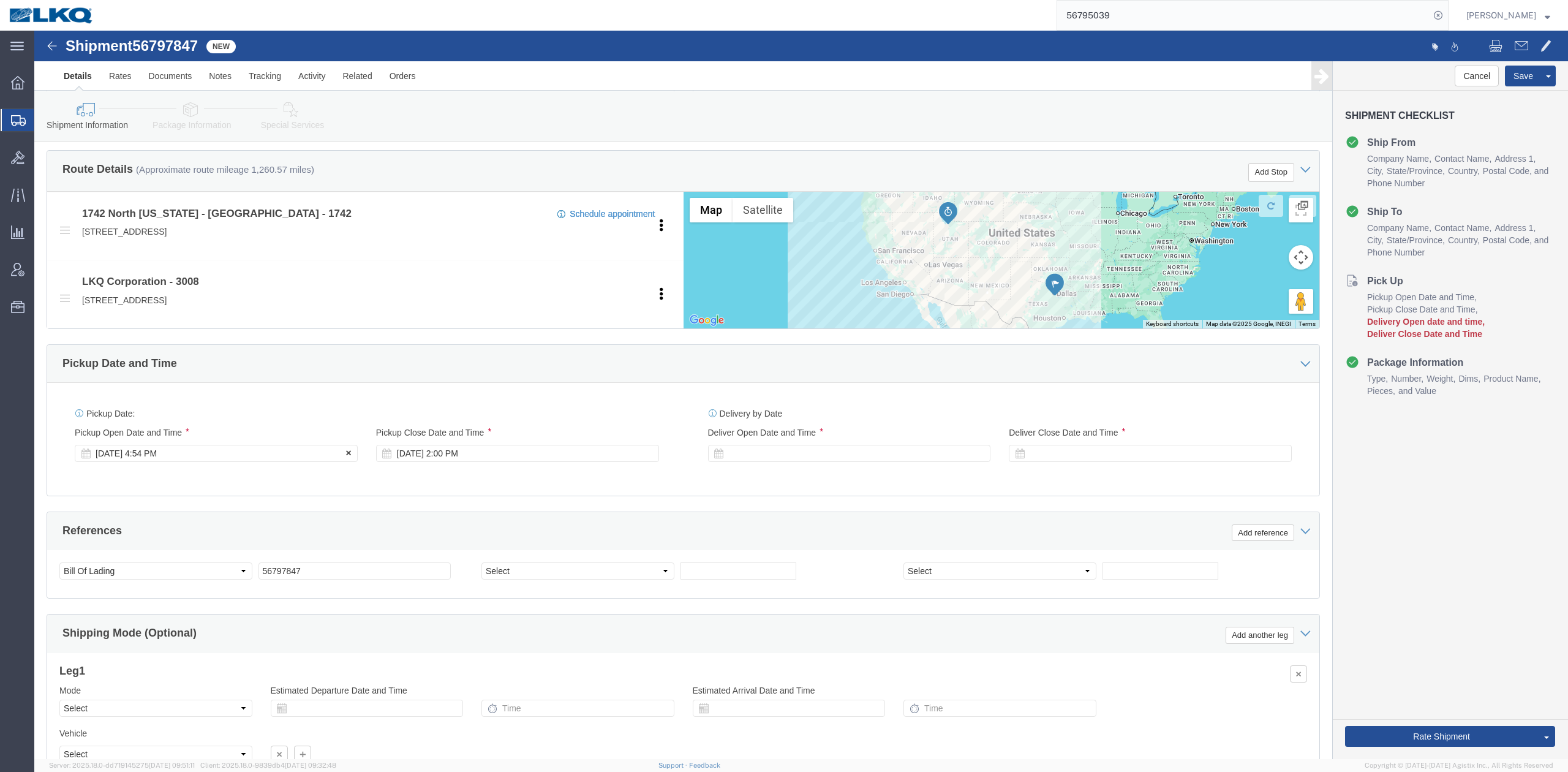
click div "Sep 11 2025 4:54 PM"
type input "8:00 AM"
click div "Ship From Location Location 1742 North Texas - Wilmer My Profile Location 1100 …"
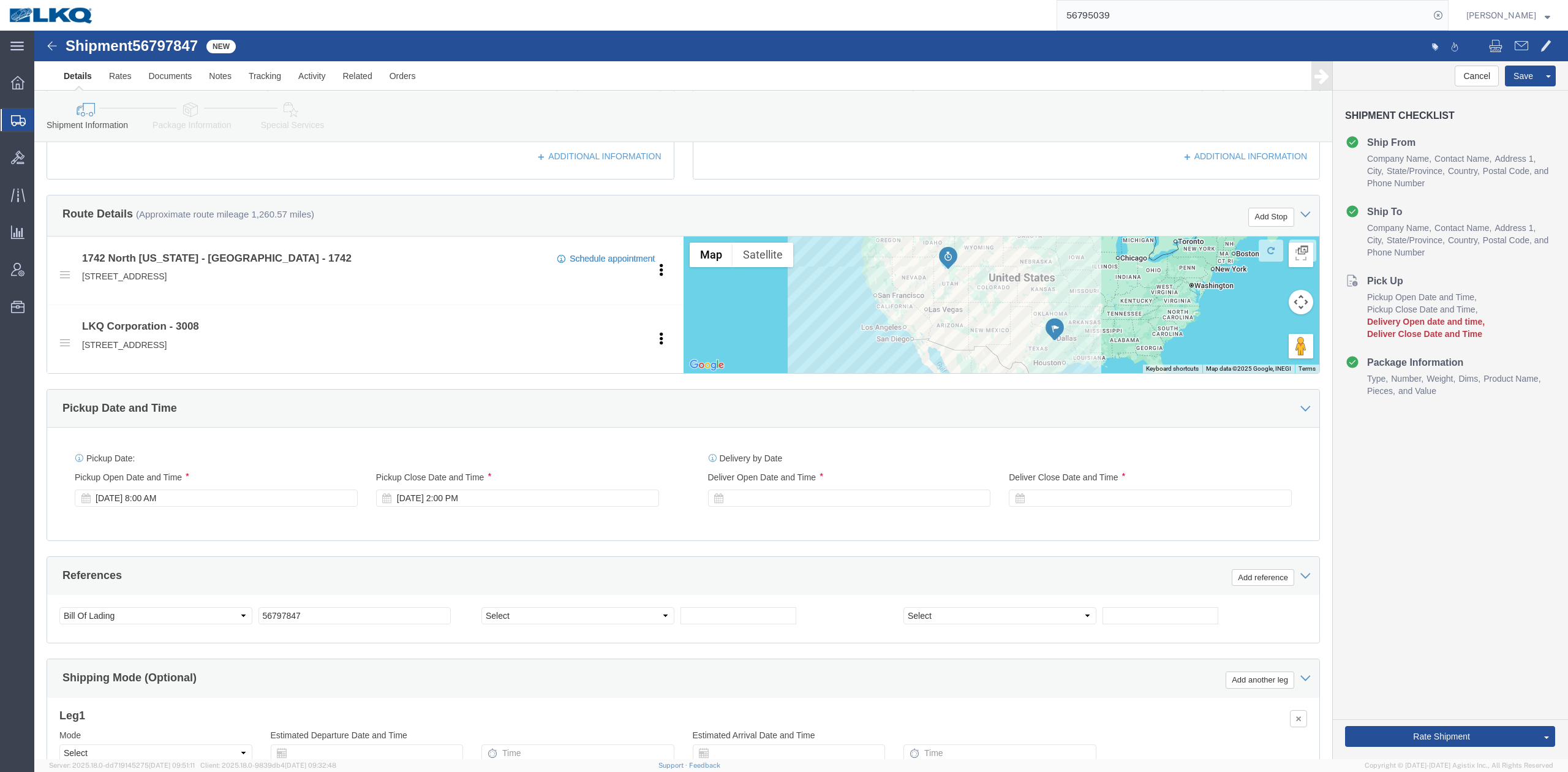
scroll to position [326, 0]
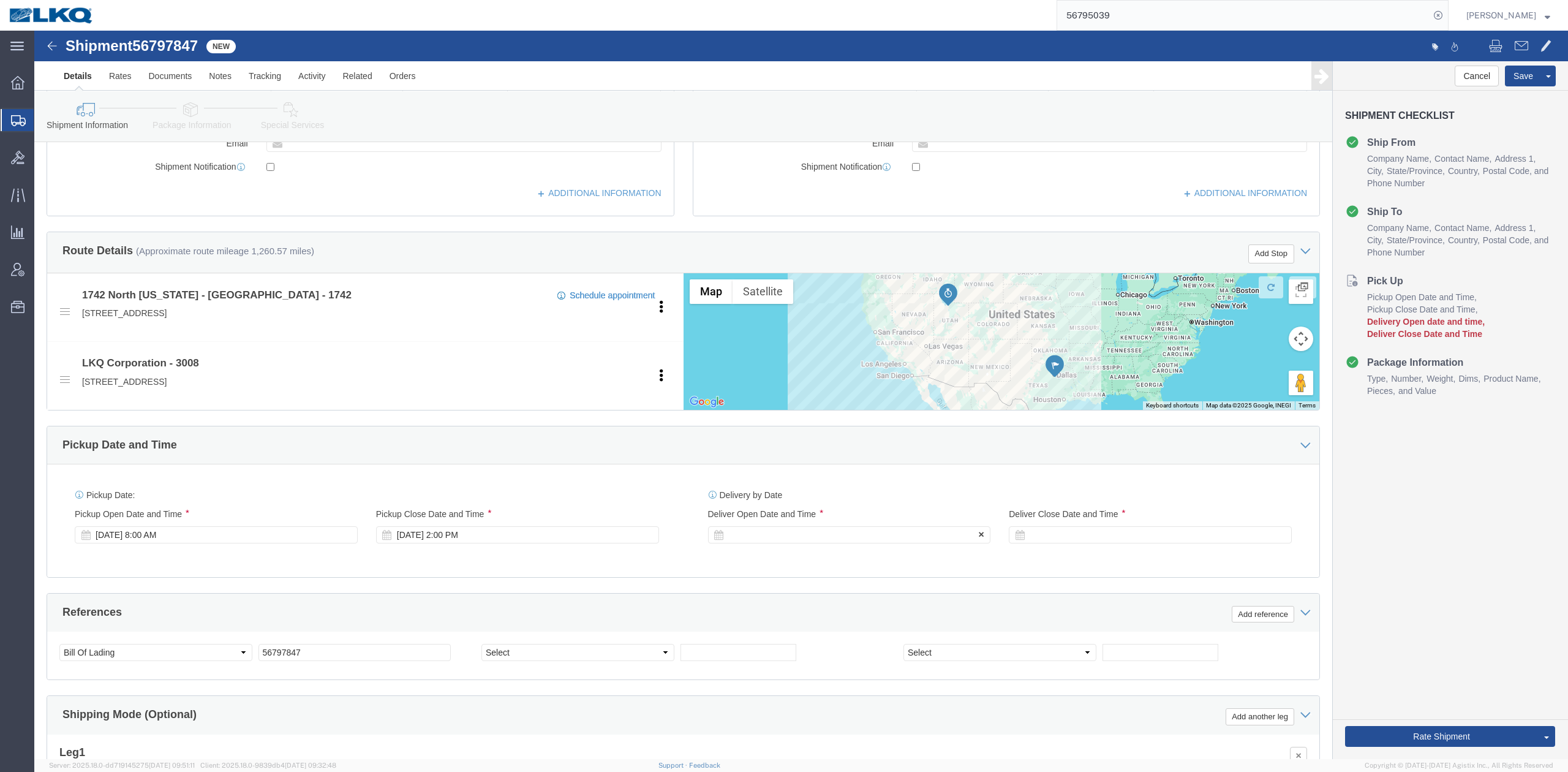
click div
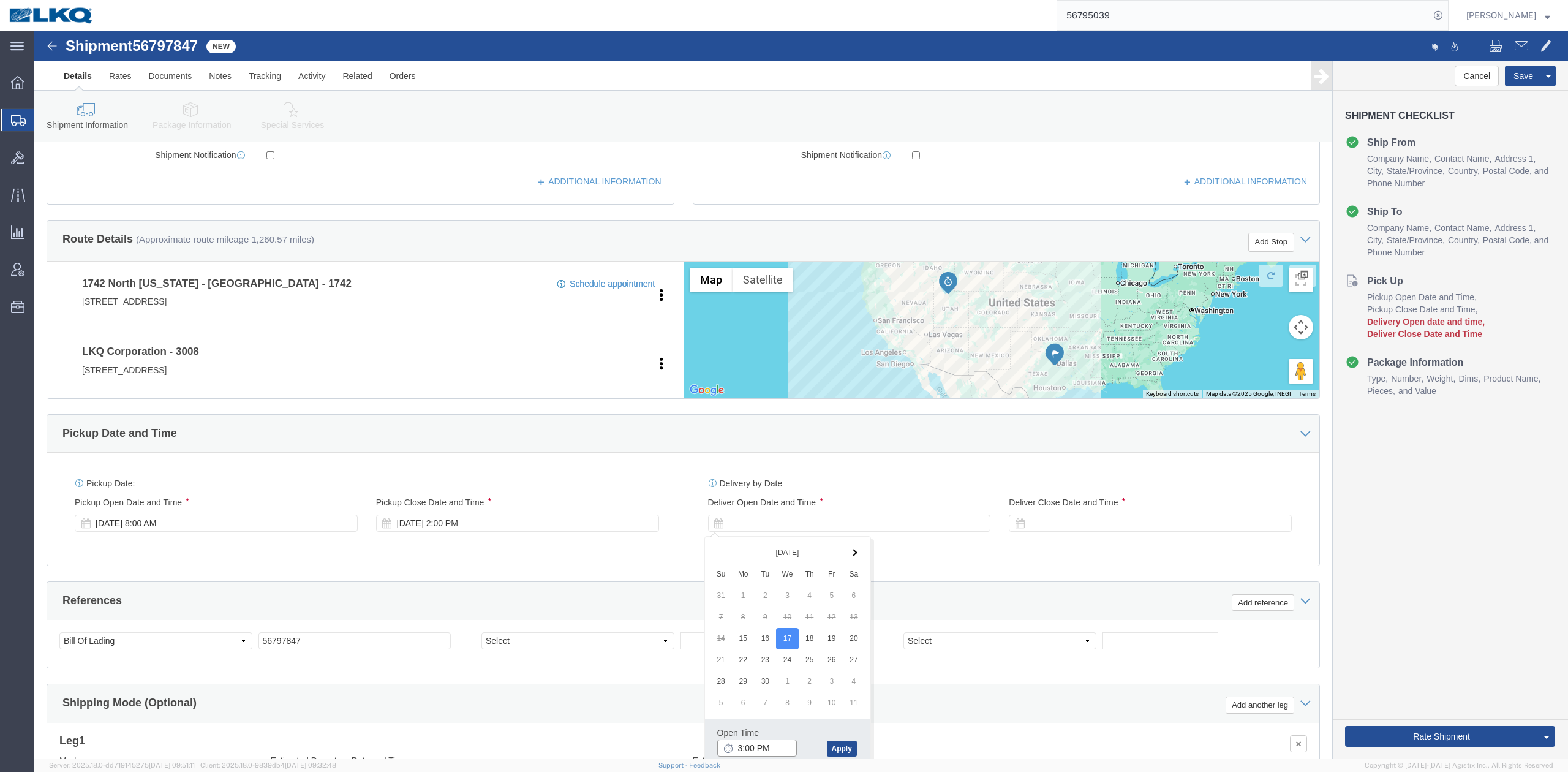
click input "3:00 PM"
type input "8:00 AM"
drag, startPoint x: 802, startPoint y: 720, endPoint x: 876, endPoint y: 666, distance: 91.6
click button "Apply"
click div "Deliver Close Date Deliver Close Time Deliver Close Date and Time"
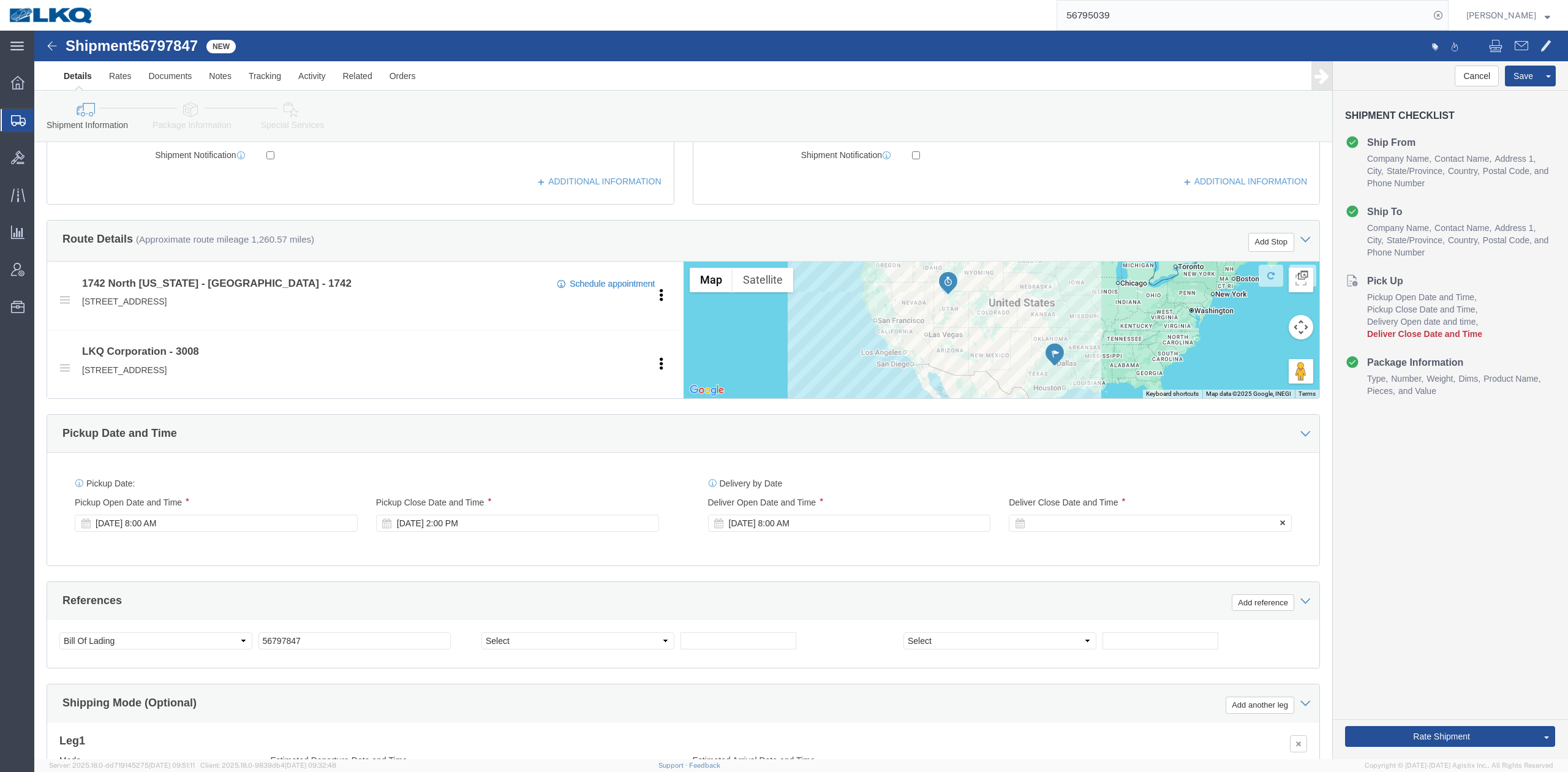
click div
type input "12:00 PM"
click button "Apply"
click div "Ship From Location Location 1742 North Texas - Wilmer My Profile Location 1100 …"
click div "Pickup Date: Pickup Start Date Pickup Start Time Pickup Open Date and Time Sep …"
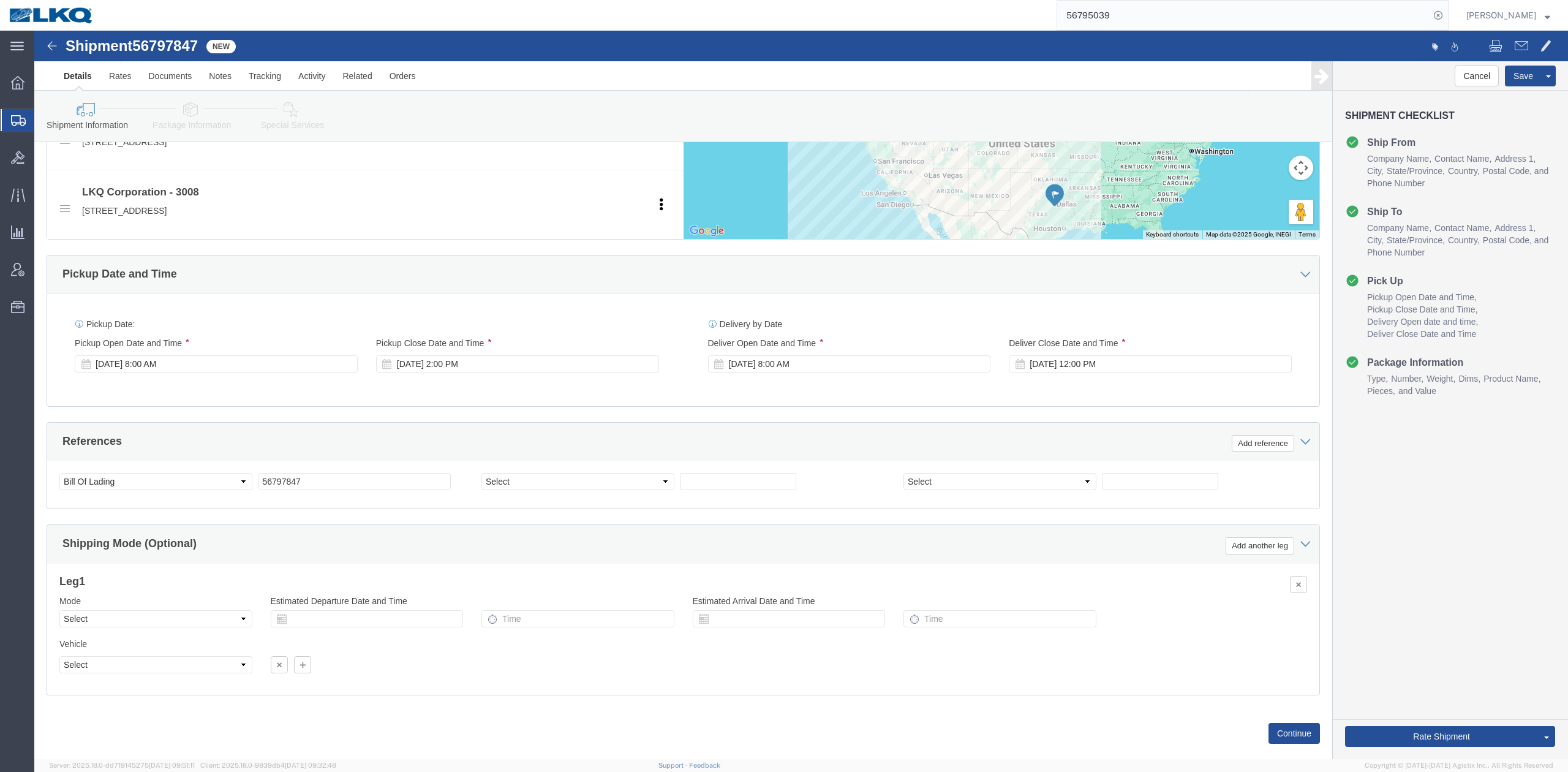
scroll to position [523, 0]
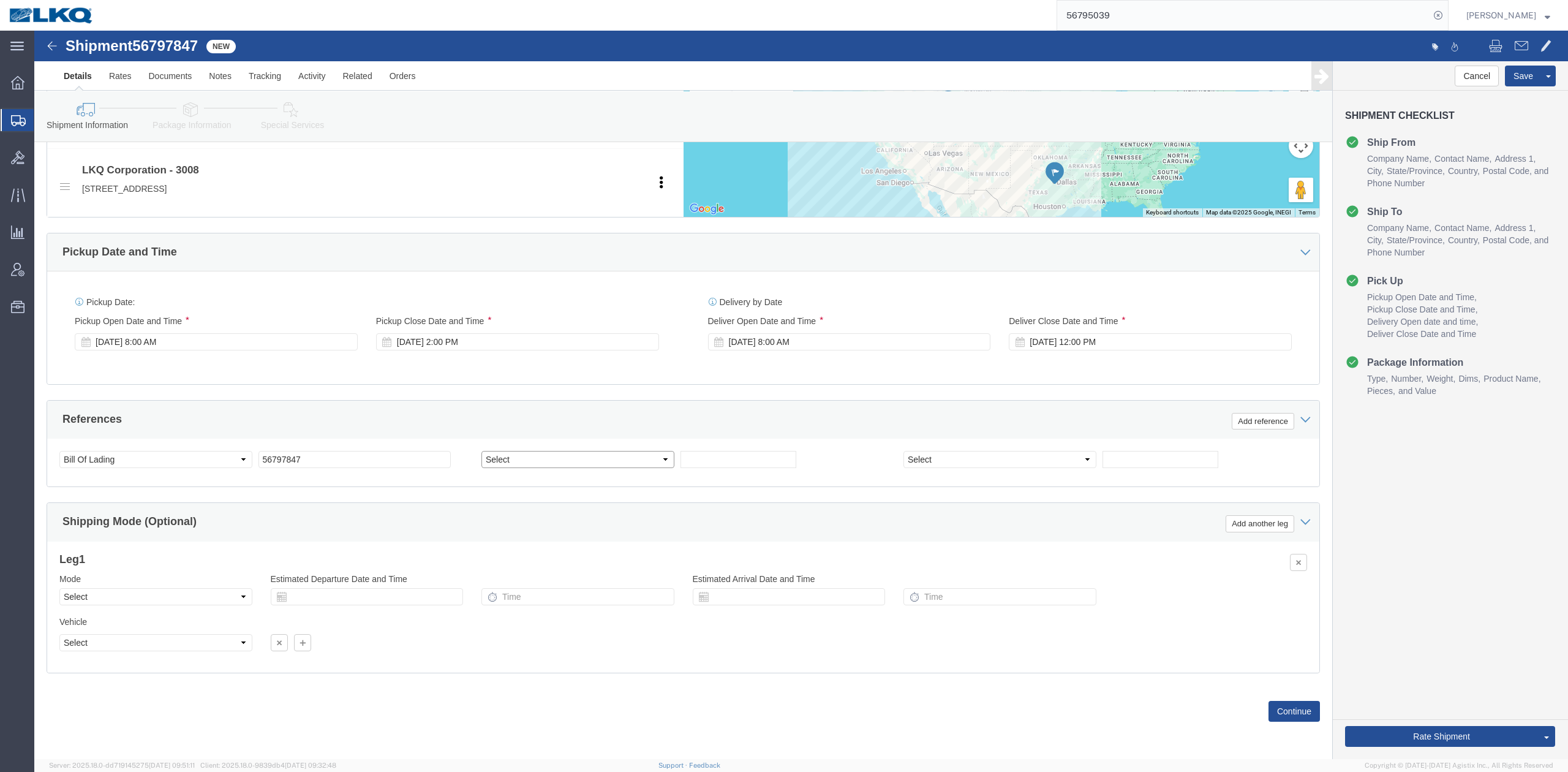
click select "Select Account Type Activity ID Airline Appointment Number ASN Batch Request # …"
select select "GENERAL"
click select "Select Account Type Activity ID Airline Appointment Number ASN Batch Request # …"
type input "EMPTY TRAILER MOVE"
drag, startPoint x: 164, startPoint y: 563, endPoint x: 162, endPoint y: 572, distance: 9.2
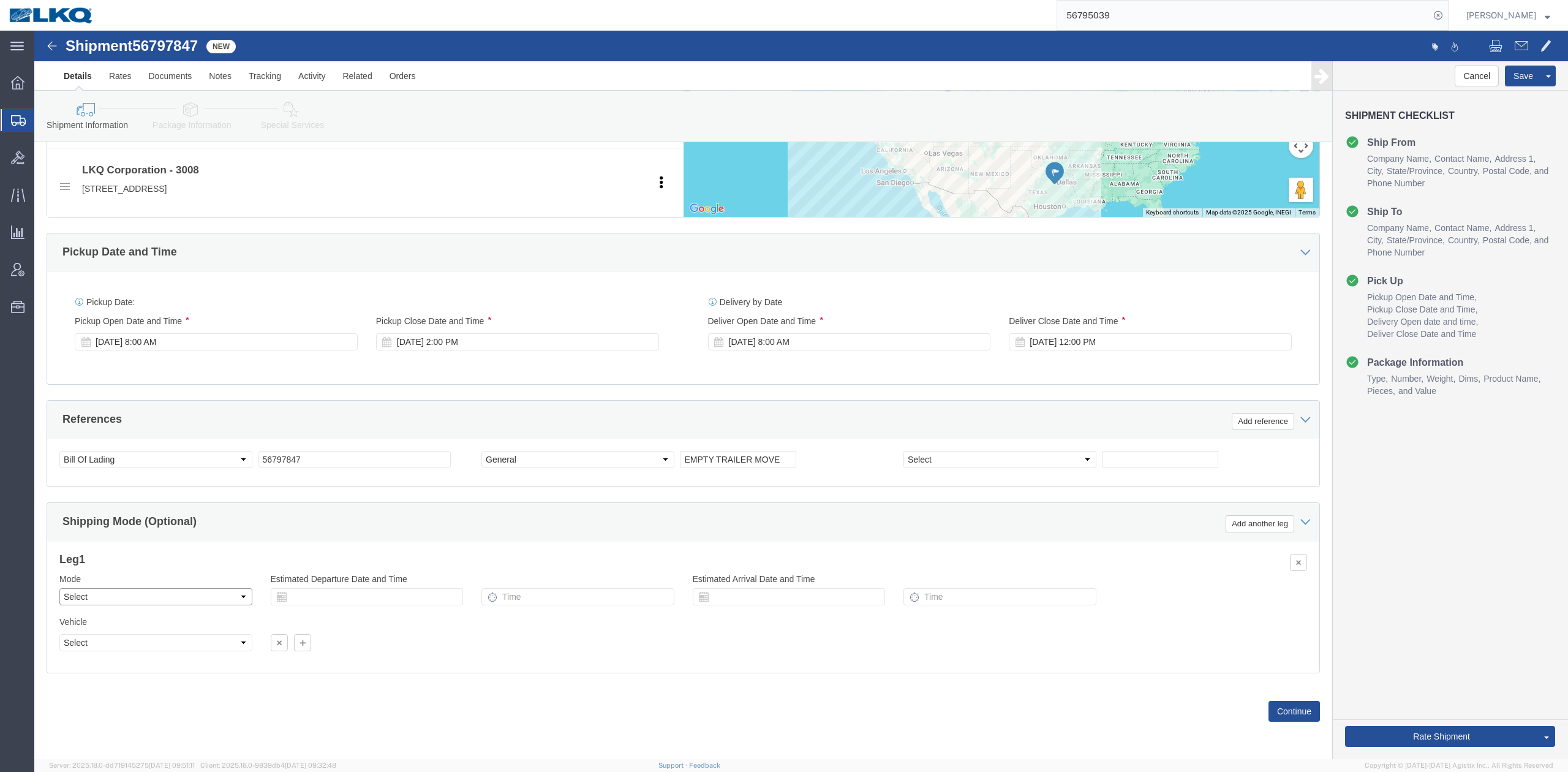
click select "Select Air Less than Truckload Multi-Leg Ocean Freight Rail Small Parcel Truckl…"
select select "TL"
click select "Select Air Less than Truckload Multi-Leg Ocean Freight Rail Small Parcel Truckl…"
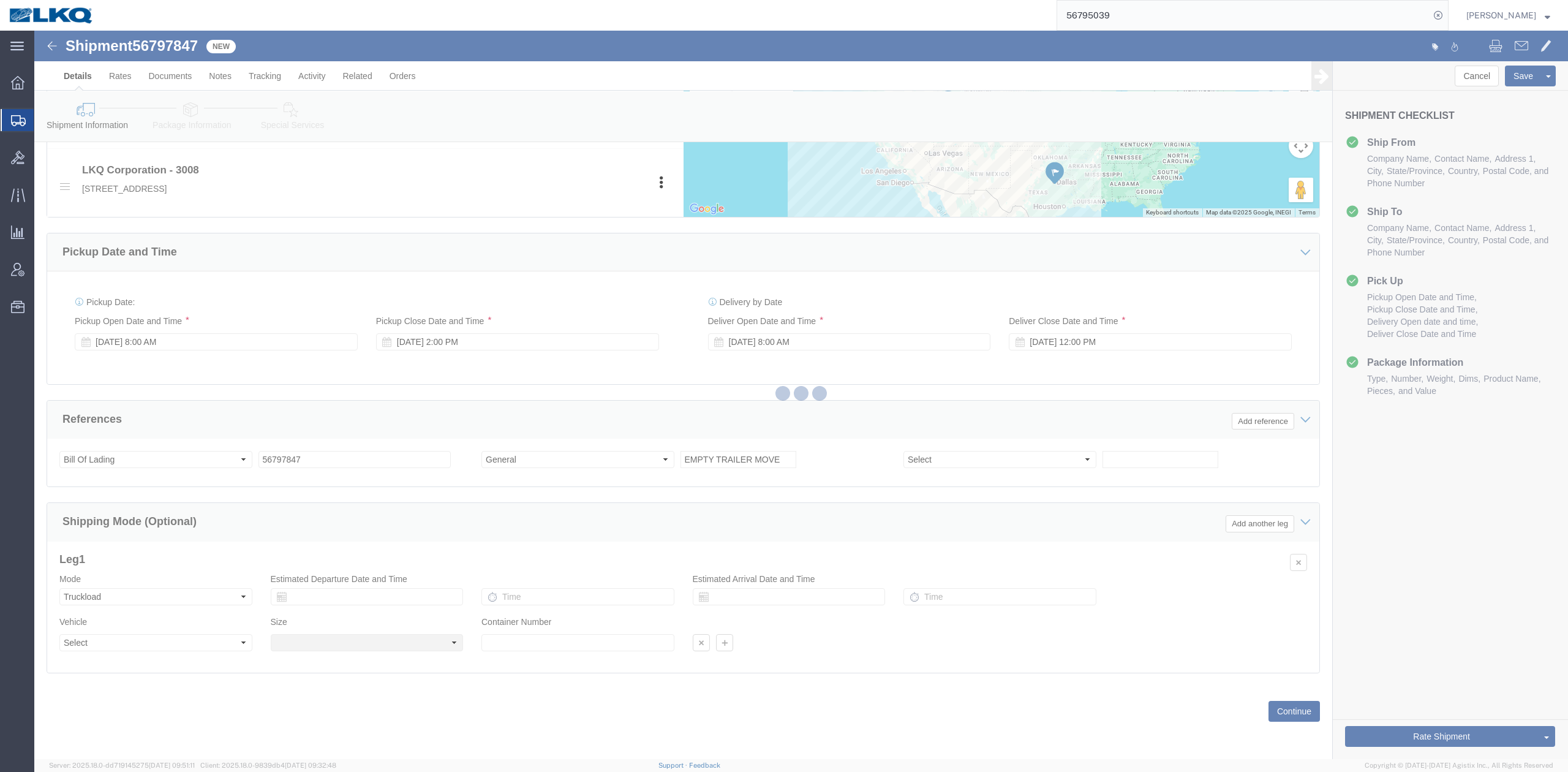
click at [225, 523] on div at bounding box center [801, 394] width 1534 height 728
select select
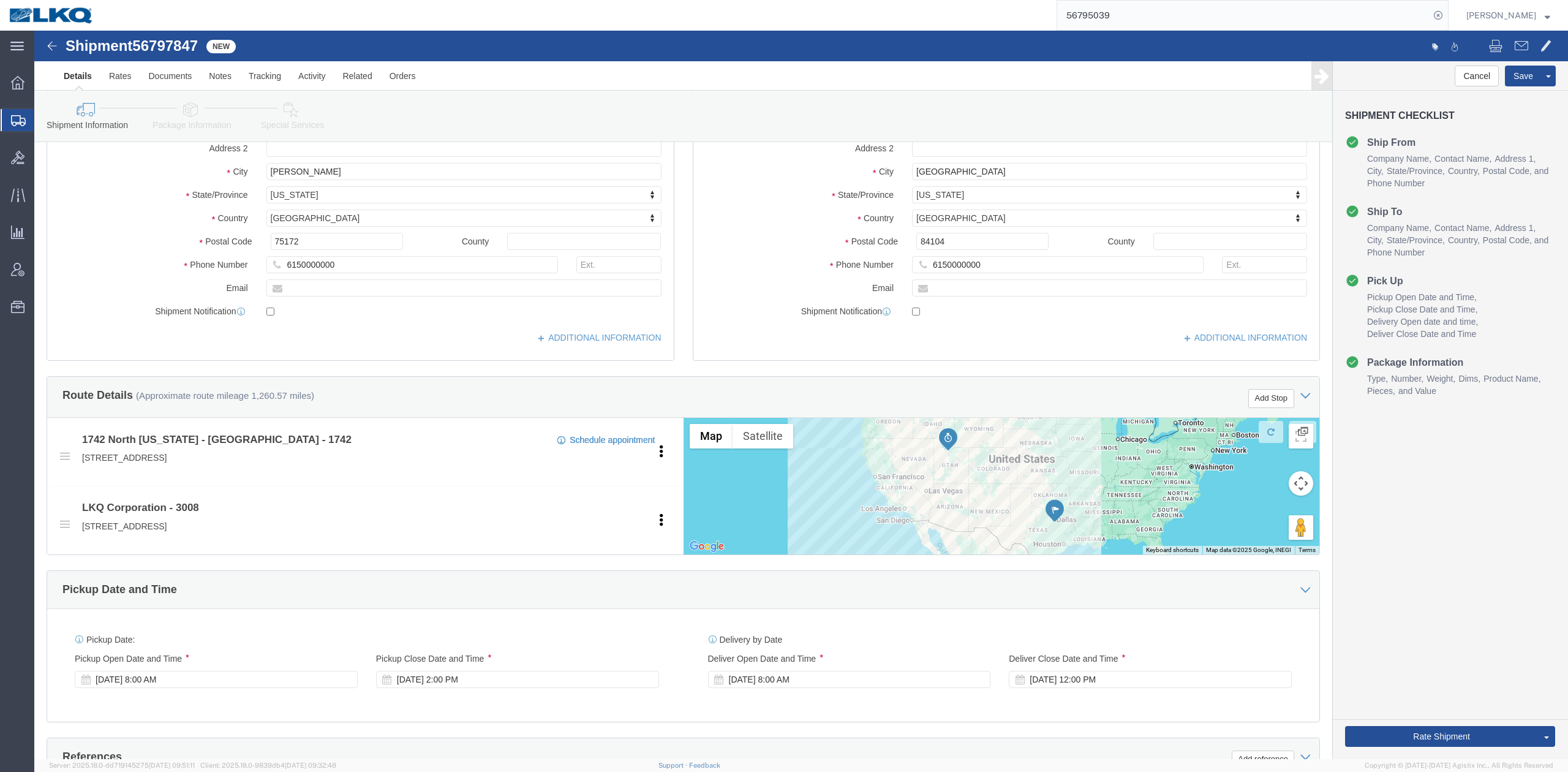
scroll to position [0, 0]
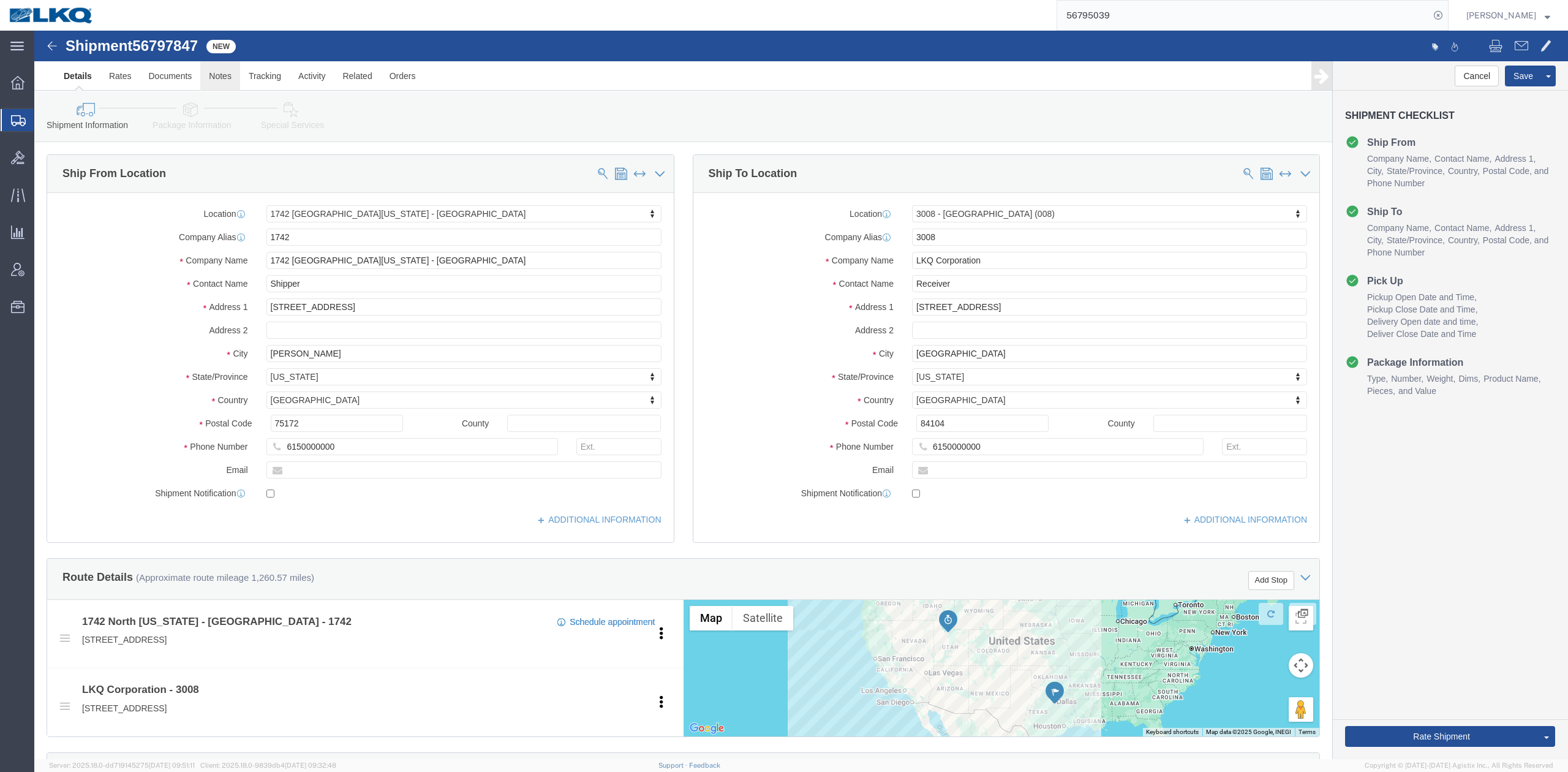
click link "Notes"
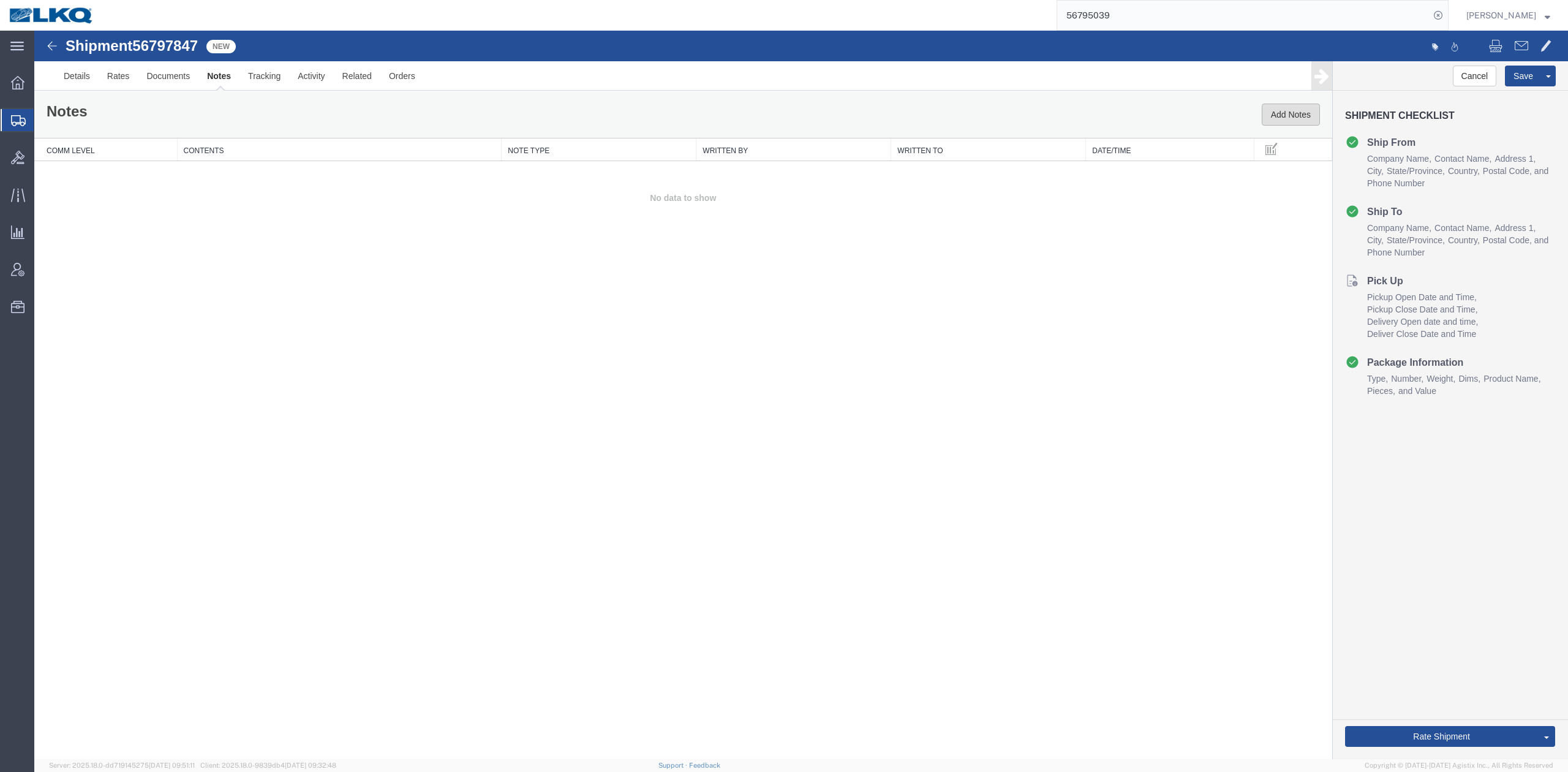
click at [1287, 121] on button "Add Notes" at bounding box center [1290, 114] width 58 height 22
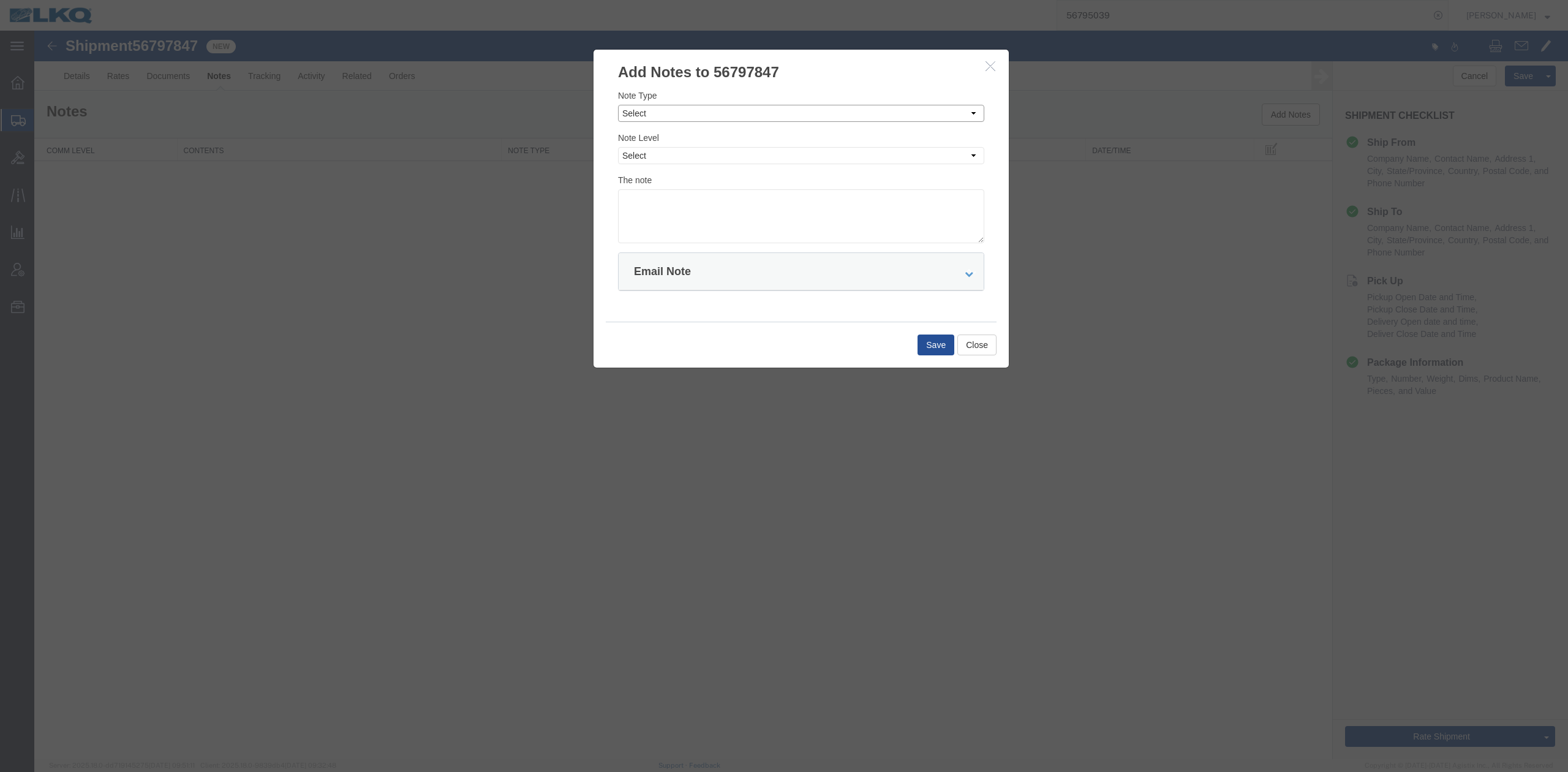
click at [644, 113] on select "Select Approval Bid Notes Carrier Change Notes Claim Notes Content Hazmat Notes…" at bounding box center [801, 113] width 366 height 17
select select "BID_NOTES"
click at [618, 105] on select "Select Approval Bid Notes Carrier Change Notes Claim Notes Content Hazmat Notes…" at bounding box center [801, 113] width 366 height 17
drag, startPoint x: 641, startPoint y: 150, endPoint x: 642, endPoint y: 163, distance: 13.0
click at [641, 152] on select "Select Private to Account Private to Vendor Public" at bounding box center [801, 155] width 366 height 17
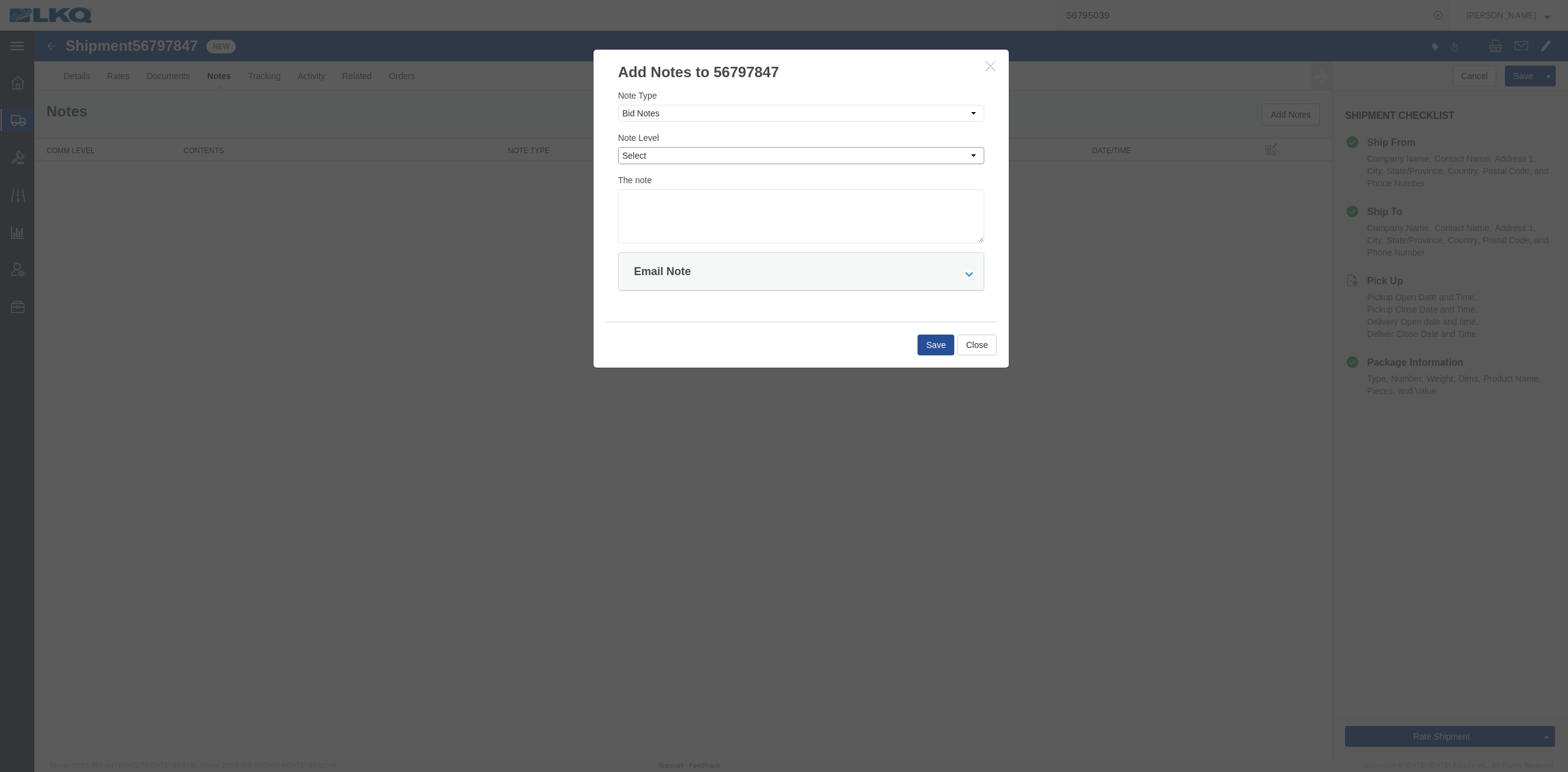
select select "PUBLIC"
click at [618, 147] on select "Select Private to Account Private to Vendor Public" at bounding box center [801, 155] width 366 height 17
click at [650, 223] on textarea at bounding box center [801, 216] width 366 height 54
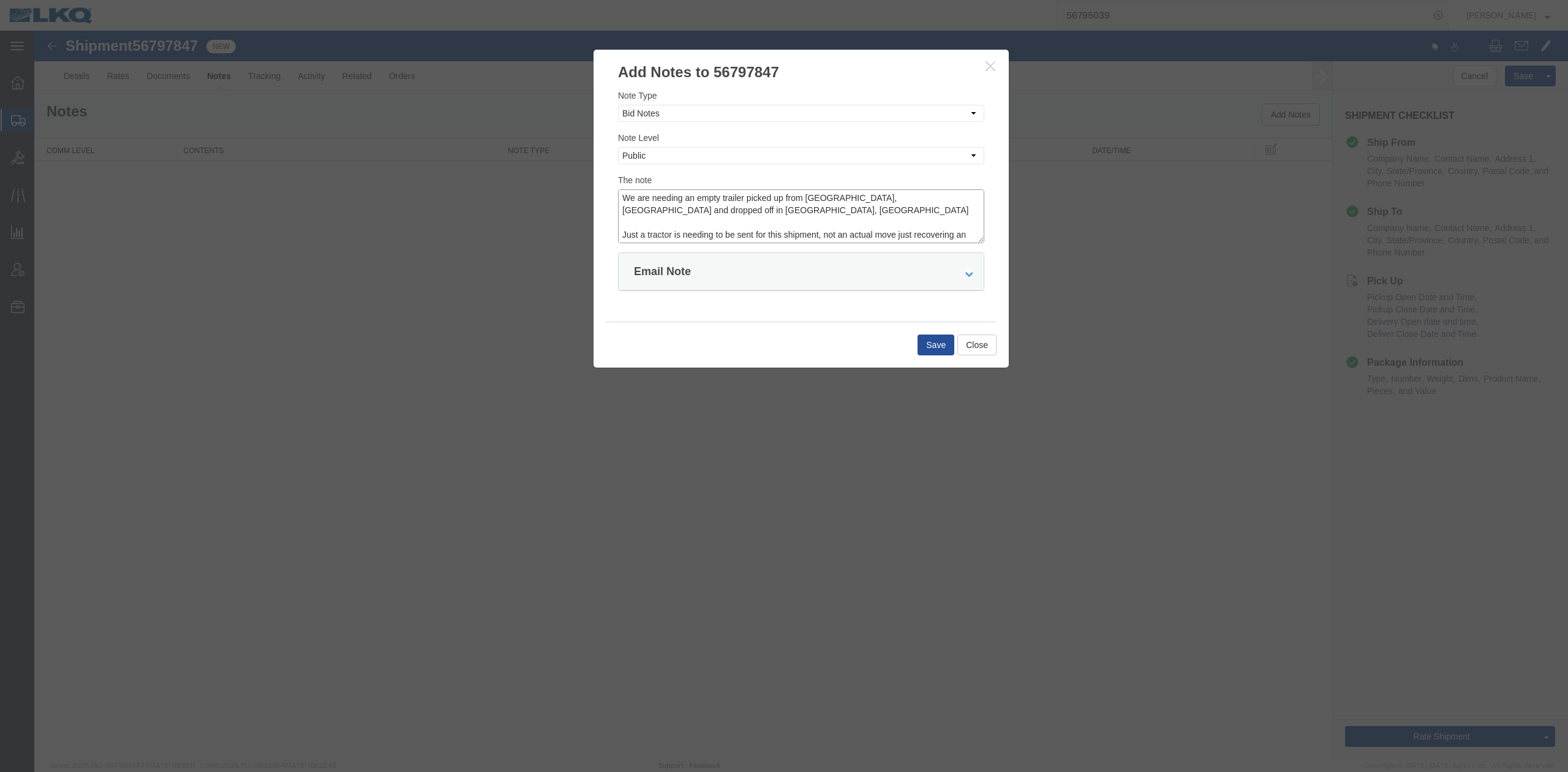
scroll to position [8, 0]
type textarea "We are needing an empty trailer picked up from Wilmer, TX and dropped off in Sa…"
click at [927, 346] on button "Save" at bounding box center [936, 344] width 37 height 21
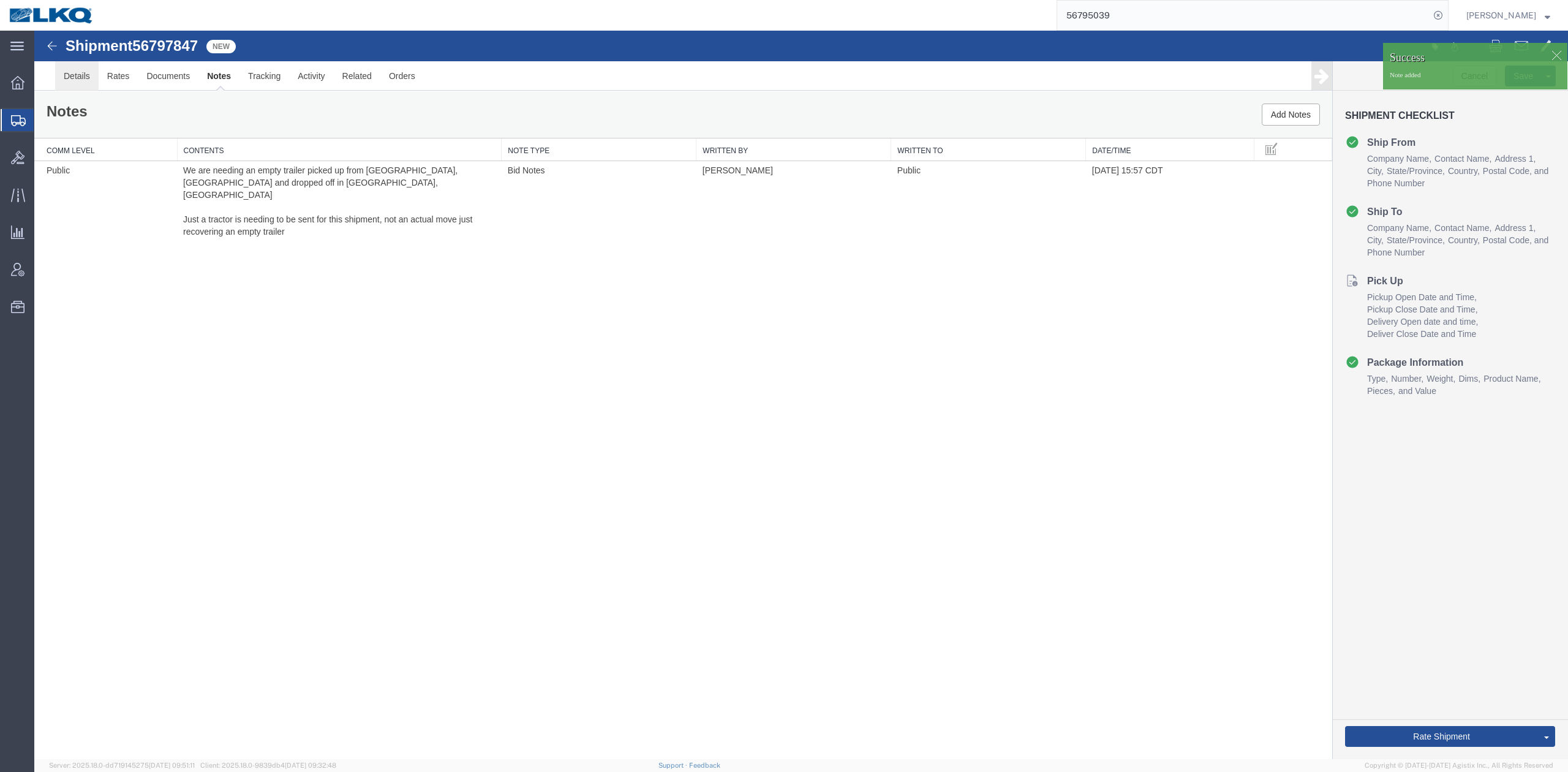
click at [76, 77] on link "Details" at bounding box center [76, 76] width 44 height 30
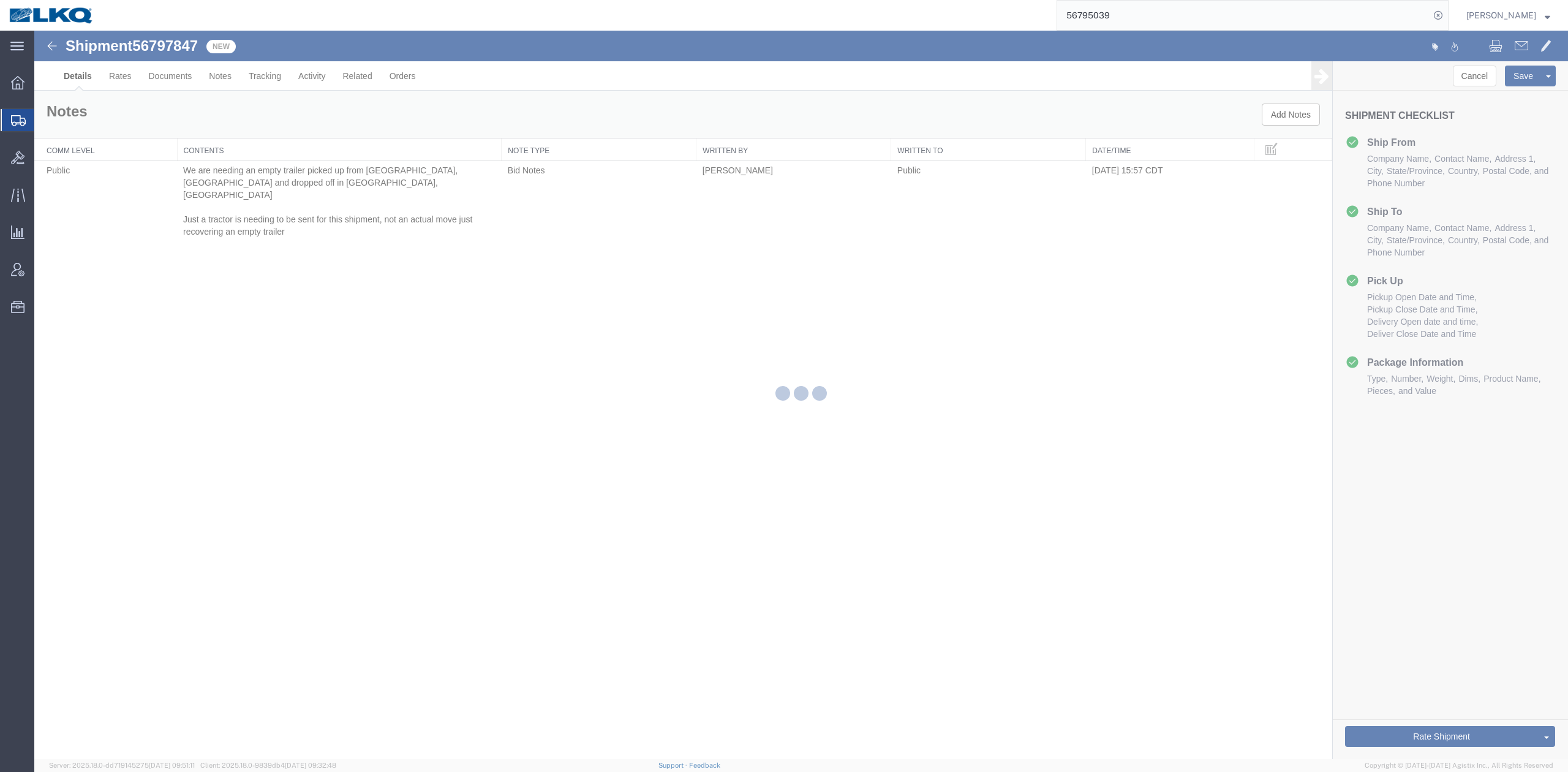
select select "59731"
select select "27726"
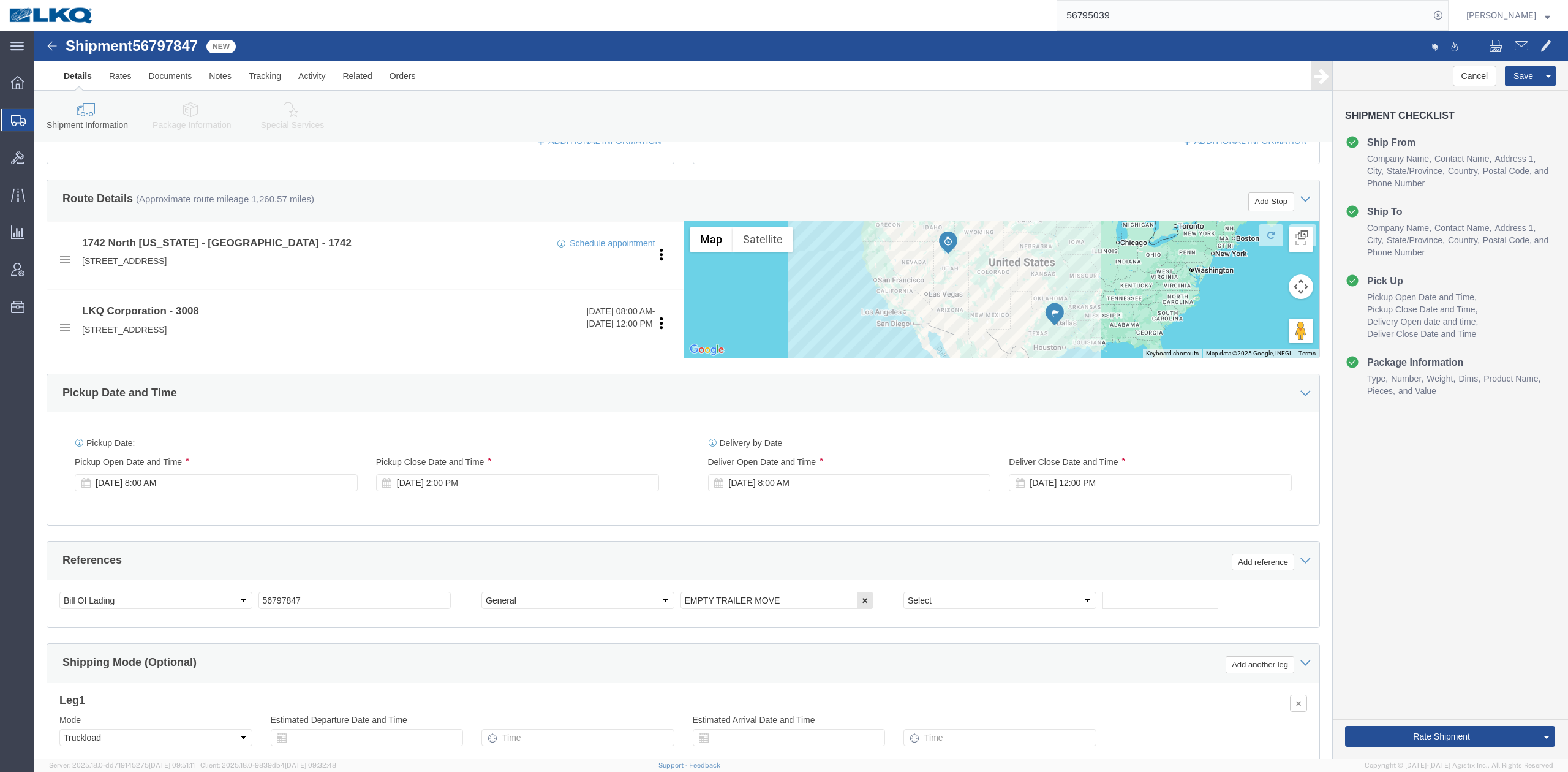
scroll to position [490, 0]
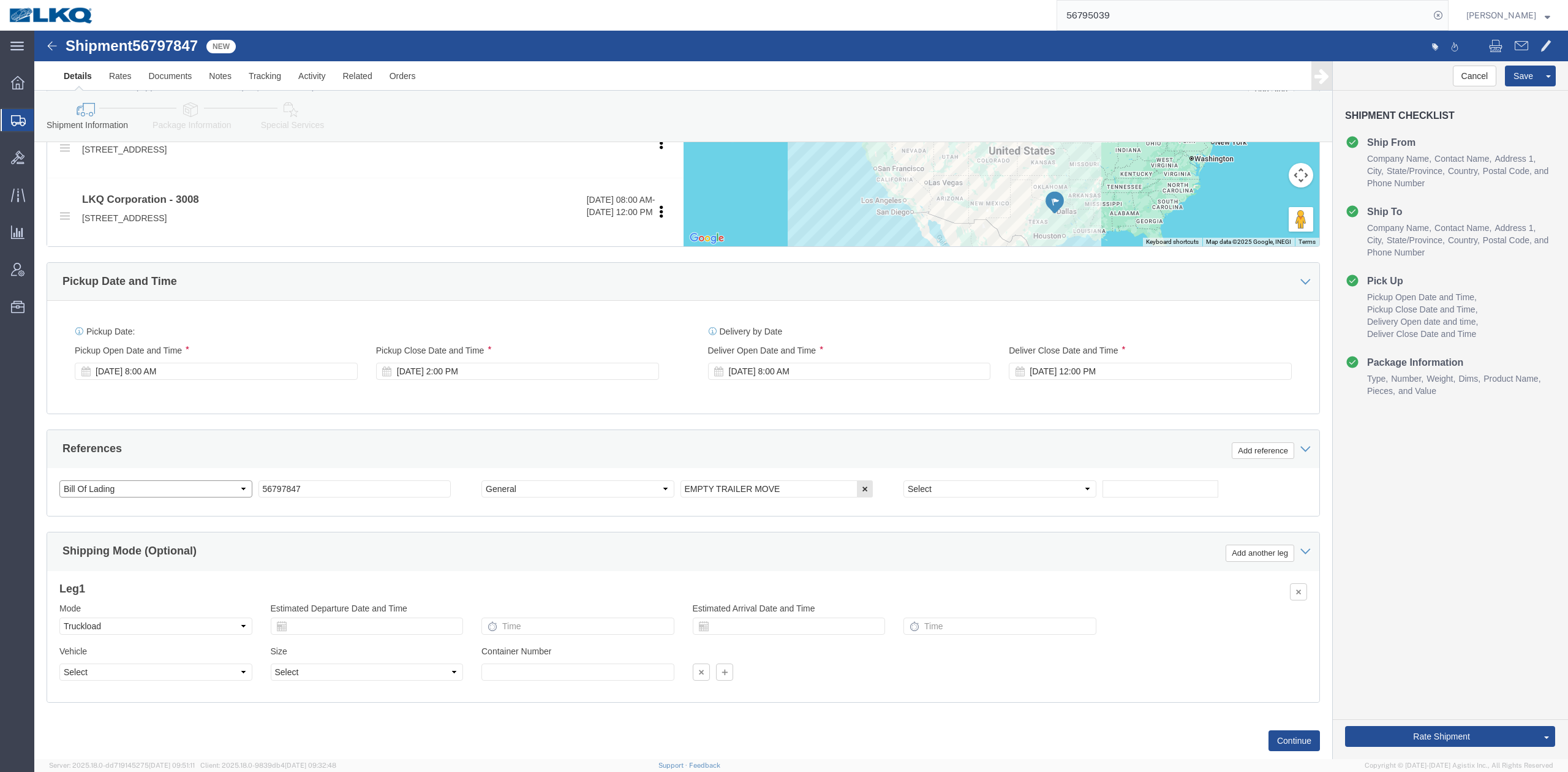
click select "Select Account Type Activity ID Airline Appointment Number ASN Batch Request # …"
select select "GENERAL"
click select "Select Account Type Activity ID Airline Appointment Number ASN Batch Request # …"
type input "r"
type input "READ NOTES"
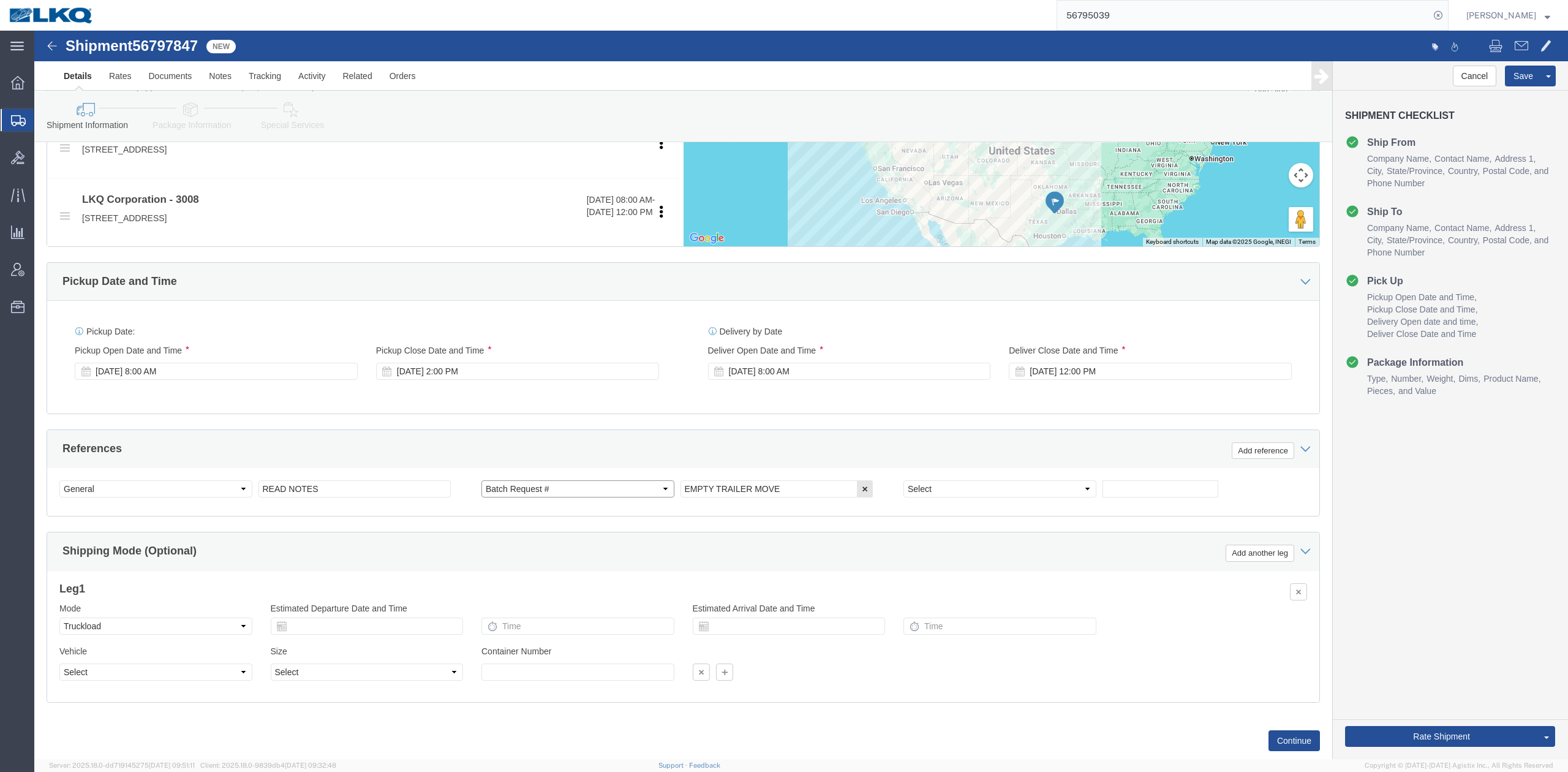
select select "BOL"
paste input "56797847"
type input "56797847"
select select "GENERAL"
type input "POWER ONLY"
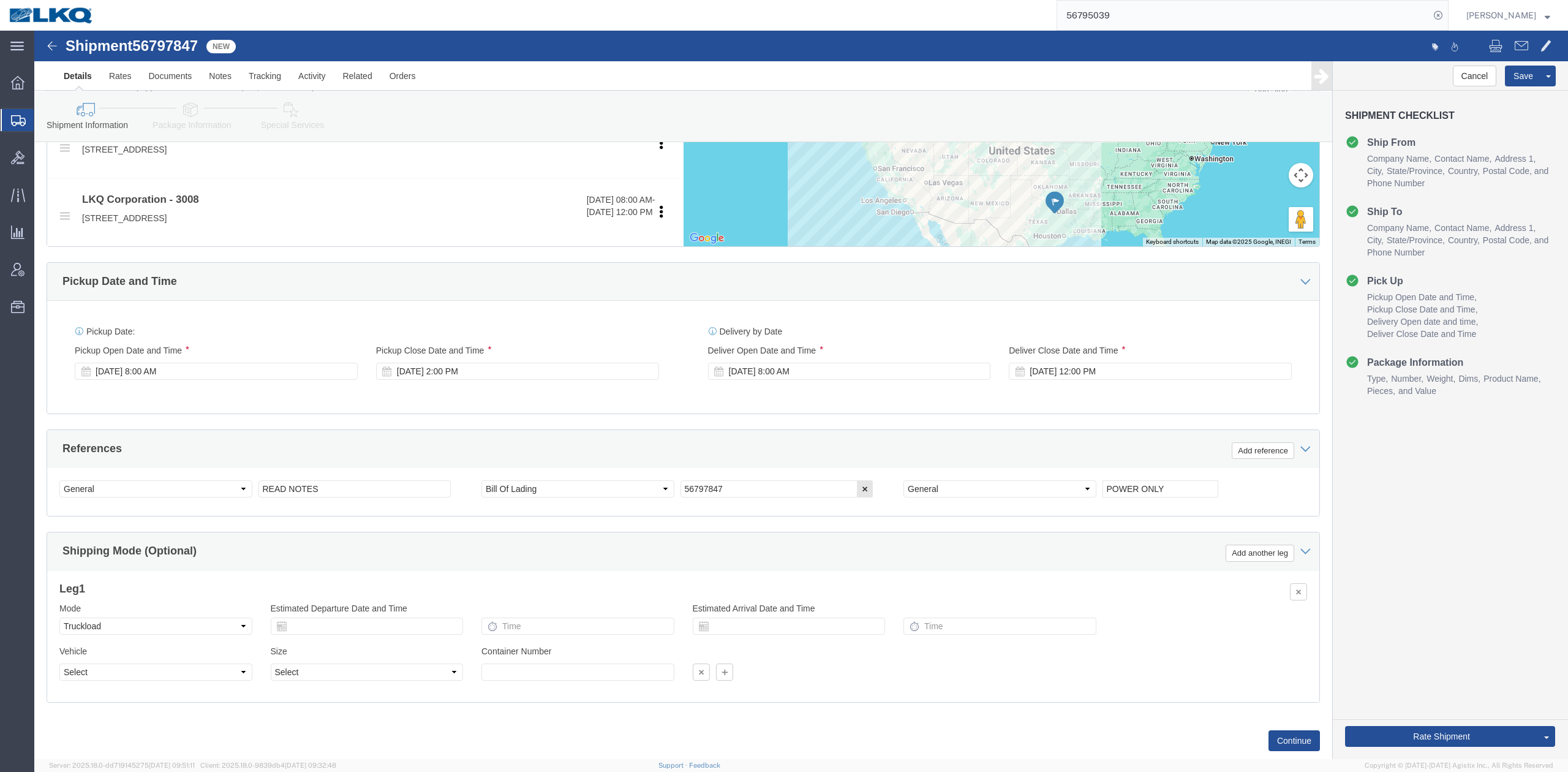
click div "Pickup Date: Pickup Start Date Pickup Start Time Pickup Open Date and Time Sep …"
click button "Save"
click link "Special Services"
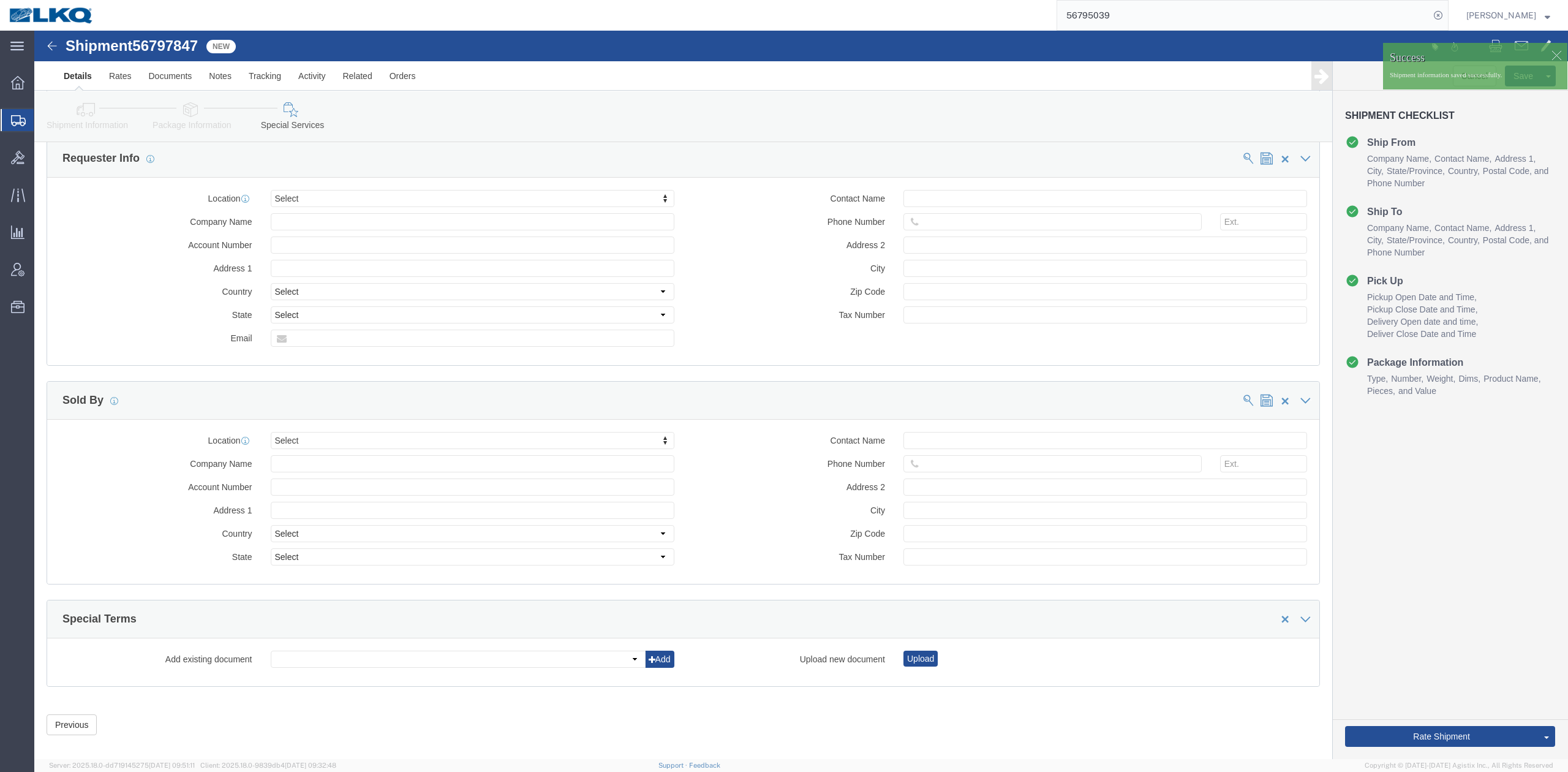
scroll to position [1133, 0]
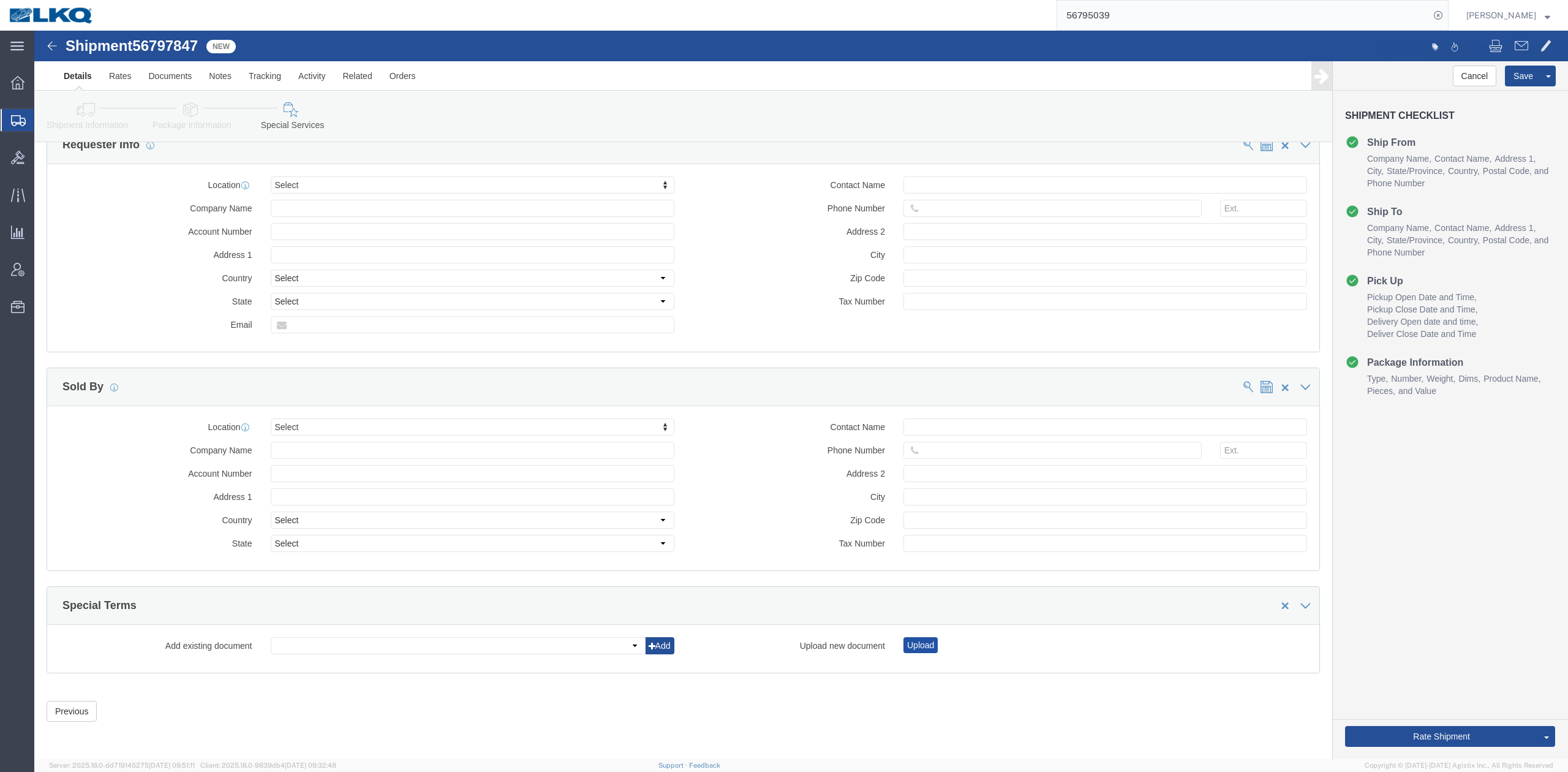
click button "Upload"
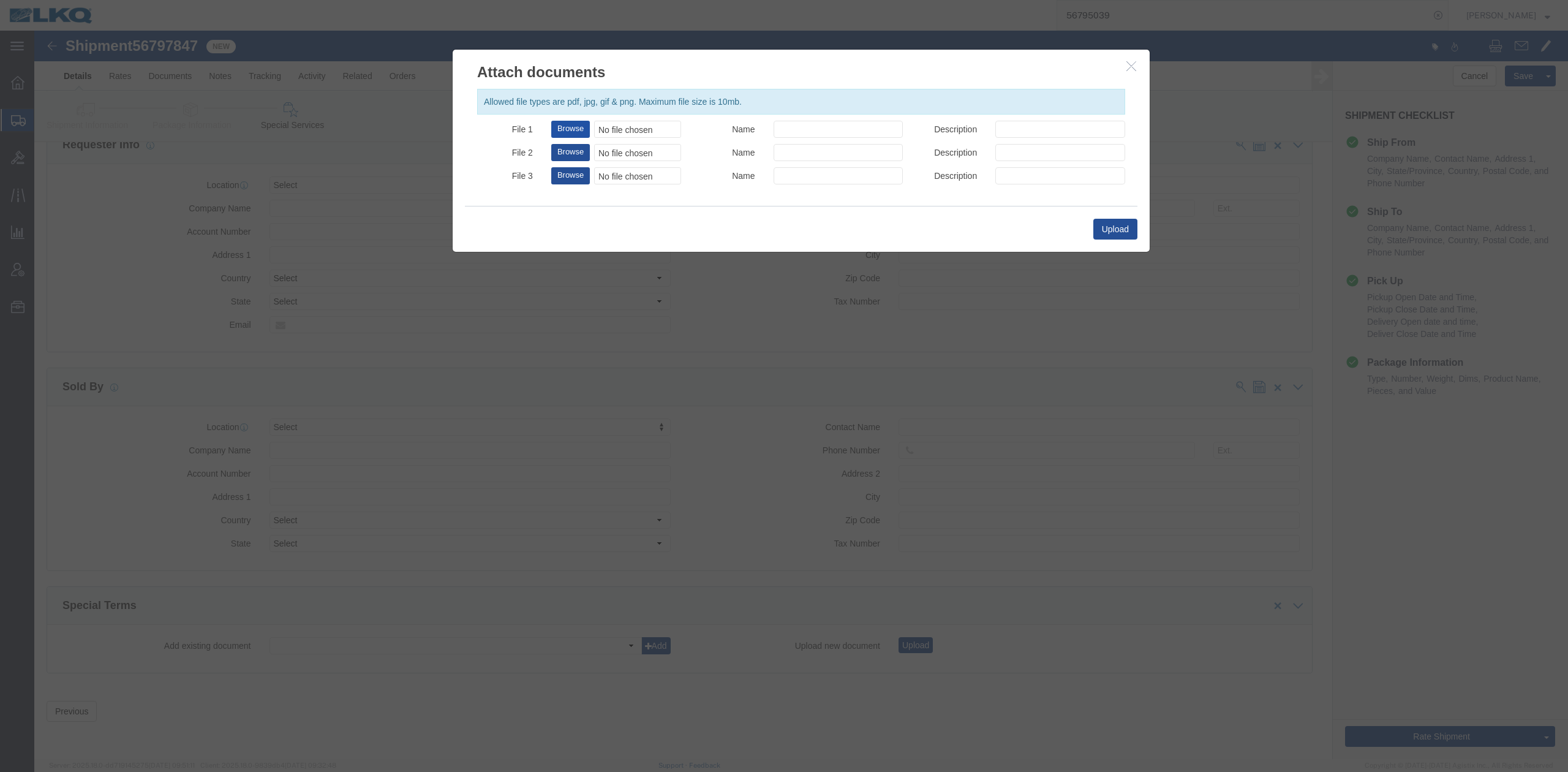
click button "Browse"
type input "C:\fakepath\Power Only Required.jpg"
click input "Name"
type input "POWER ONLY REQUIRED"
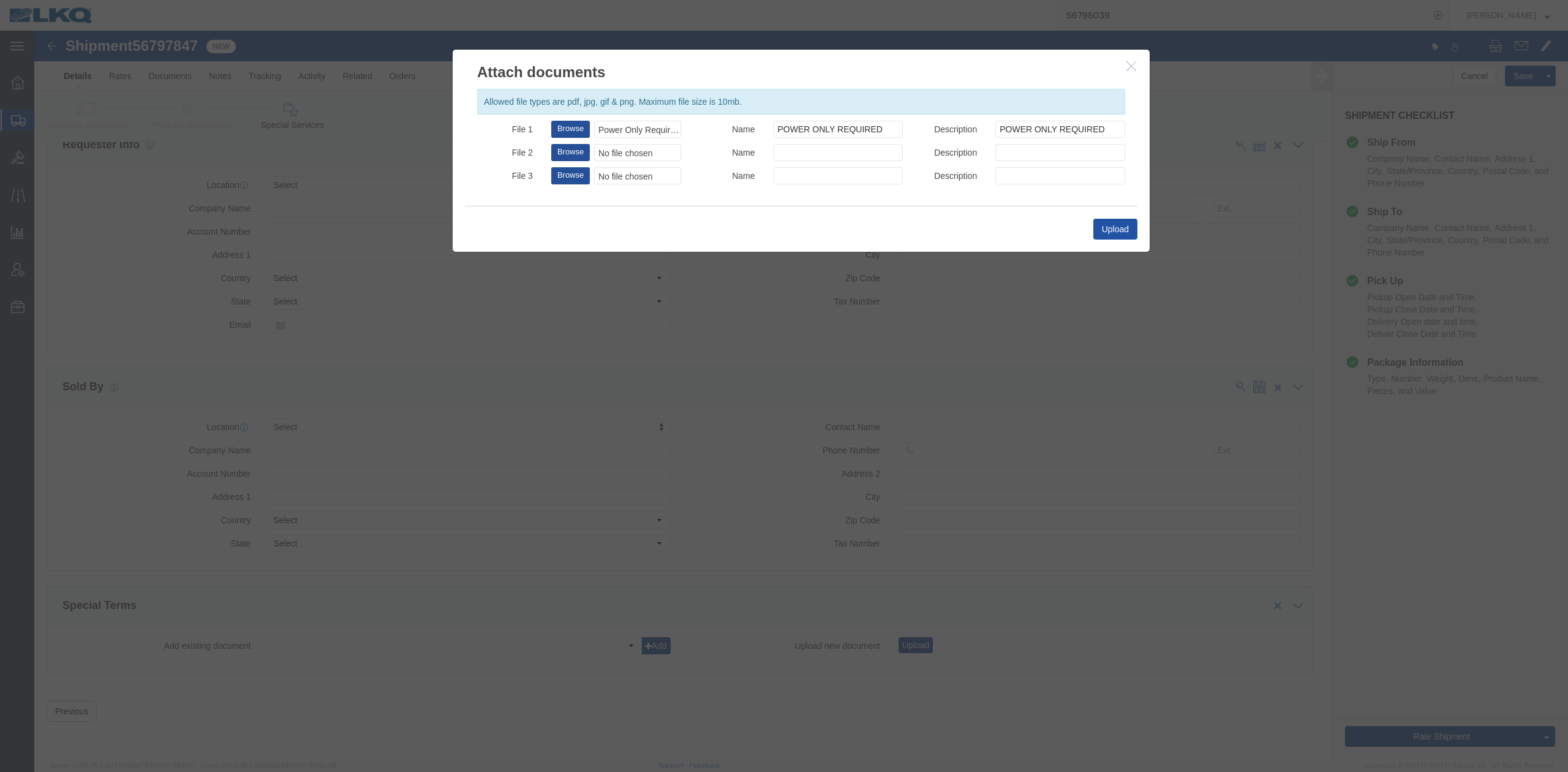
click button "Upload"
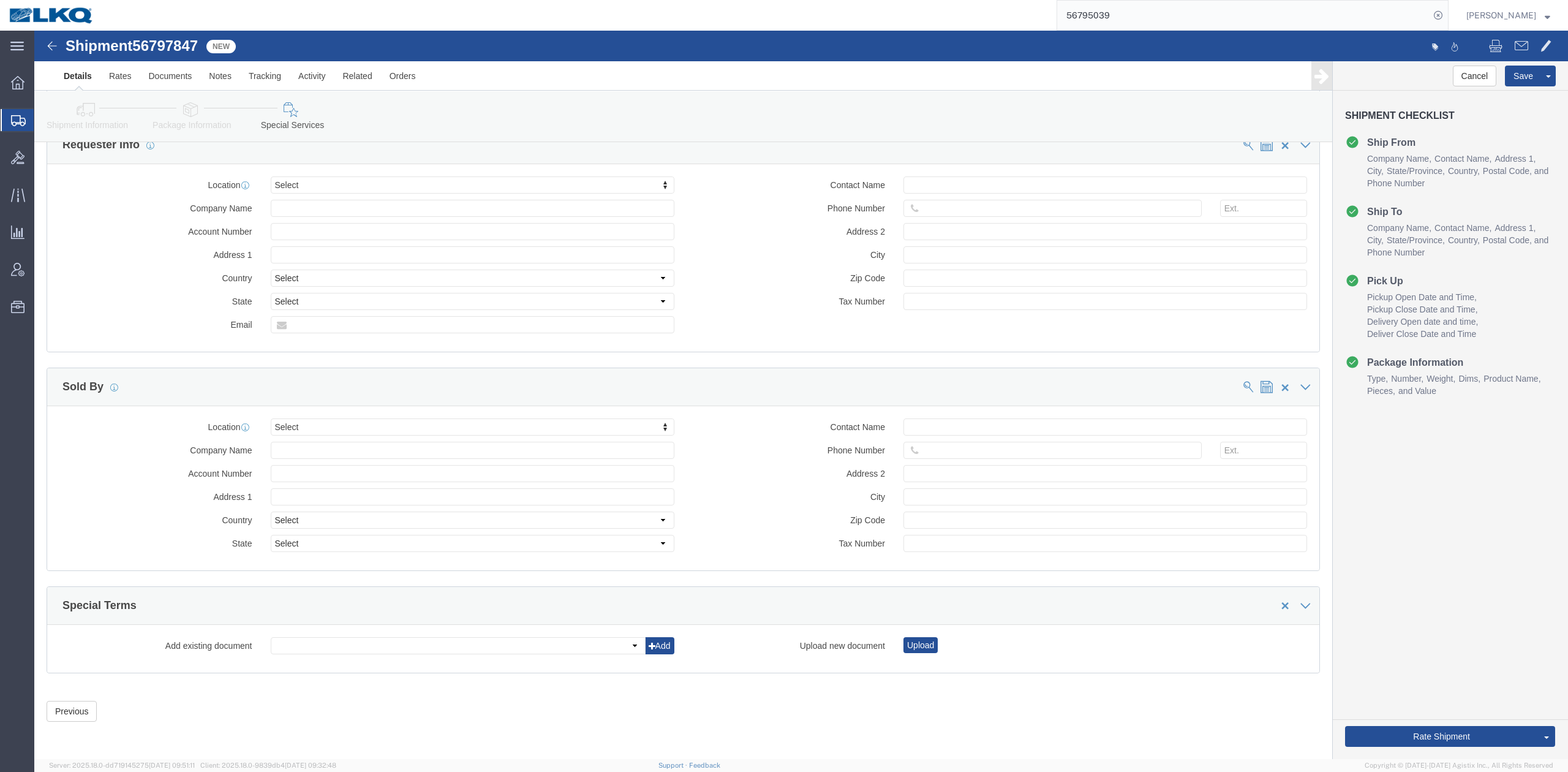
click link "Details"
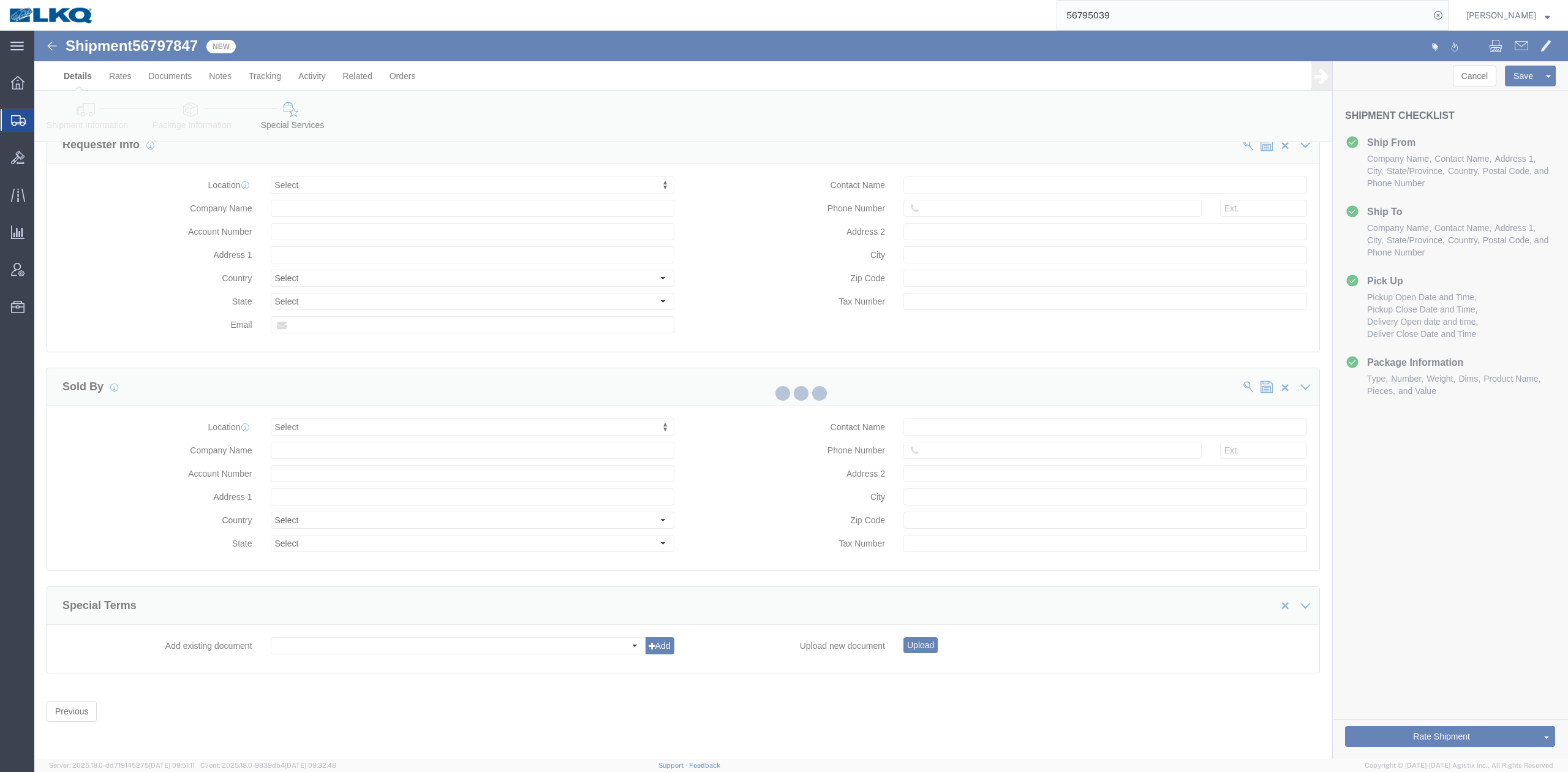
select select "59731"
select select "27726"
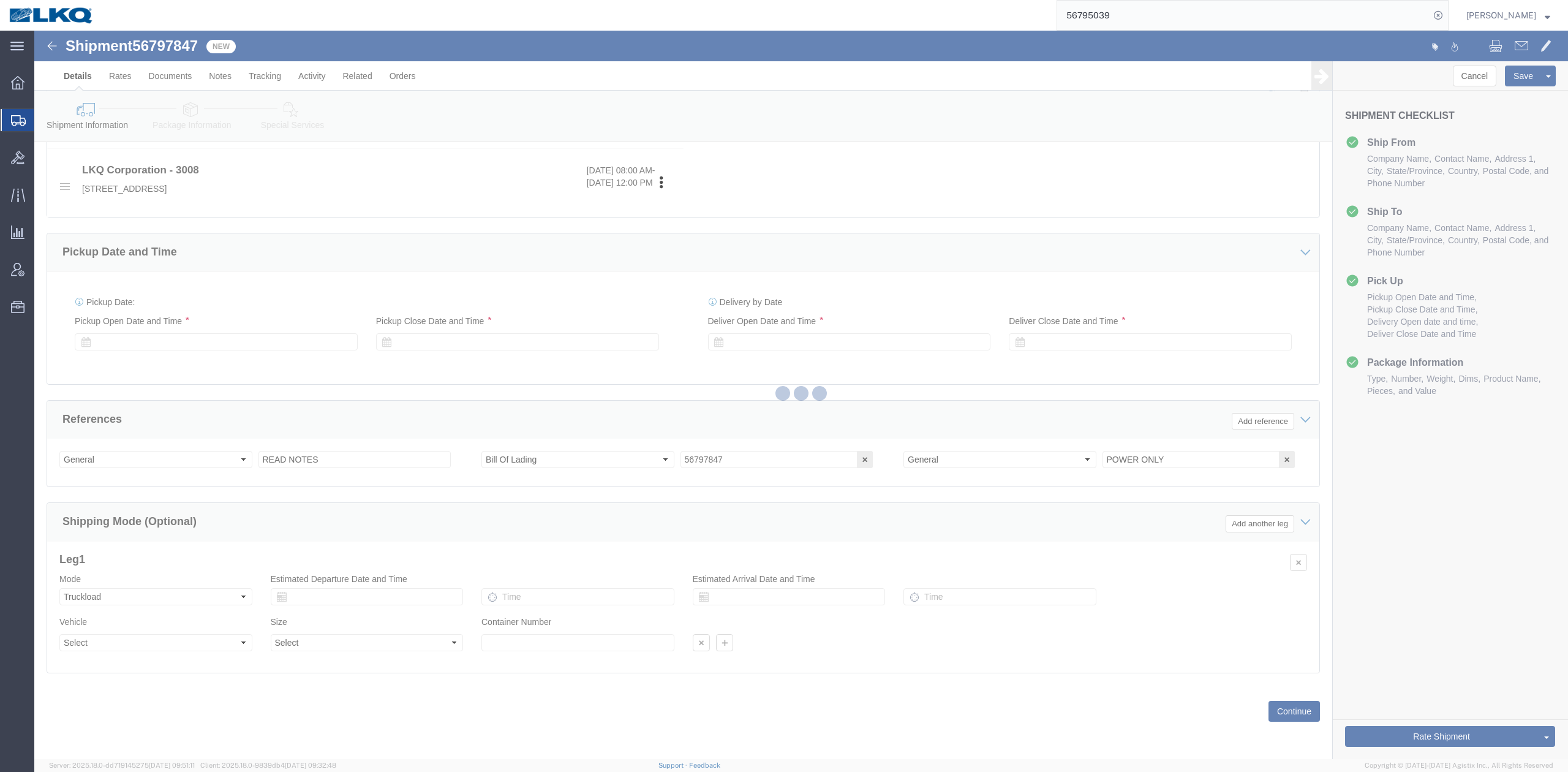
scroll to position [523, 0]
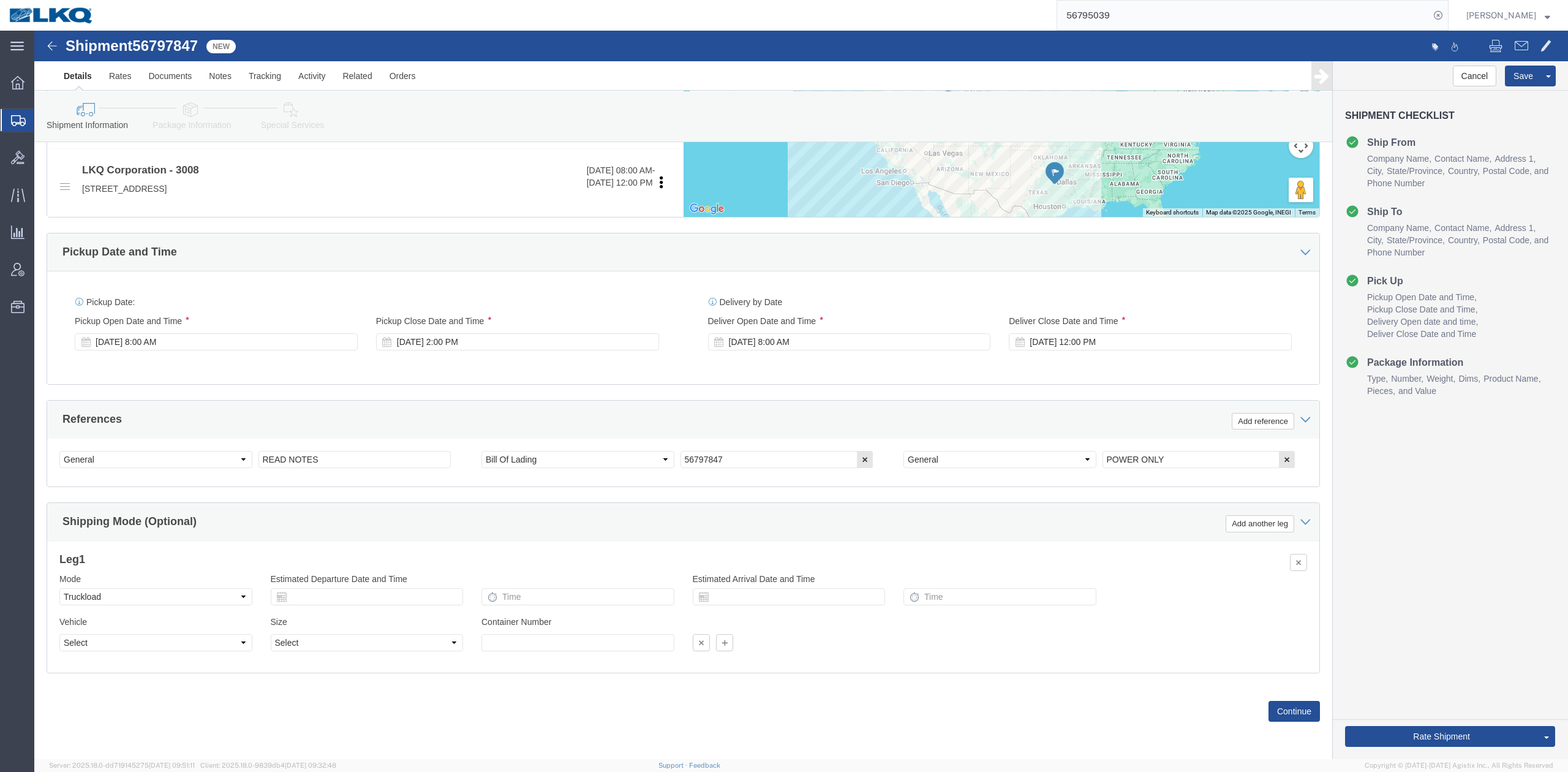
click link "Special Services"
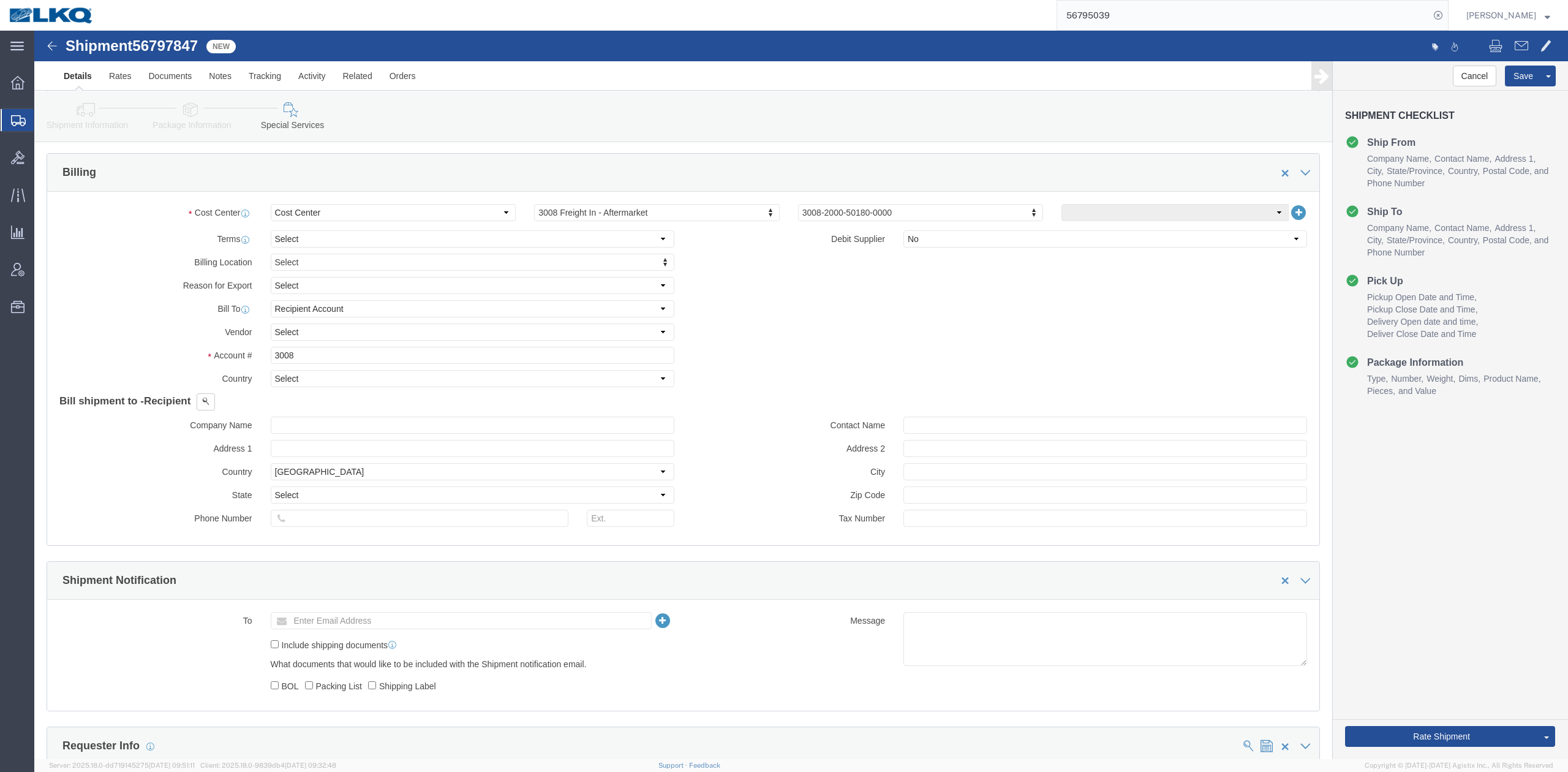
scroll to position [1132, 0]
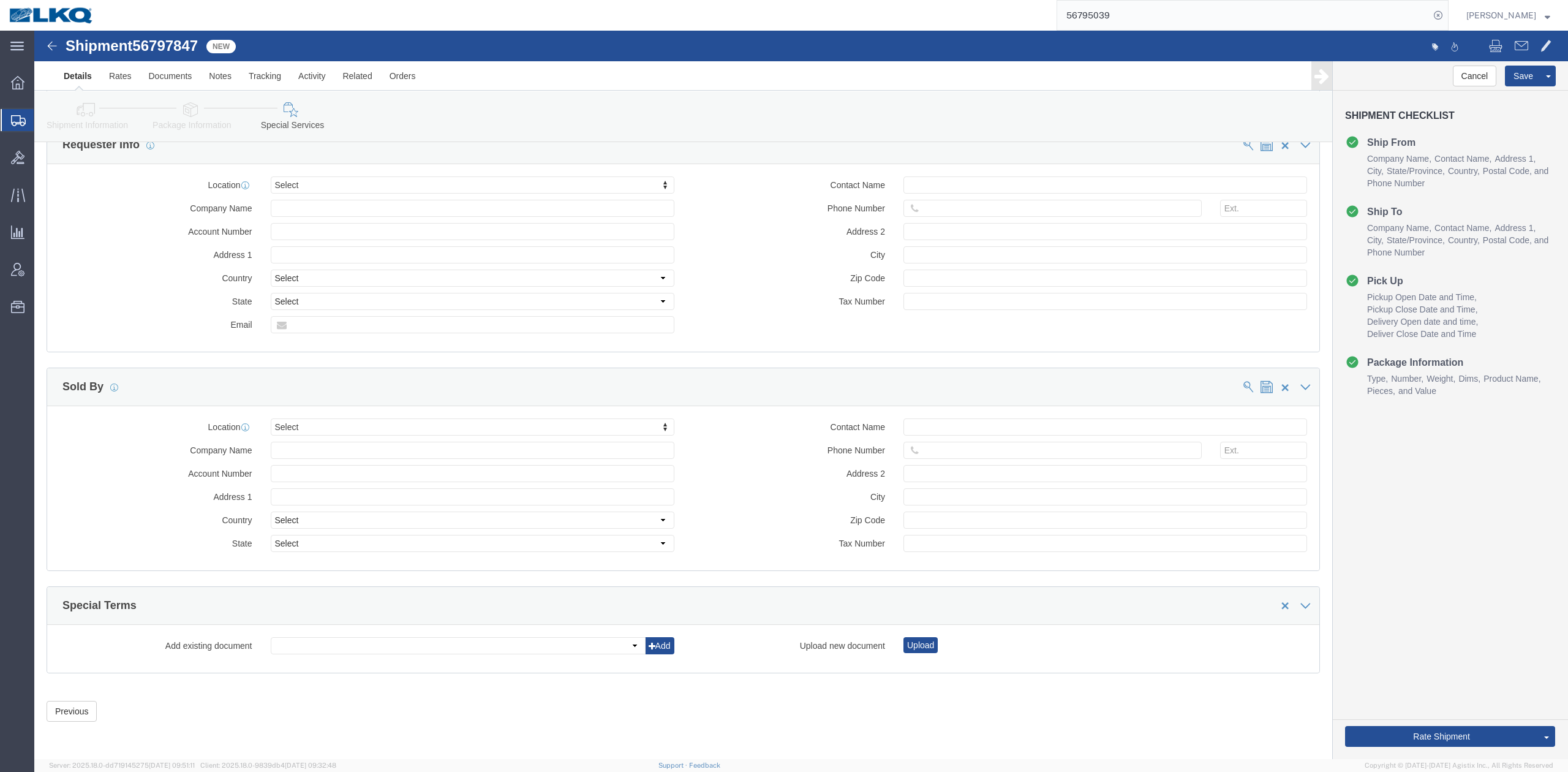
click span "56797847"
copy span "56797847"
click at [16, 89] on icon at bounding box center [17, 82] width 13 height 13
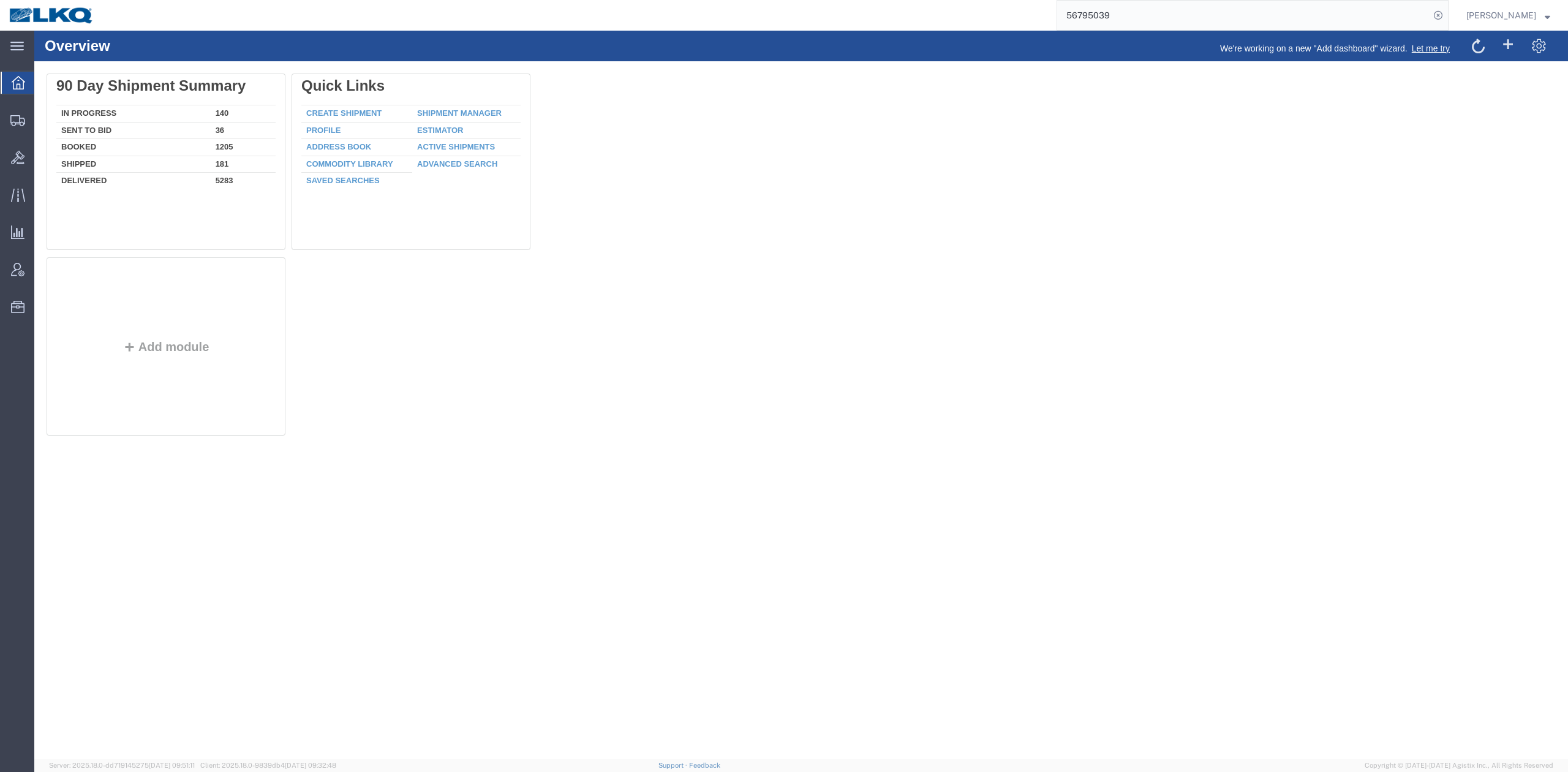
click at [1232, 8] on input "56795039" at bounding box center [1243, 16] width 372 height 30
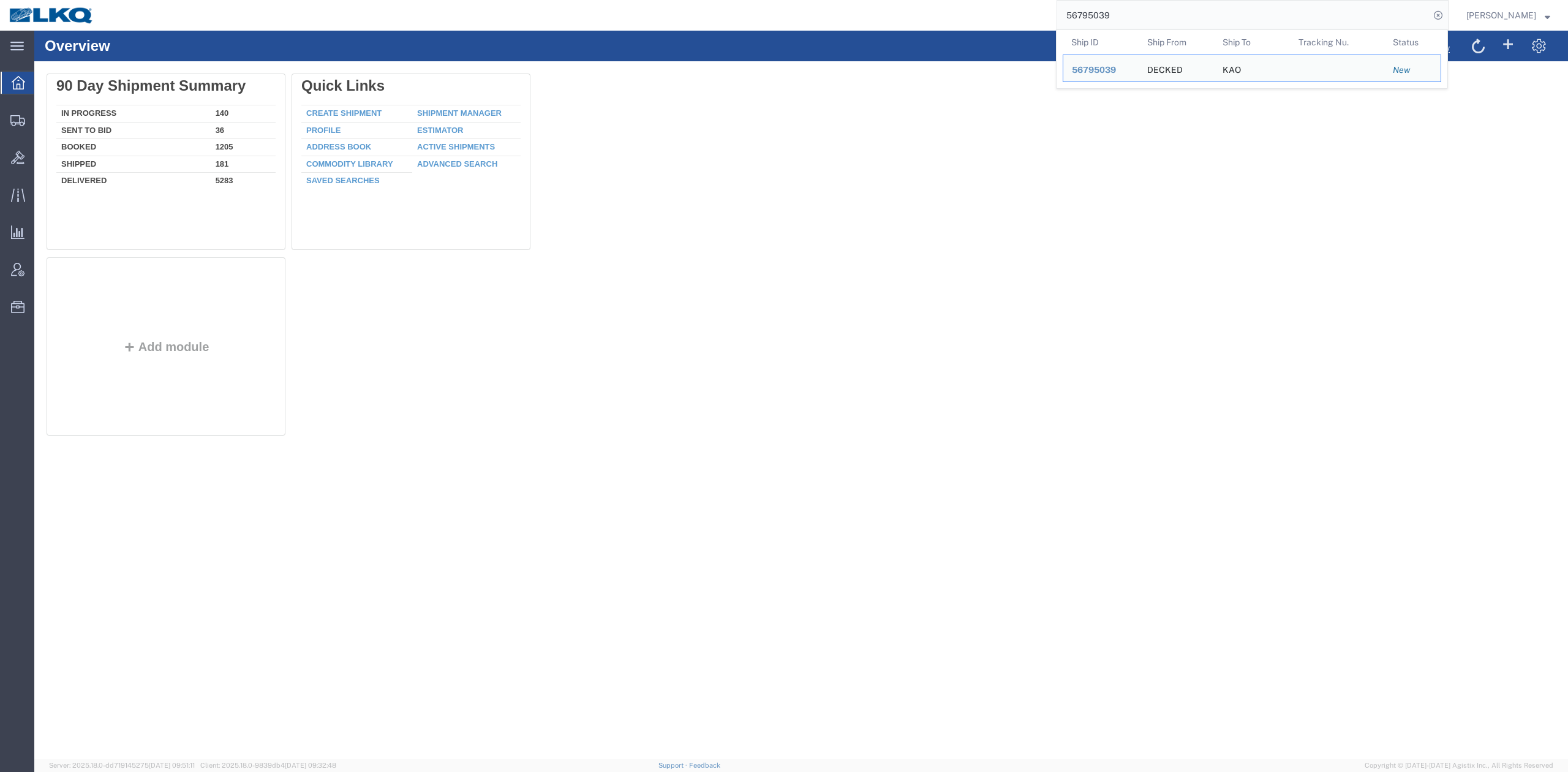
click at [1229, 11] on input "56795039" at bounding box center [1243, 16] width 372 height 30
drag, startPoint x: 1229, startPoint y: 11, endPoint x: 1138, endPoint y: 8, distance: 91.0
click at [1138, 8] on input "56795039" at bounding box center [1243, 16] width 372 height 30
paste input "7847"
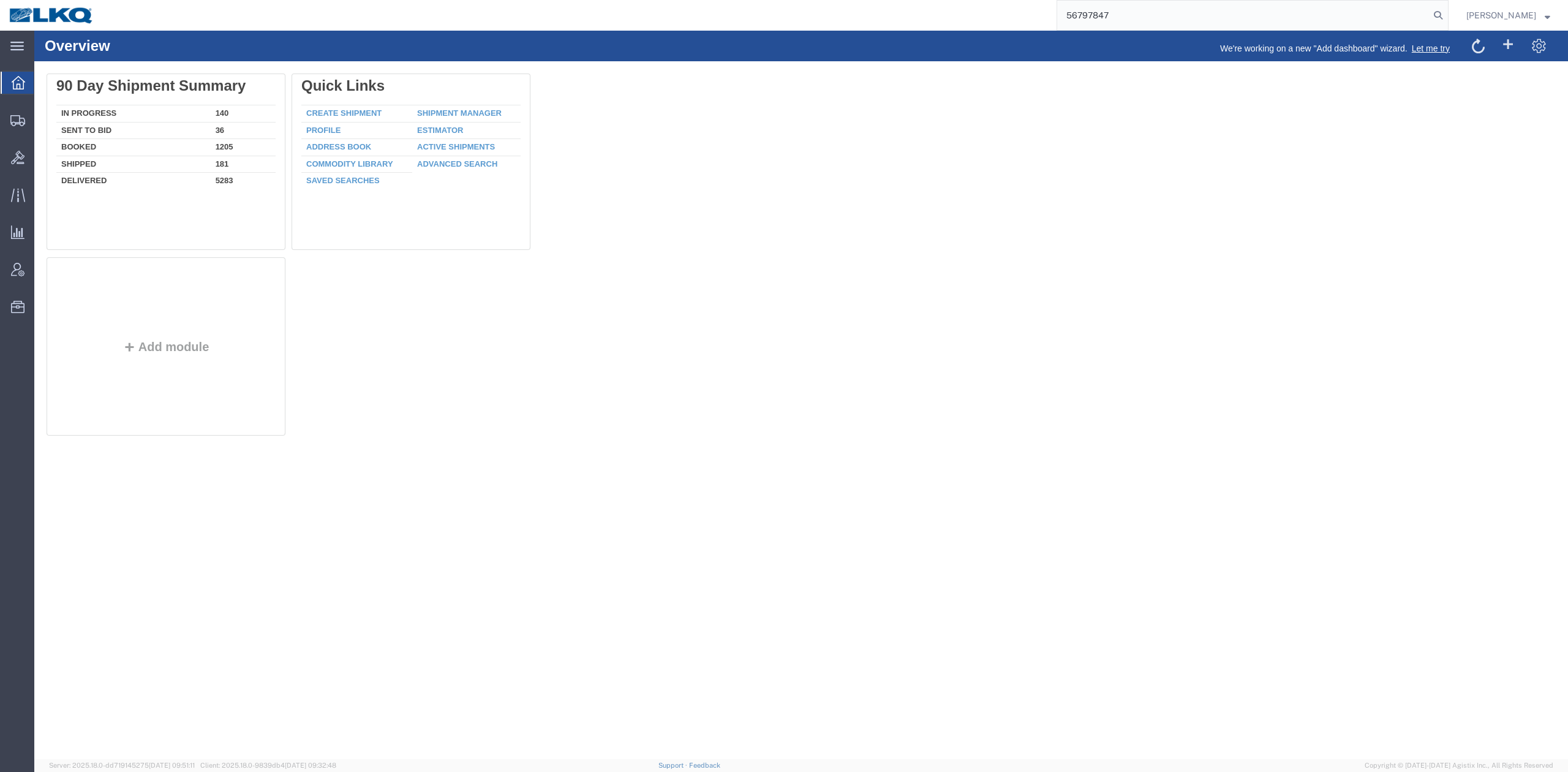
type input "56797847"
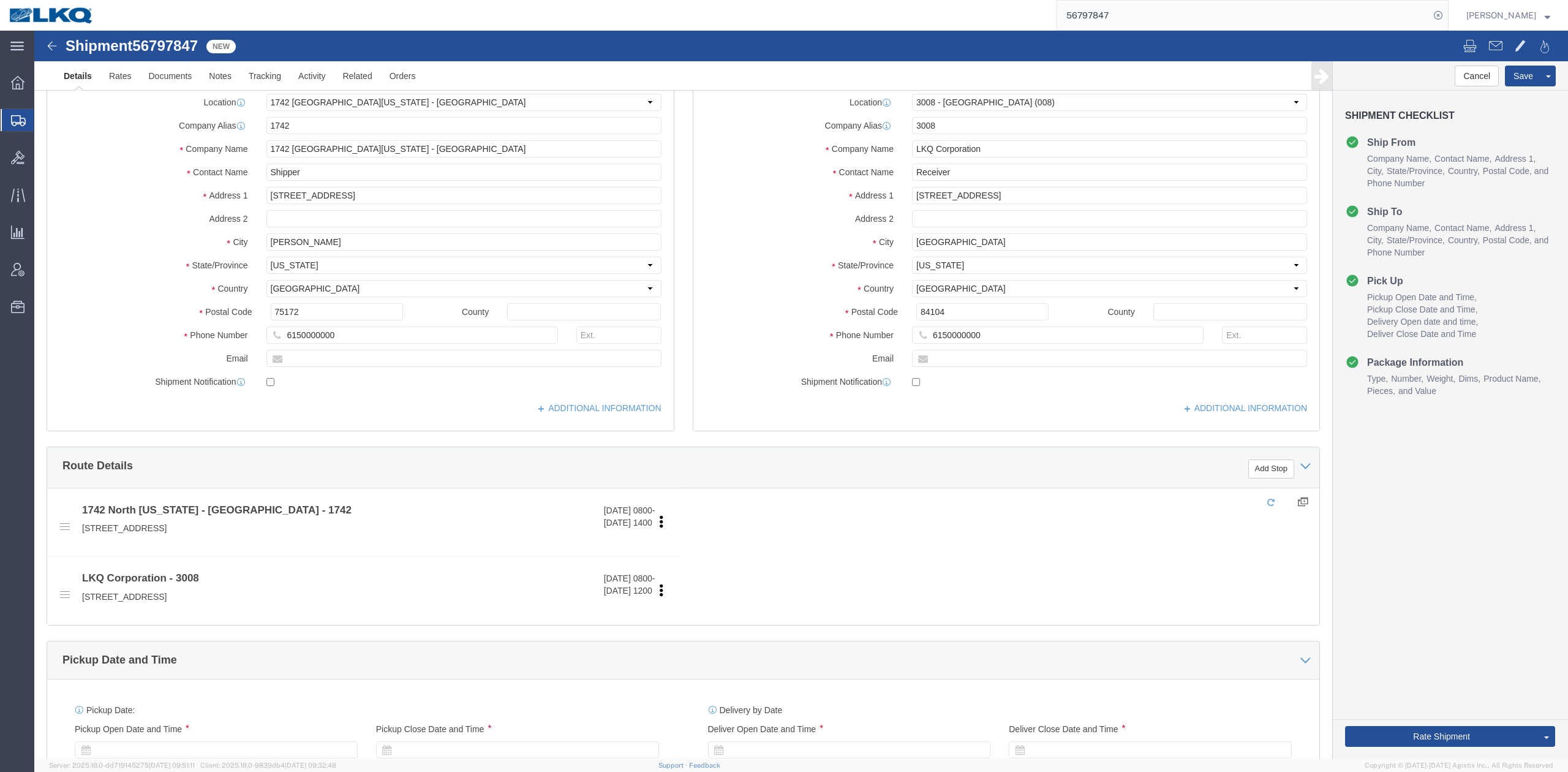
select select "59731"
select select "27726"
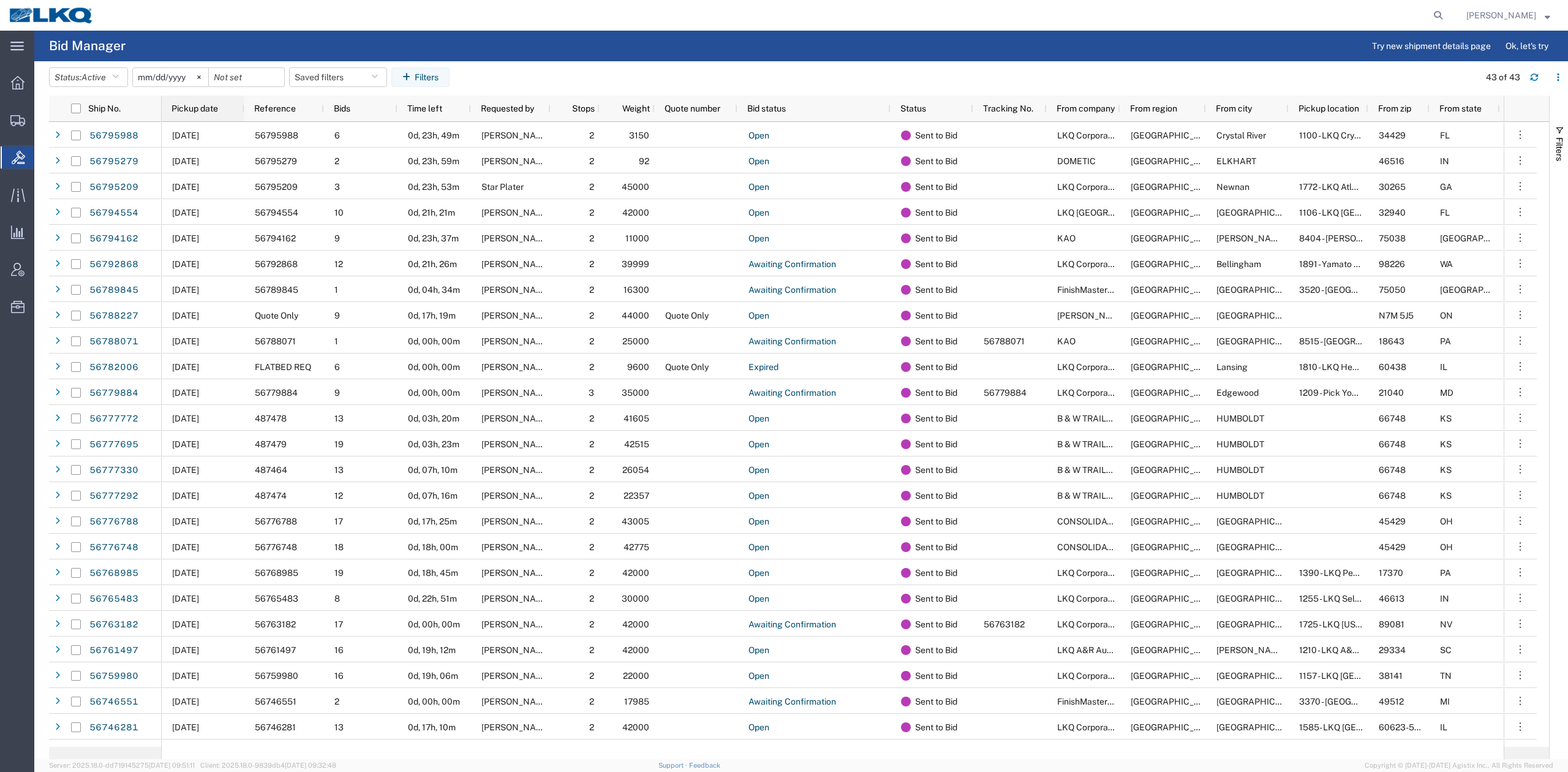
click at [182, 112] on span "Pickup date" at bounding box center [195, 108] width 47 height 10
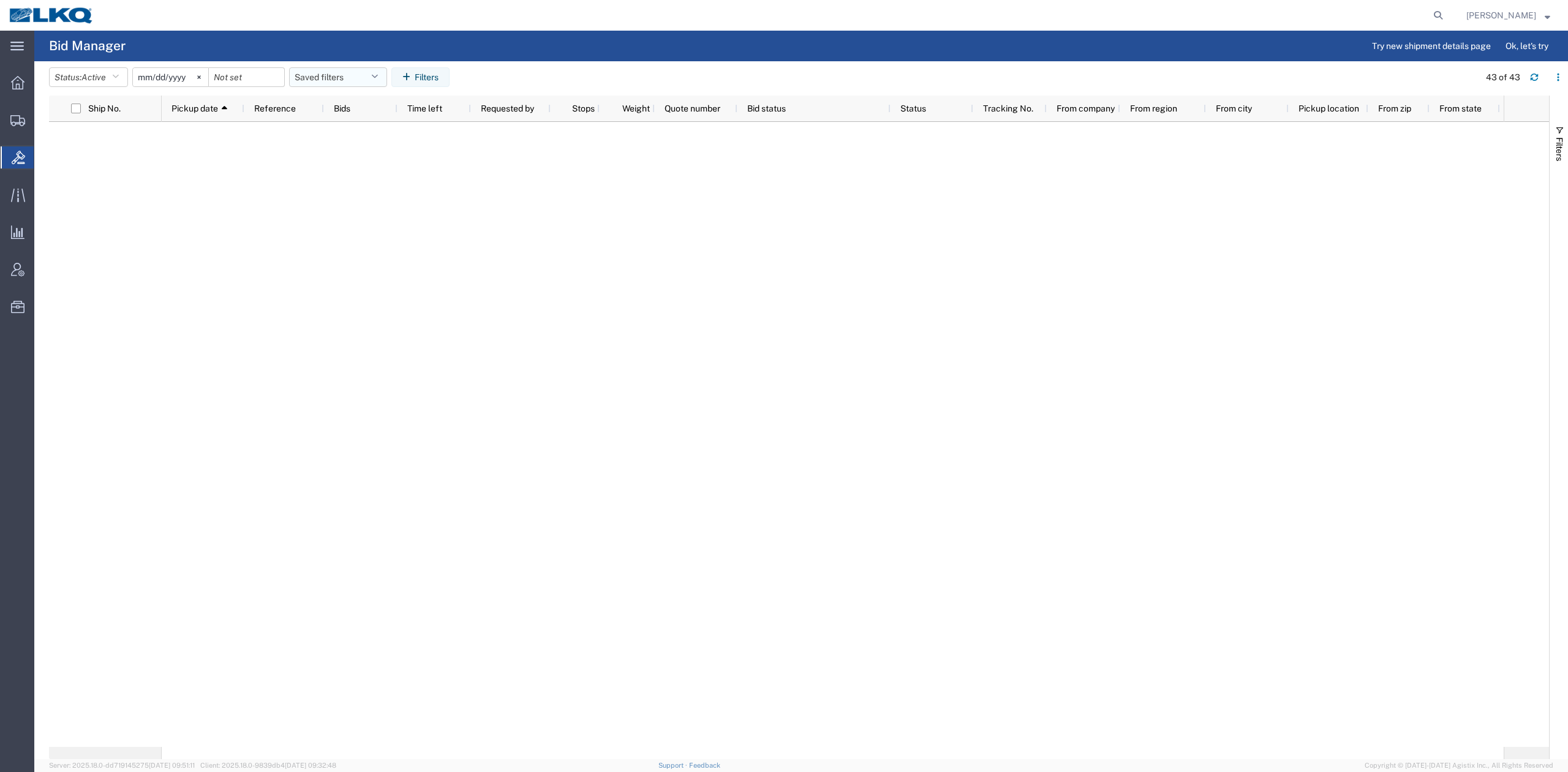
click at [324, 76] on button "Saved filters" at bounding box center [338, 77] width 98 height 20
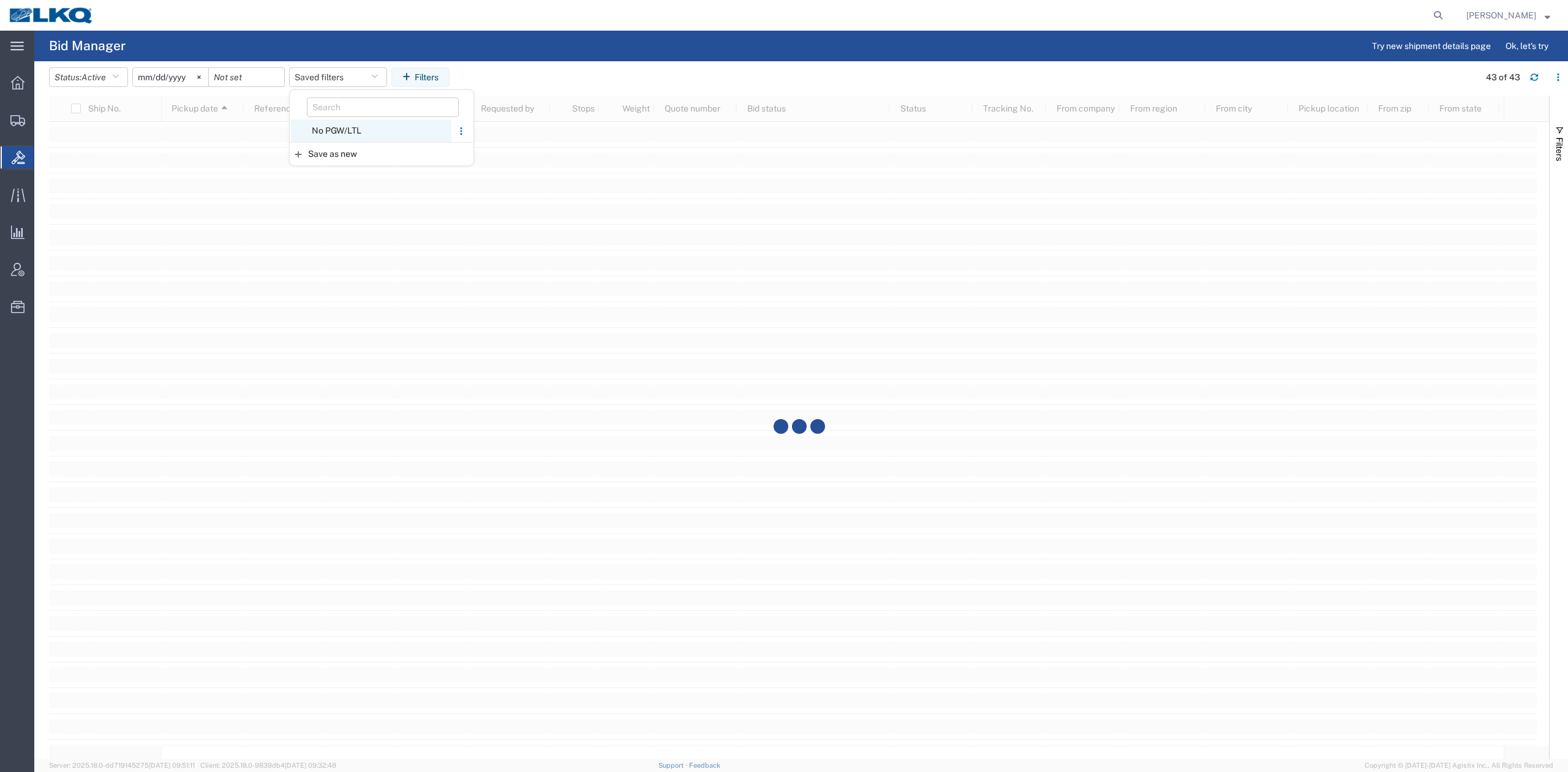
click at [346, 126] on span "No PGW/LTL" at bounding box center [370, 131] width 160 height 23
type input "2025-01-01"
type input "2025-12-31"
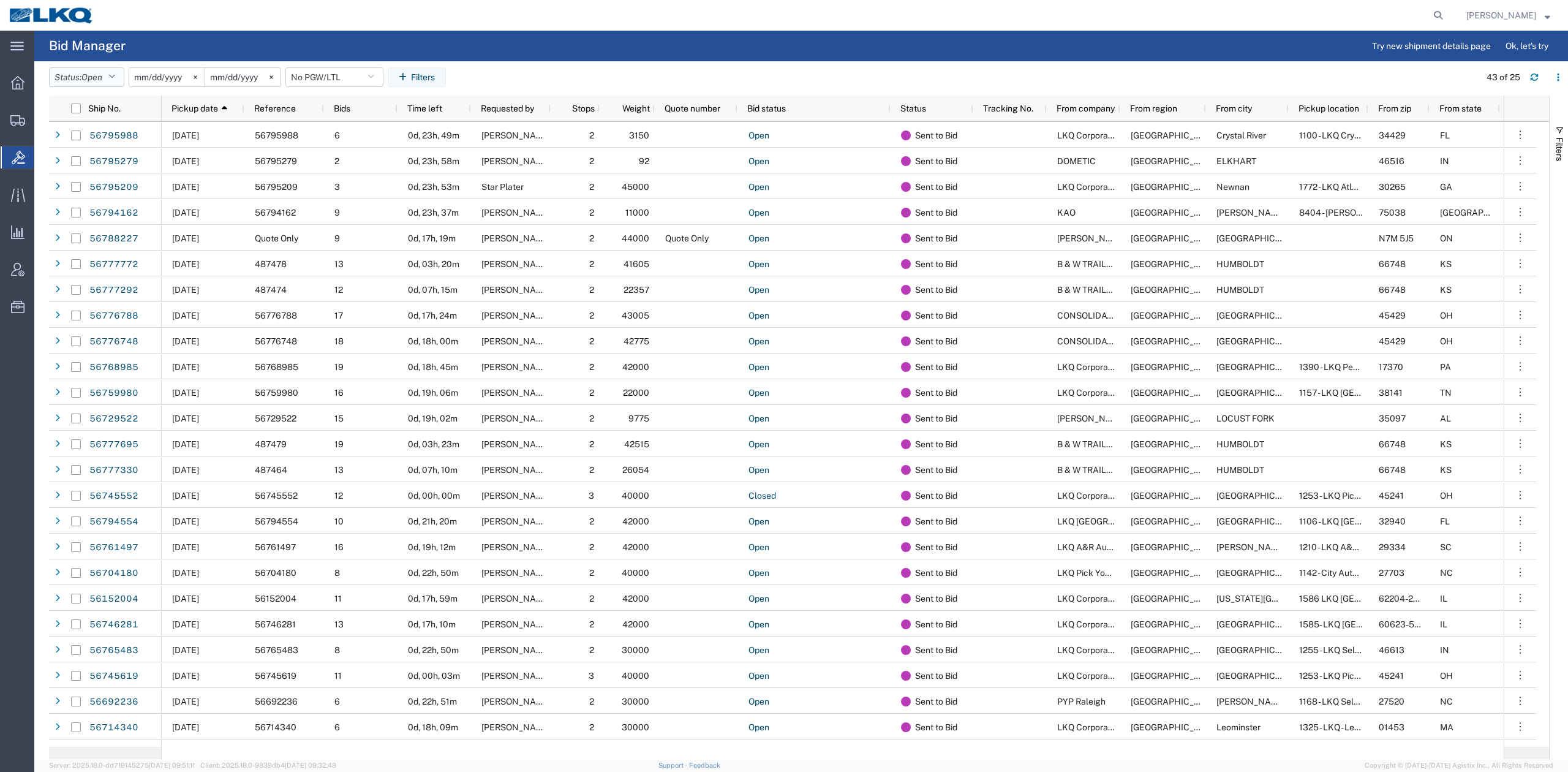
click at [103, 79] on span "Open" at bounding box center [91, 77] width 21 height 10
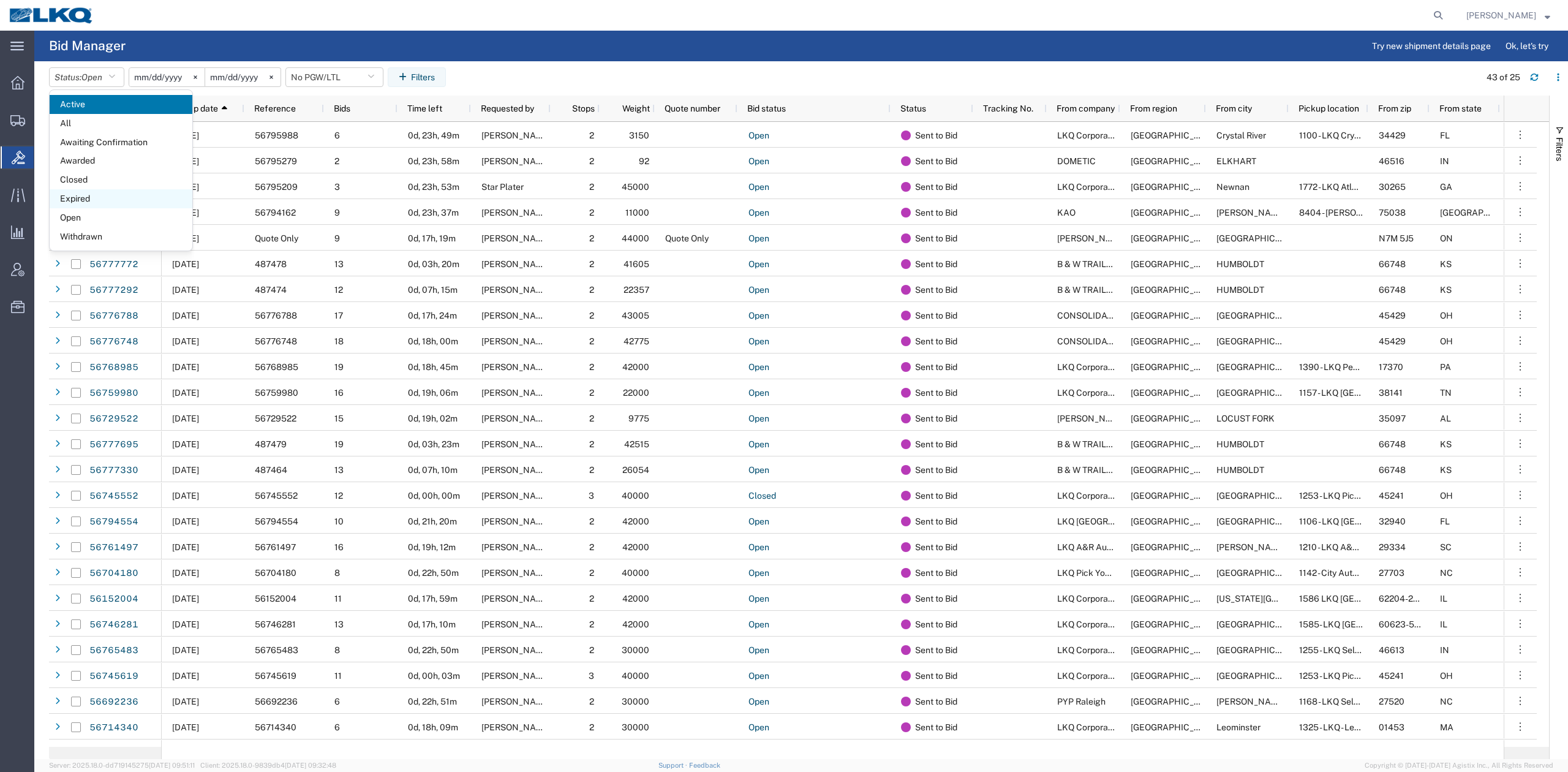
click at [86, 197] on span "Expired" at bounding box center [121, 198] width 143 height 19
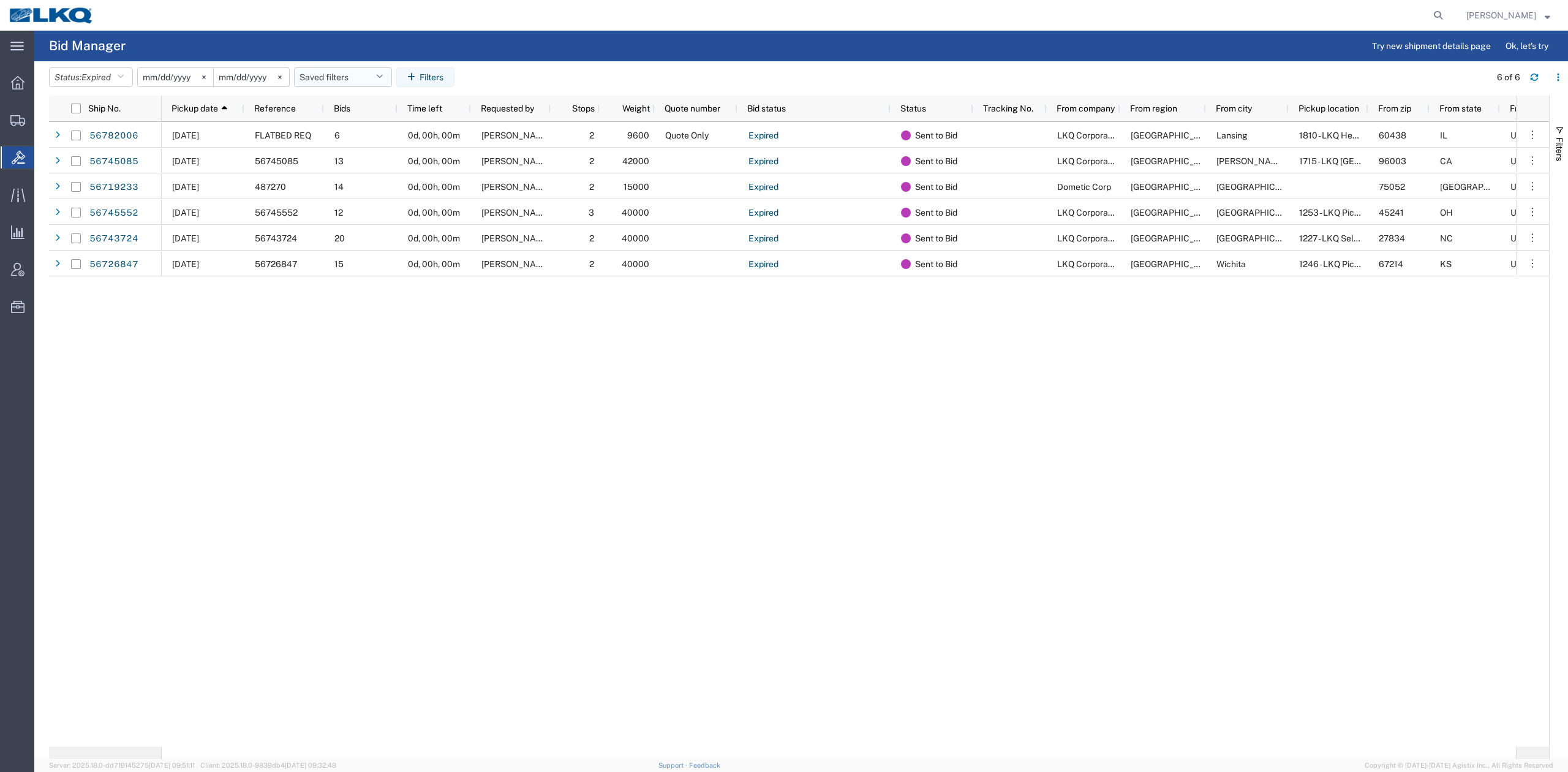
click at [356, 80] on button "Saved filters" at bounding box center [343, 77] width 98 height 20
click at [365, 136] on span "No PGW/LTL" at bounding box center [375, 131] width 160 height 23
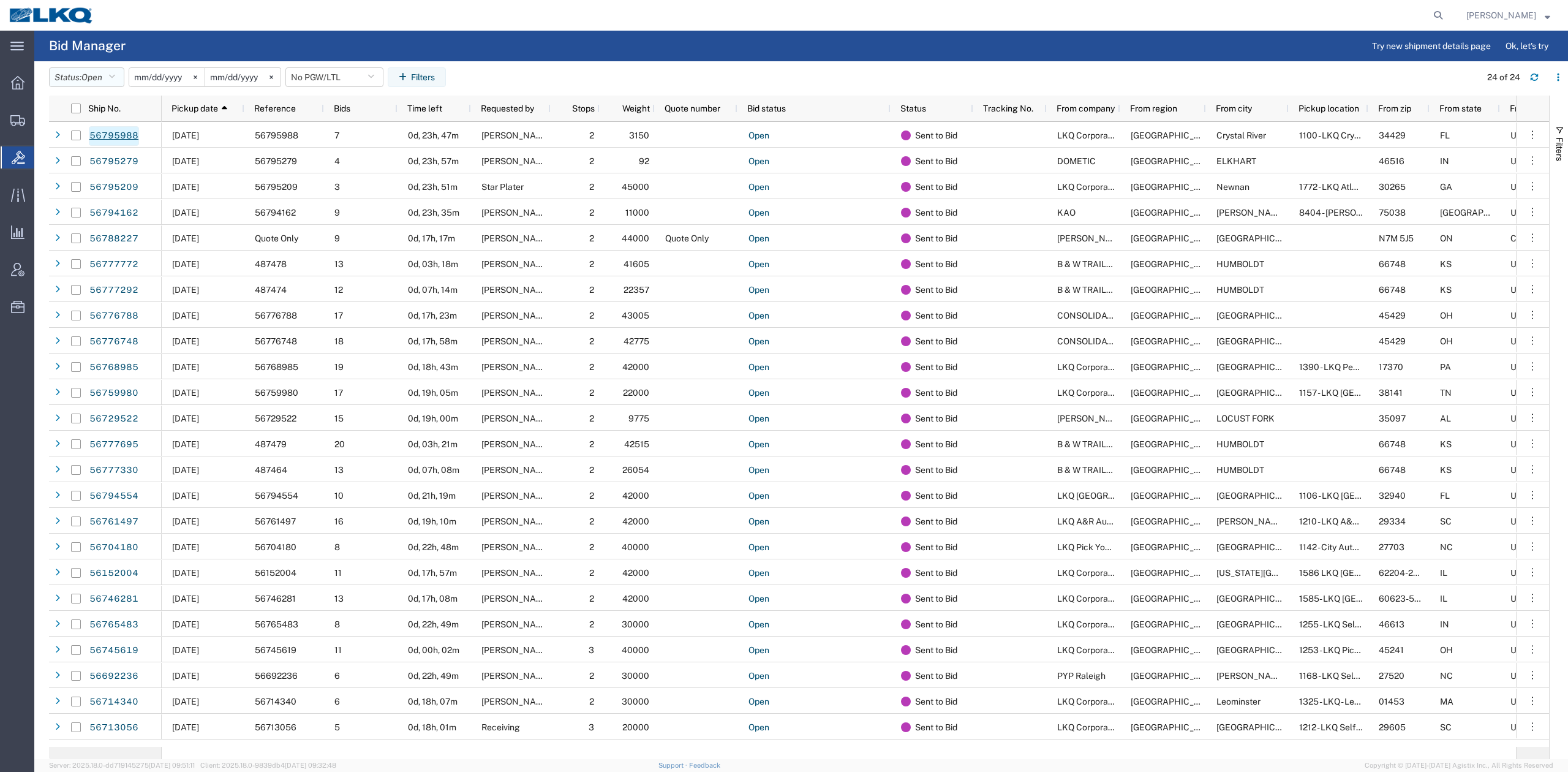
drag, startPoint x: 94, startPoint y: 83, endPoint x: 89, endPoint y: 130, distance: 47.3
click at [94, 82] on button "Status: Open" at bounding box center [87, 77] width 76 height 20
click at [82, 204] on span "Expired" at bounding box center [121, 198] width 143 height 19
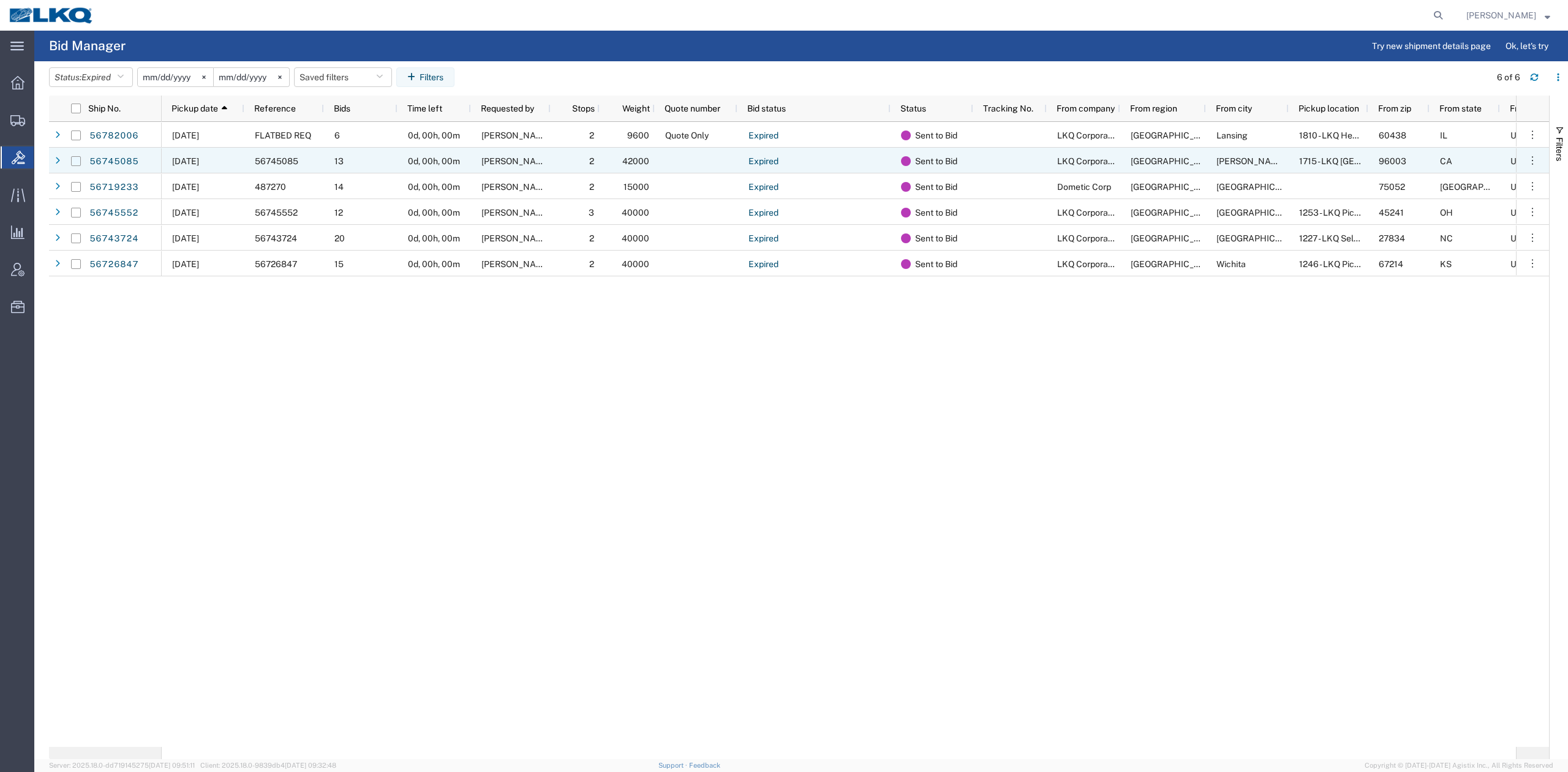
click at [76, 162] on input "Press Space to toggle row selection (unchecked)" at bounding box center [76, 161] width 10 height 10
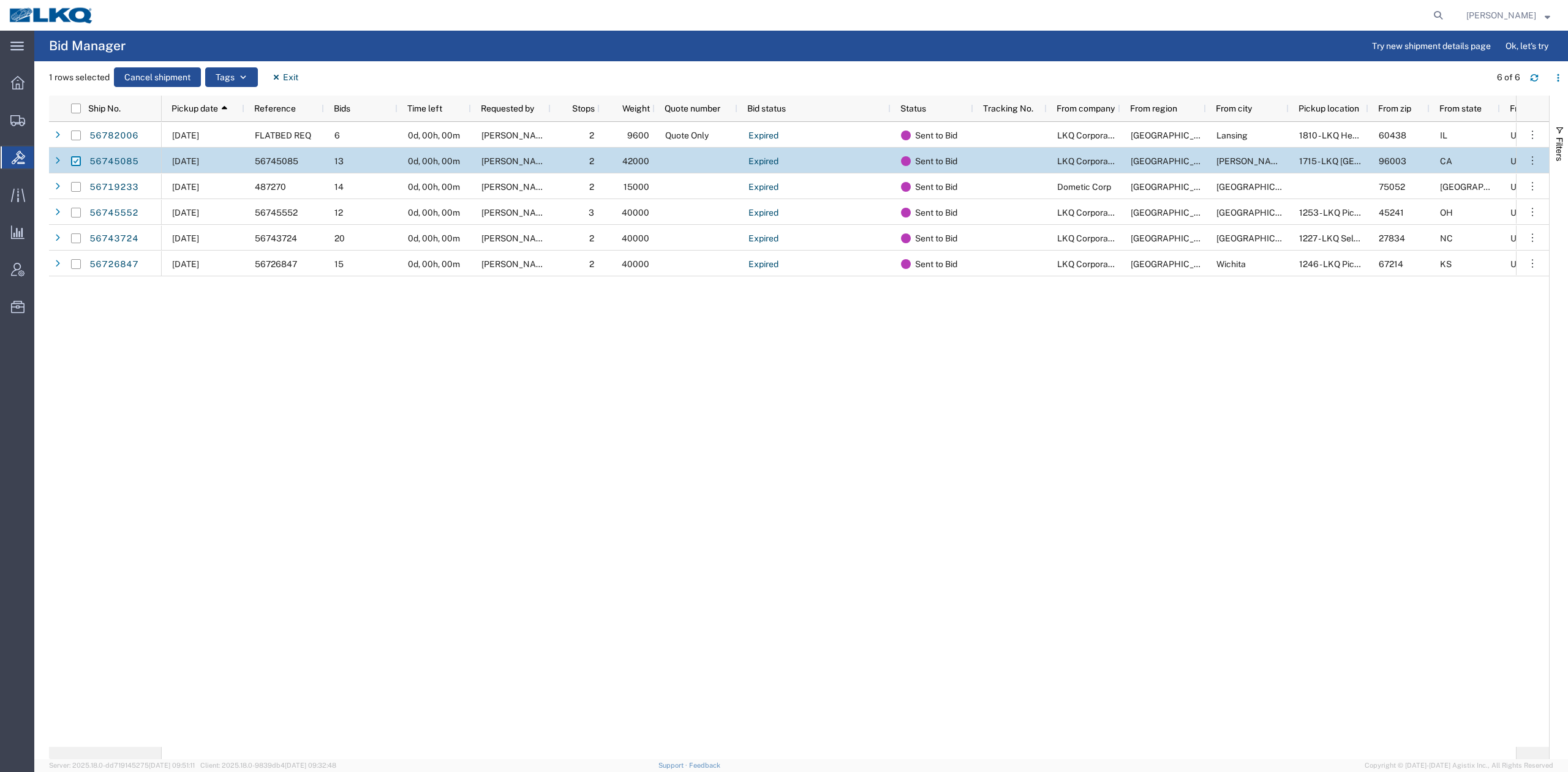
click at [76, 162] on input "Press Space to toggle row selection (checked)" at bounding box center [76, 161] width 10 height 10
checkbox input "false"
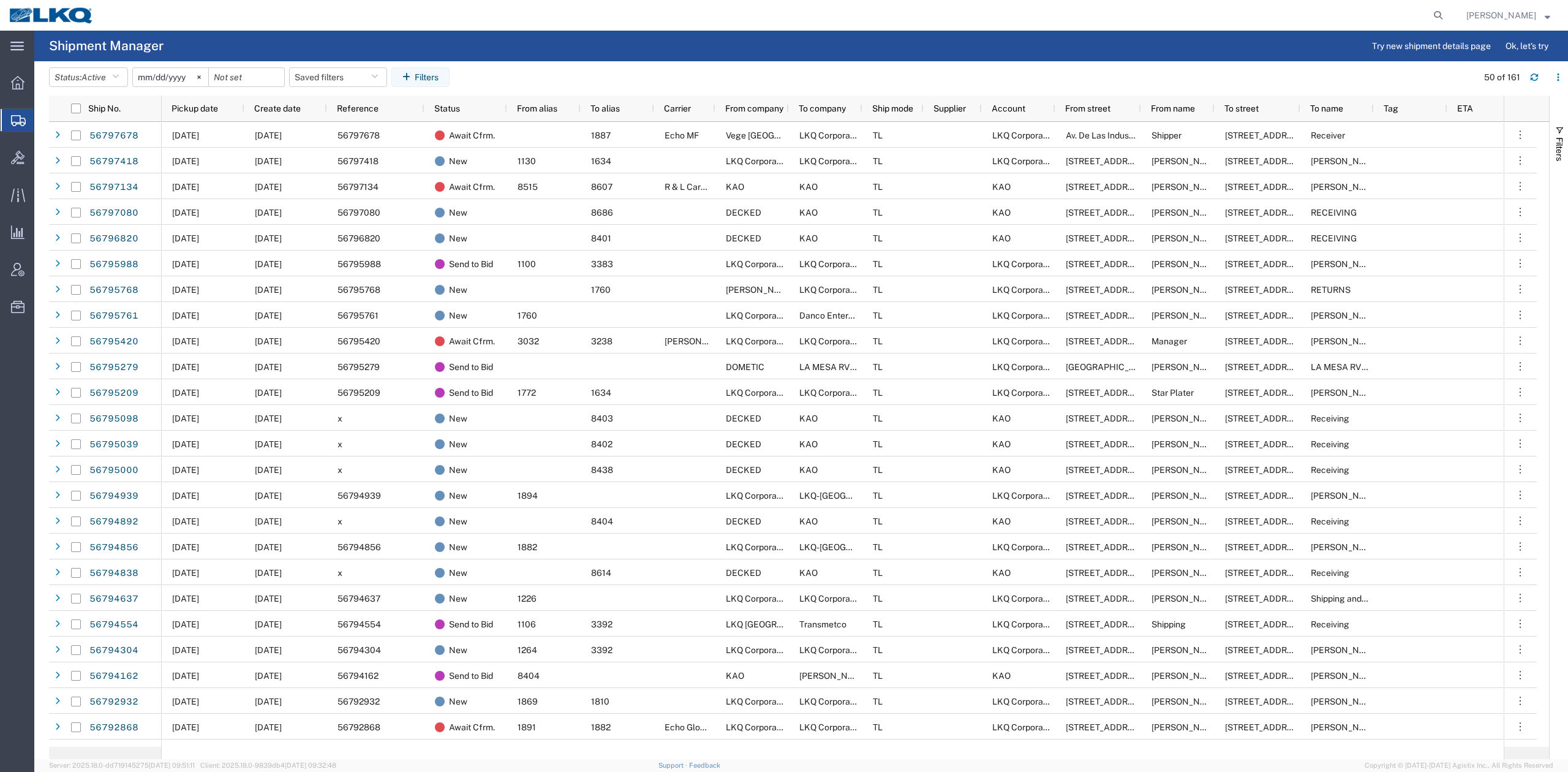
click at [190, 109] on span "Pickup date" at bounding box center [195, 108] width 47 height 10
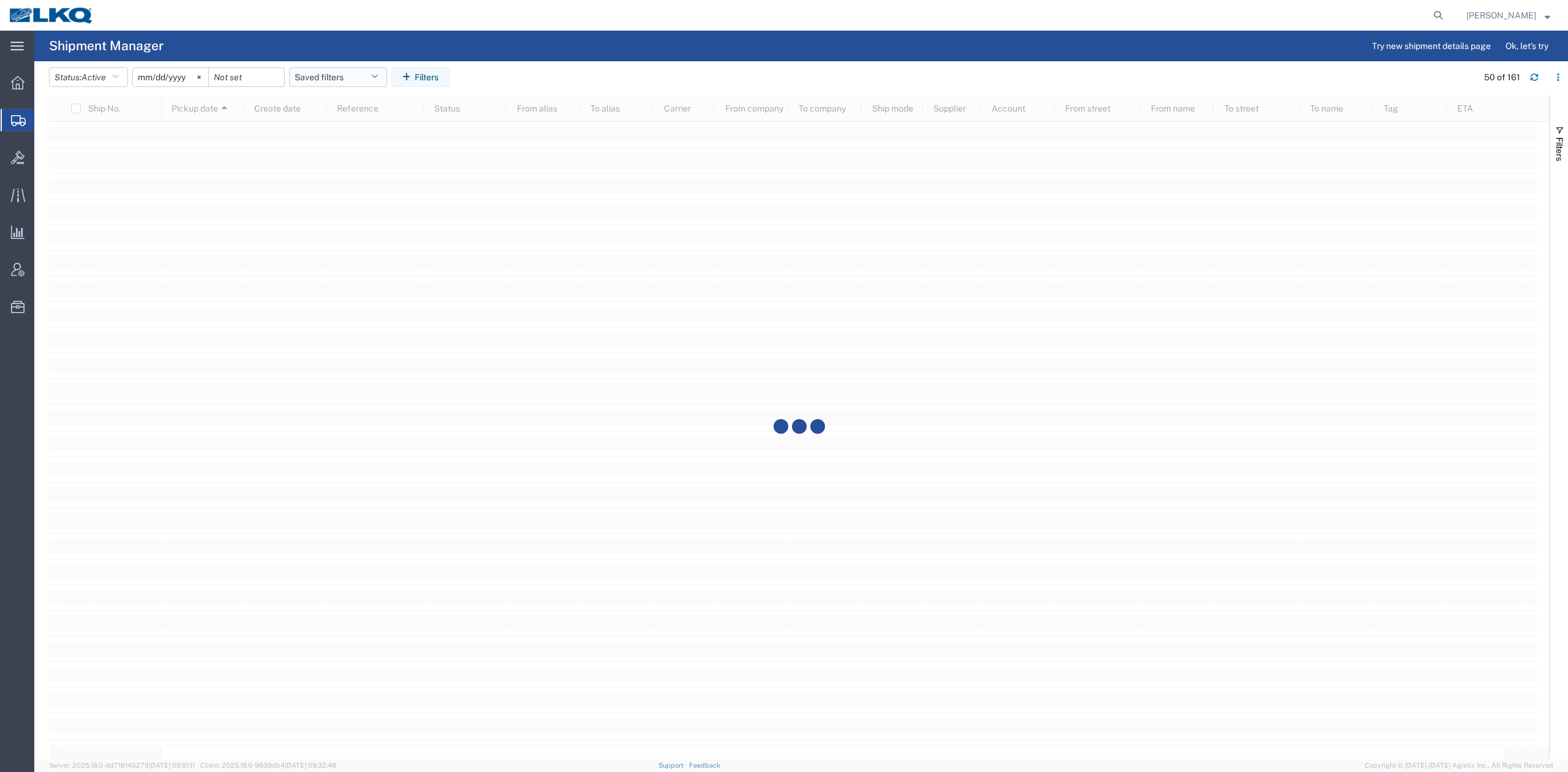
click at [311, 70] on button "Saved filters" at bounding box center [338, 77] width 98 height 20
click at [353, 148] on span "No PGW/LTL" at bounding box center [370, 154] width 160 height 23
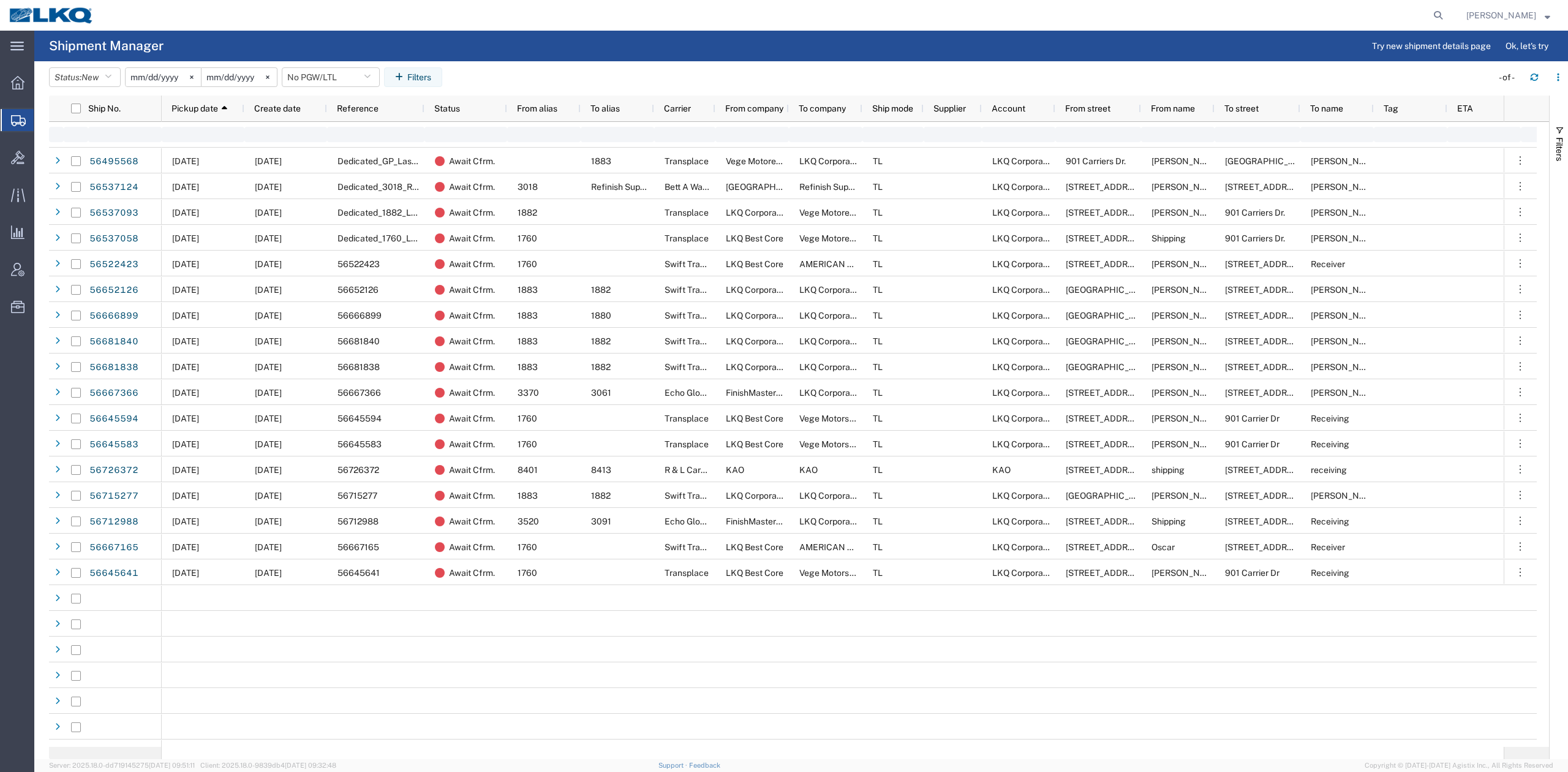
type input "[DATE]"
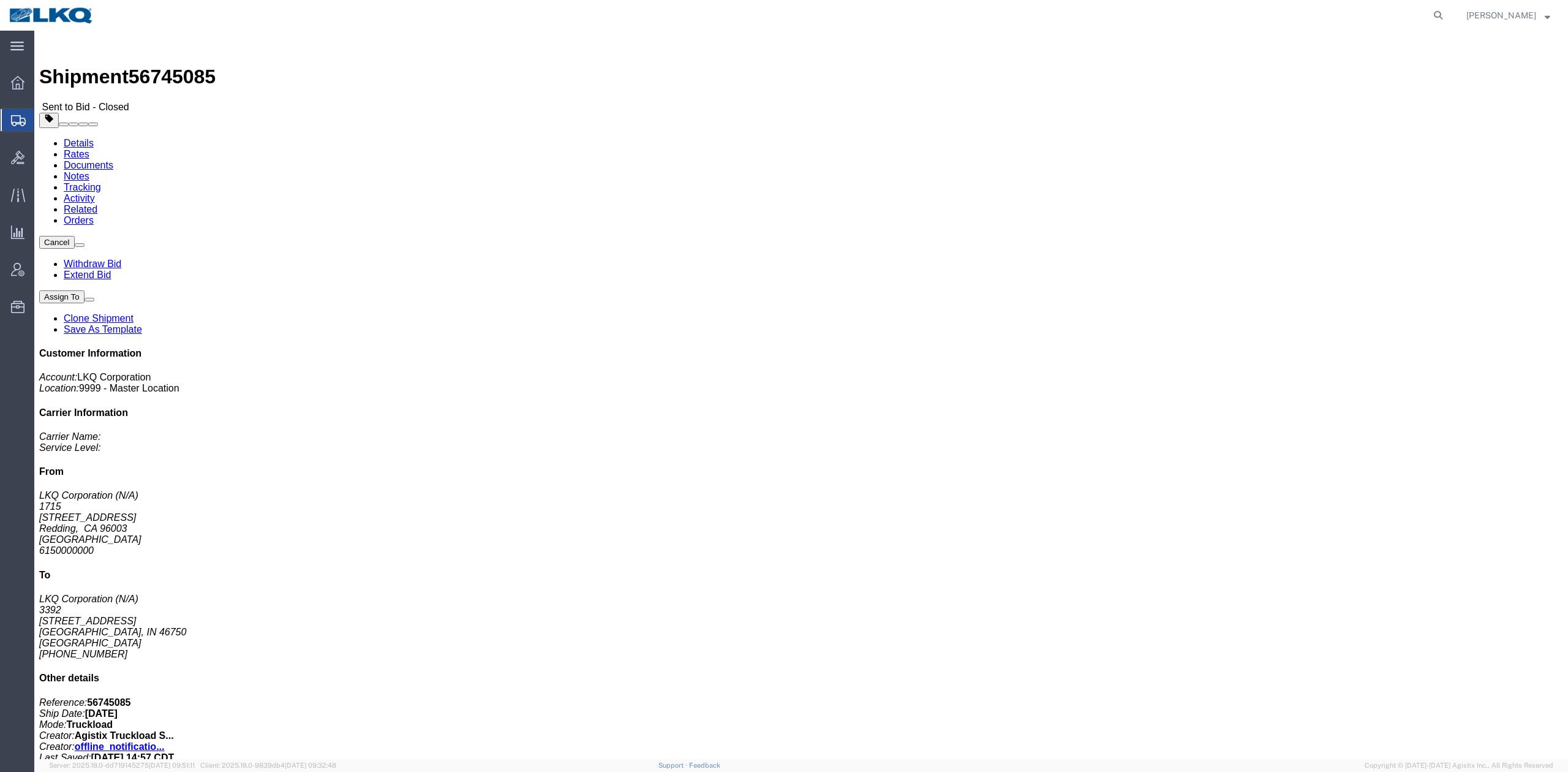
click link "Extend Bid"
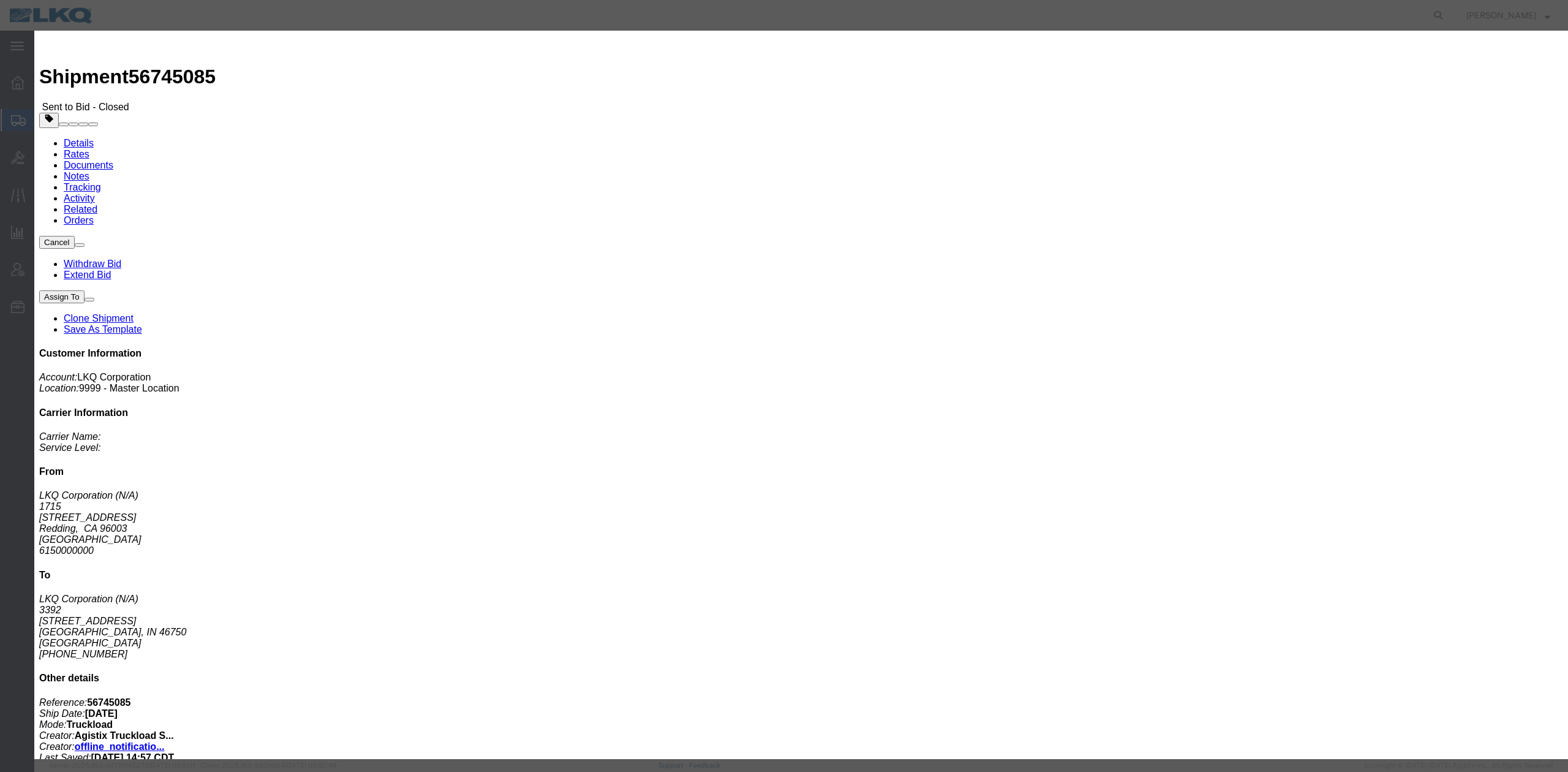
click select "Select 30 Min (Rush) 1 Hour (Rush) 2 Hours (Rush) 4 Hours (Rush) 8 Hours (Rush)…"
select select "24"
click select "Select 30 Min (Rush) 1 Hour (Rush) 2 Hours (Rush) 4 Hours (Rush) 8 Hours (Rush)…"
click button "Extend Bid"
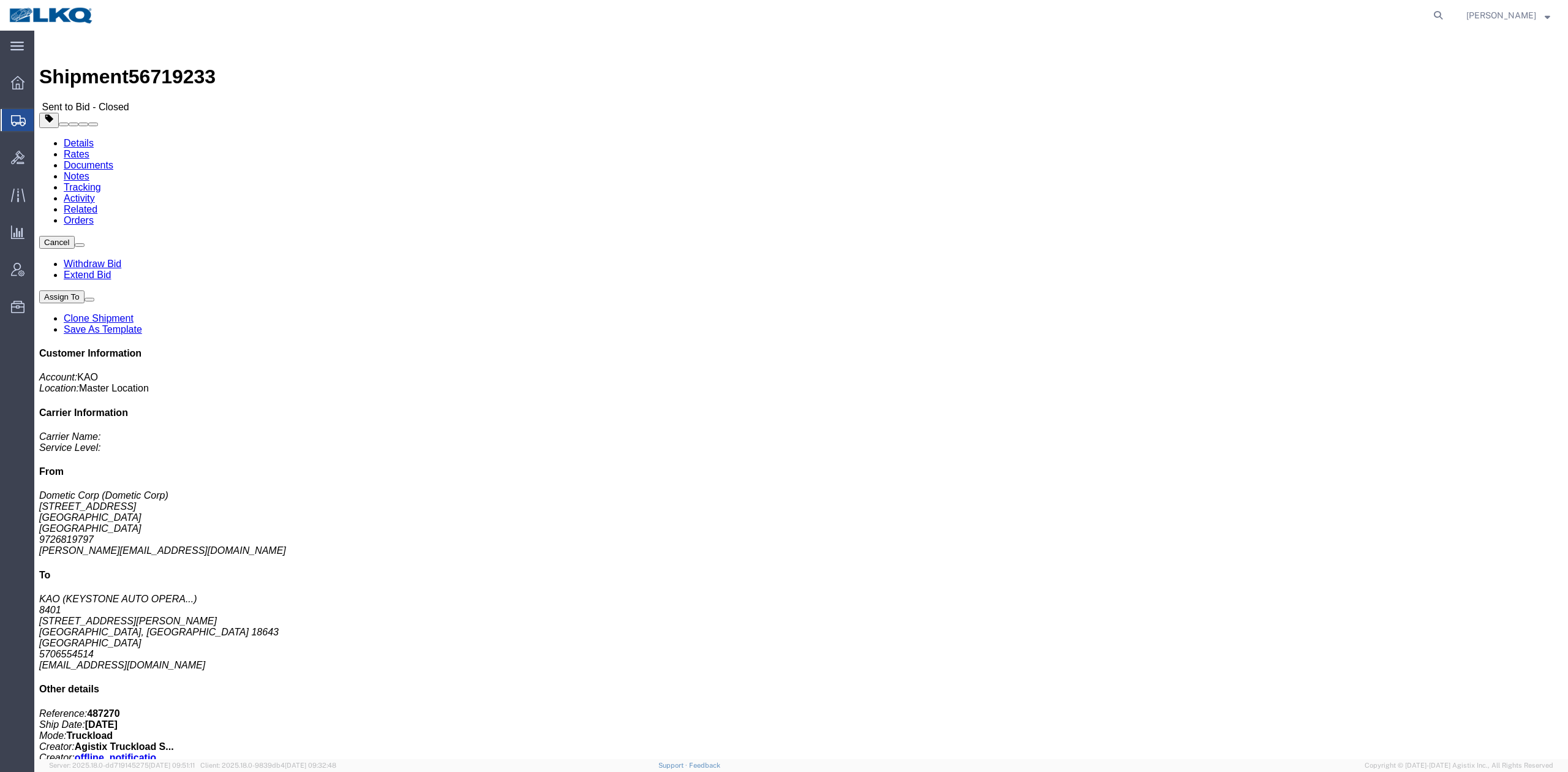
click link "Extend Bid"
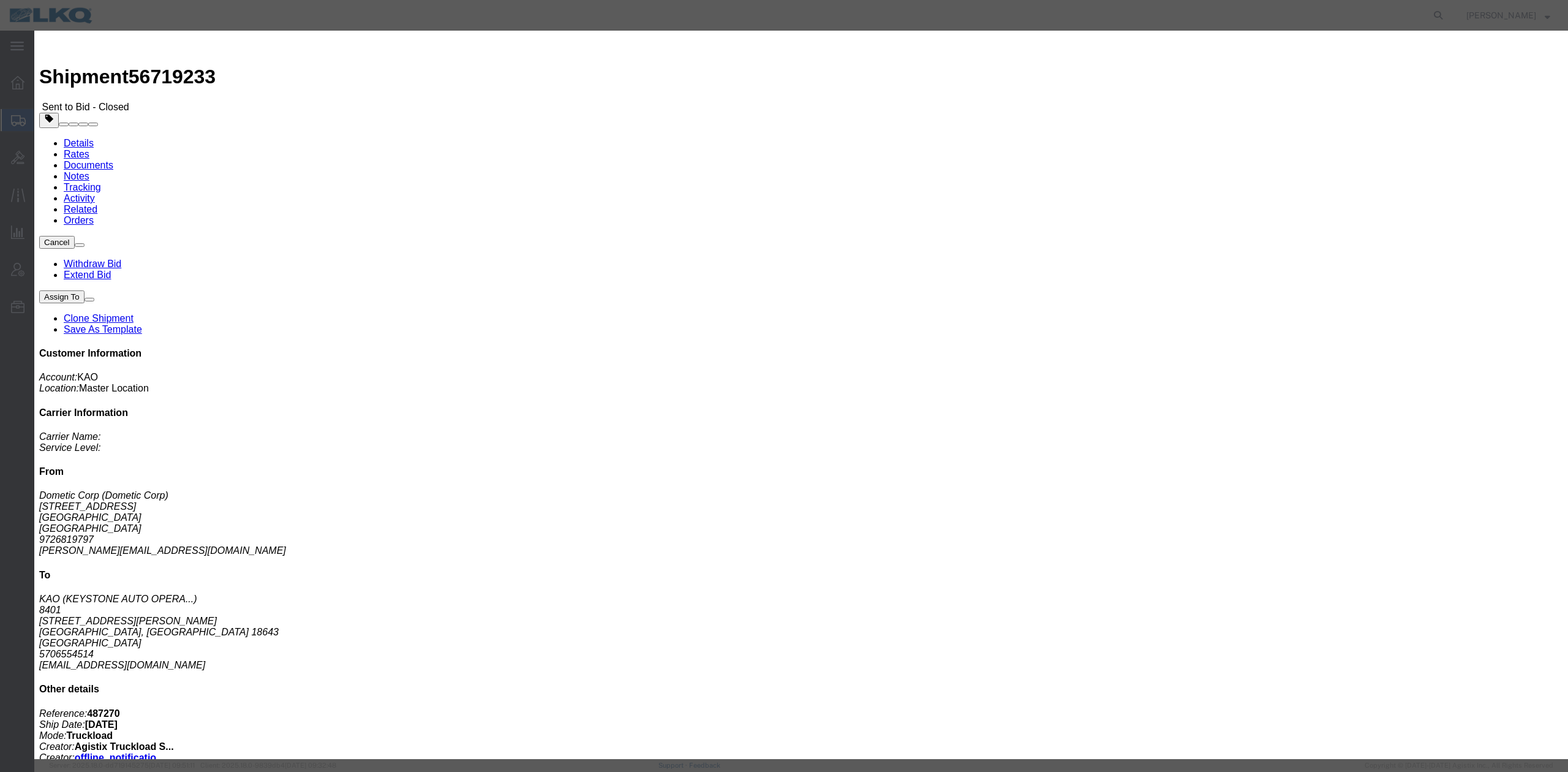
click select "Select 30 Min (Rush) 1 Hour (Rush) 2 Hours (Rush) 4 Hours (Rush) 8 Hours (Rush)…"
select select "24"
click select "Select 30 Min (Rush) 1 Hour (Rush) 2 Hours (Rush) 4 Hours (Rush) 8 Hours (Rush)…"
click button "Extend Bid"
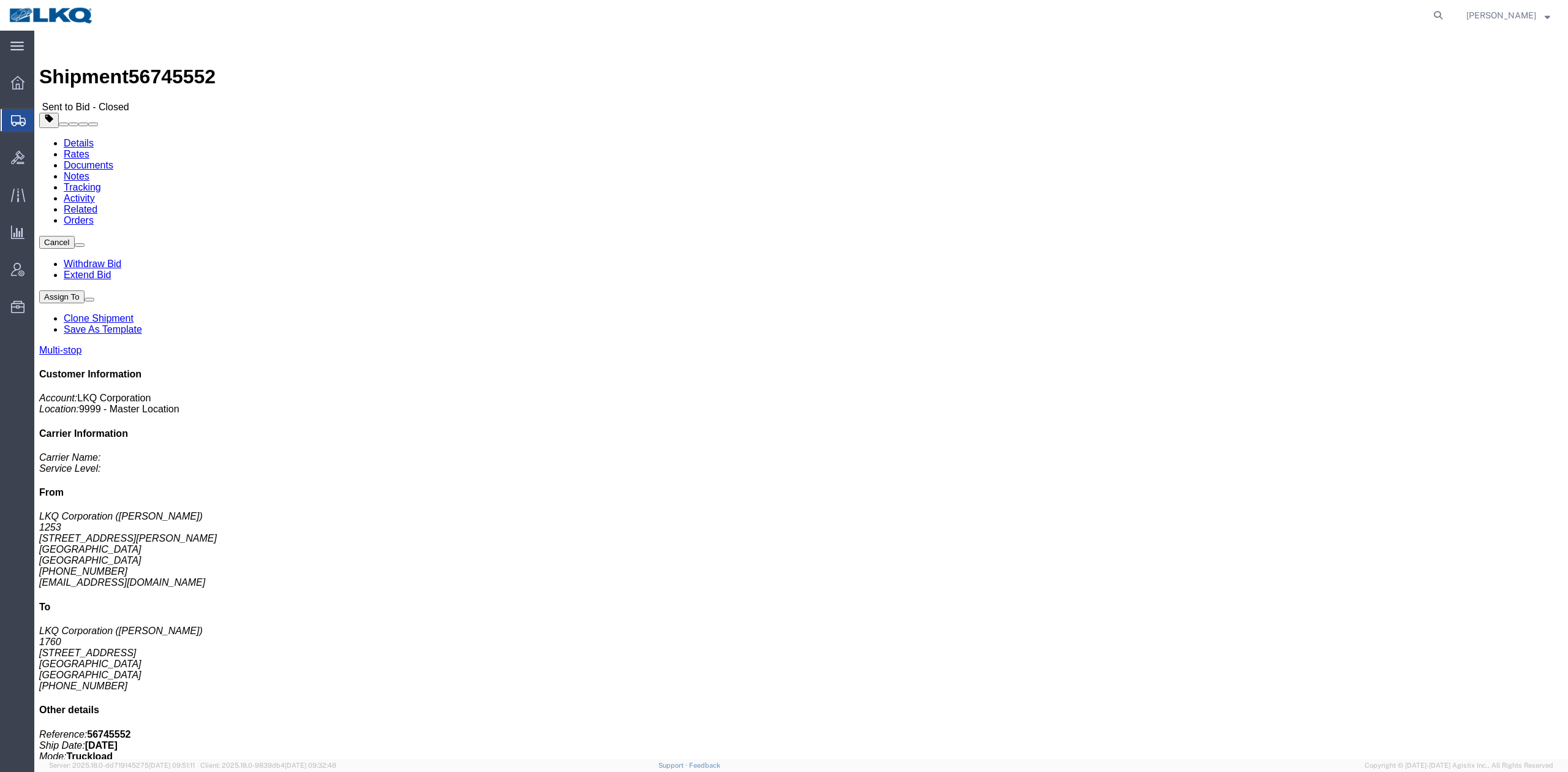
drag, startPoint x: 1379, startPoint y: 80, endPoint x: 1124, endPoint y: 351, distance: 372.1
click link "Extend Bid"
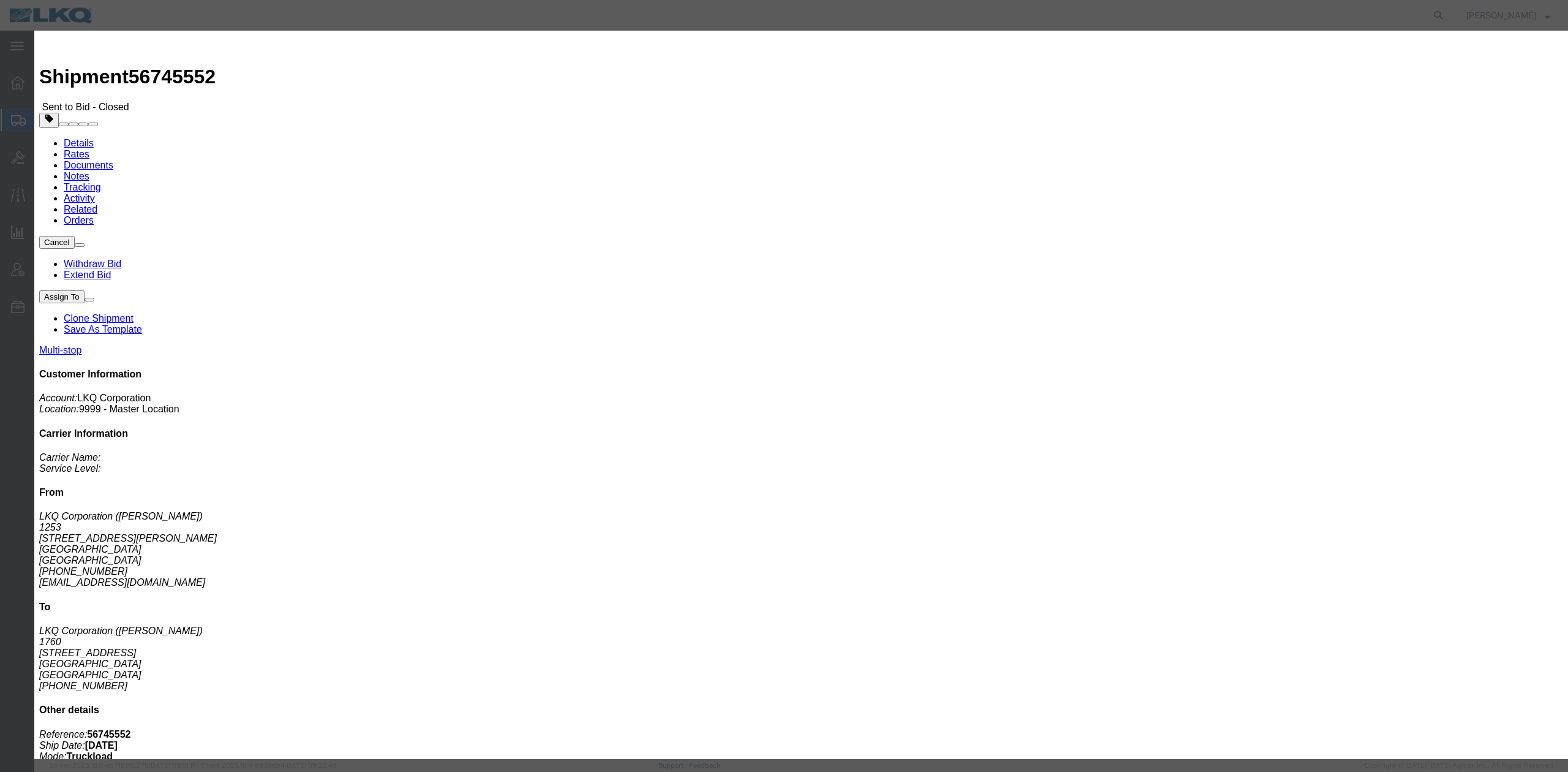
click select "Select 30 Min (Rush) 1 Hour (Rush) 2 Hours (Rush) 4 Hours (Rush) 8 Hours (Rush)…"
select select "24"
click select "Select 30 Min (Rush) 1 Hour (Rush) 2 Hours (Rush) 4 Hours (Rush) 8 Hours (Rush)…"
click button "Extend Bid"
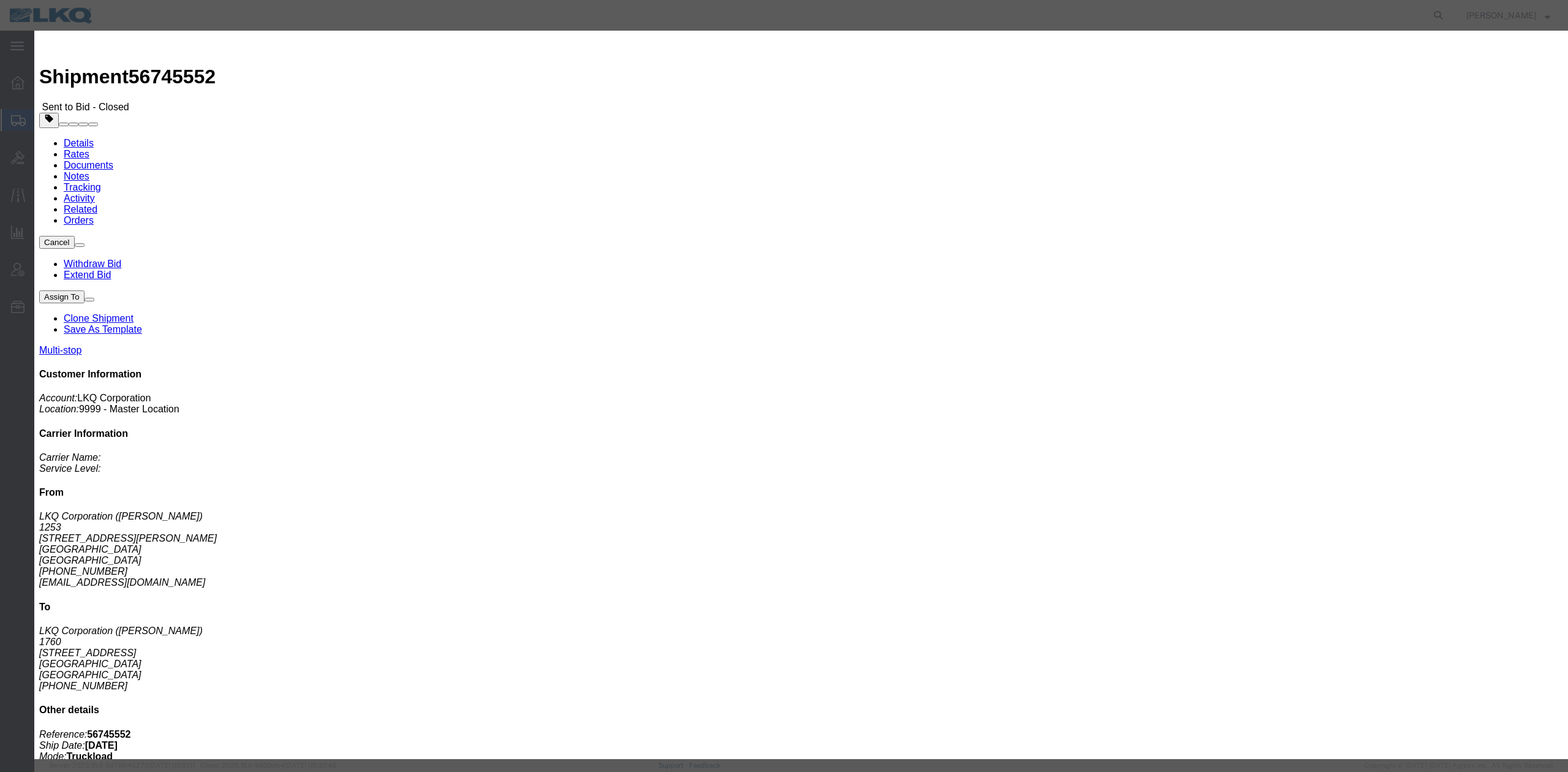
click div
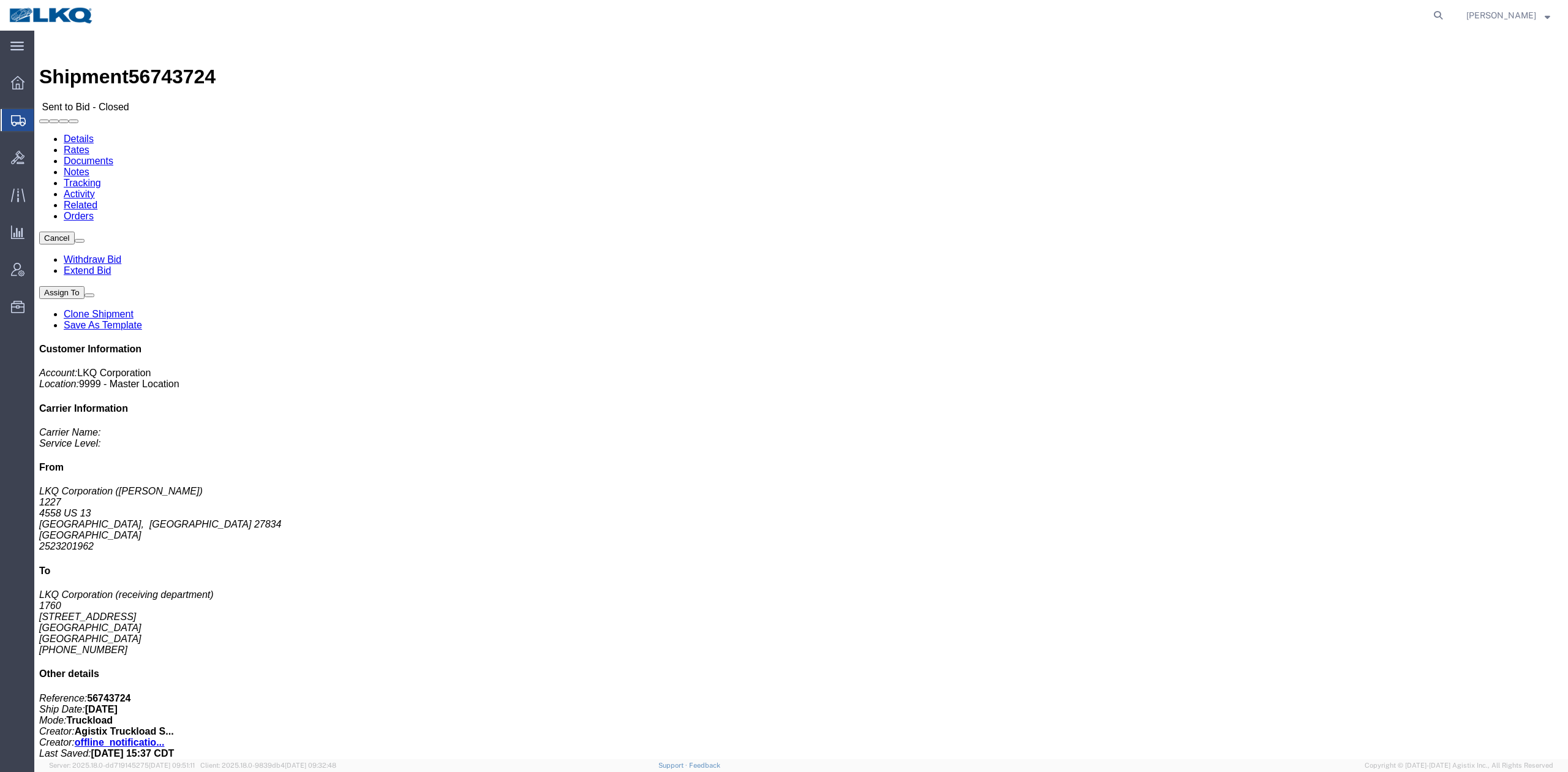
click link "Extend Bid"
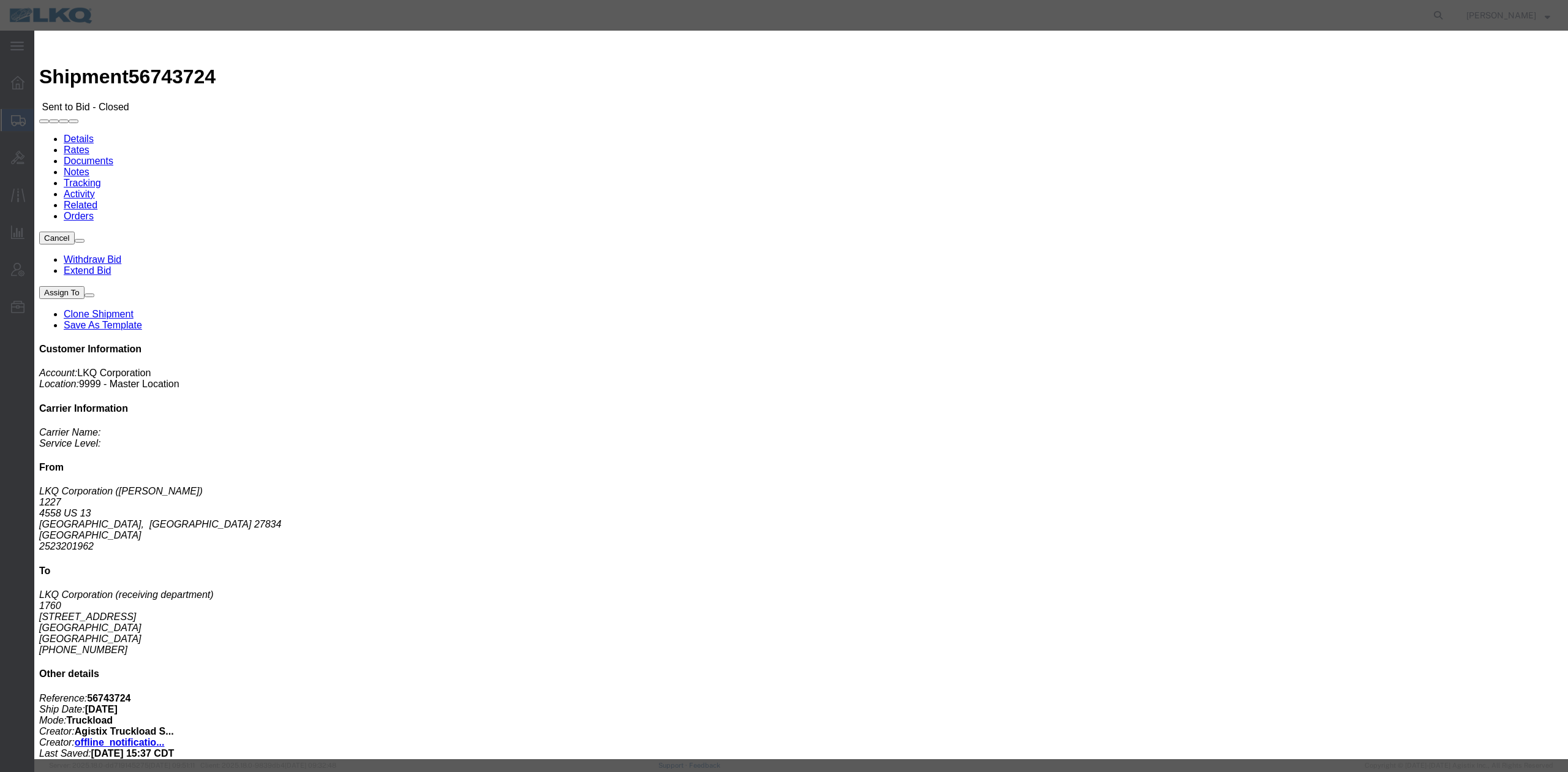
click select "Select 30 Min (Rush) 1 Hour (Rush) 2 Hours (Rush) 4 Hours (Rush) 8 Hours (Rush)…"
select select "24"
click select "Select 30 Min (Rush) 1 Hour (Rush) 2 Hours (Rush) 4 Hours (Rush) 8 Hours (Rush)…"
click button "Extend Bid"
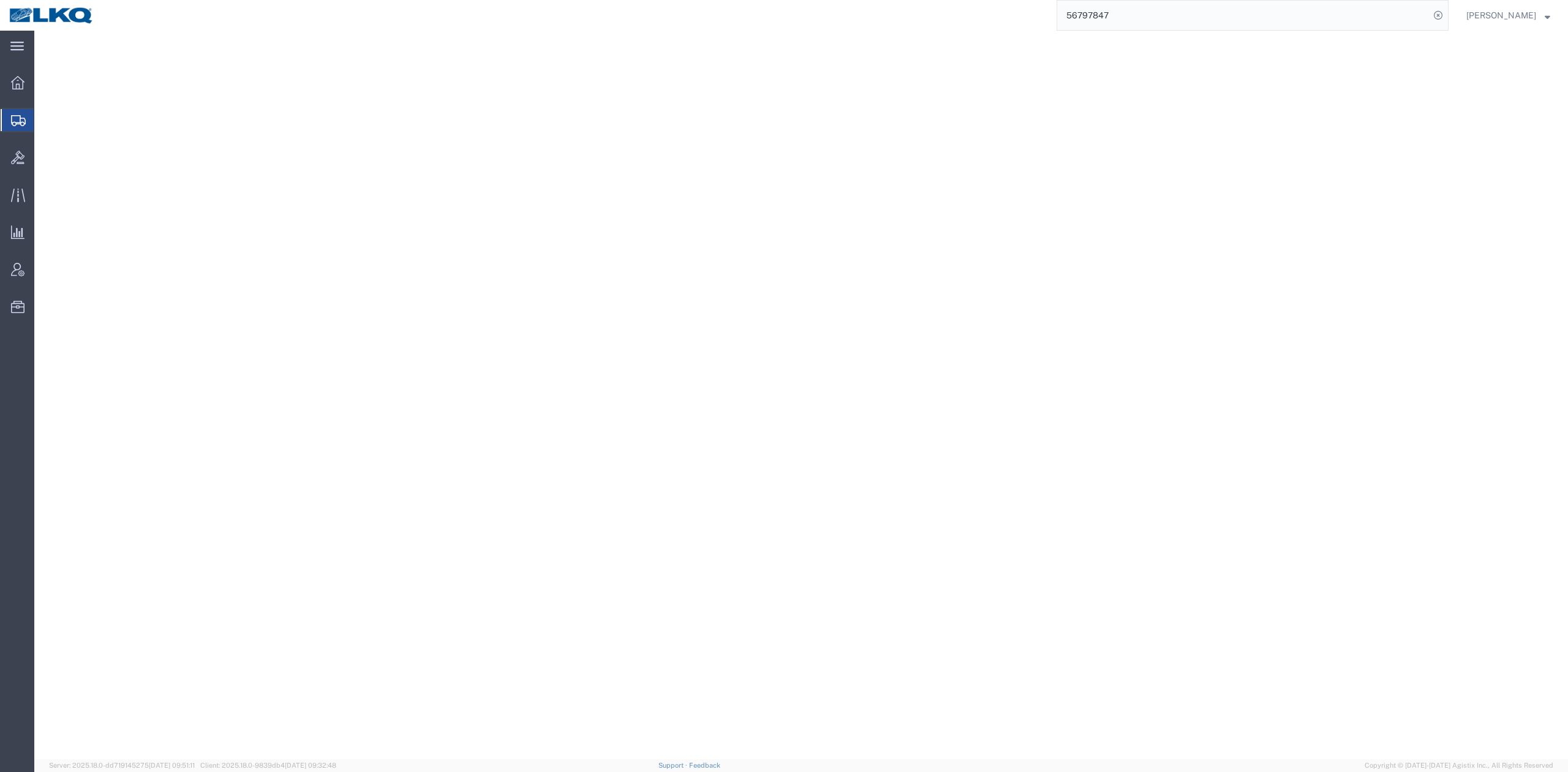
select select "59731"
select select "27726"
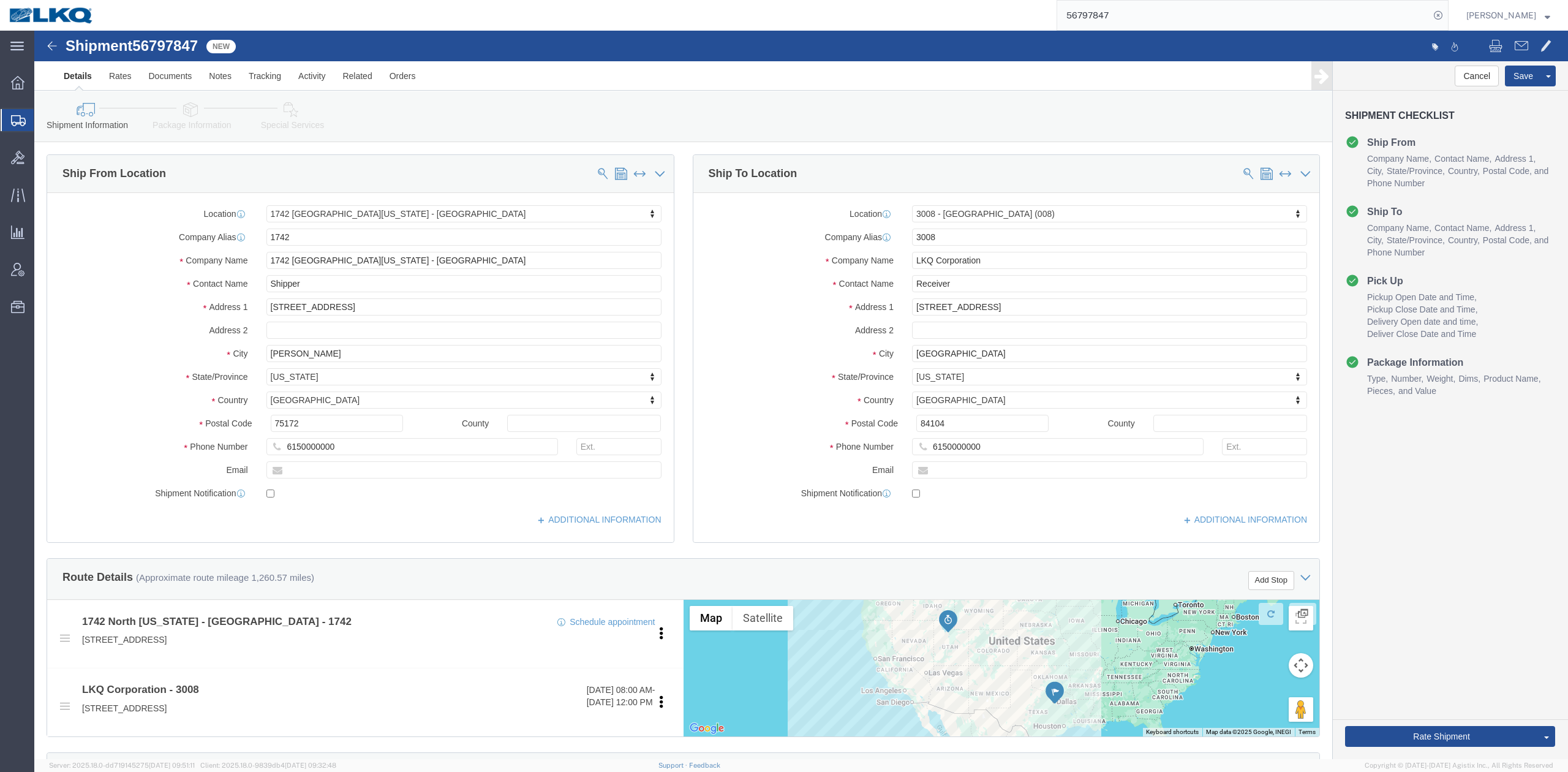
click icon
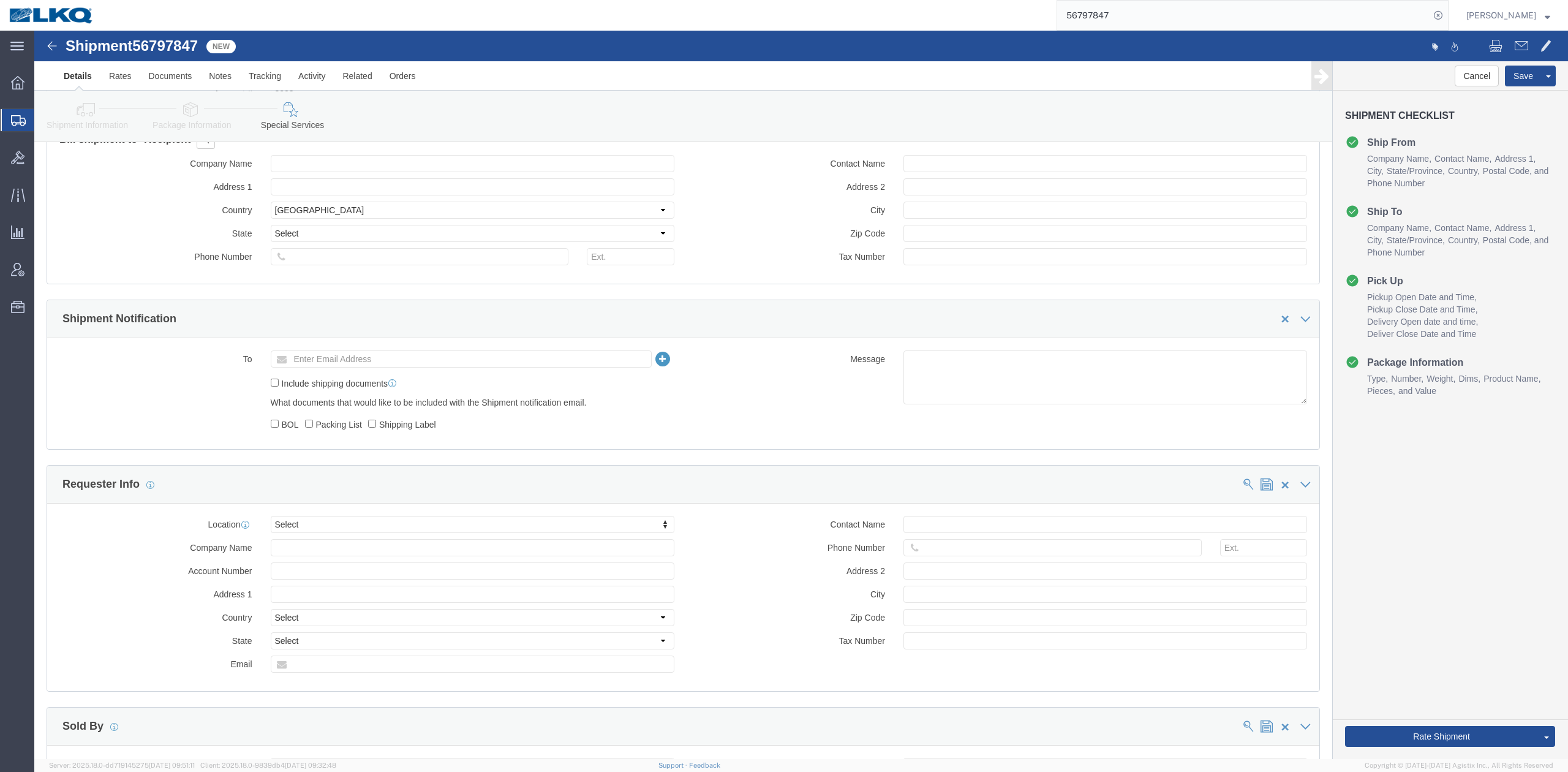
scroll to position [1133, 0]
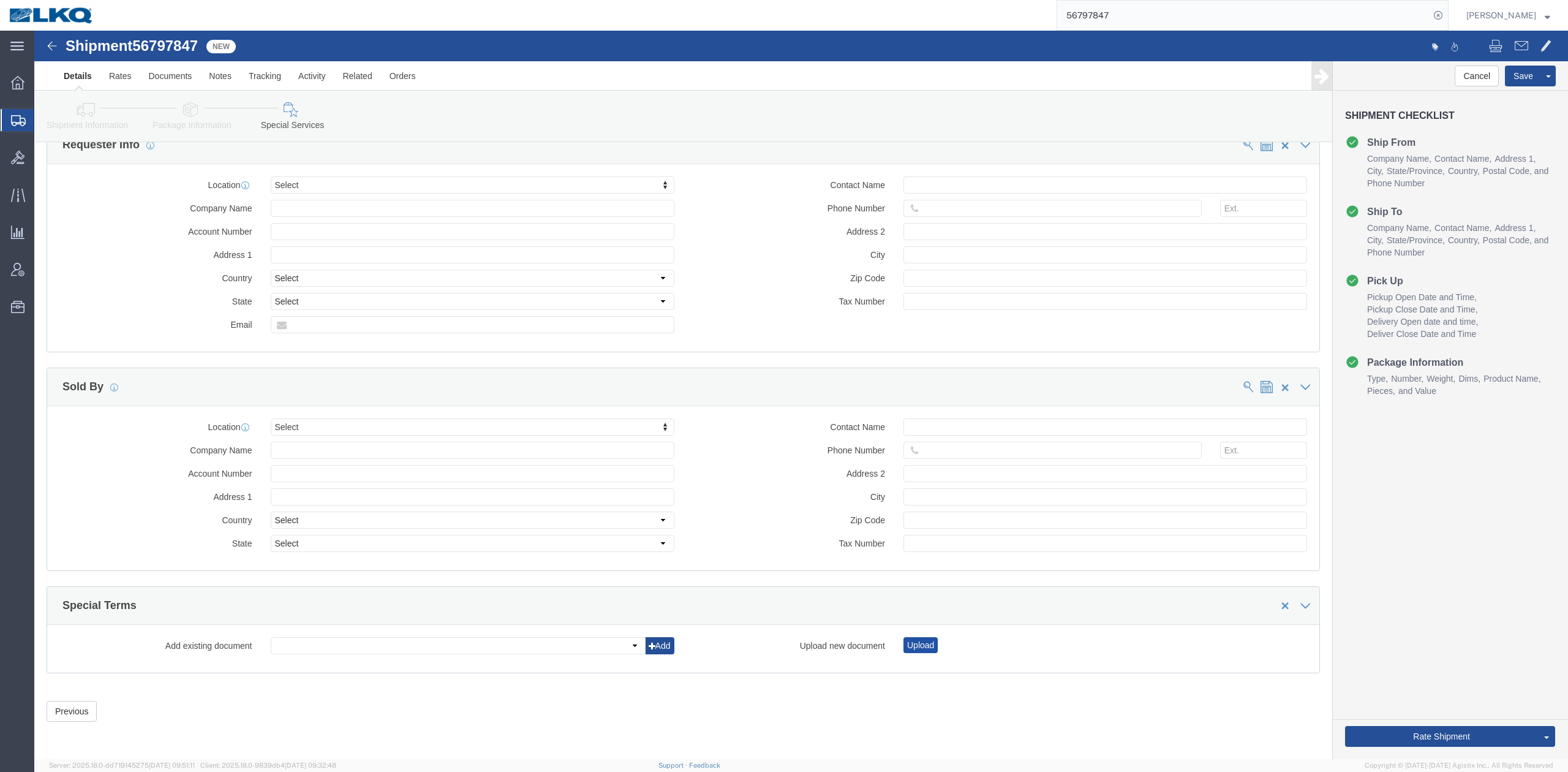
click button "Upload"
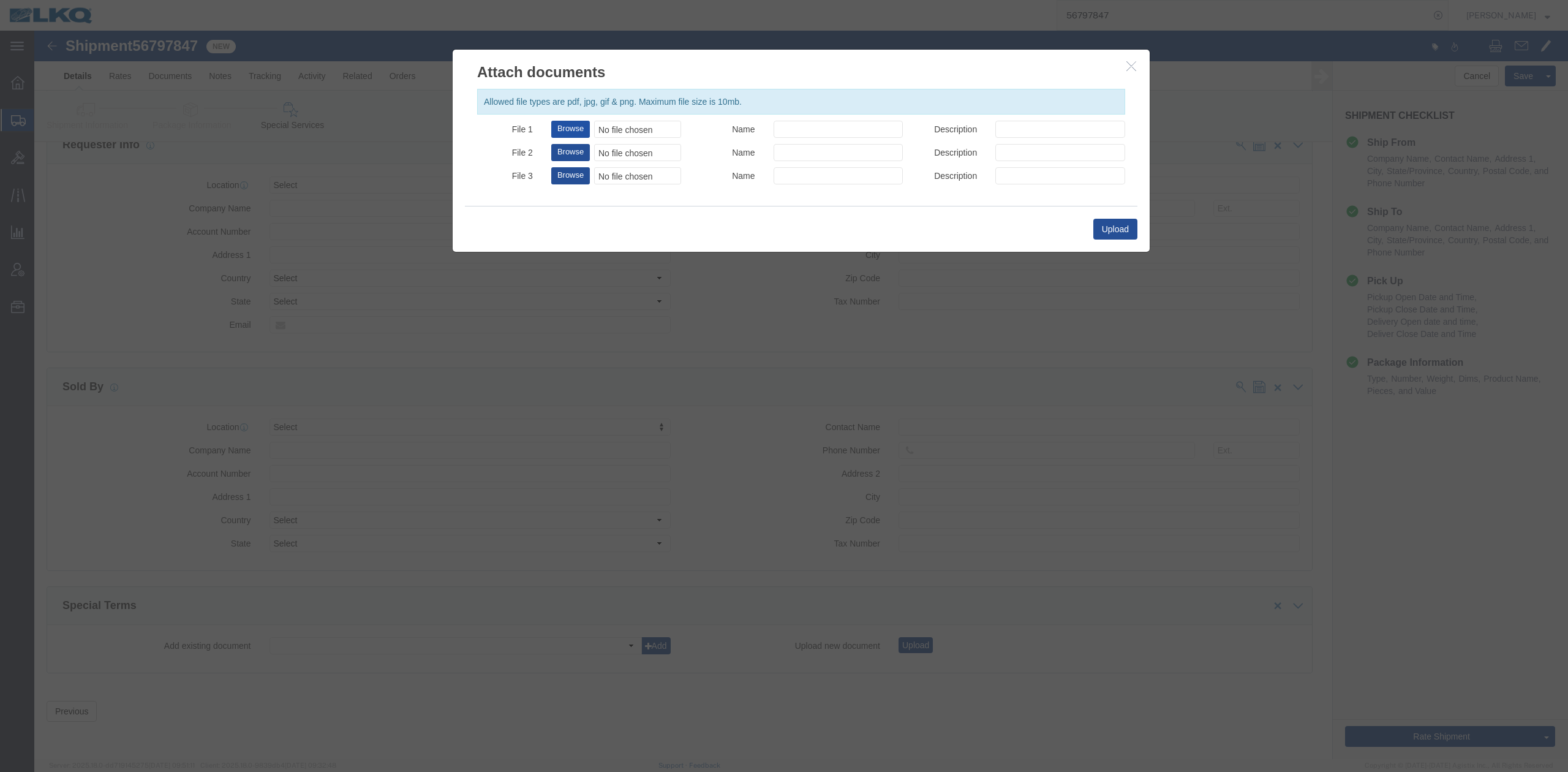
click button "Browse"
type input "C:\fakepath\Power Only Required.jpg"
drag, startPoint x: 755, startPoint y: 90, endPoint x: 772, endPoint y: 109, distance: 25.5
click input "Name"
type input "POWER ONLY REQUIRED"
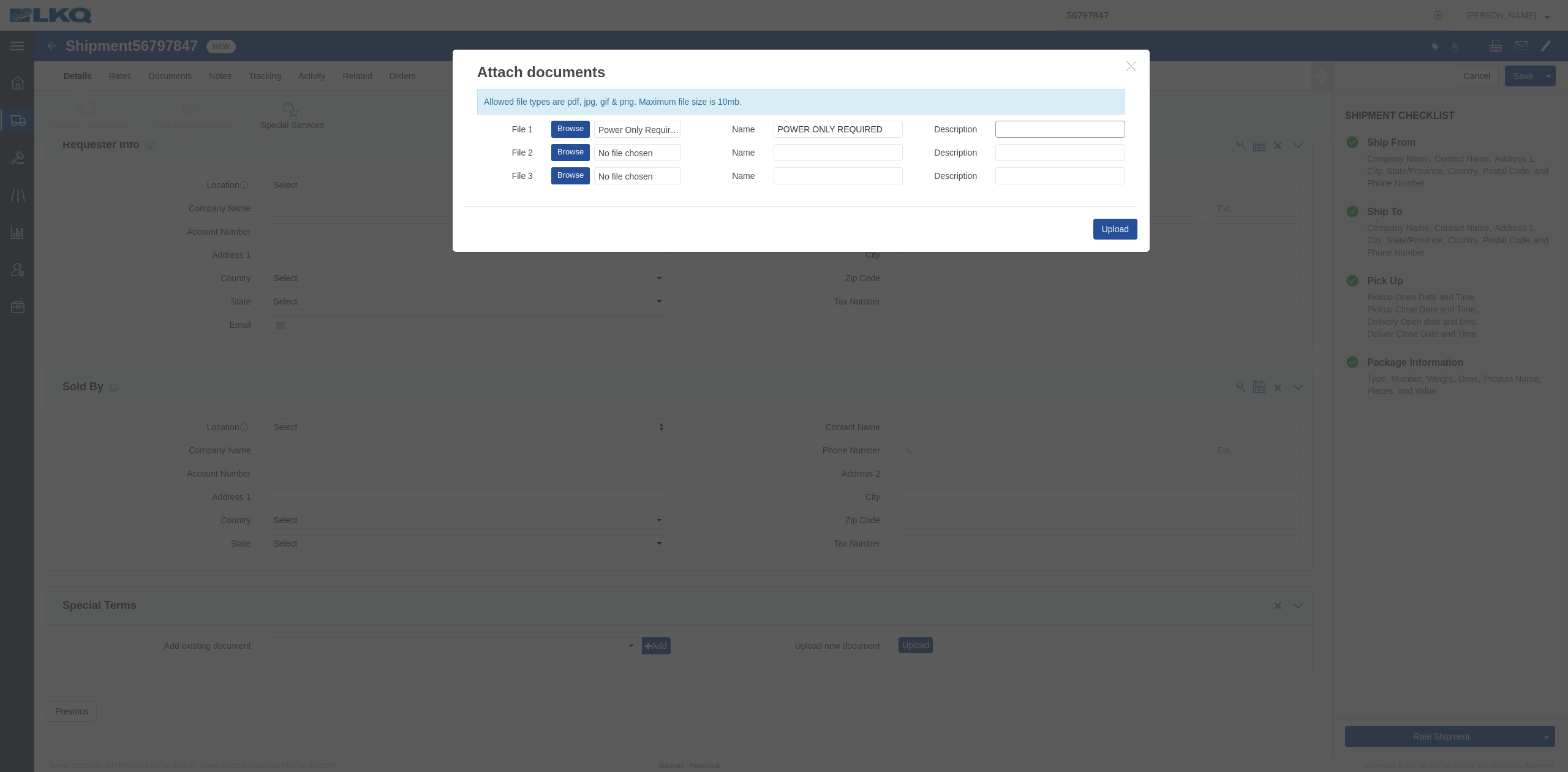
drag, startPoint x: 983, startPoint y: 104, endPoint x: 1000, endPoint y: 154, distance: 52.8
click input "Description"
type input "POWER ONLY REQUIRED"
click button "Upload"
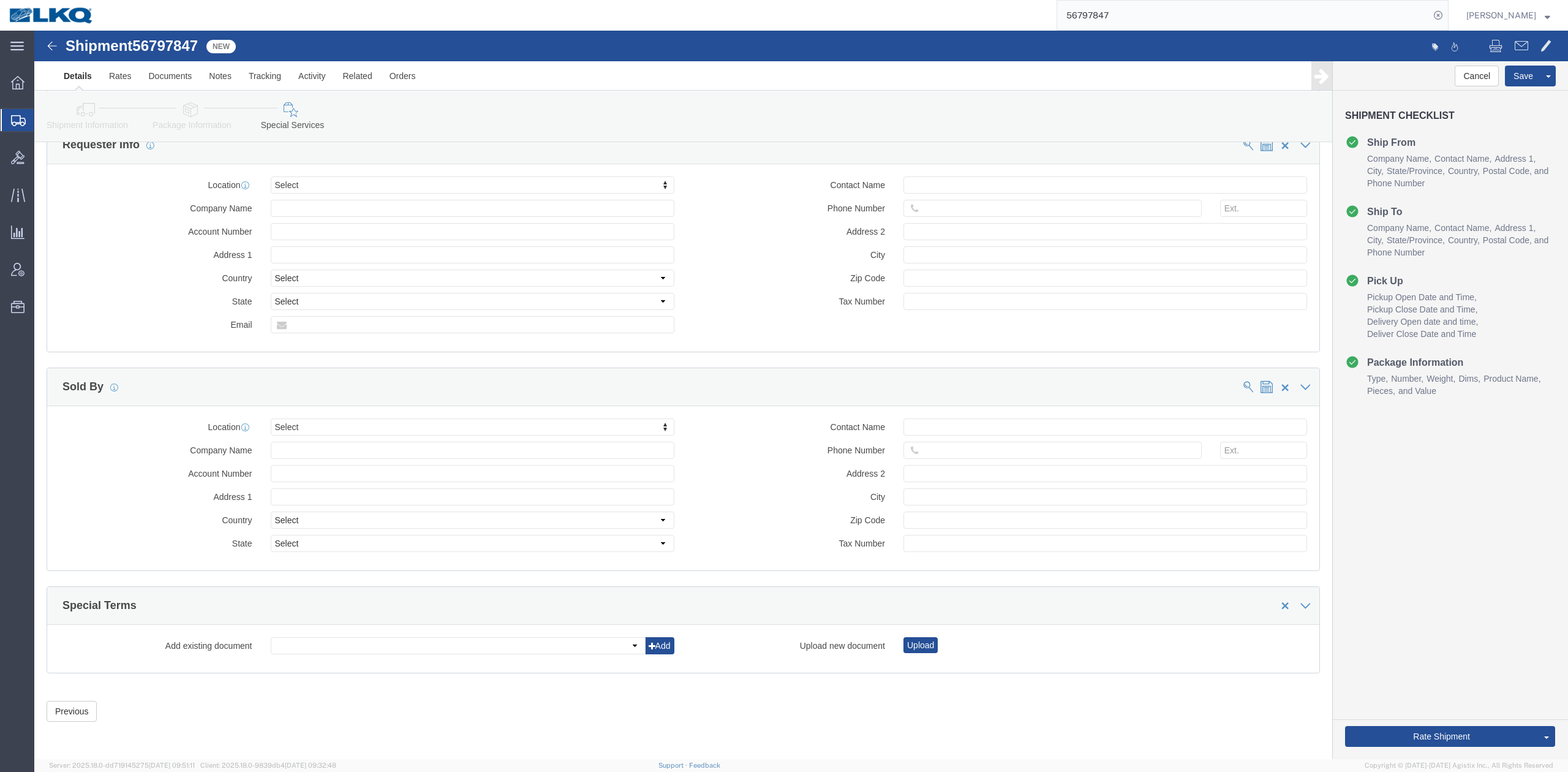
click link "Details"
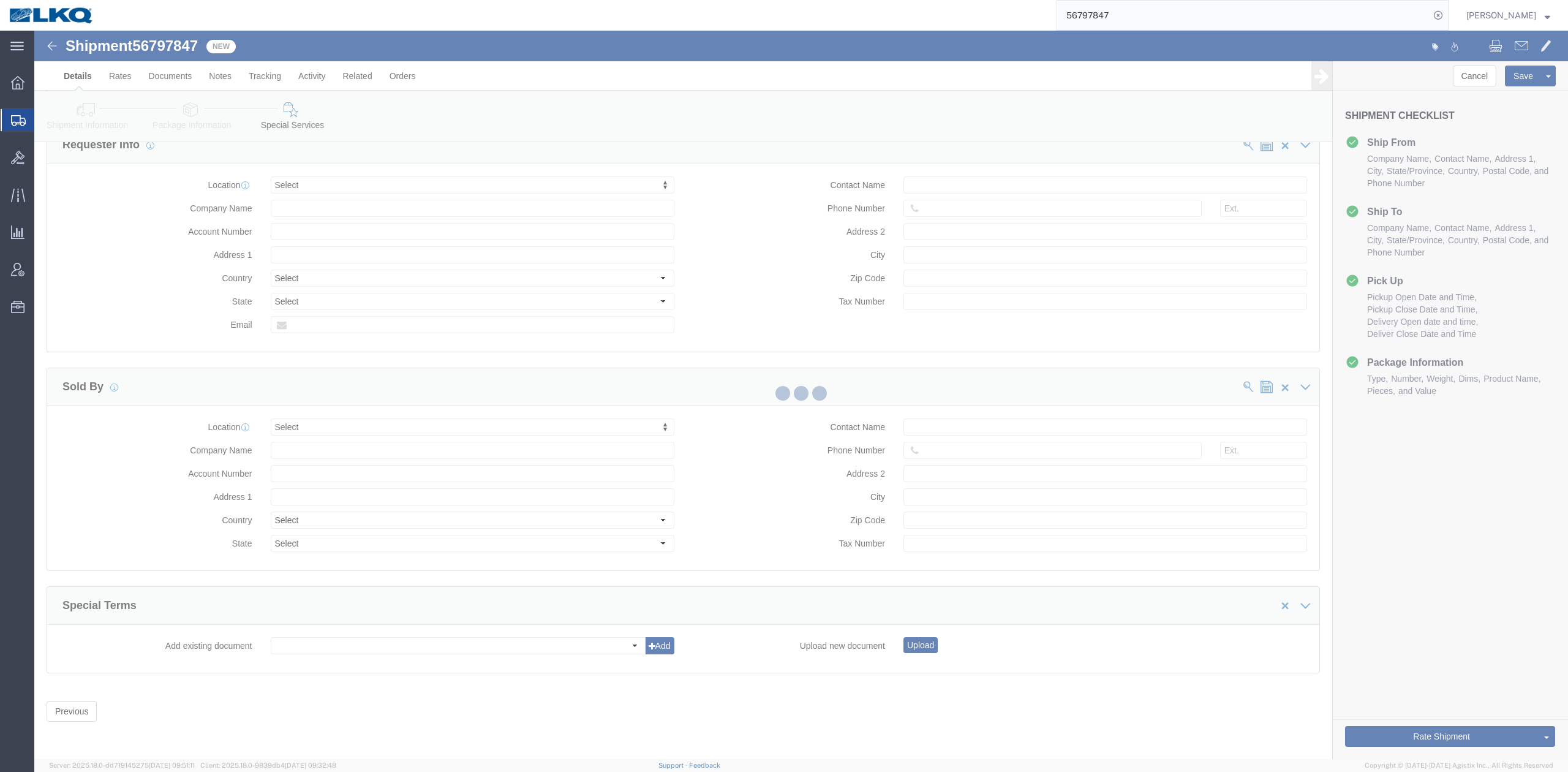
select select "59731"
select select "27726"
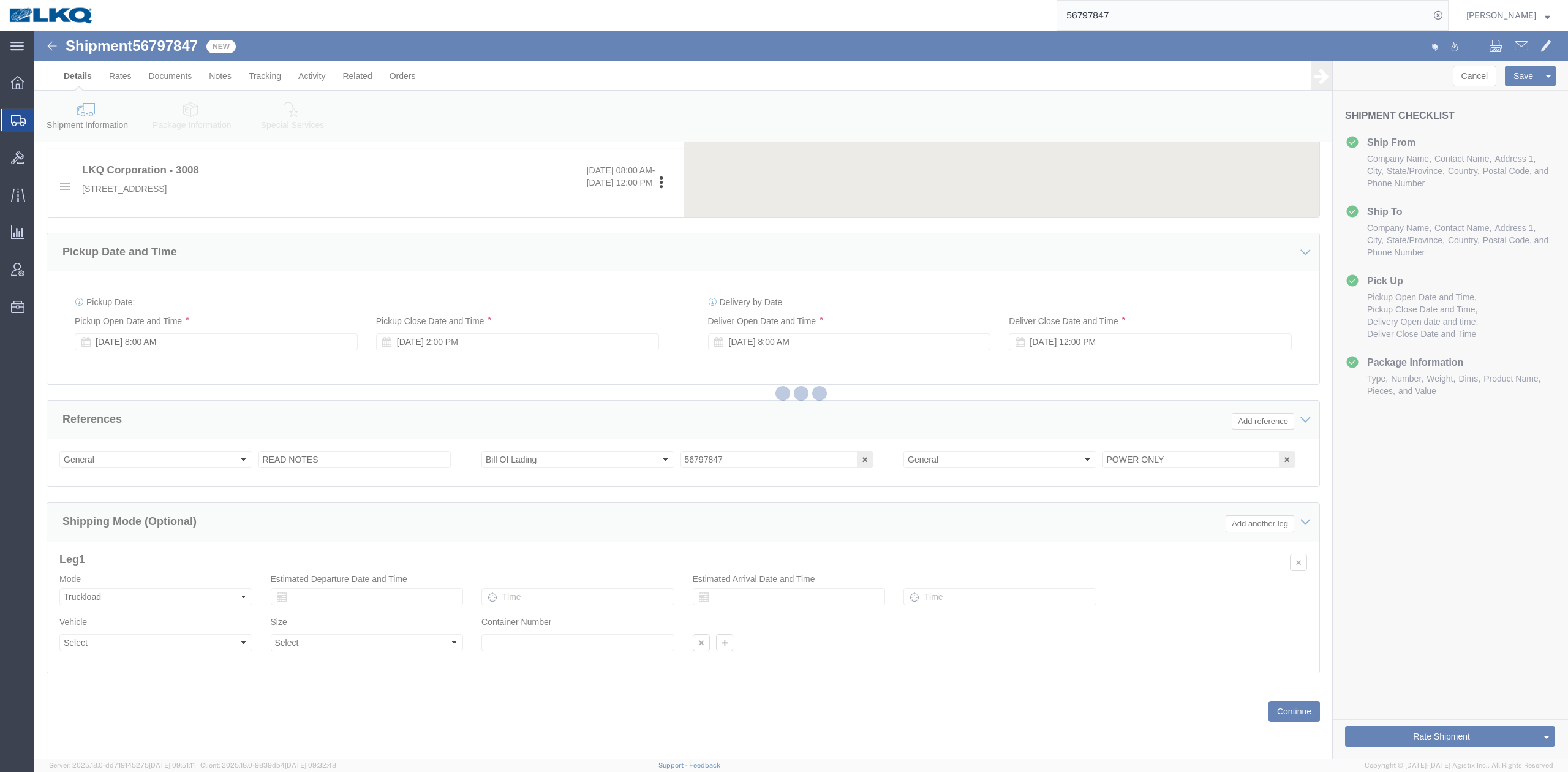
scroll to position [523, 0]
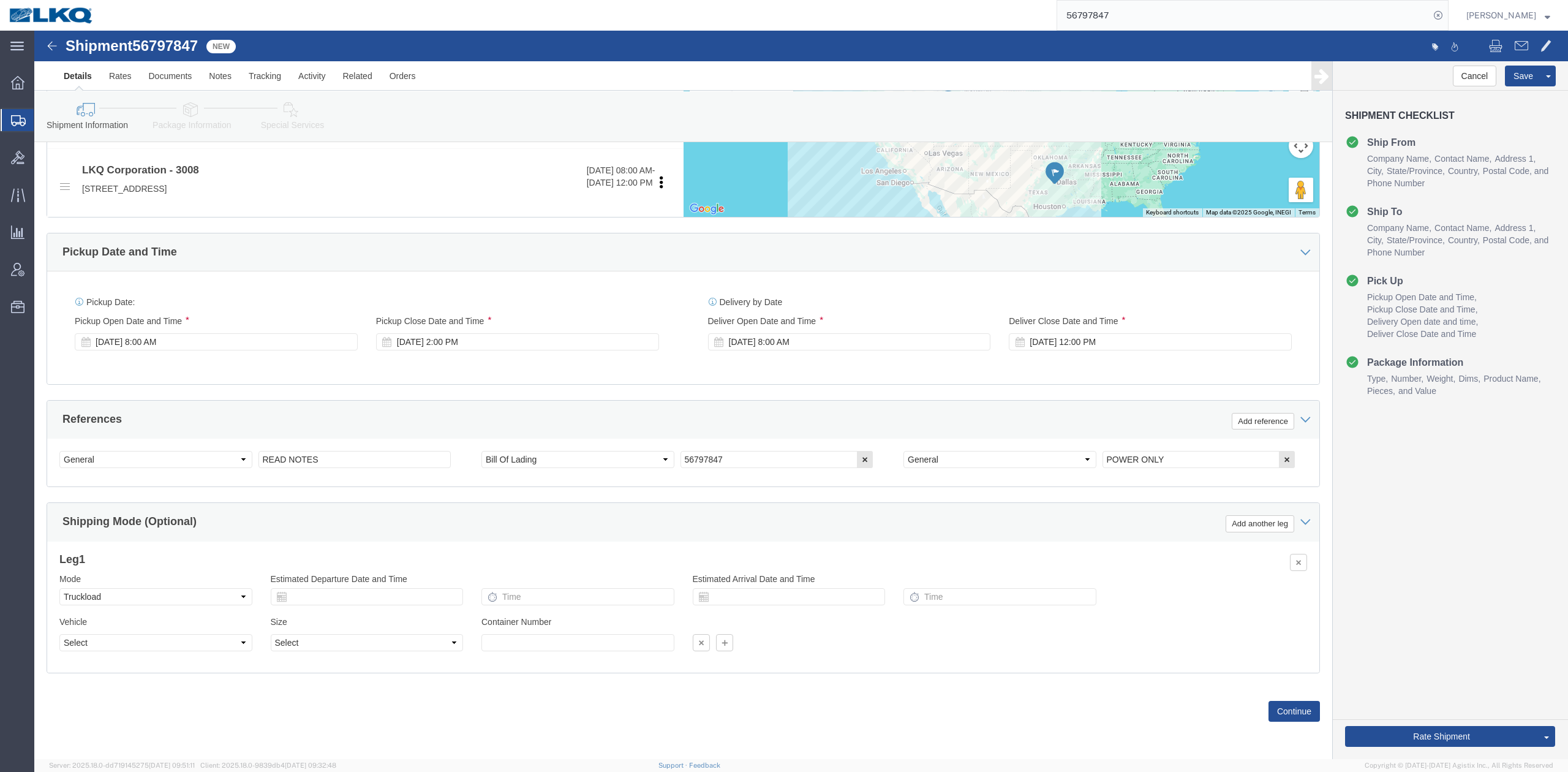
click link "Special Services"
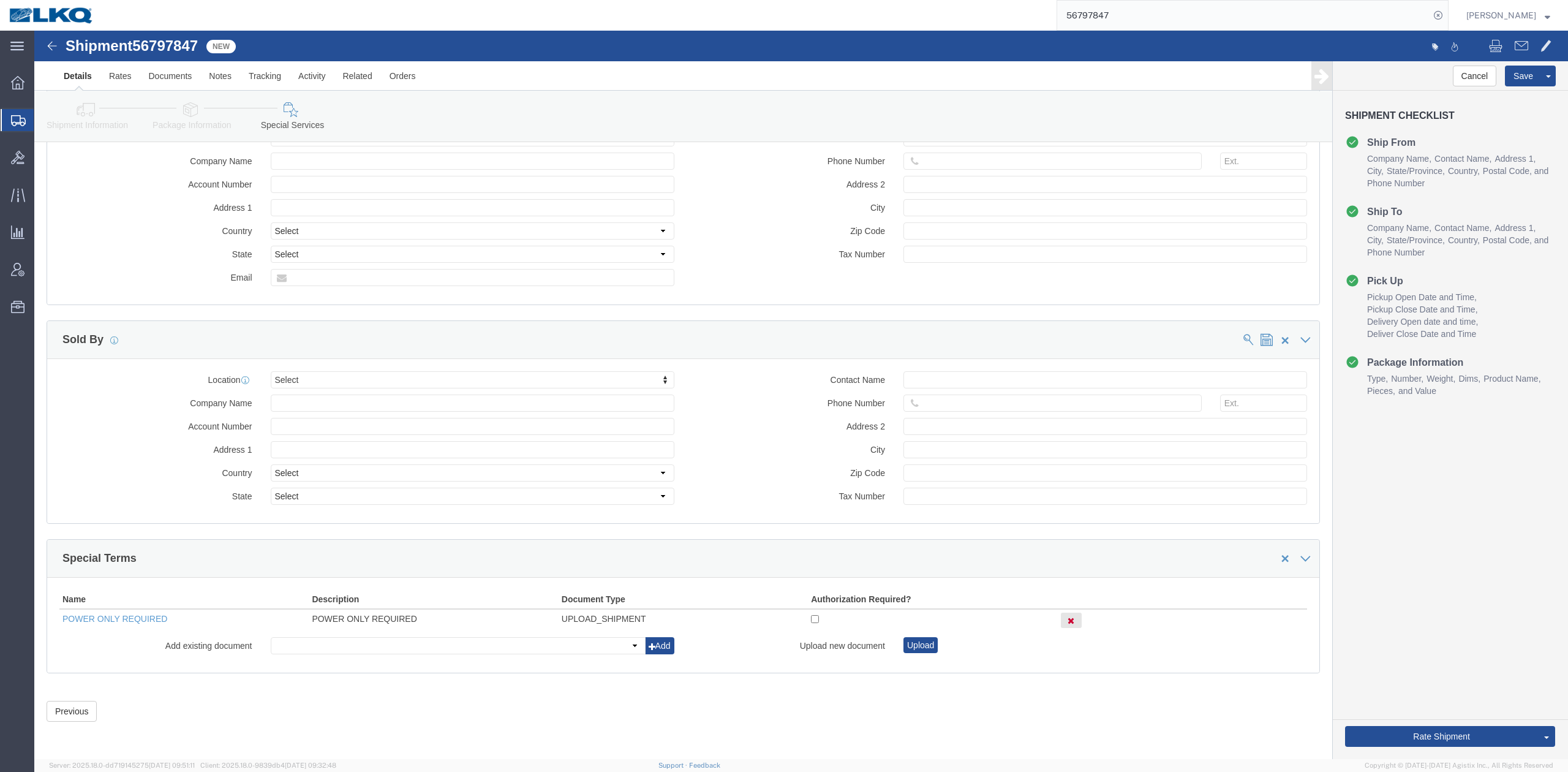
scroll to position [1179, 0]
click input "checkbox"
checkbox input "true"
click icon
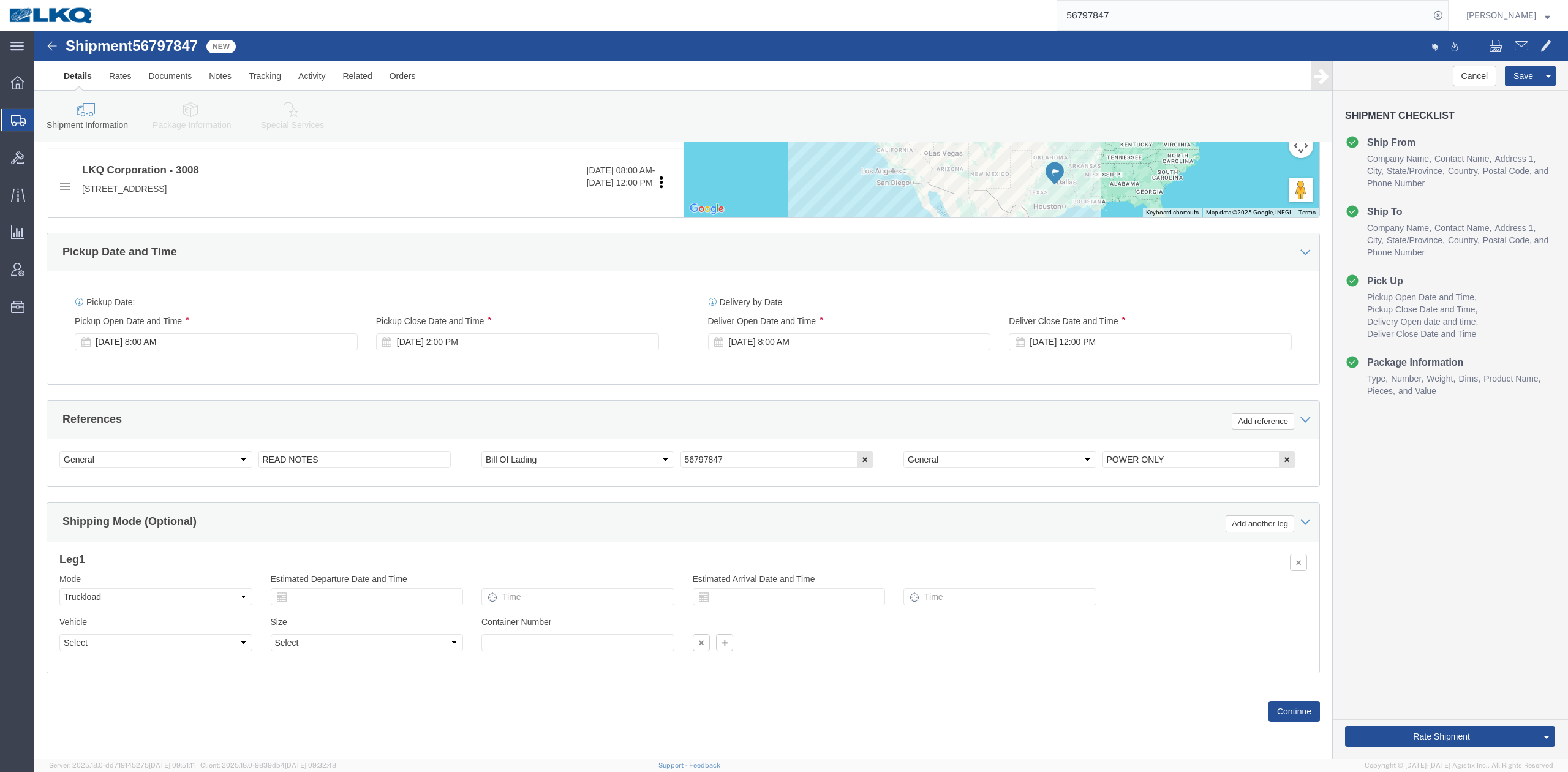
scroll to position [523, 0]
click link "Send To Bid"
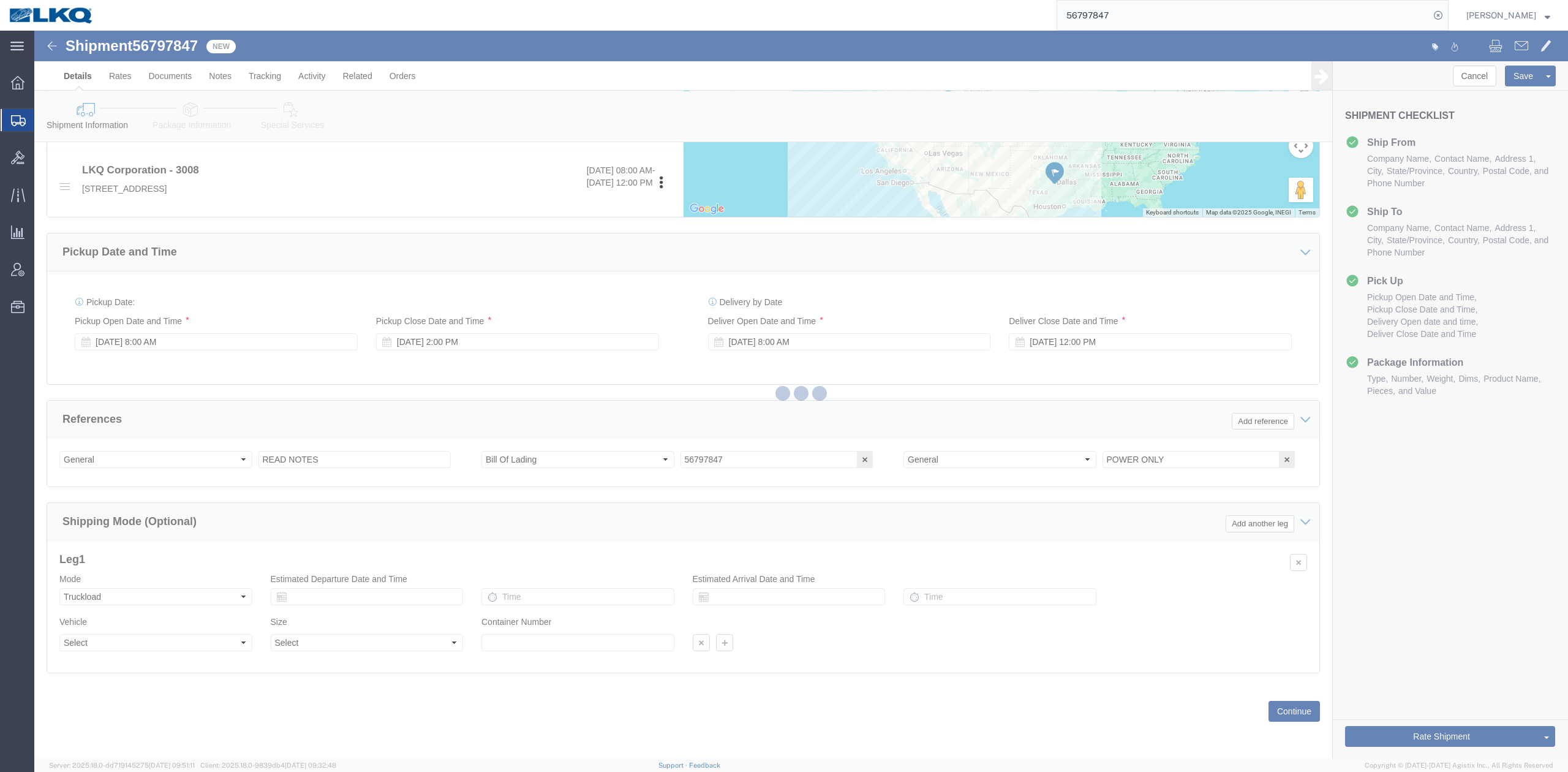
select select "TL"
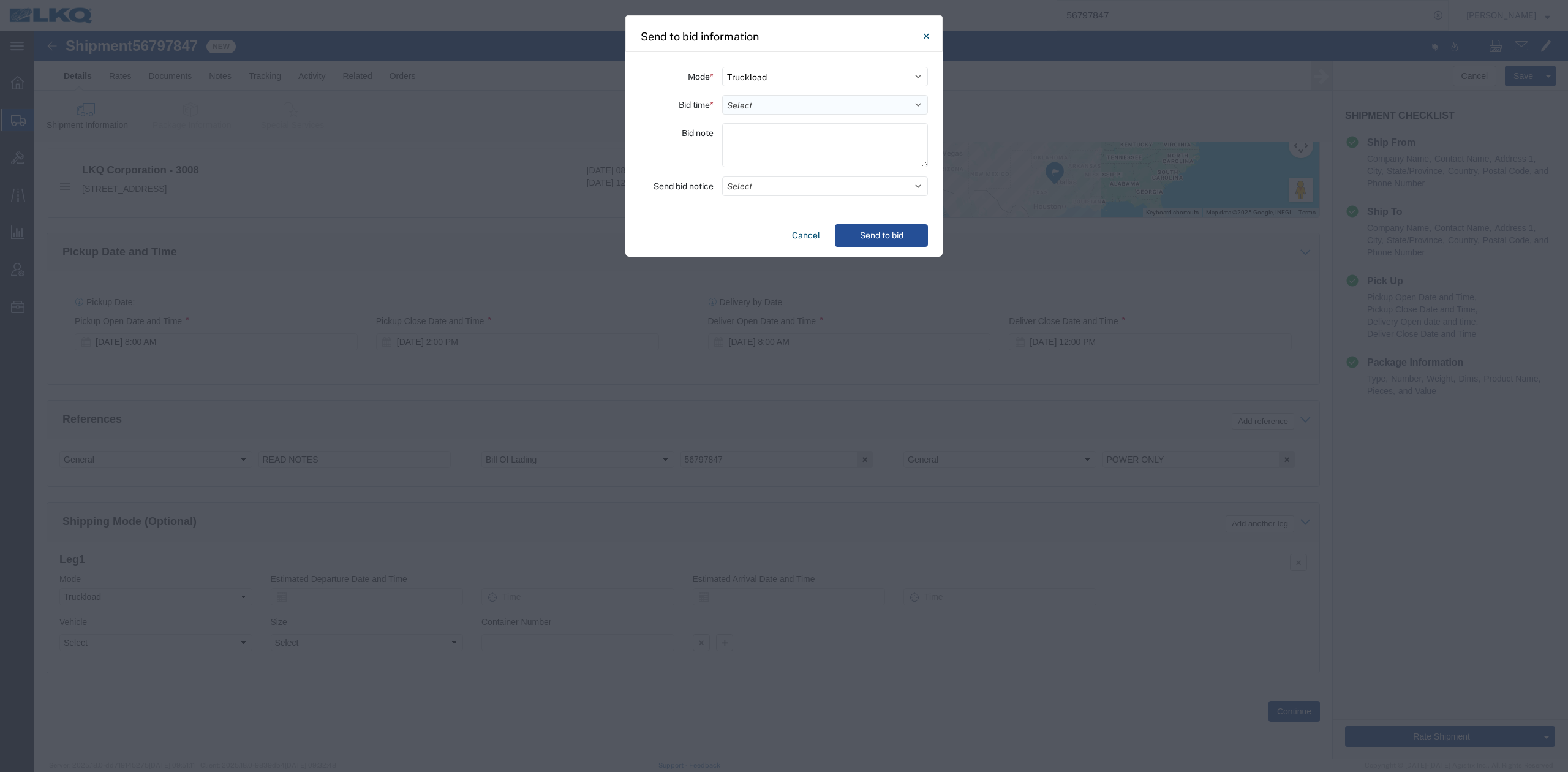
click at [770, 111] on select "Select 30 Min (Rush) 1 Hour (Rush) 2 Hours (Rush) 4 Hours (Rush) 8 Hours (Rush)…" at bounding box center [825, 105] width 206 height 20
select select "24"
click at [722, 95] on select "Select 30 Min (Rush) 1 Hour (Rush) 2 Hours (Rush) 4 Hours (Rush) 8 Hours (Rush)…" at bounding box center [825, 105] width 206 height 20
click at [760, 185] on button "Select" at bounding box center [825, 186] width 206 height 20
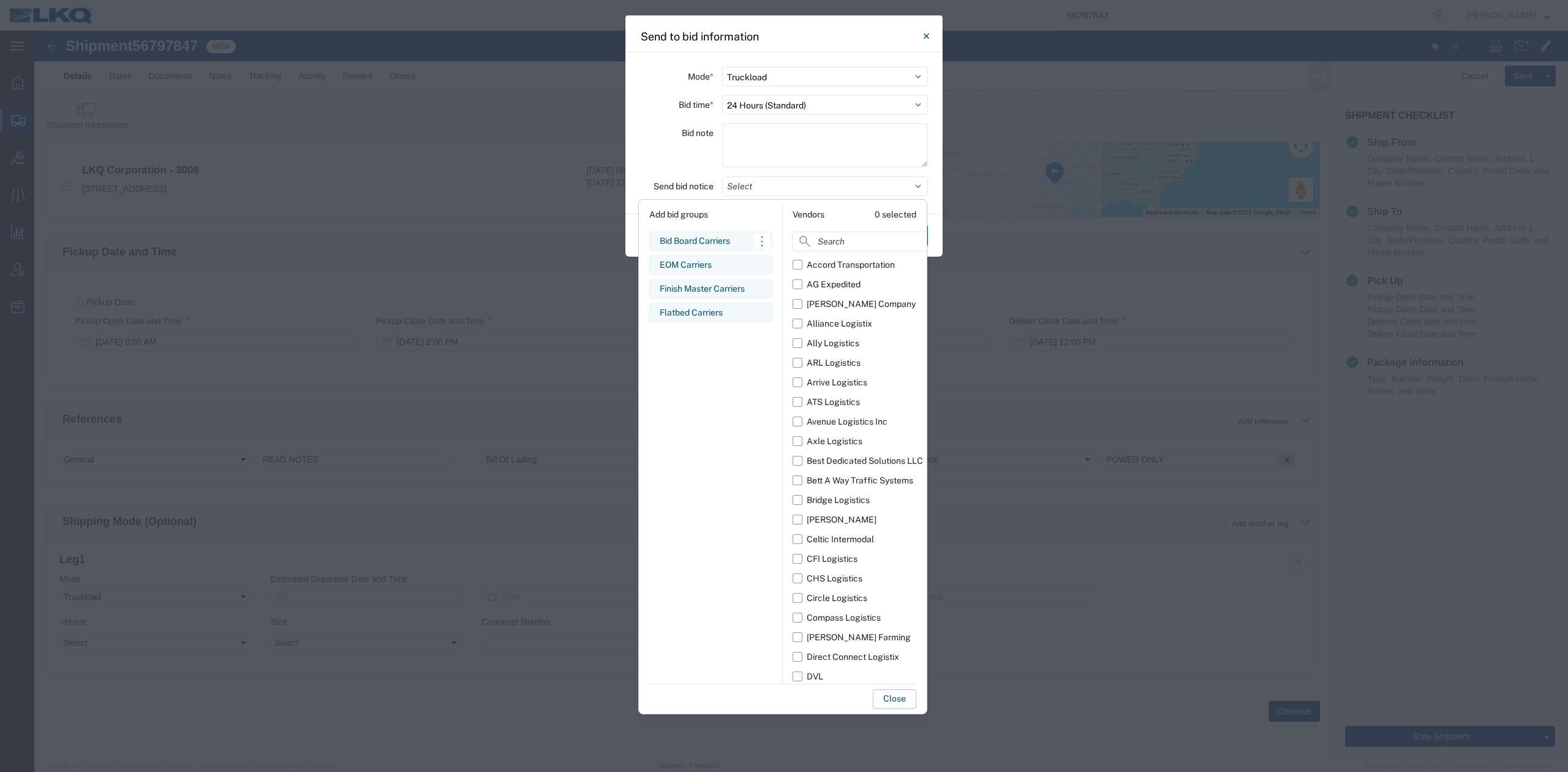
click at [704, 232] on div "Bid Board Carriers Edit bid group Remove bid group" at bounding box center [710, 241] width 123 height 19
click at [899, 691] on button "Close" at bounding box center [894, 699] width 44 height 20
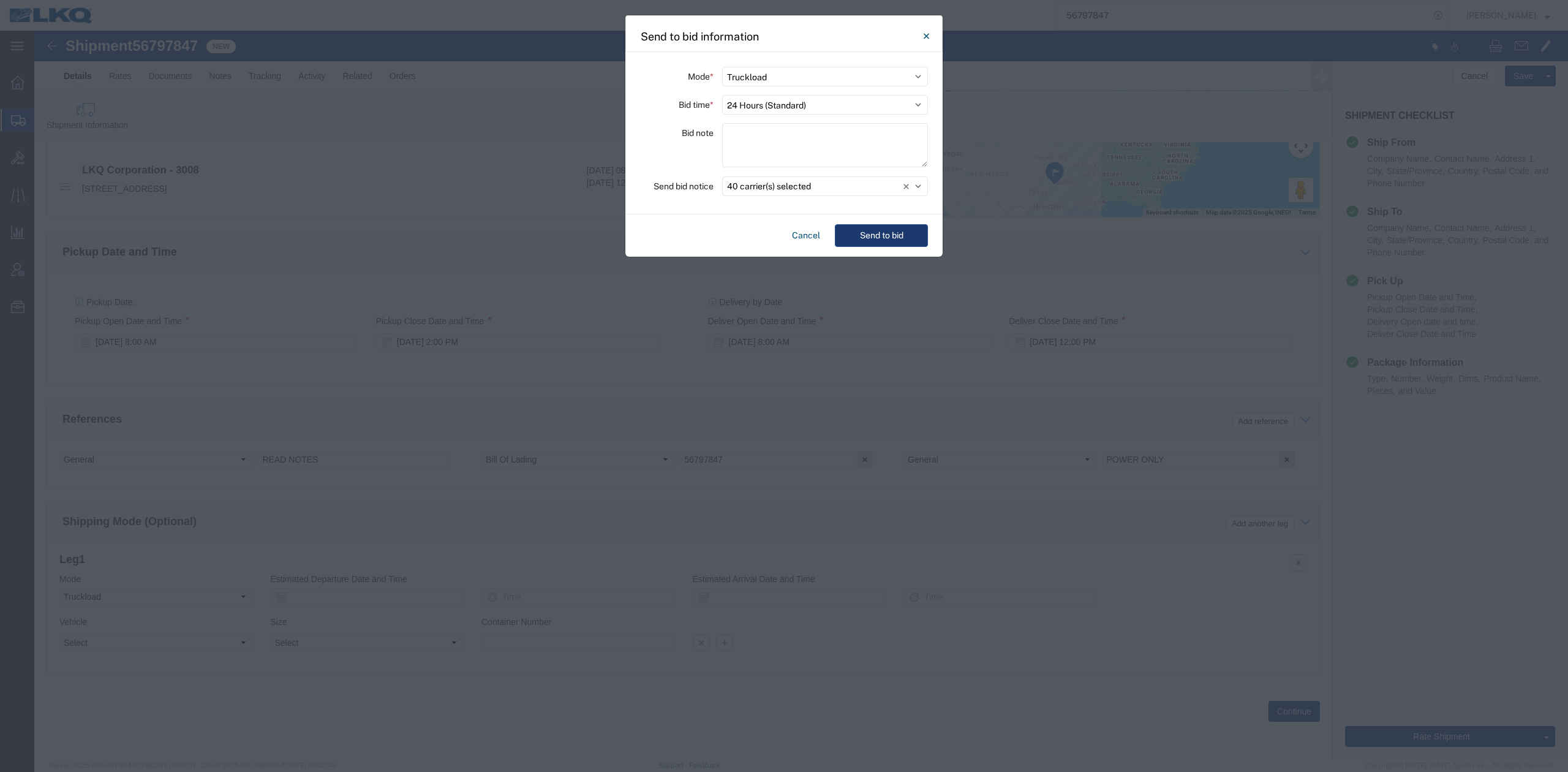
click at [866, 237] on button "Send to bid" at bounding box center [881, 236] width 93 height 23
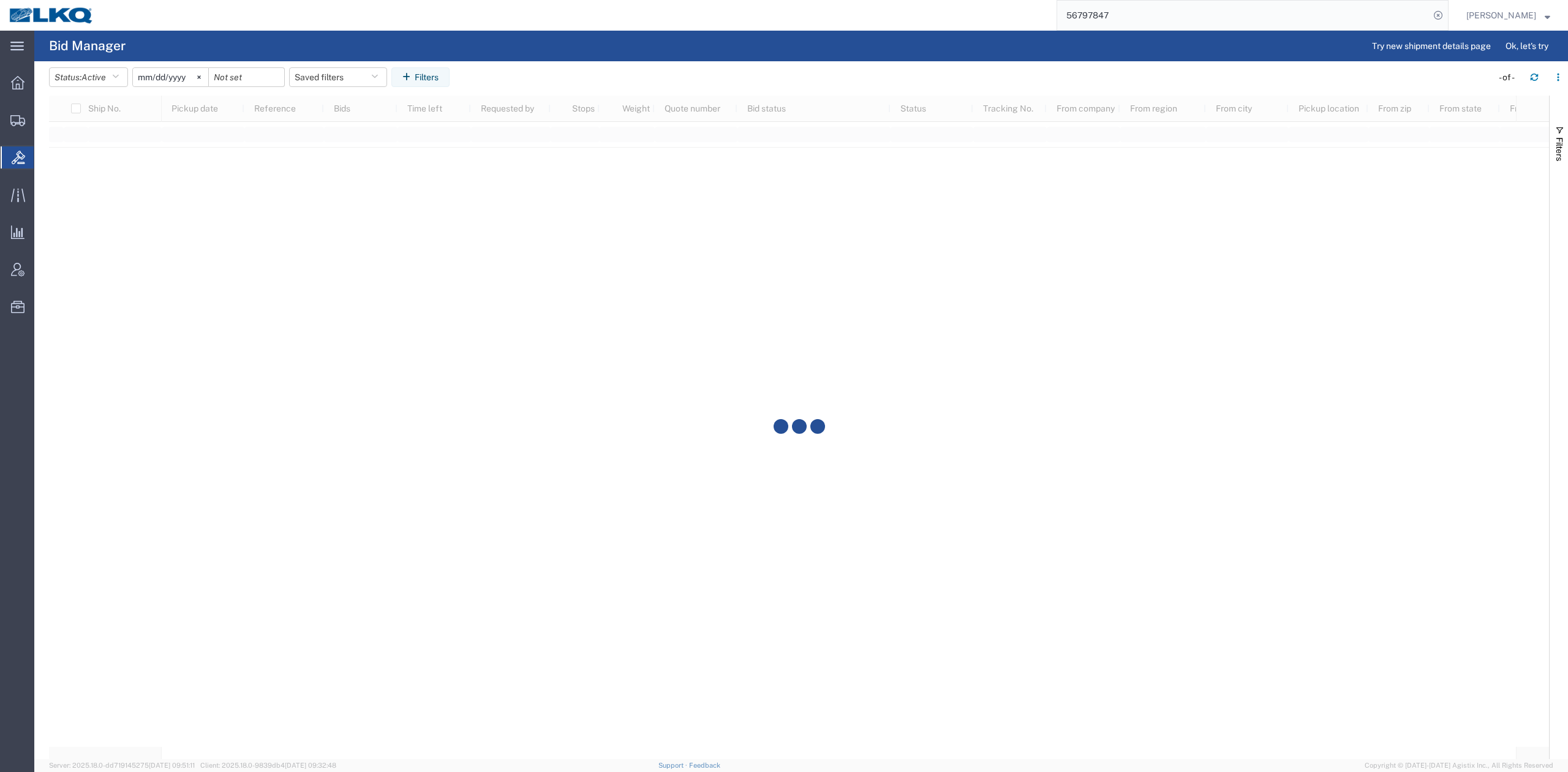
click at [1115, 18] on input "56797847" at bounding box center [1243, 16] width 372 height 30
paste input "36289"
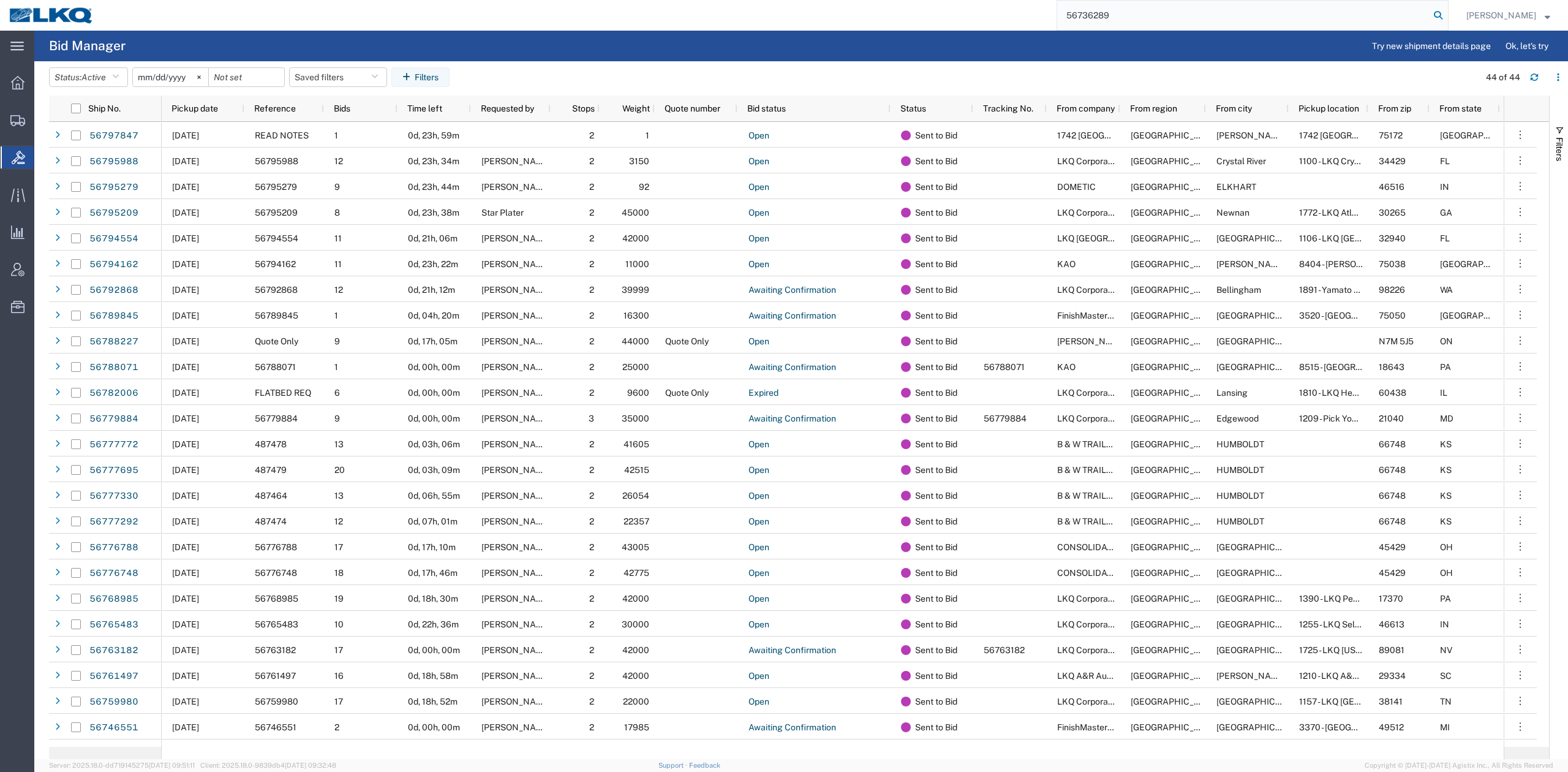
click at [1446, 17] on icon at bounding box center [1437, 15] width 17 height 17
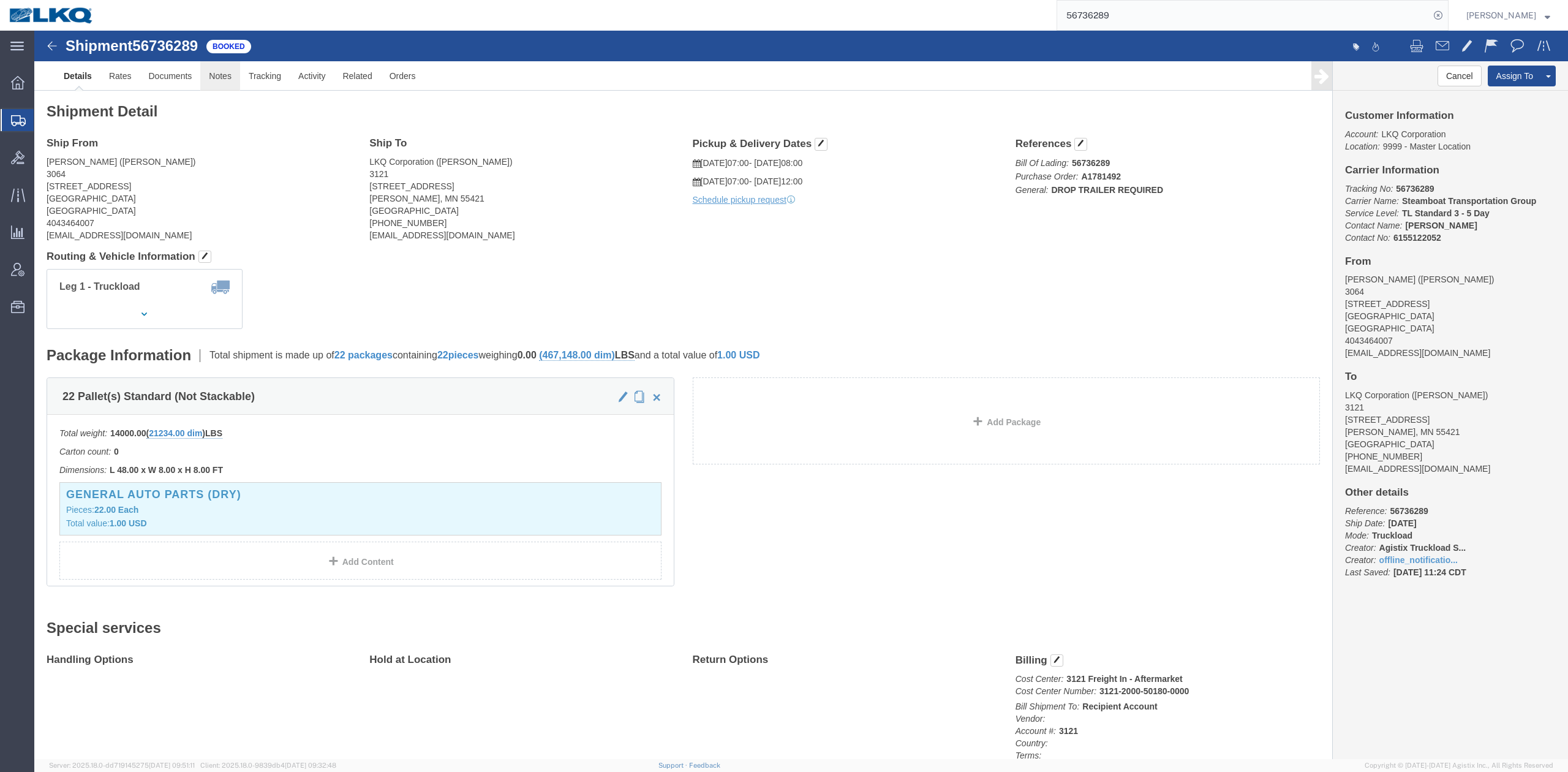
click link "Notes"
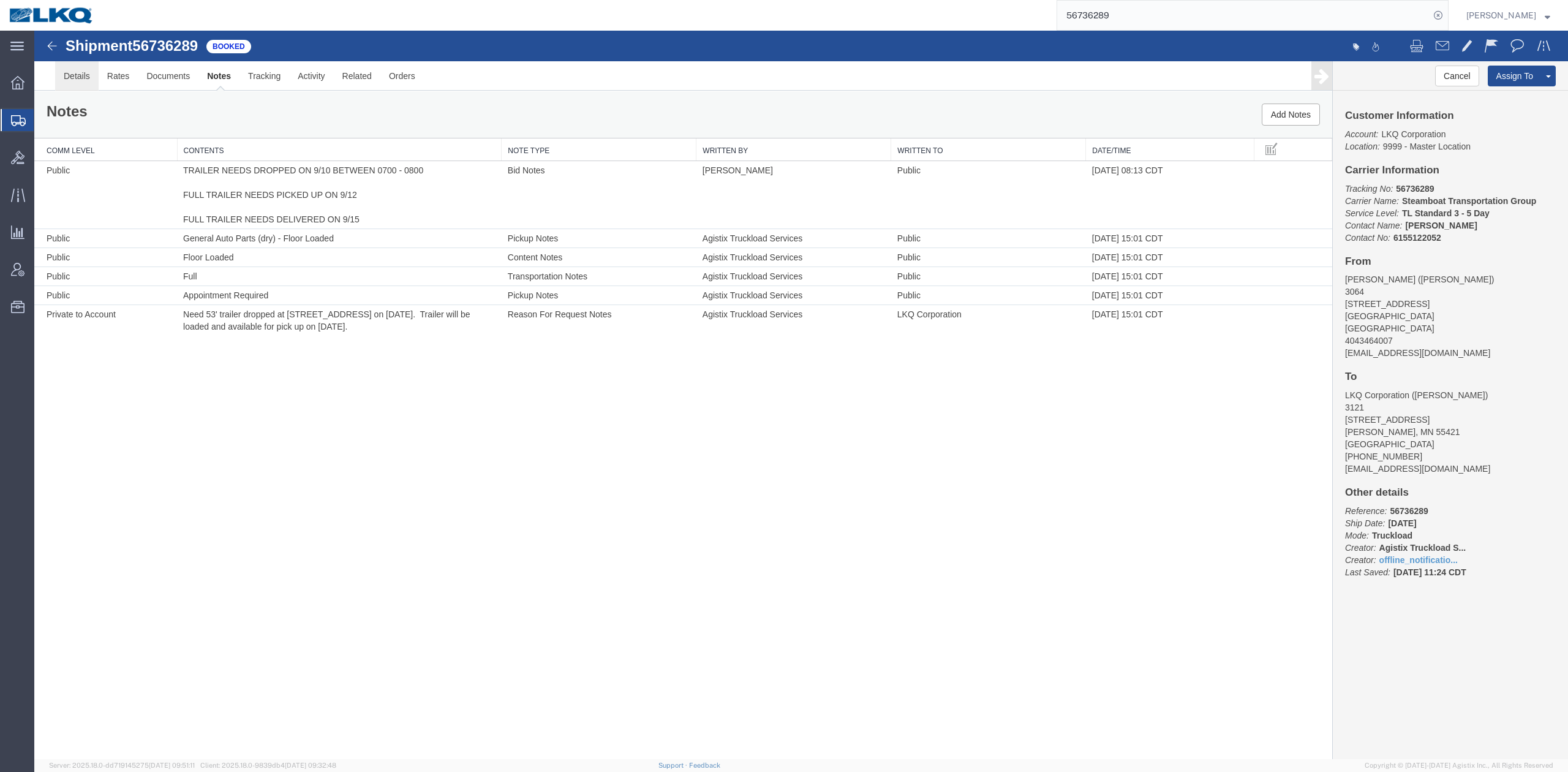
click at [72, 82] on link "Details" at bounding box center [76, 76] width 44 height 30
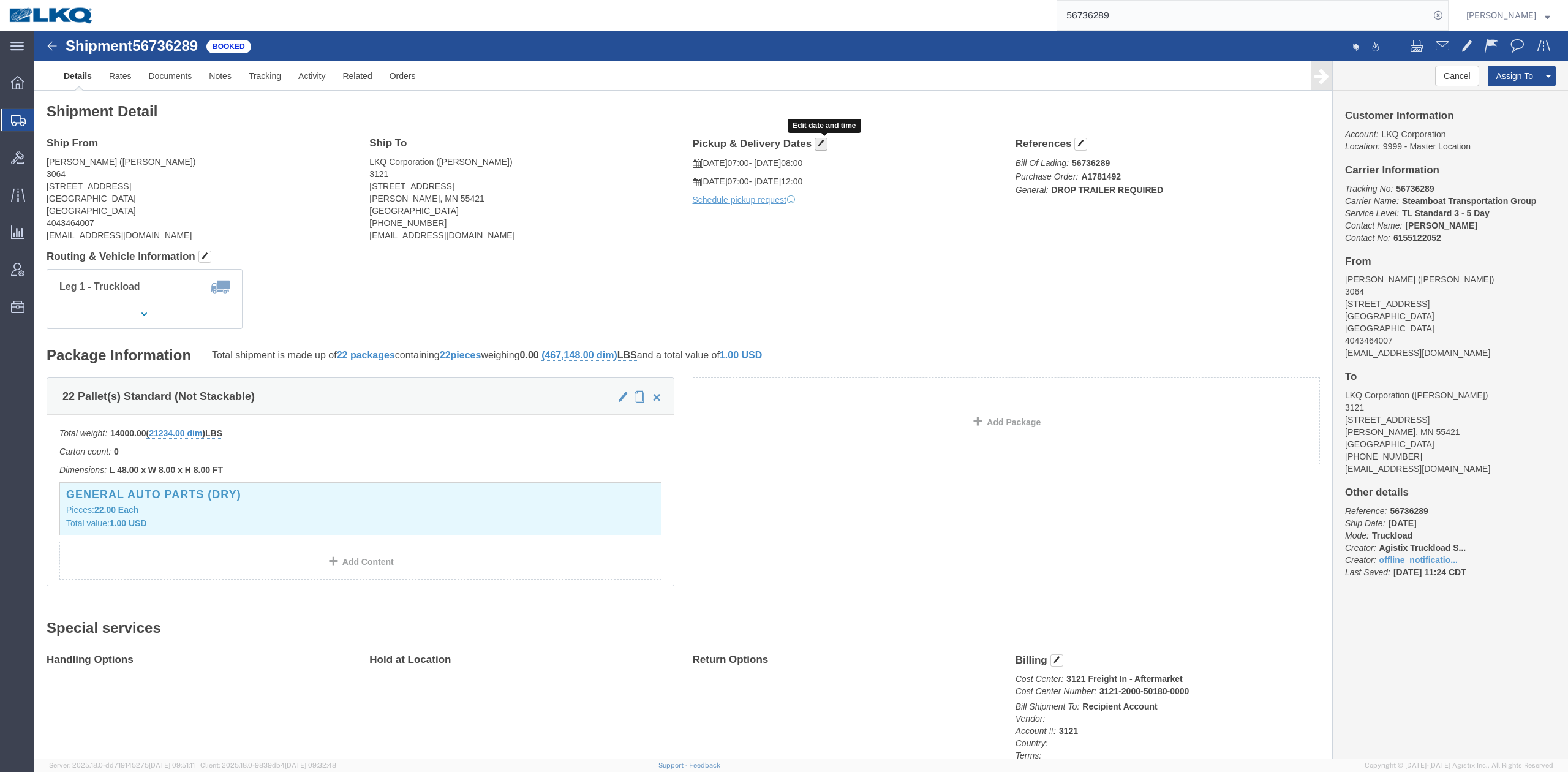
click span "button"
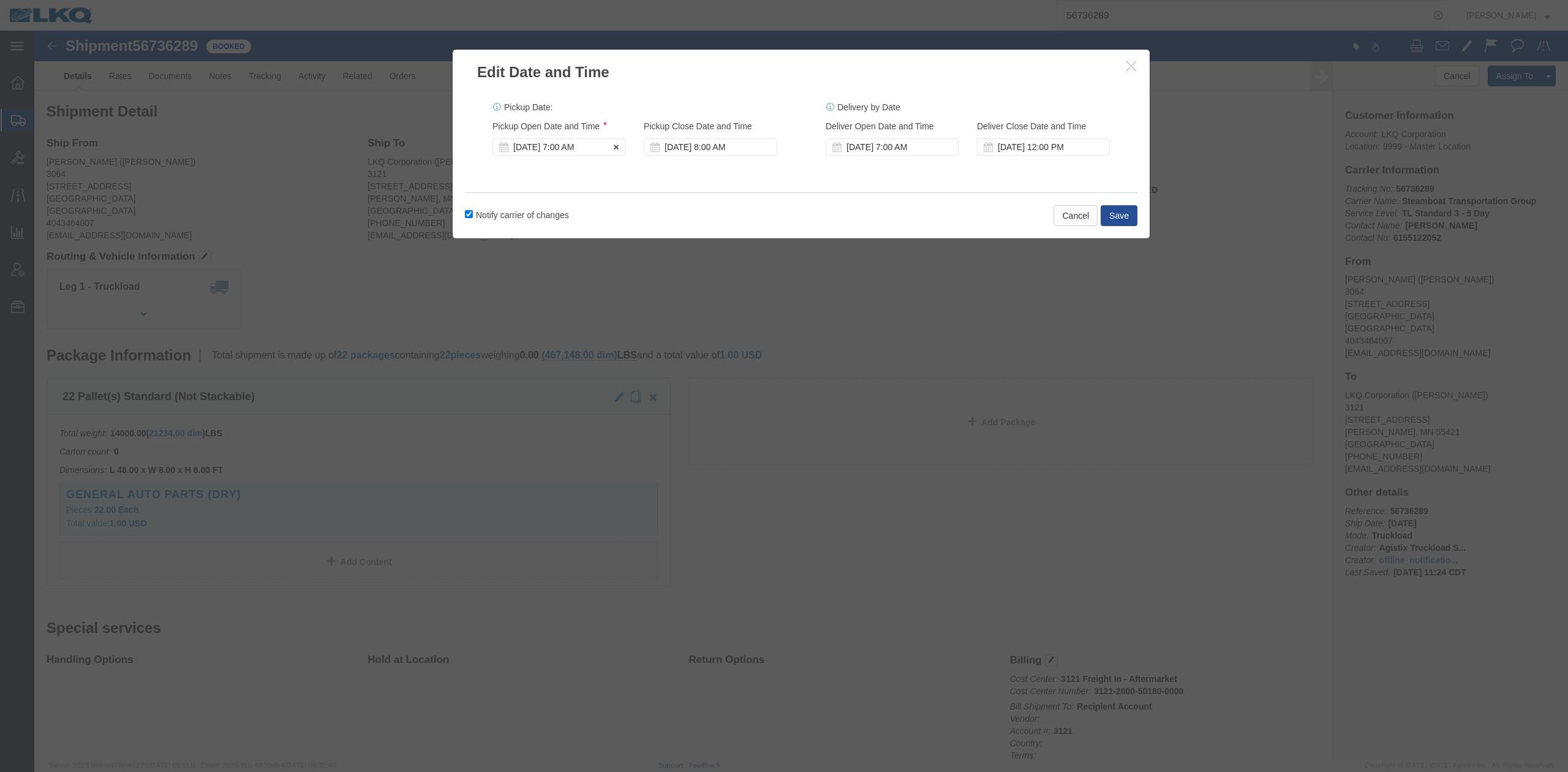
drag, startPoint x: 531, startPoint y: 105, endPoint x: 522, endPoint y: 114, distance: 12.7
click div "Pickup Start Date Pickup Start Time Pickup Open Date and Time Sep 10 2025 7:00 …"
click div "Sep 10 2025 7:00 AM"
click div "Notify carrier of changes Cancel Save"
click button "Save"
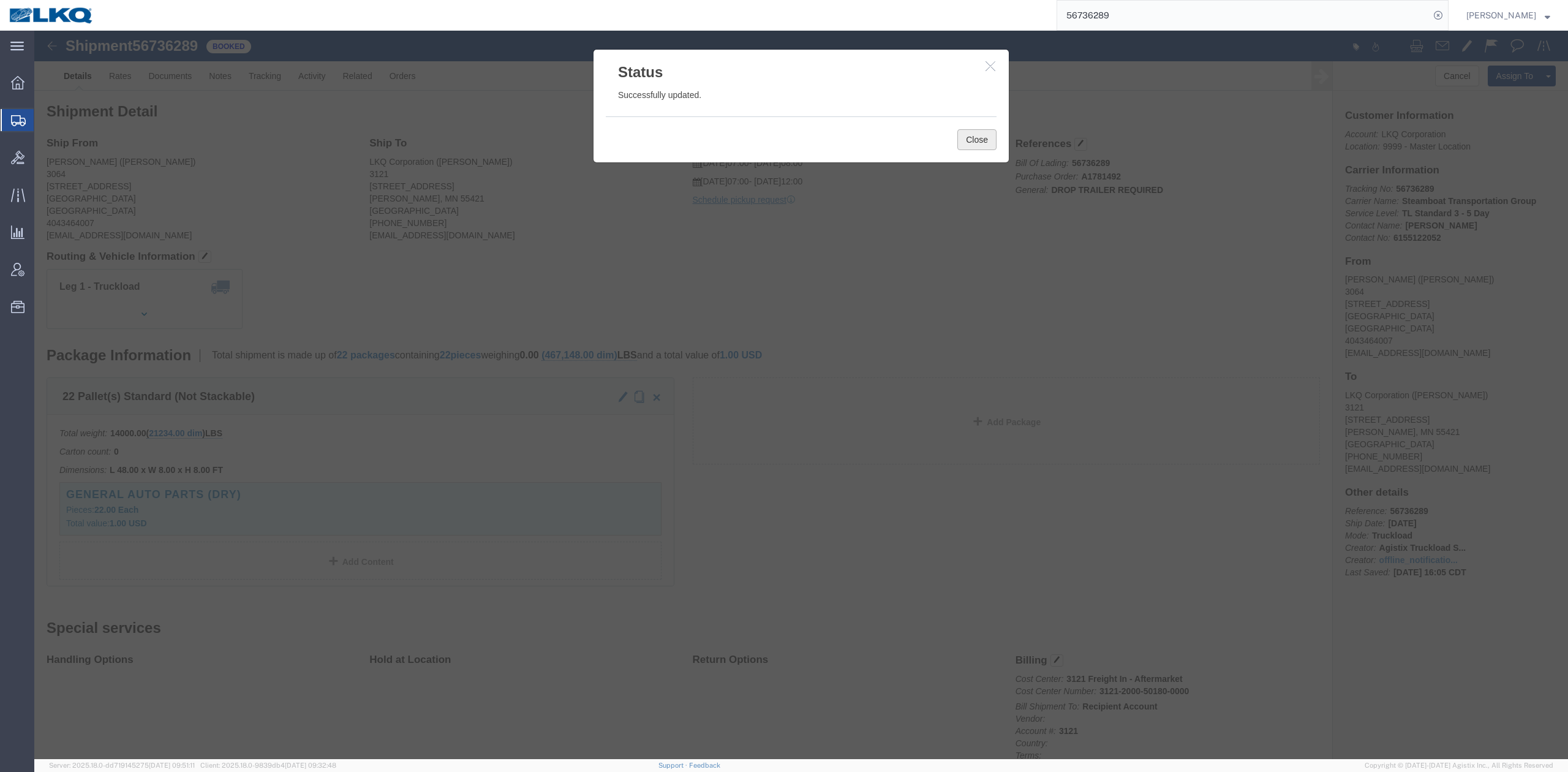
click button "Close"
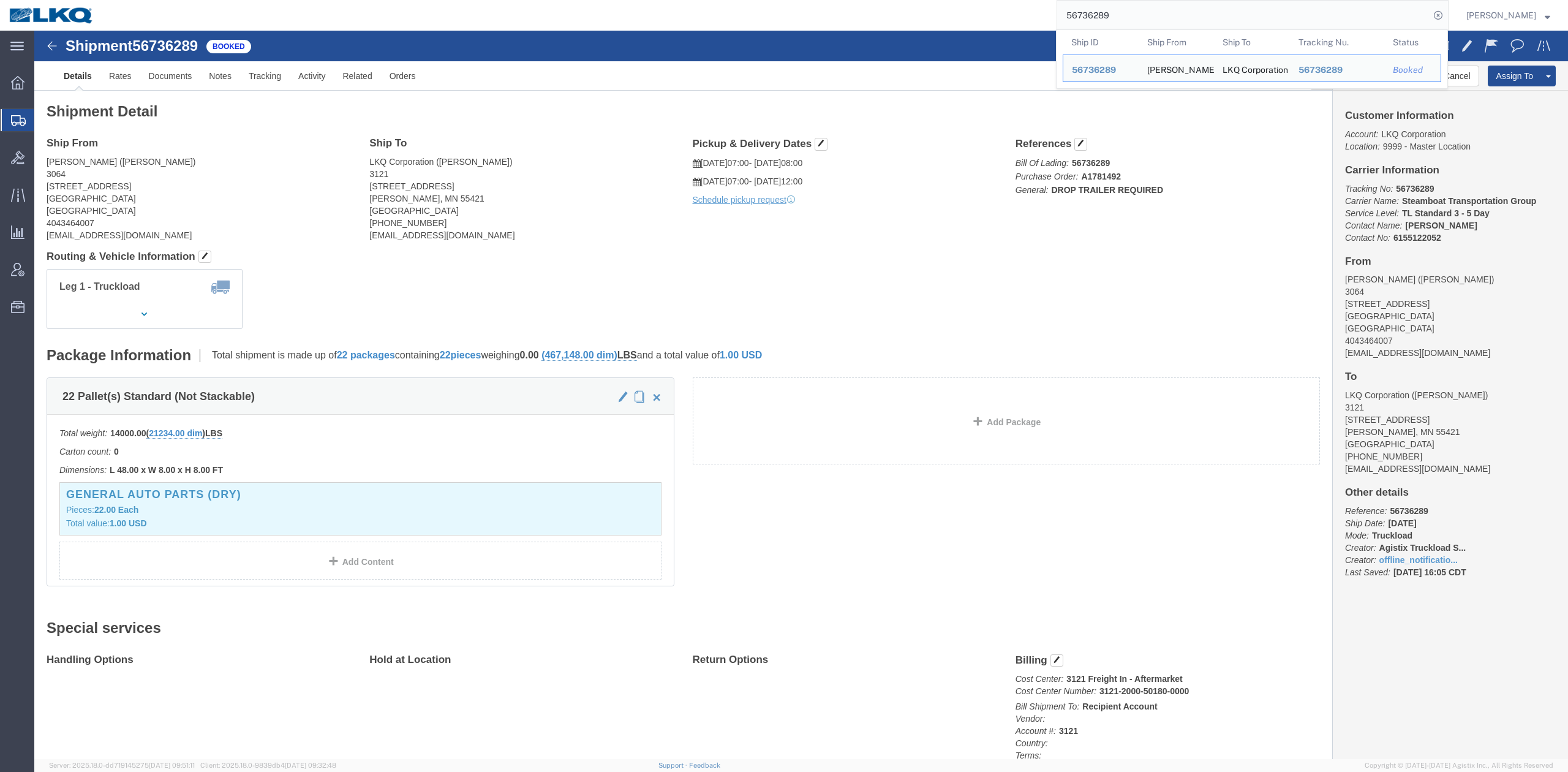
click at [1115, 21] on input "56736289" at bounding box center [1243, 16] width 372 height 30
drag, startPoint x: 1115, startPoint y: 21, endPoint x: 1109, endPoint y: 25, distance: 7.2
click at [1115, 20] on input "56736289" at bounding box center [1243, 16] width 372 height 30
paste input "7930"
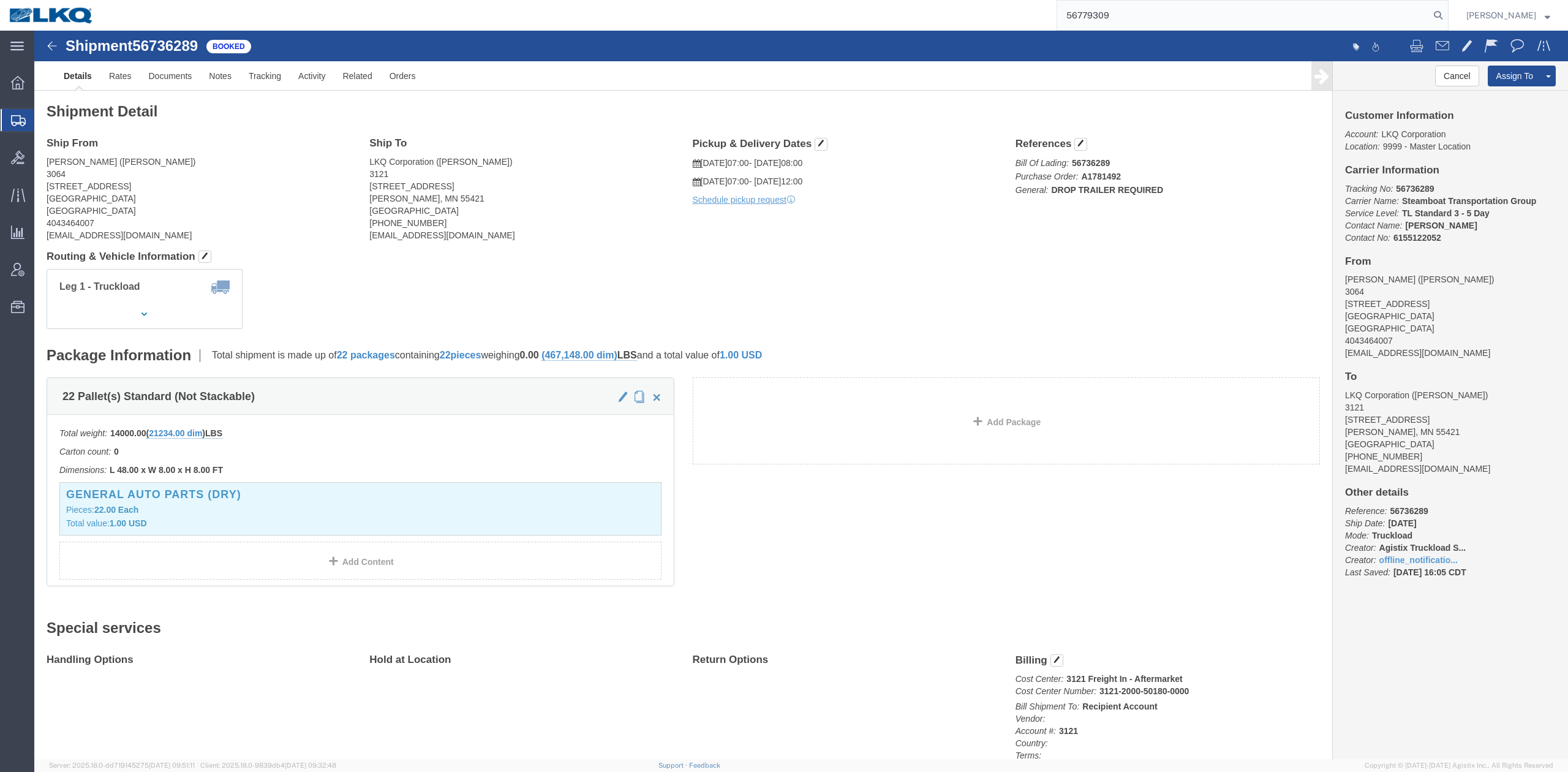
type input "56779309"
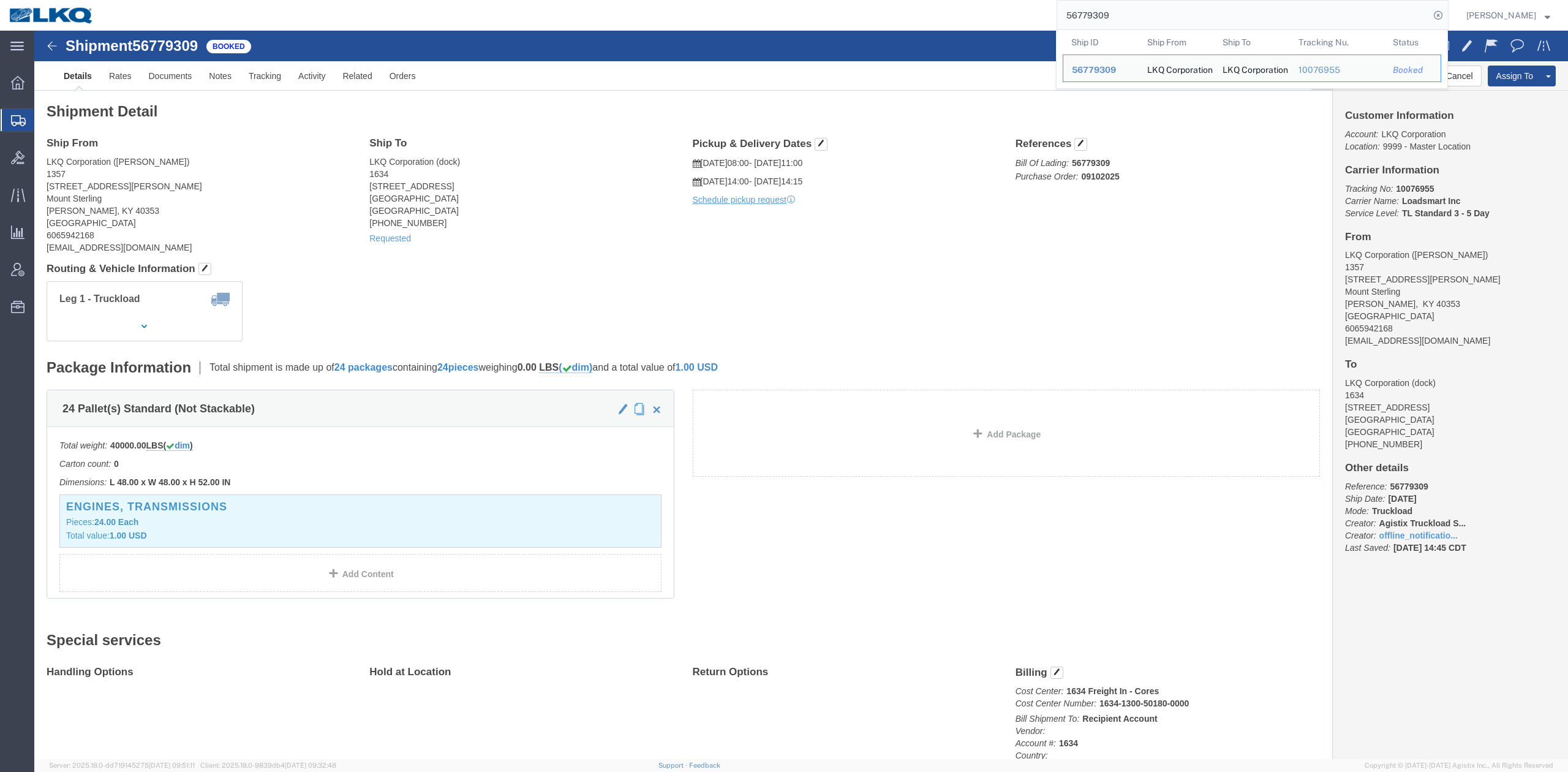
click div "Requested"
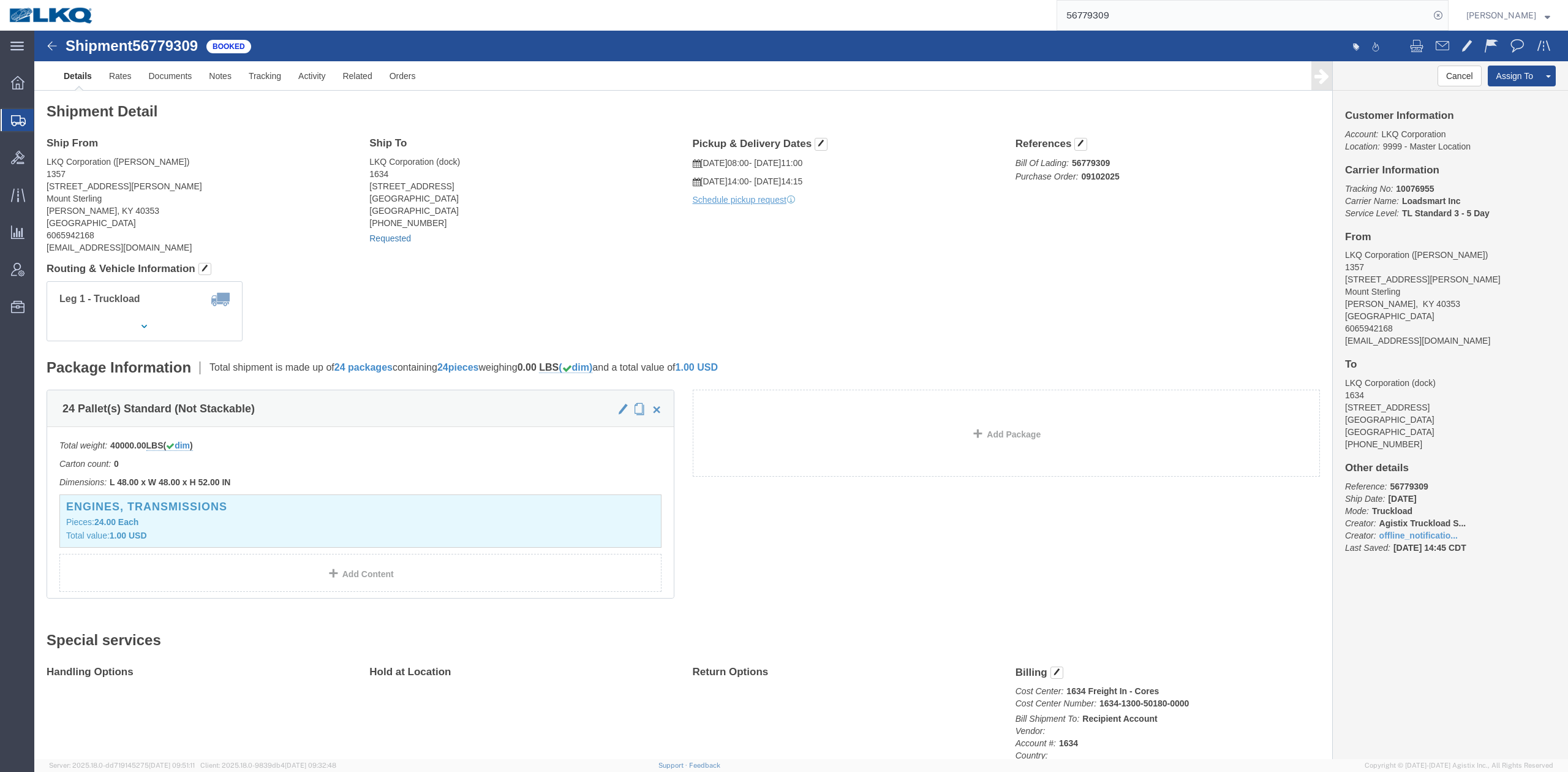
click div "Requested"
click link "Requested"
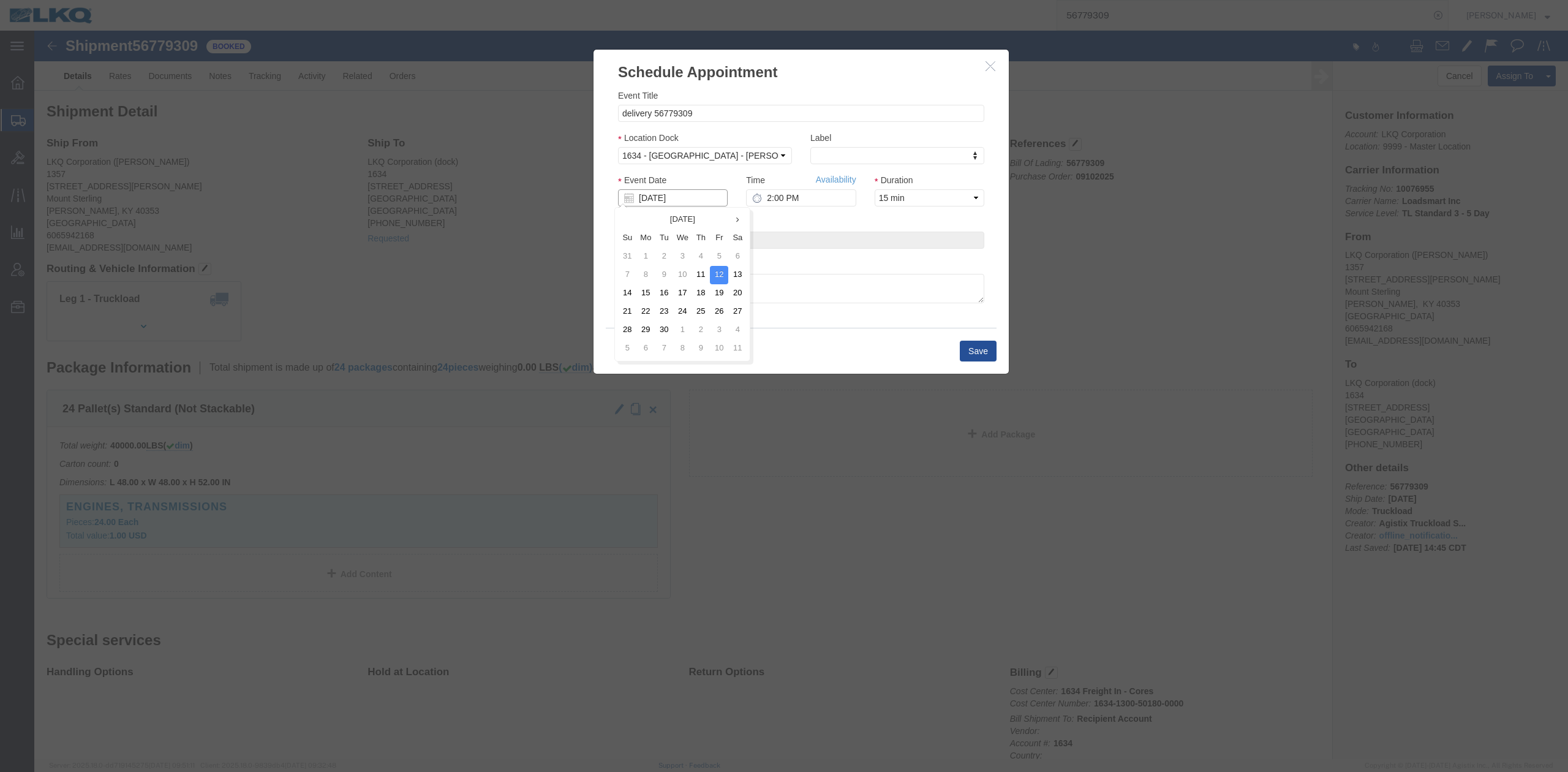
click input "09/12/2025"
click td "15"
click link "Availability"
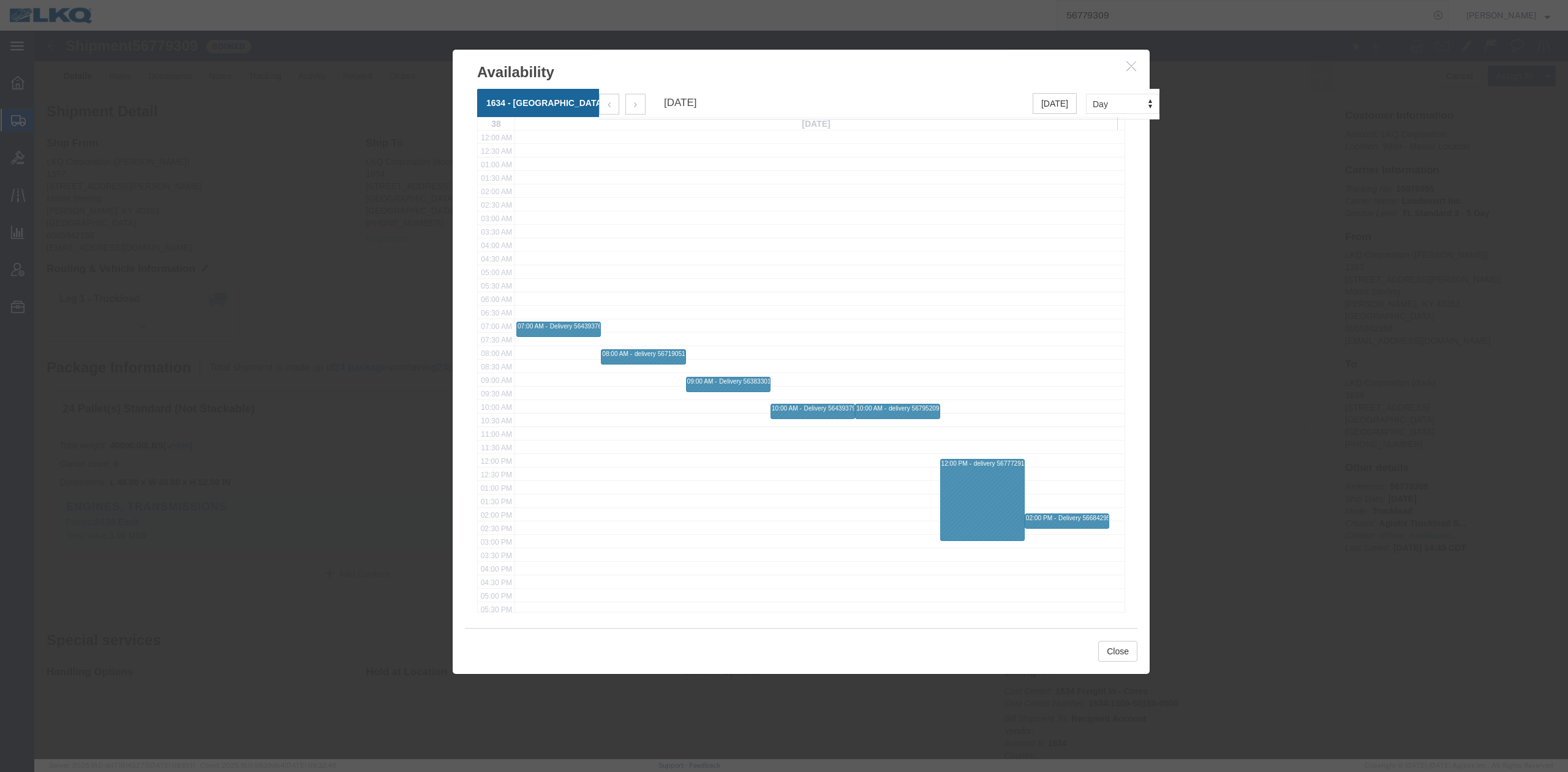
click button "button"
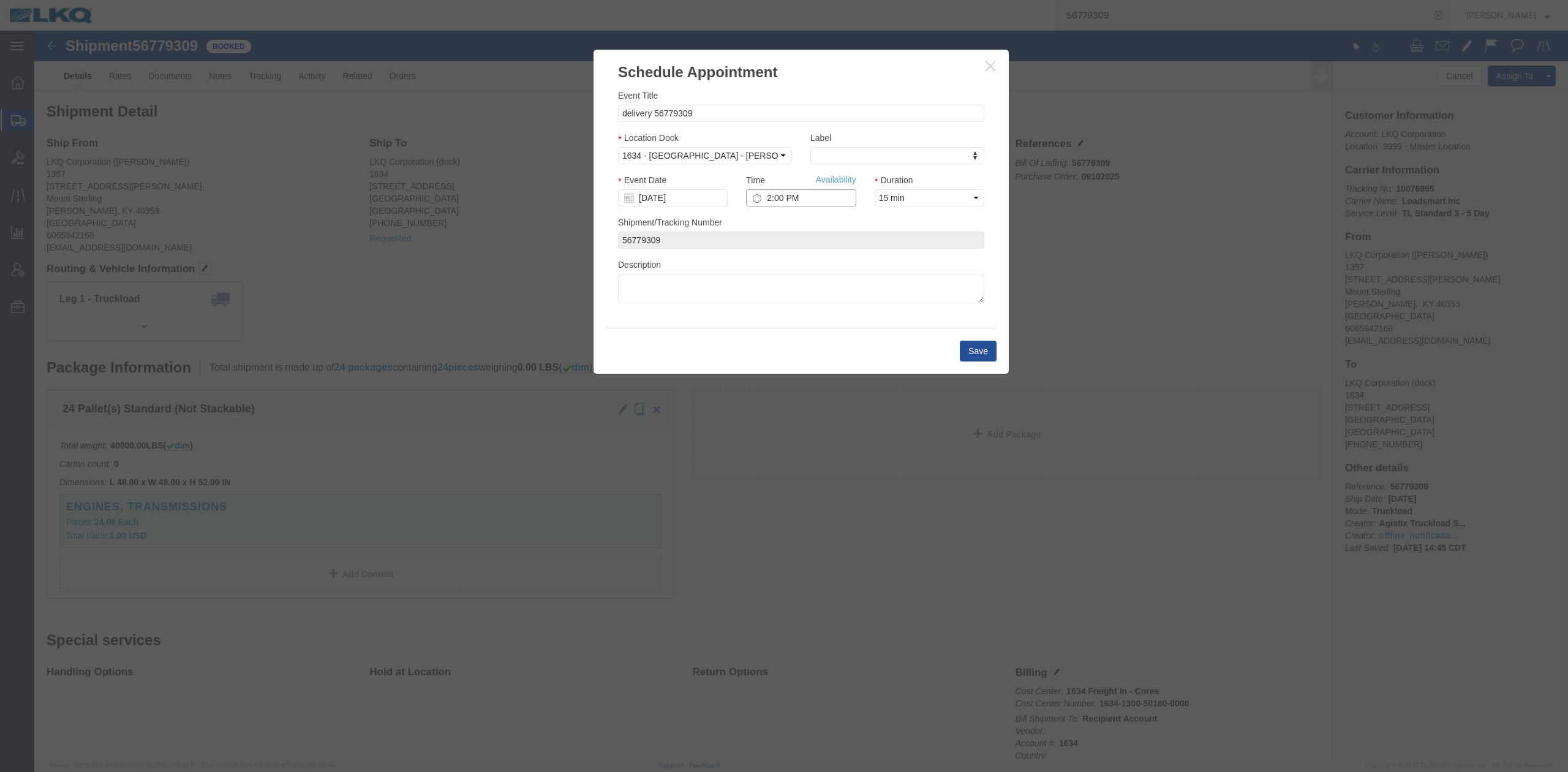
click input "2:00 PM"
type input "7:00 AM"
click button "Save"
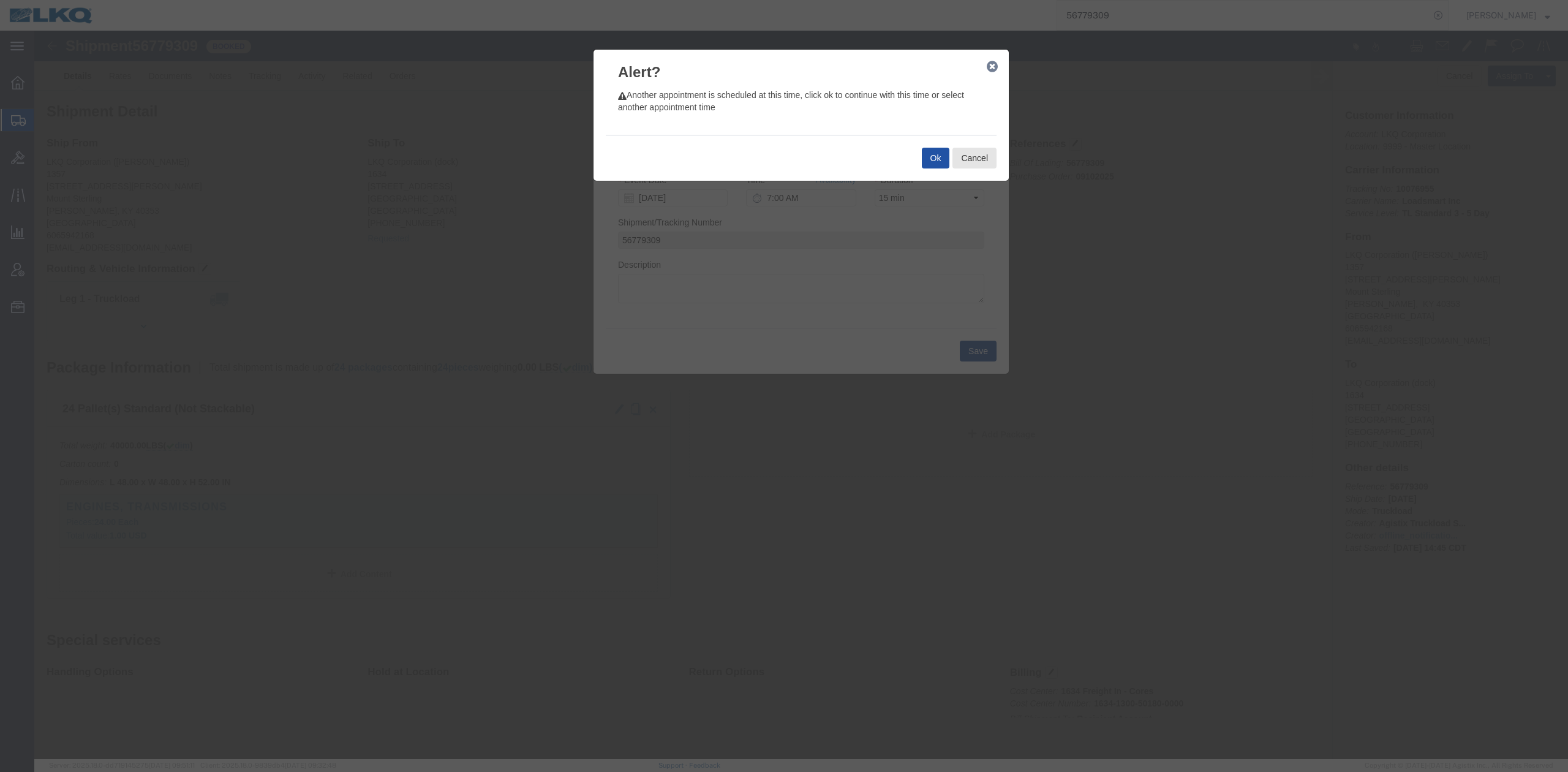
click button "Ok"
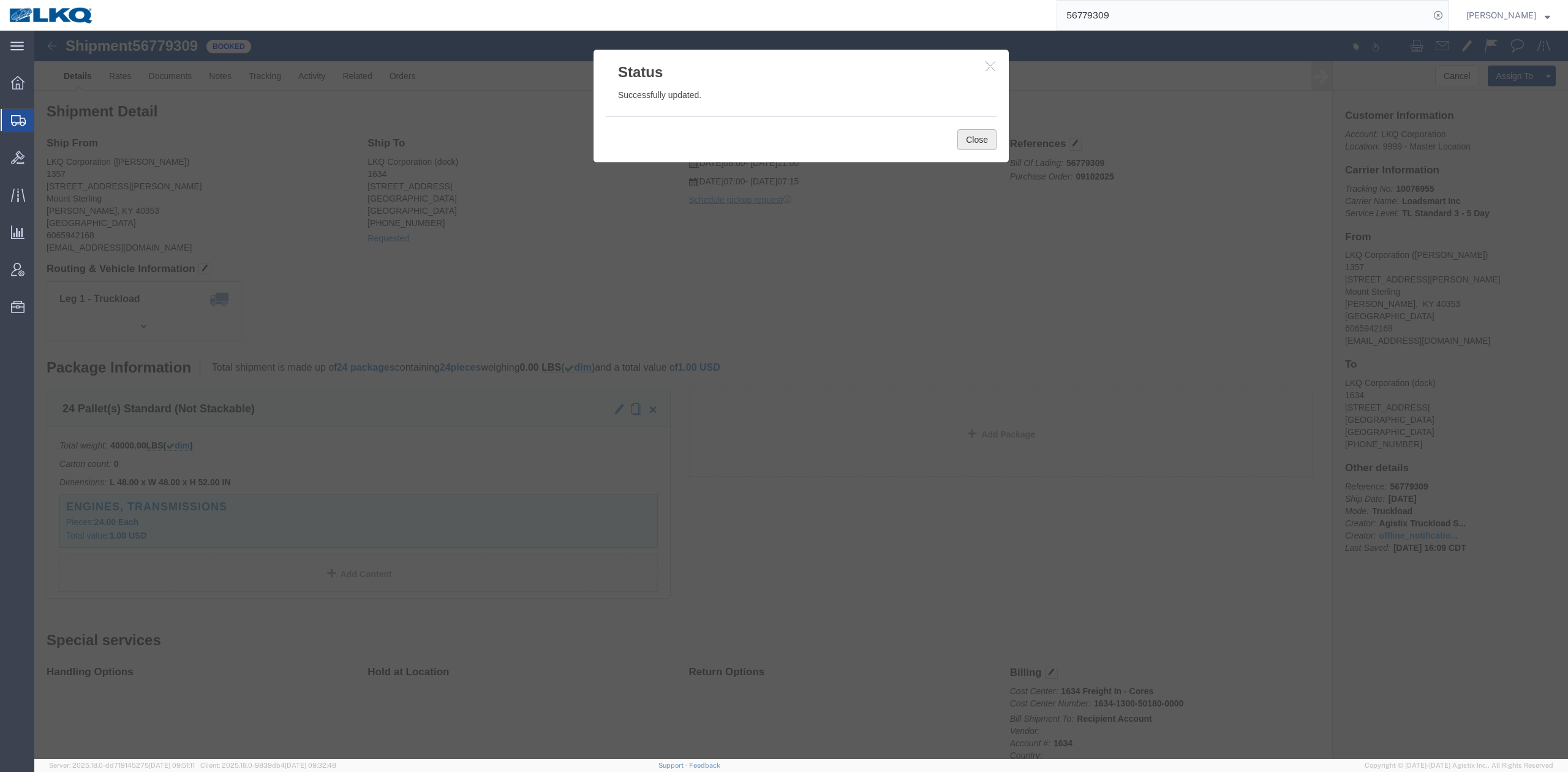
click button "Close"
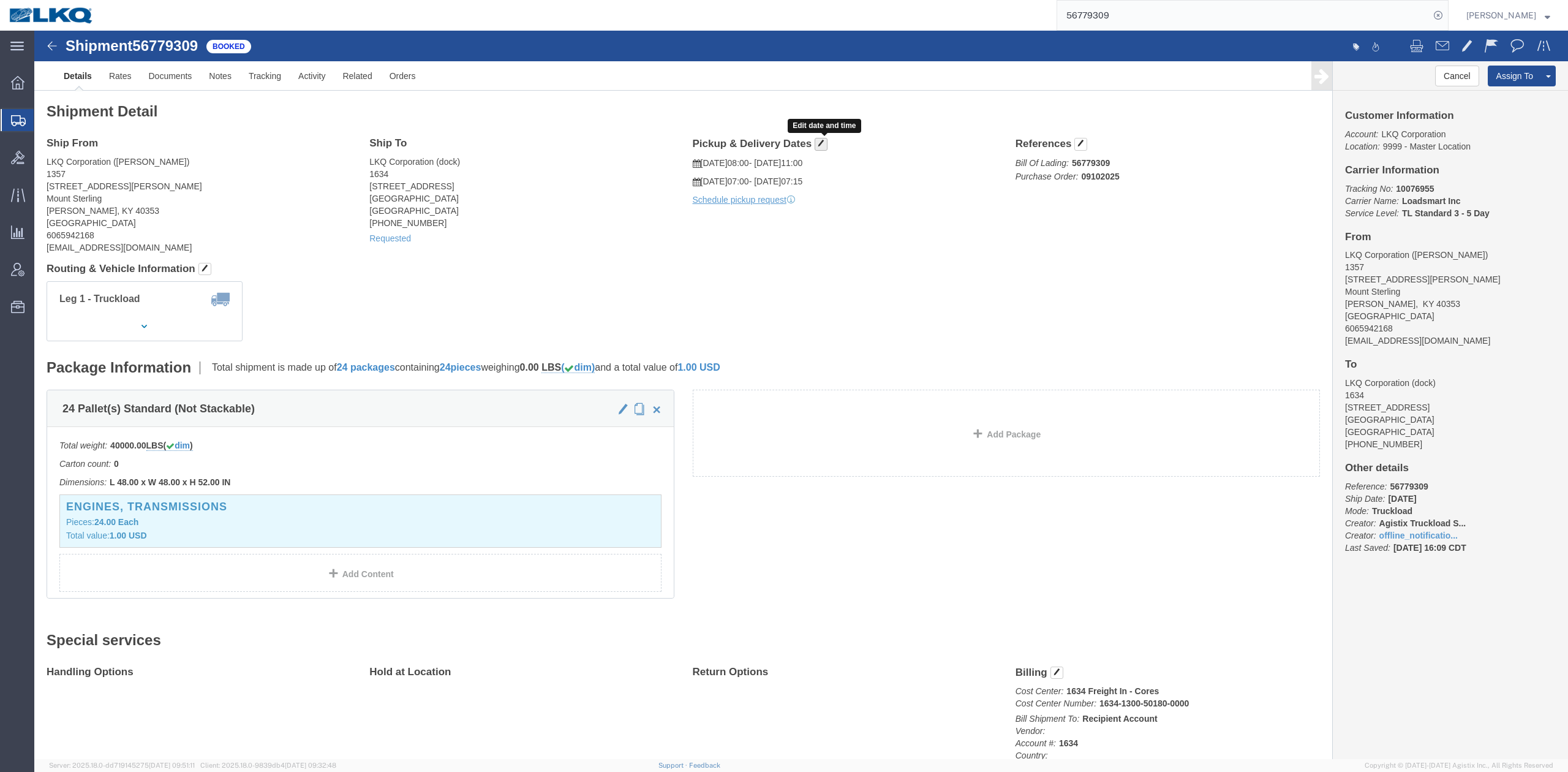
click button "button"
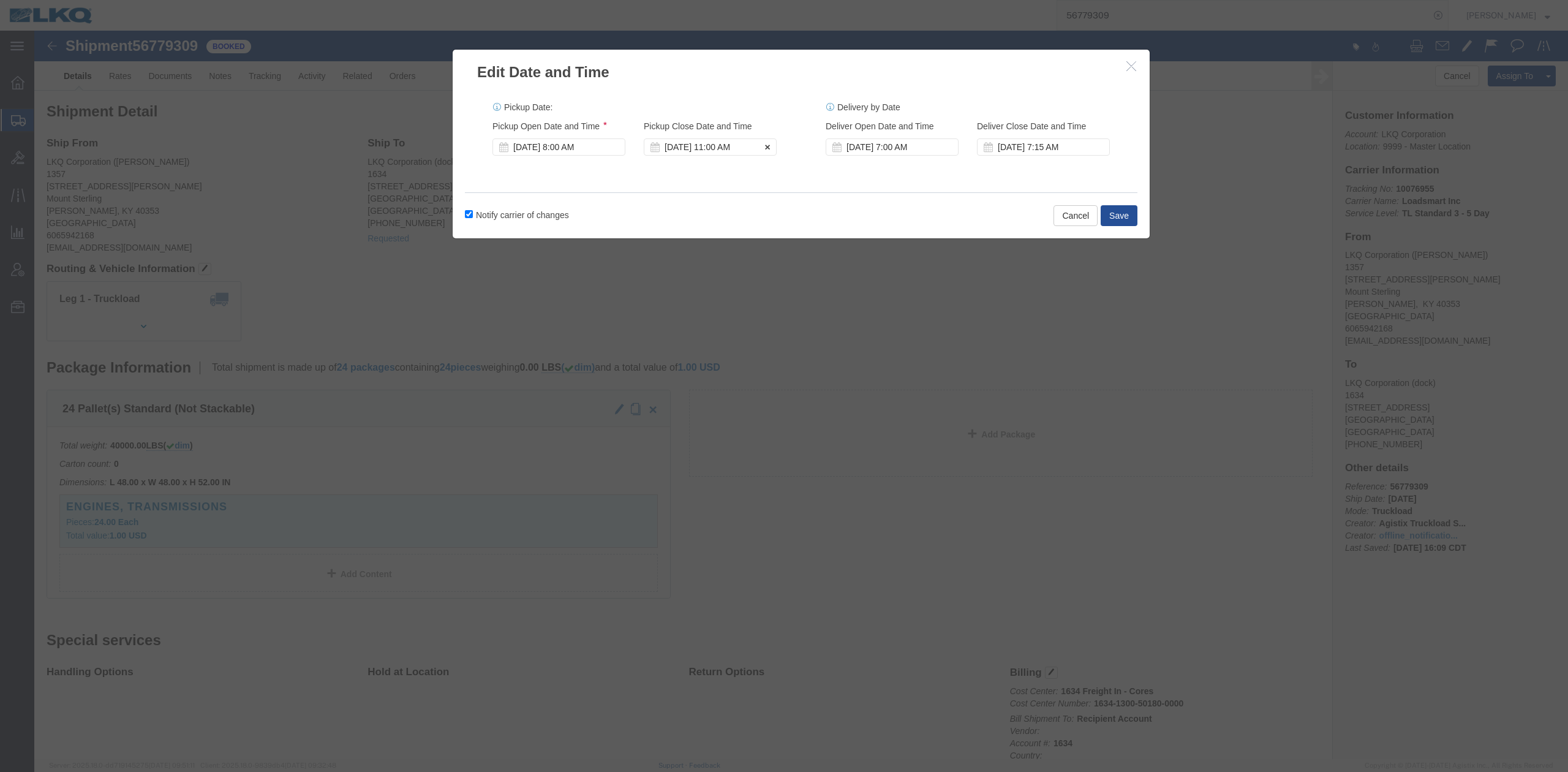
click div "Sep 11 2025 11:00 AM"
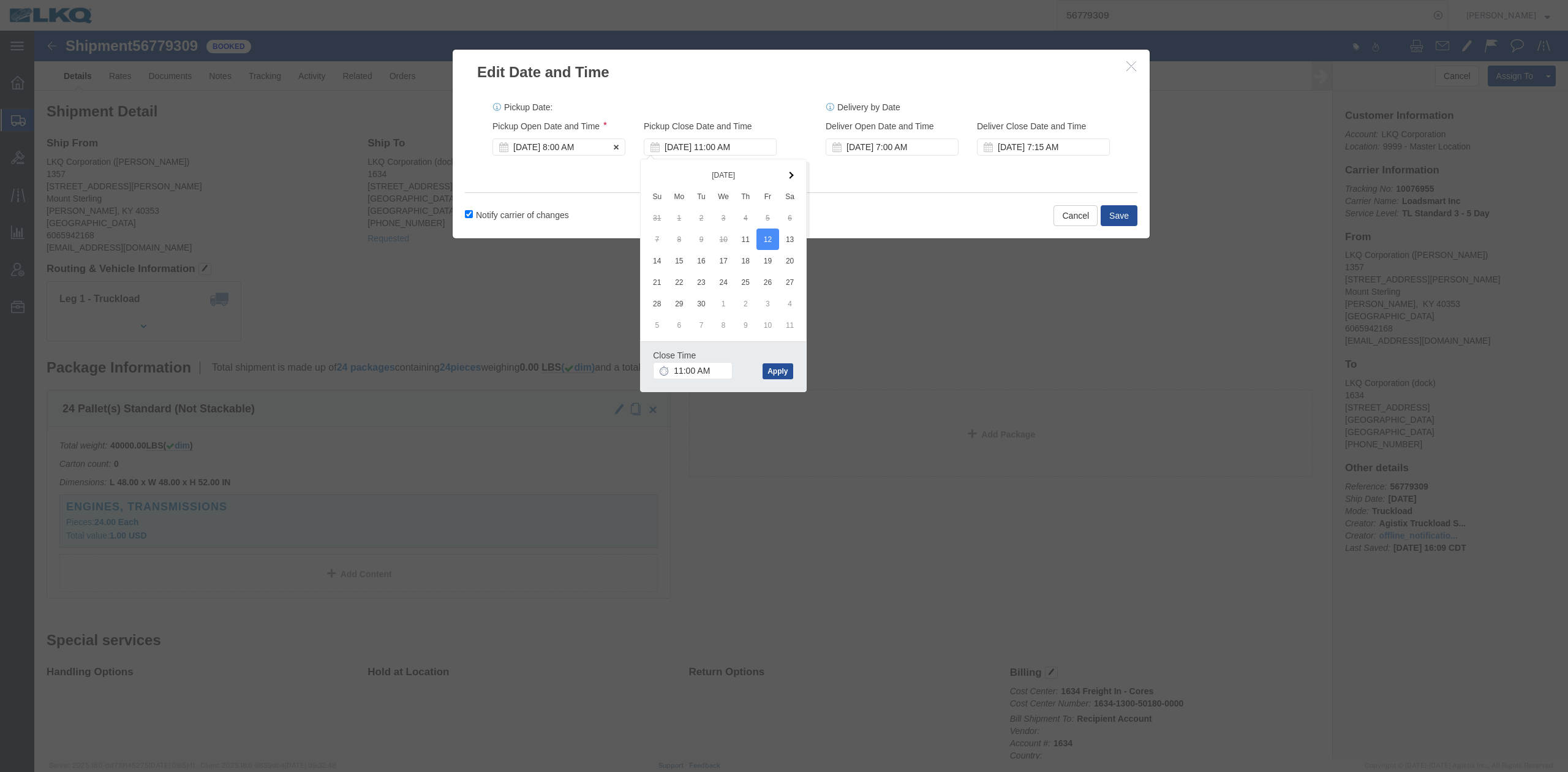
click div "Sep 11 2025 8:00 AM"
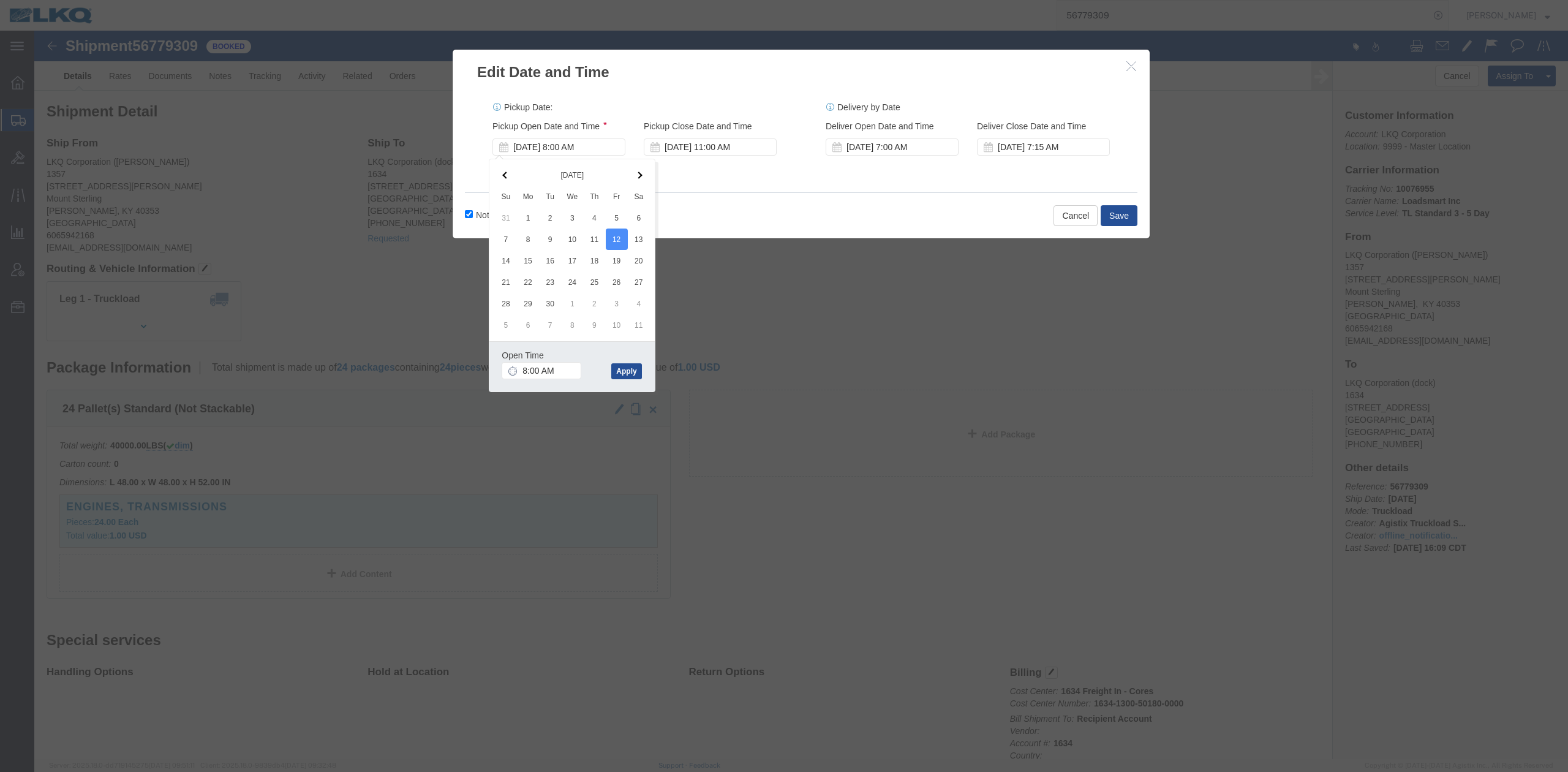
click div "Notify carrier of changes Cancel Save"
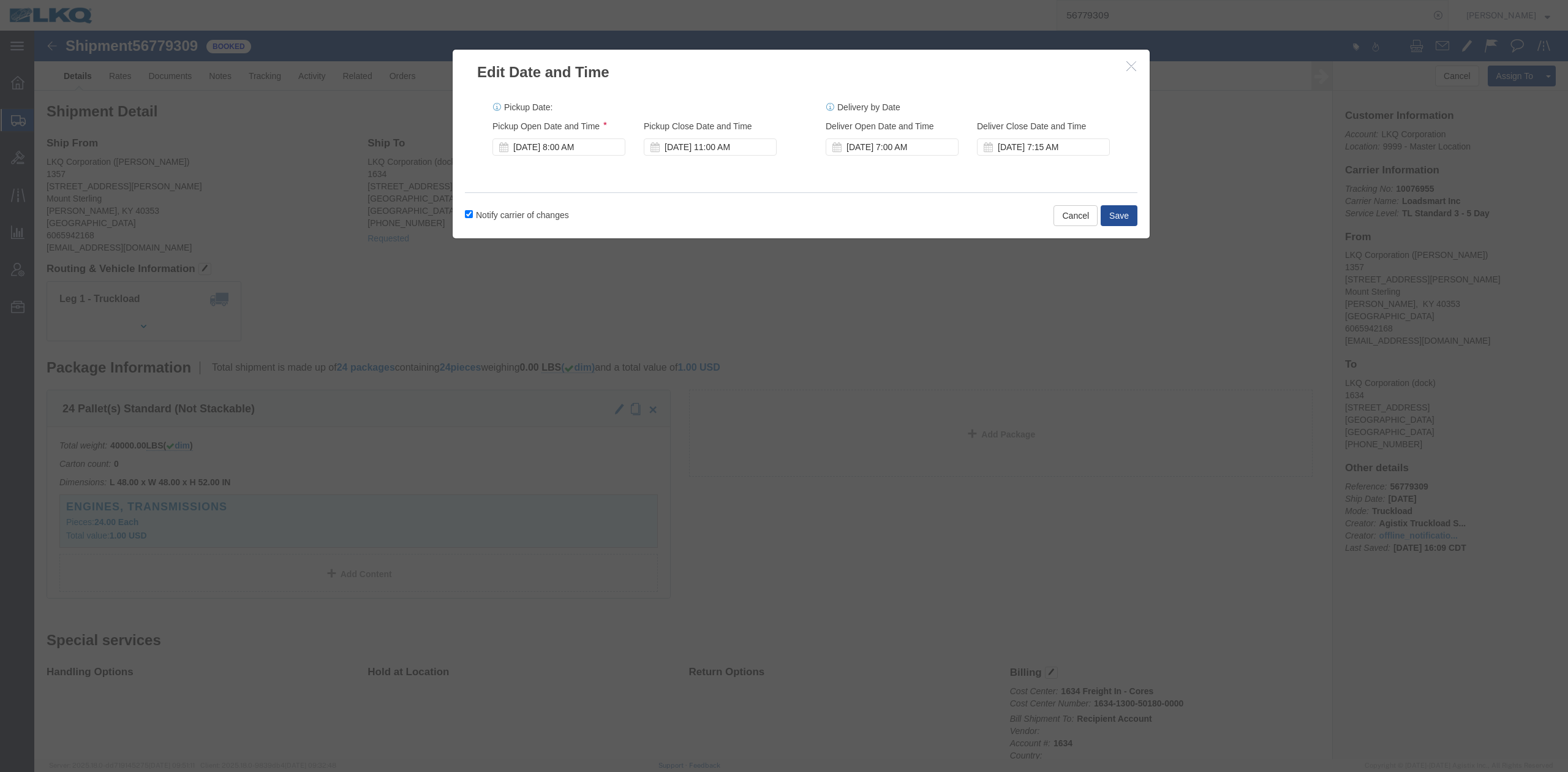
click div "Notify carrier of changes Cancel Save"
click button "Save"
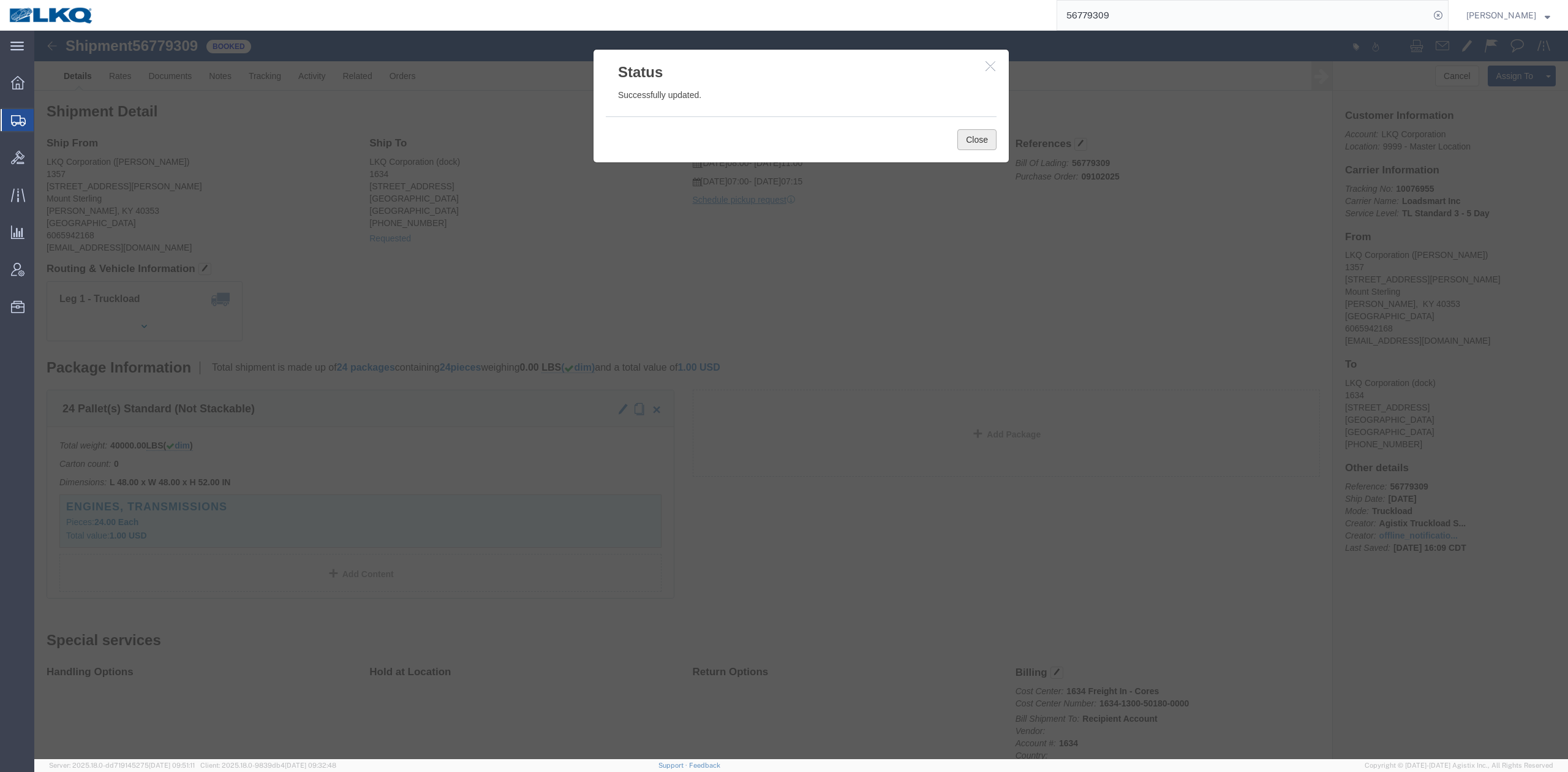
click button "Close"
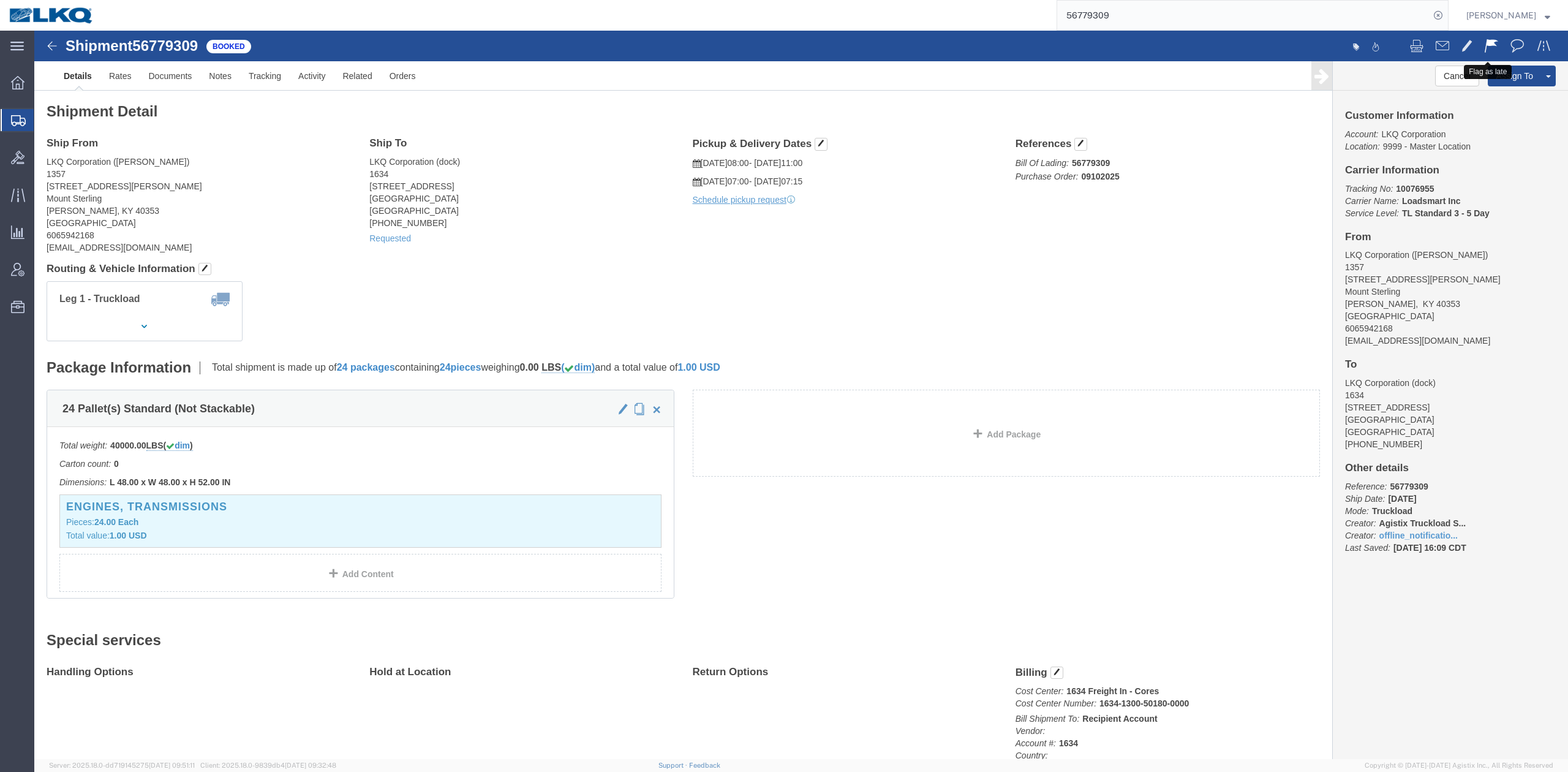
click span
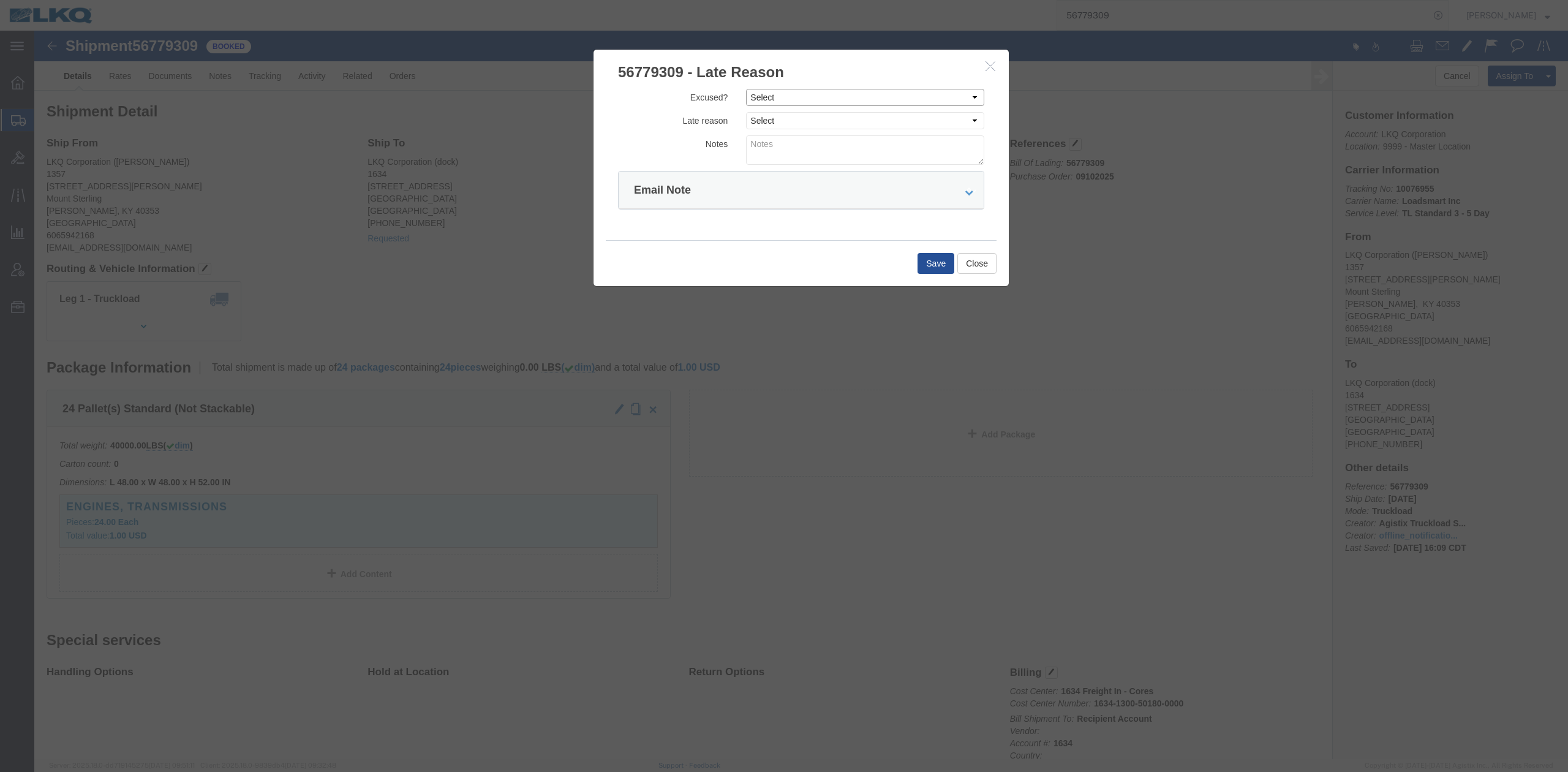
drag, startPoint x: 728, startPoint y: 60, endPoint x: 735, endPoint y: 72, distance: 13.9
click select "Select Excused Not Excused"
select select "NOT_EXCUSED"
click select "Select Excused Not Excused"
click select "Select Bad Carrier Data Carrier Admin Error Delay Accident Driver Error Lack of…"
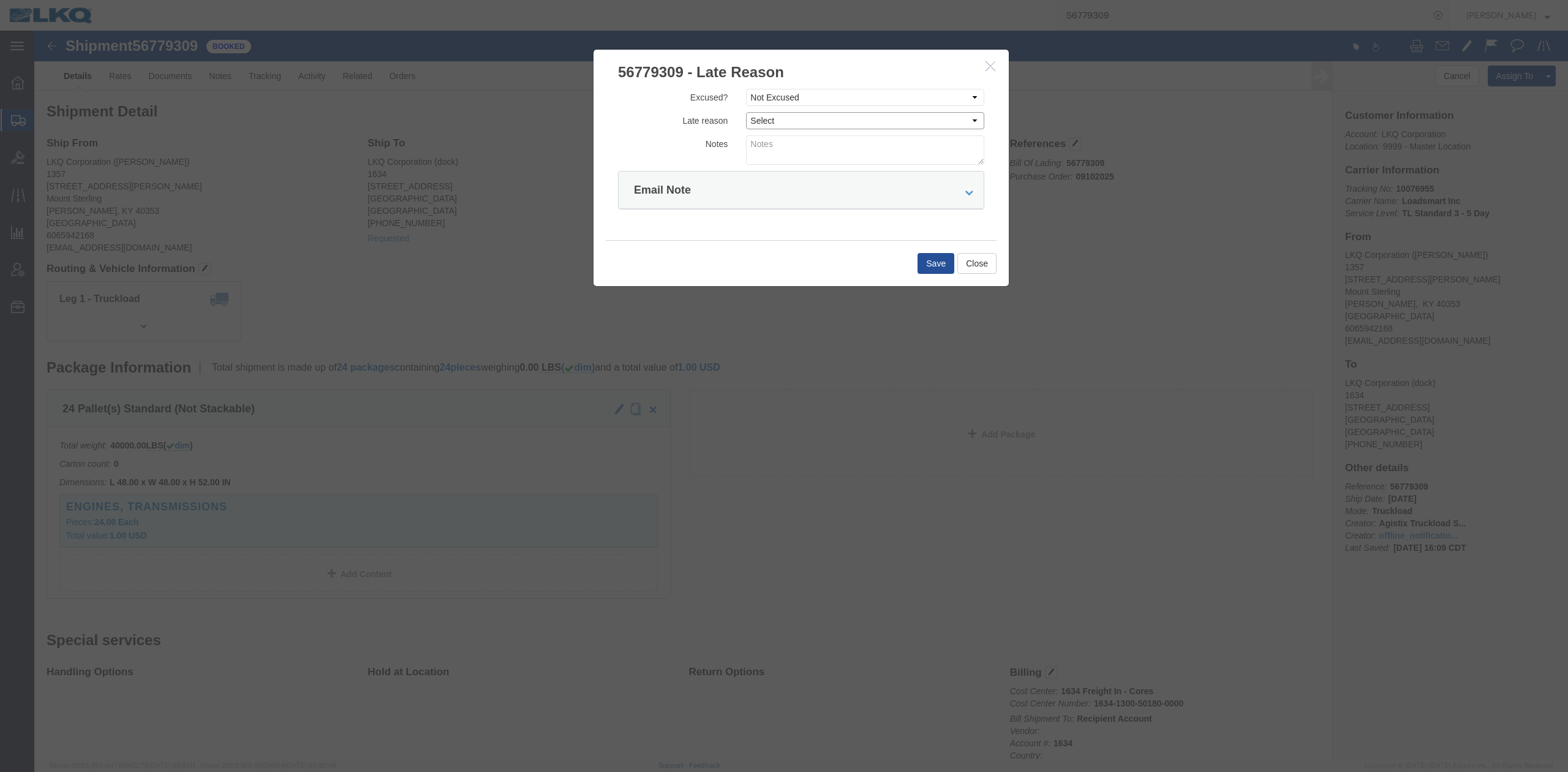
select select "DRIVER_ERROR"
click select "Select Bad Carrier Data Carrier Admin Error Delay Accident Driver Error Lack of…"
click textarea
type textarea "Pickup 9/11"
click button "Save"
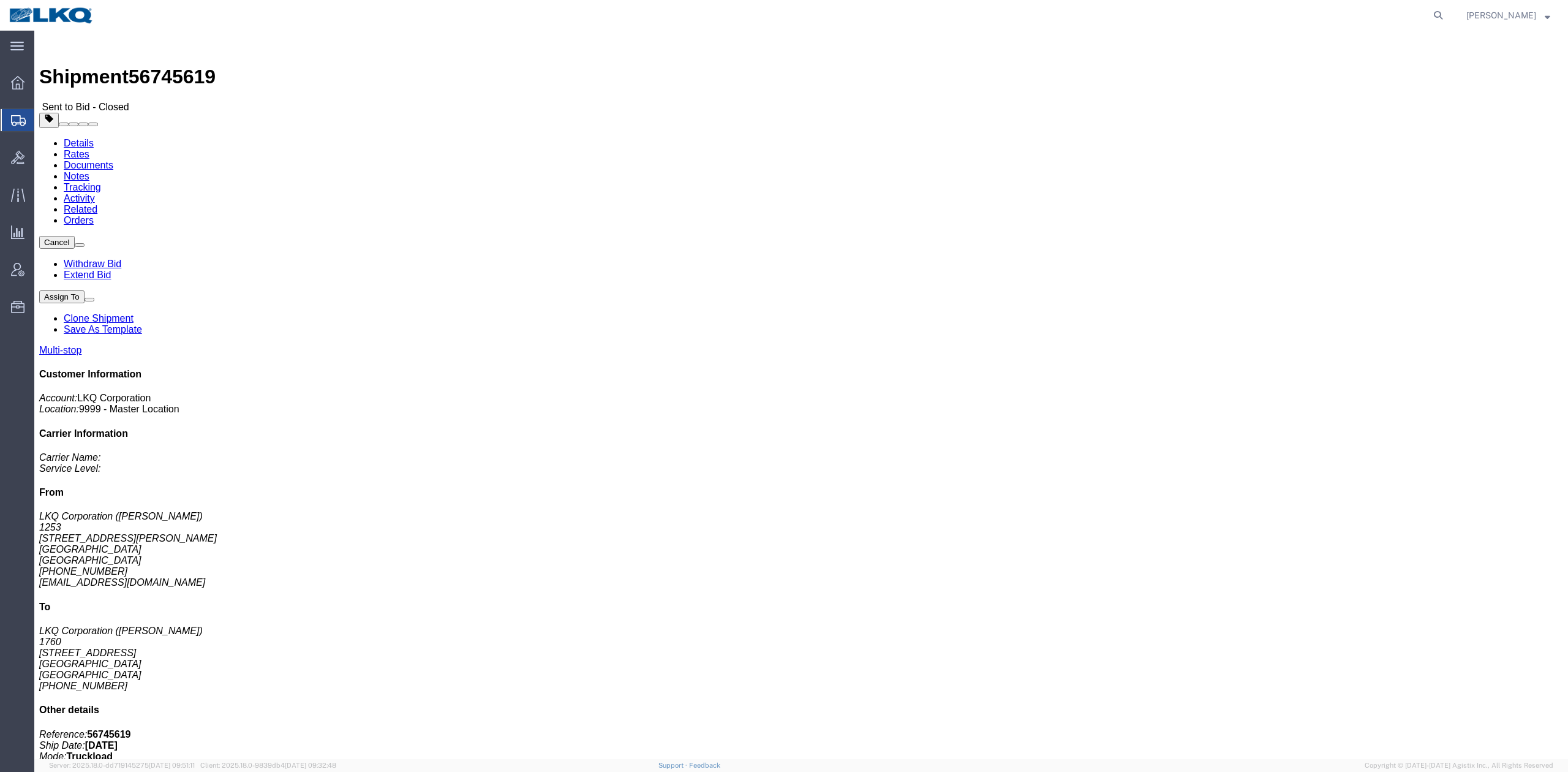
click div "Shipment Detail Multi-stop Ship From LKQ Corporation ([PERSON_NAME]) 1253 [STRE…"
click link "Extend Bid"
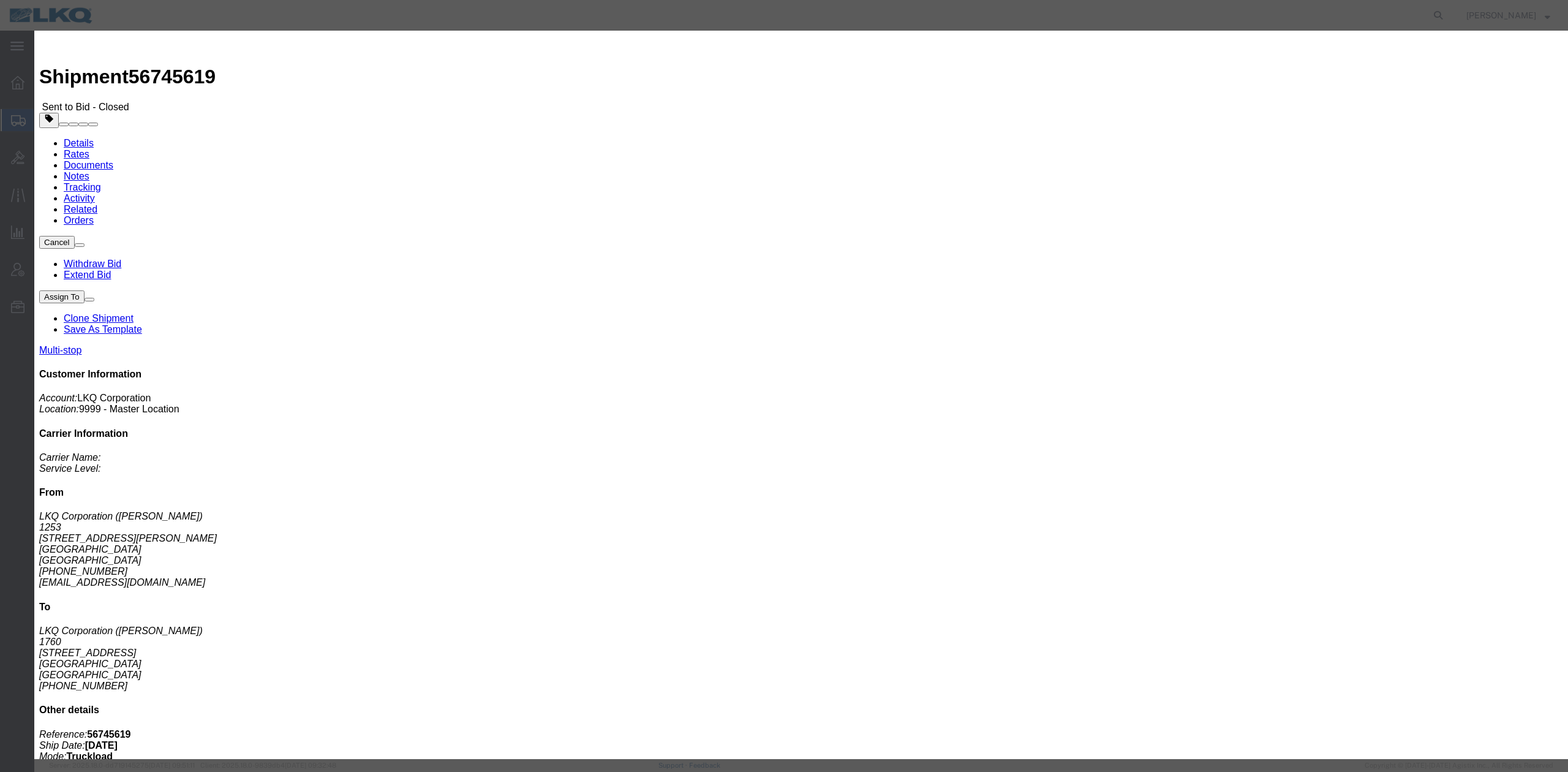
click select "Select 30 Min (Rush) 1 Hour (Rush) 2 Hours (Rush) 4 Hours (Rush) 8 Hours (Rush)…"
select select "24"
click select "Select 30 Min (Rush) 1 Hour (Rush) 2 Hours (Rush) 4 Hours (Rush) 8 Hours (Rush)…"
click button "Extend Bid"
